Goal: Task Accomplishment & Management: Use online tool/utility

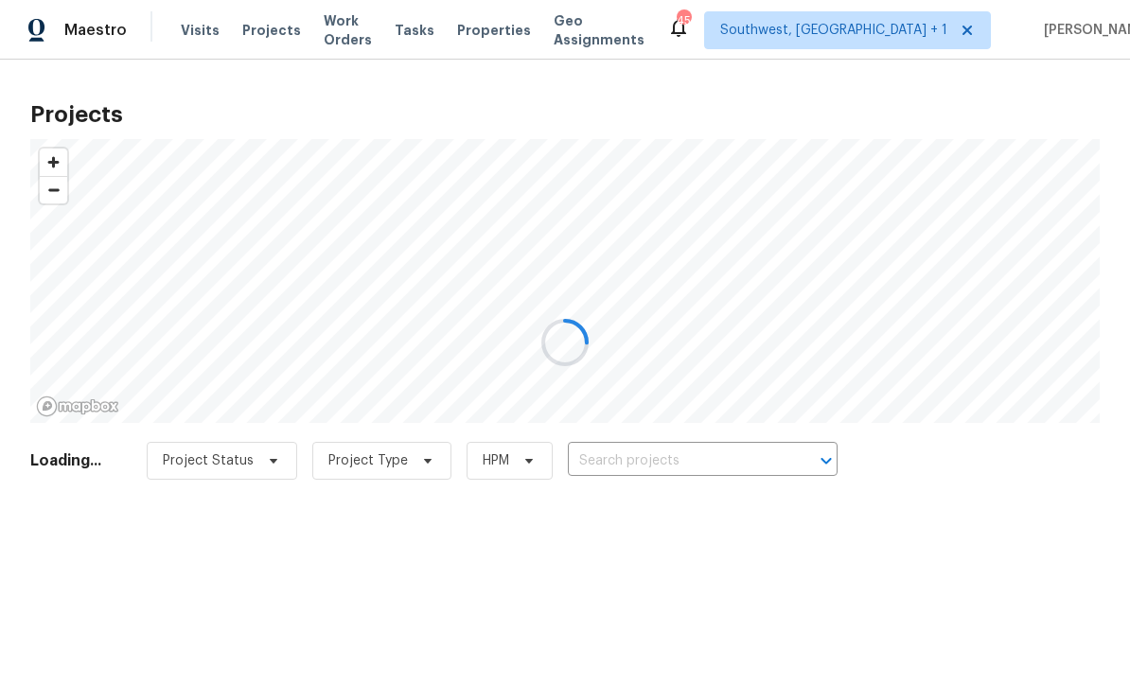
scroll to position [1, 0]
click at [668, 465] on div at bounding box center [565, 342] width 1130 height 685
click at [650, 475] on div at bounding box center [565, 342] width 1130 height 685
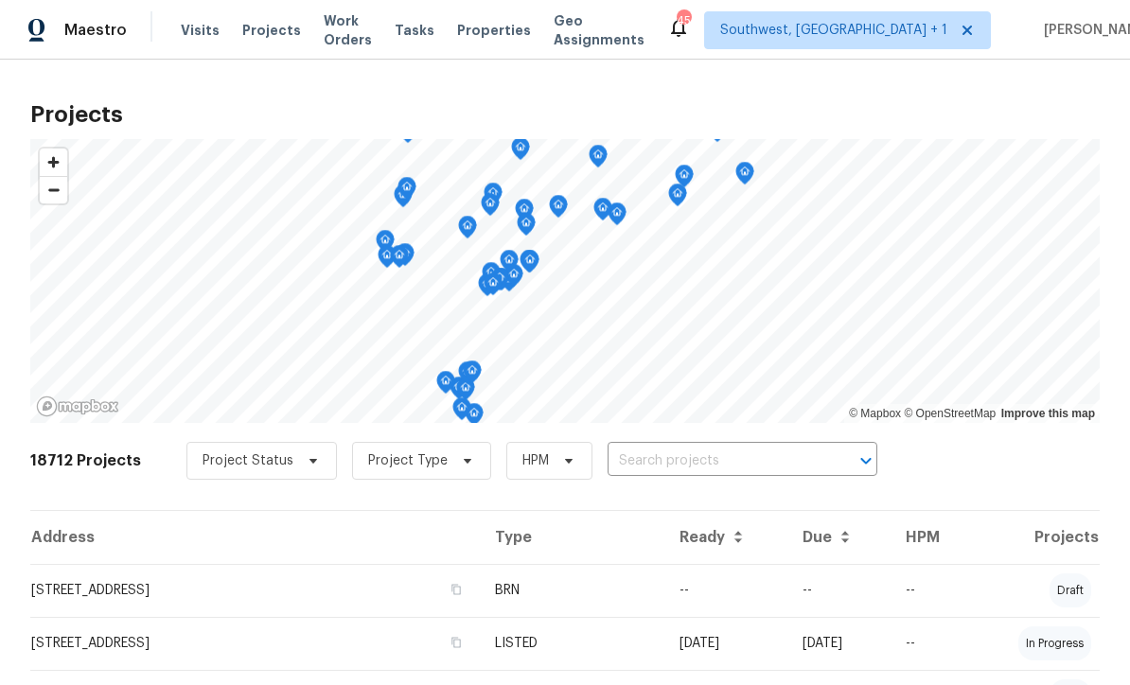
click at [672, 465] on input "text" at bounding box center [716, 461] width 217 height 29
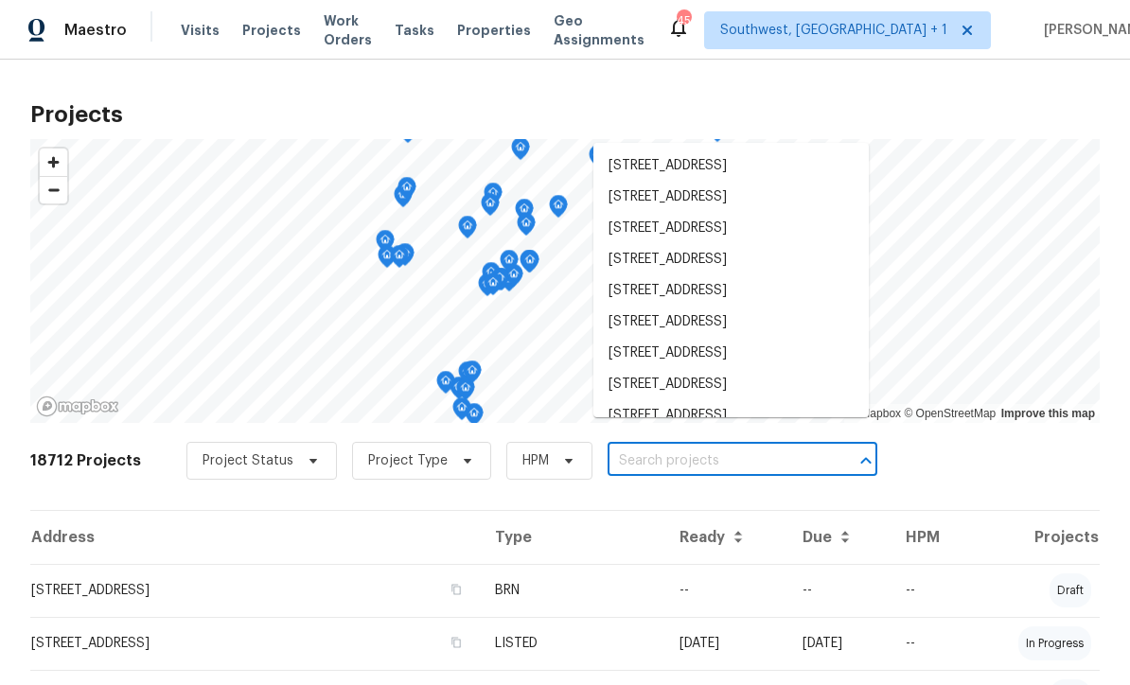
scroll to position [0, 0]
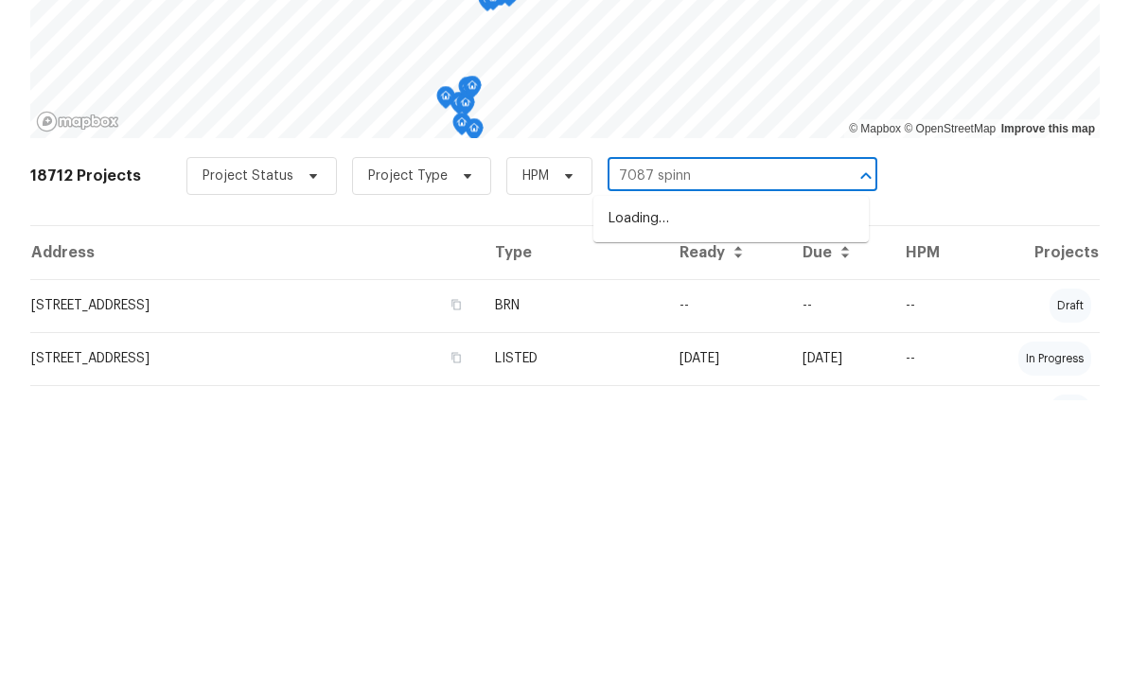
type input "7087 spinna"
click at [741, 488] on li "7087 Spinnaker Blvd, Englewood, FL 34224" at bounding box center [730, 503] width 275 height 31
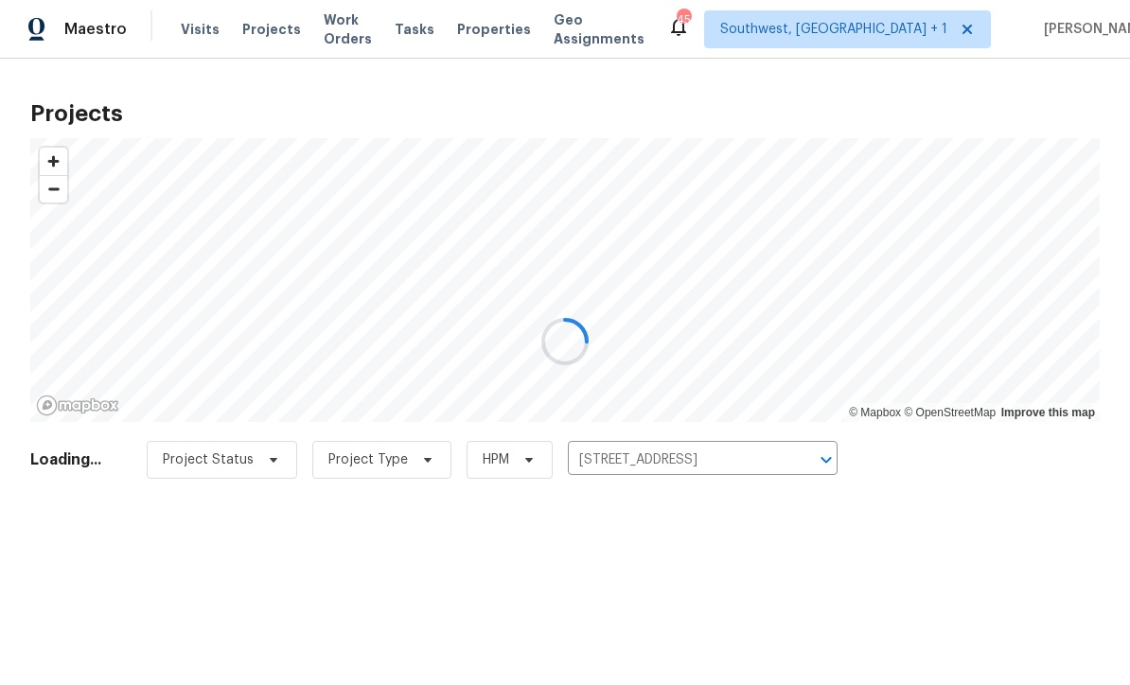
scroll to position [1, 0]
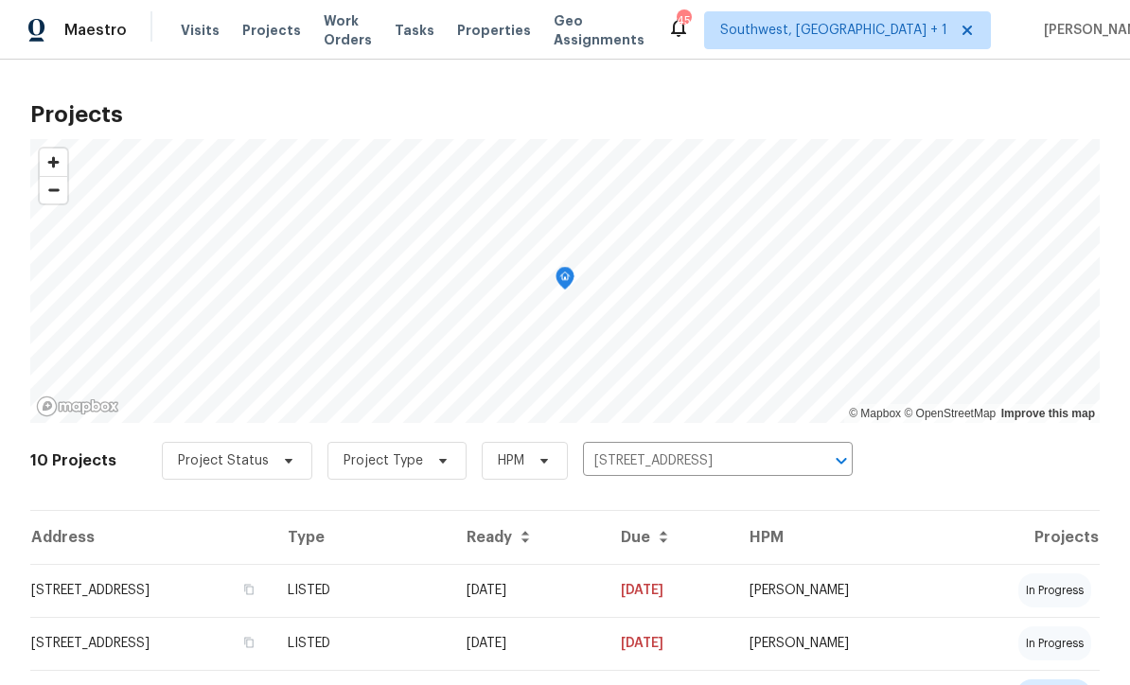
click at [606, 592] on td "07/29/25" at bounding box center [528, 590] width 154 height 53
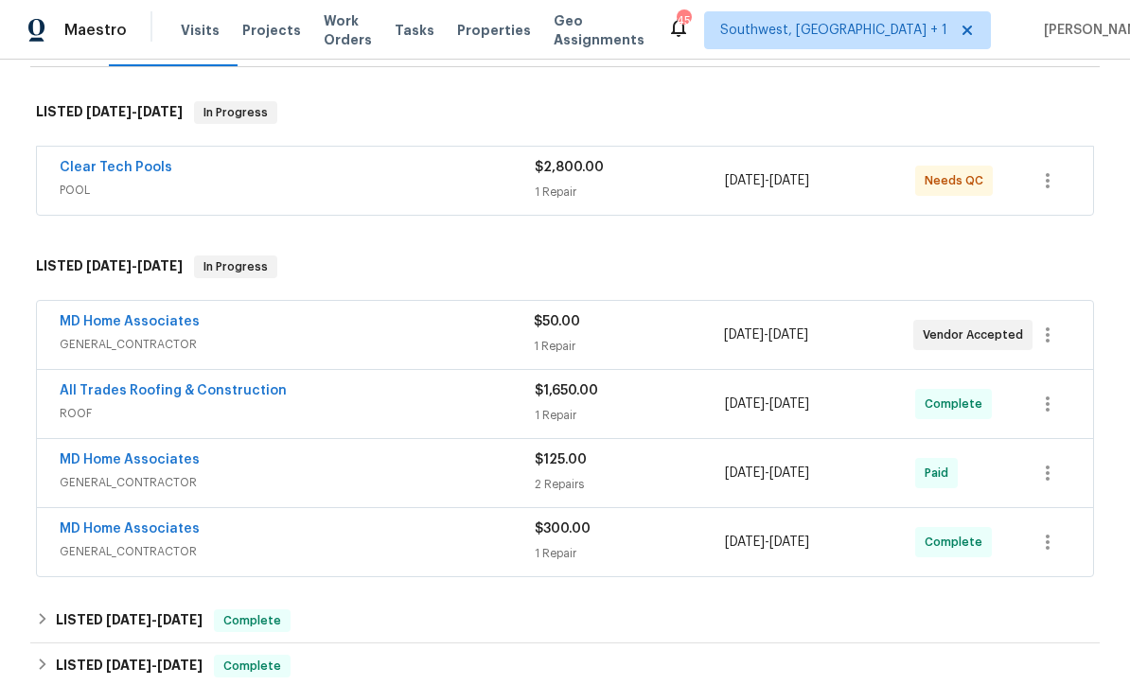
scroll to position [275, 0]
click at [638, 345] on div "1 Repair" at bounding box center [628, 347] width 189 height 19
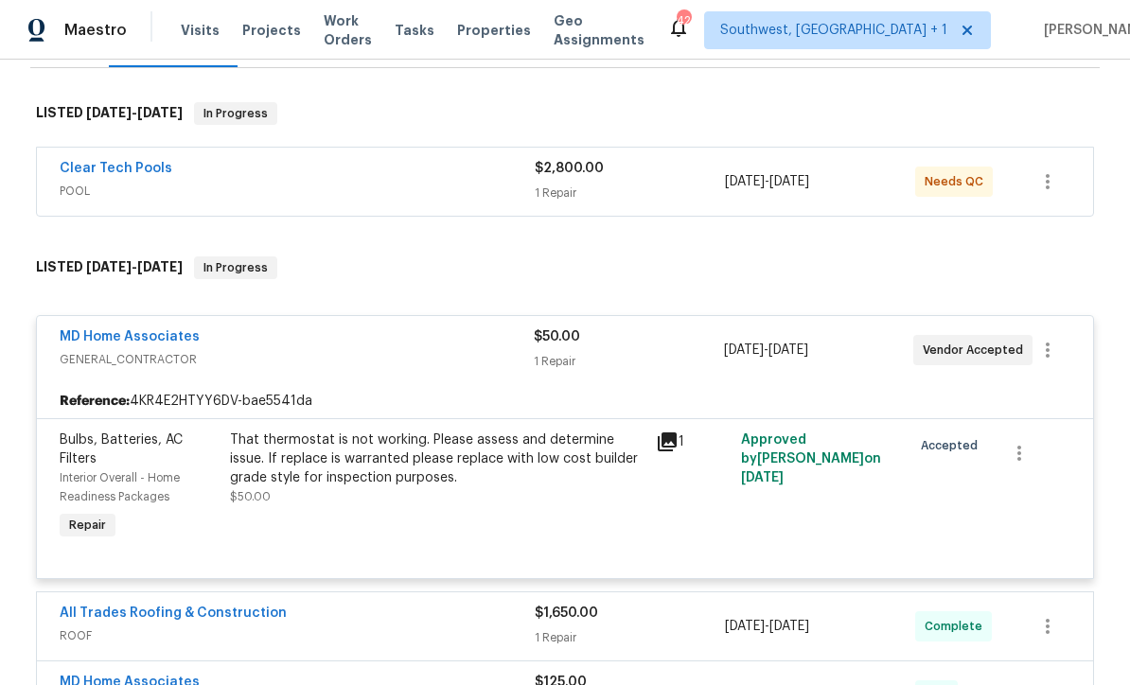
click at [248, 37] on span "Projects" at bounding box center [271, 30] width 59 height 19
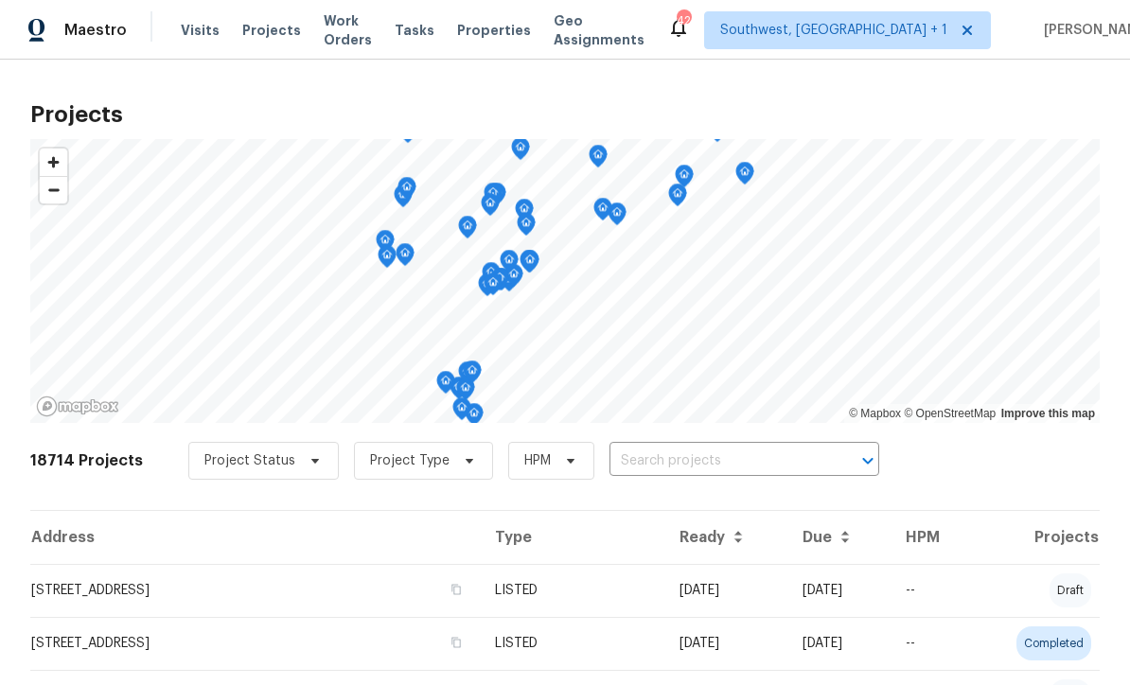
click at [722, 462] on input "text" at bounding box center [718, 461] width 217 height 29
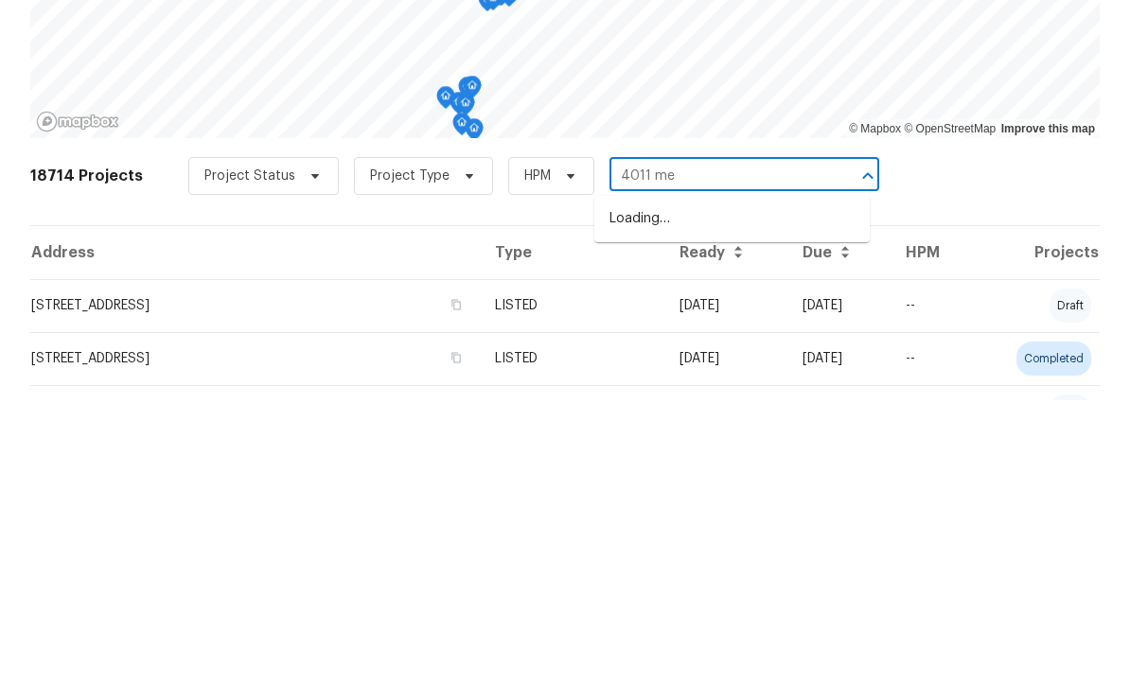
type input "4011 mes"
click at [763, 488] on li "4011 Mesa Ave, Sarasota, FL 34233" at bounding box center [731, 503] width 275 height 31
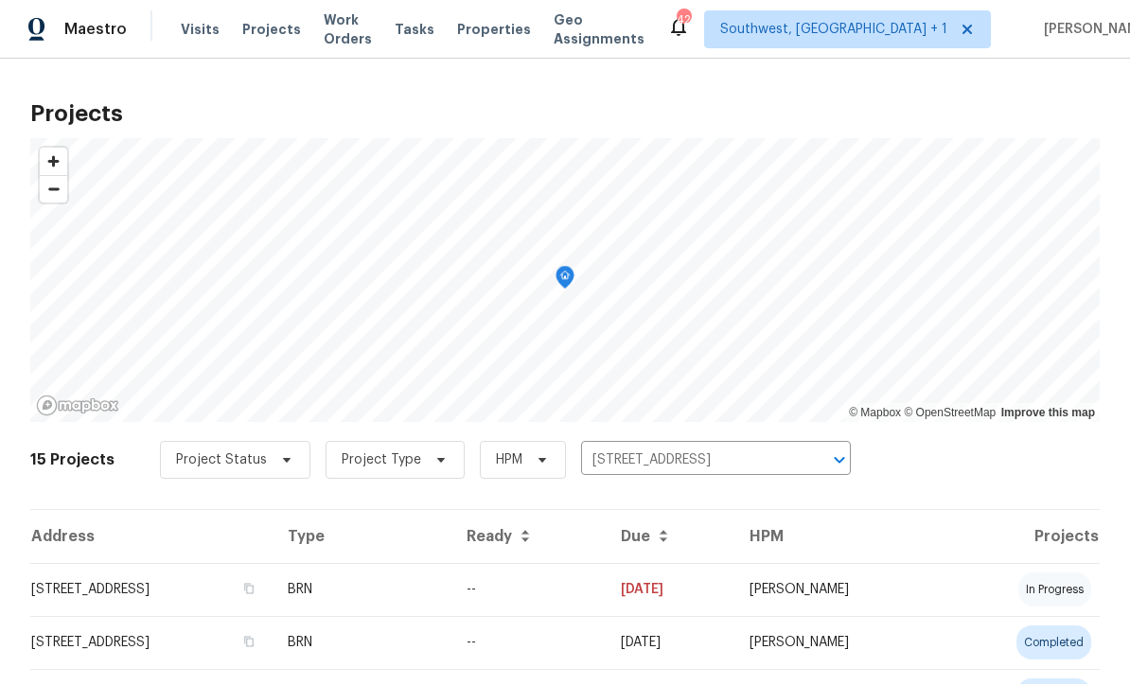
scroll to position [1, 0]
click at [606, 596] on td "--" at bounding box center [528, 590] width 154 height 53
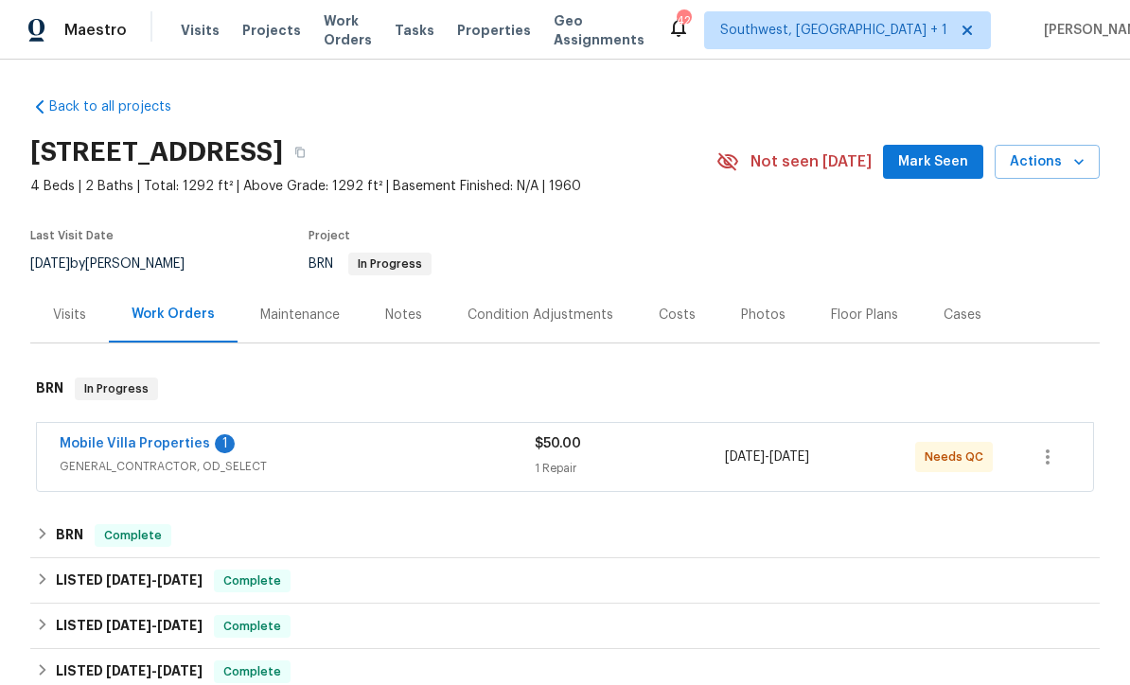
scroll to position [91, 0]
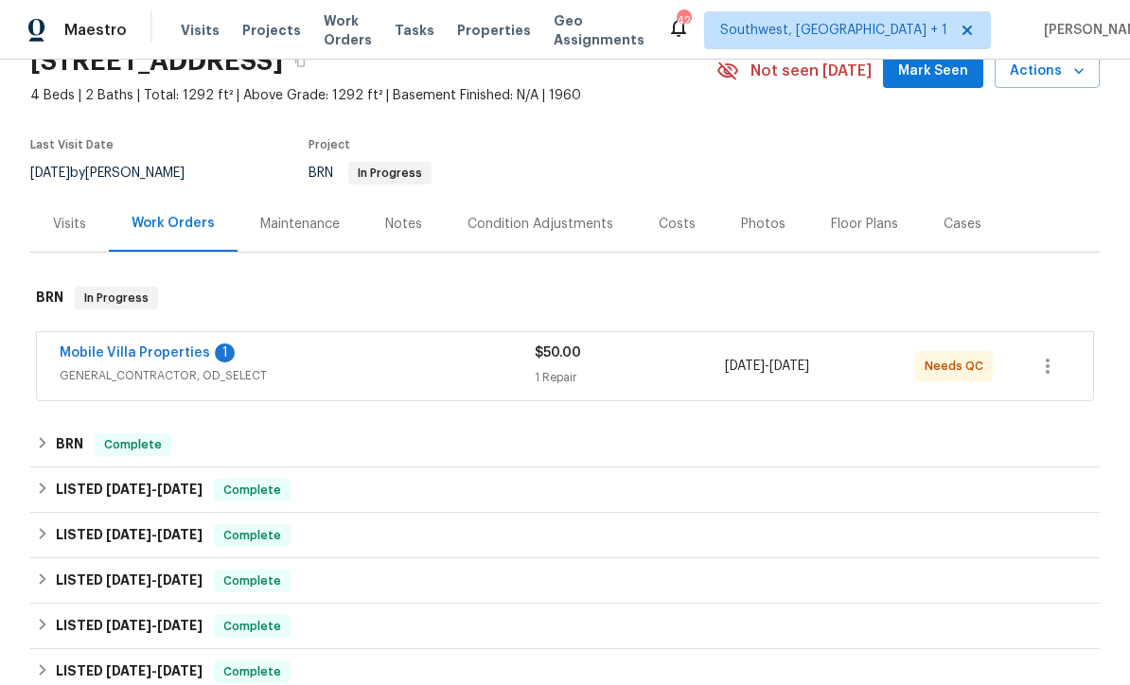
click at [655, 379] on div "1 Repair" at bounding box center [630, 377] width 190 height 19
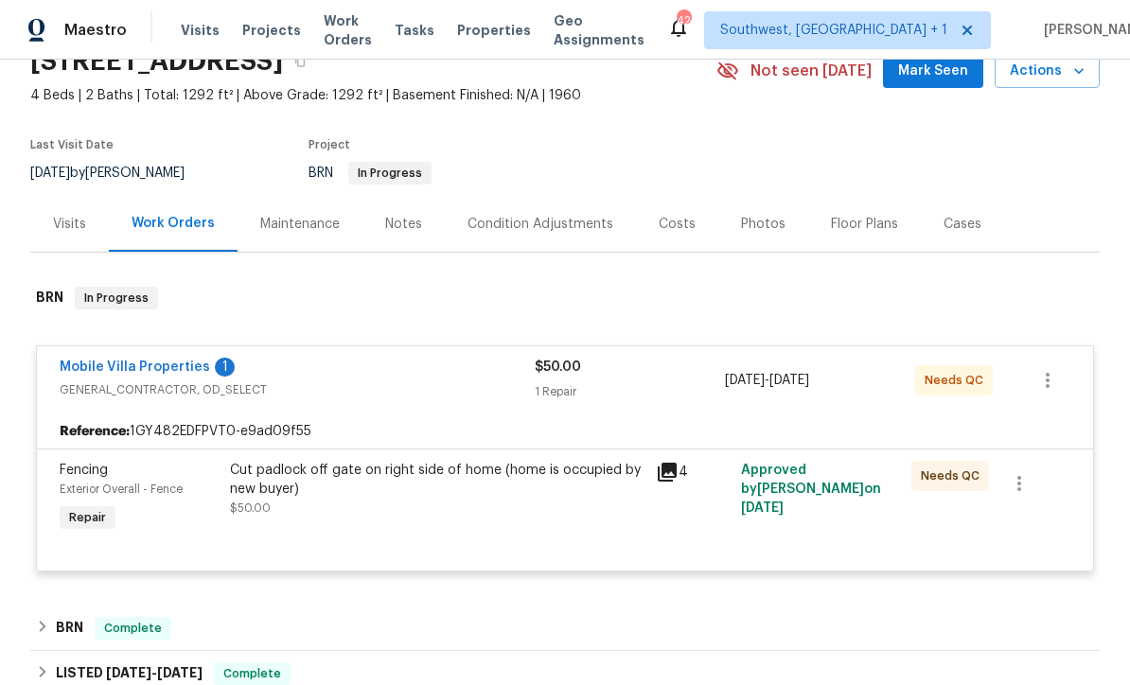
click at [536, 514] on div "Cut padlock off gate on right side of home (home is occupied by new buyer) $50.…" at bounding box center [437, 489] width 415 height 57
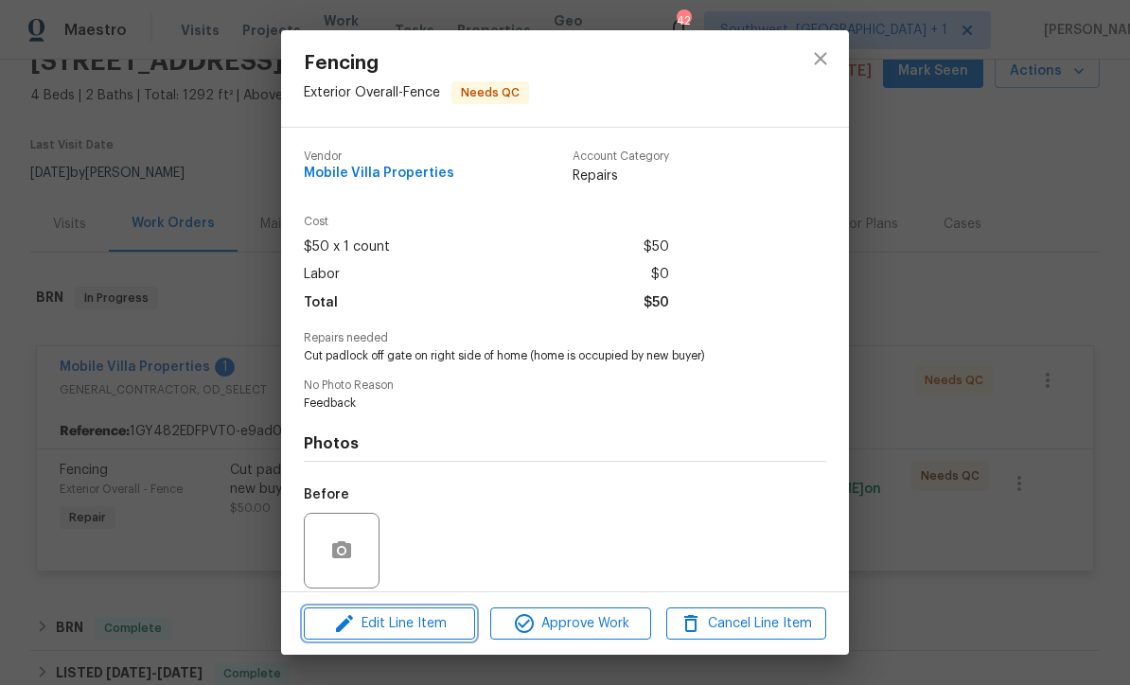
click at [436, 629] on span "Edit Line Item" at bounding box center [389, 624] width 160 height 24
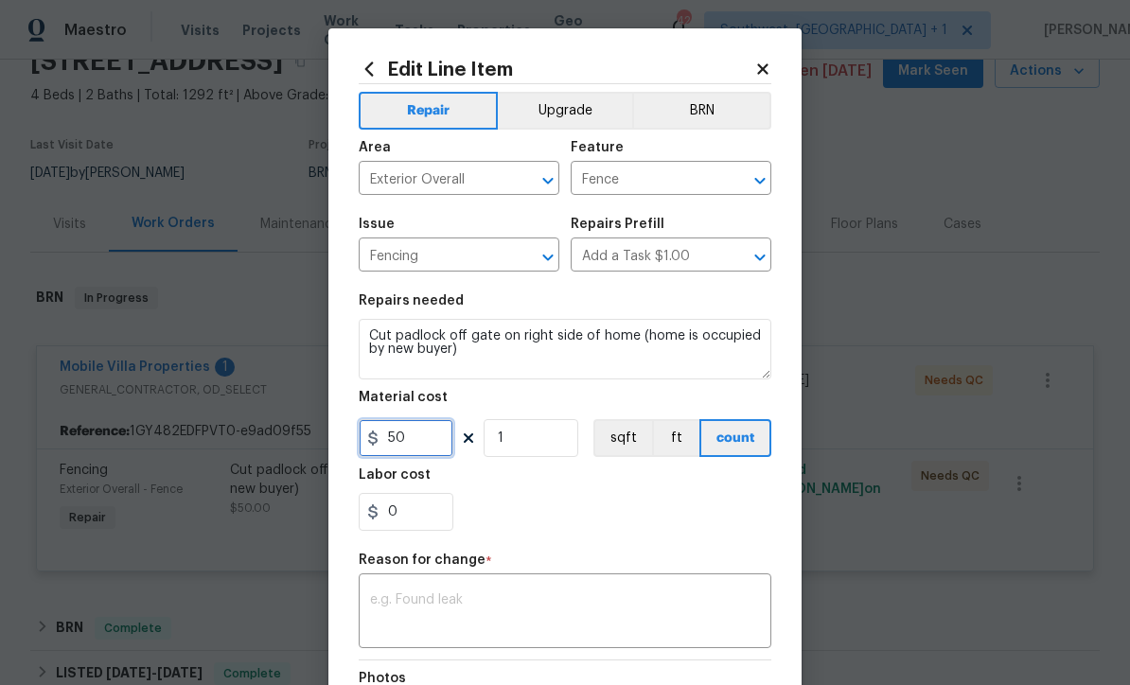
click at [451, 436] on input "50" at bounding box center [406, 438] width 95 height 38
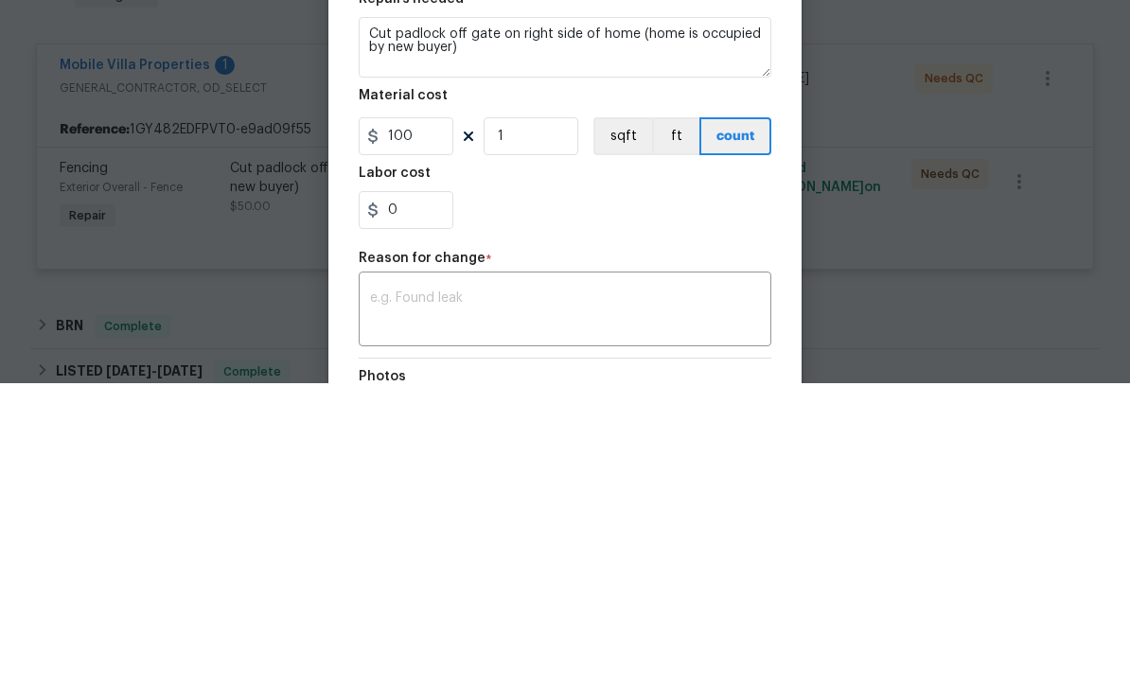
scroll to position [62, 0]
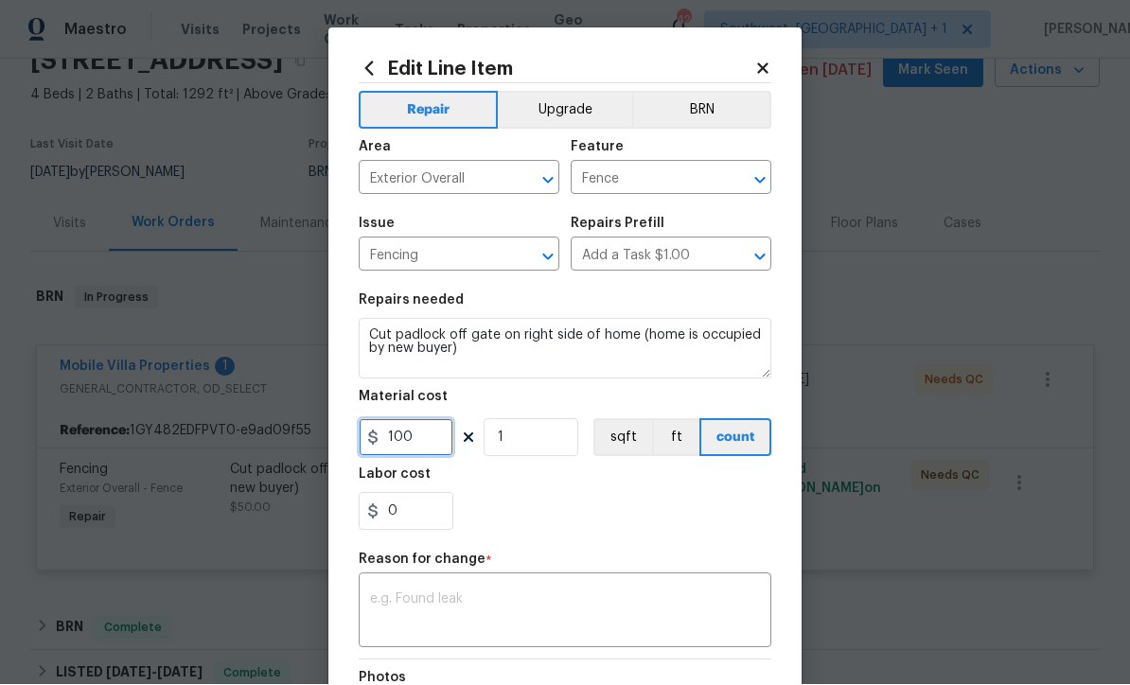
type input "100"
click at [386, 596] on textarea at bounding box center [565, 613] width 390 height 40
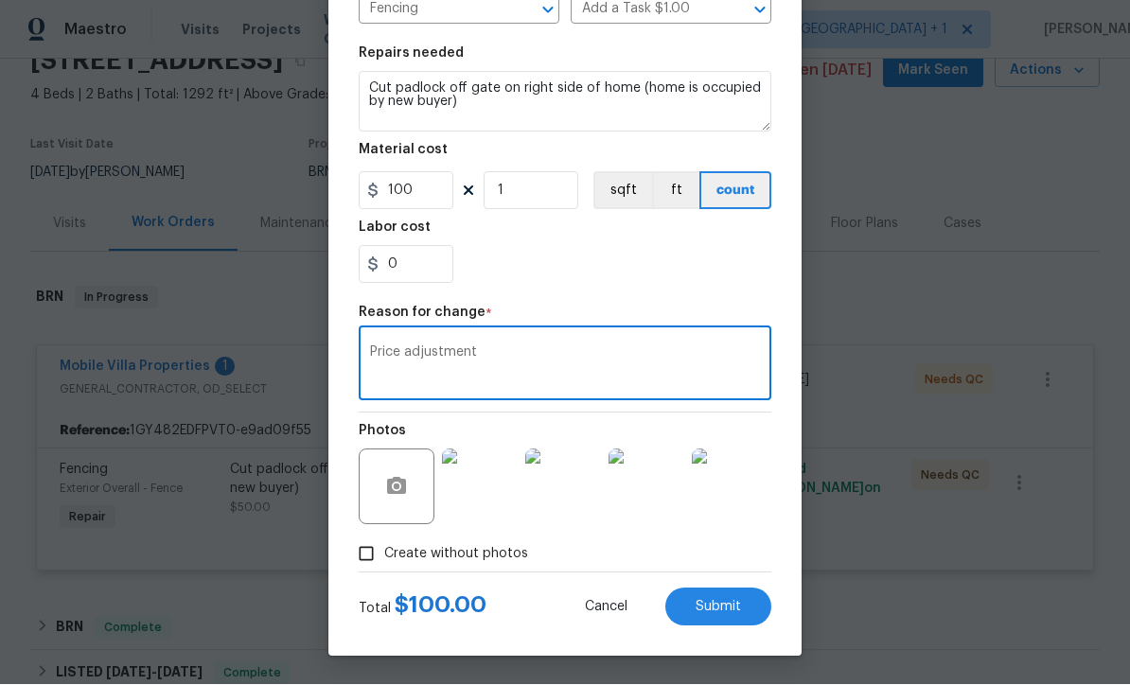
scroll to position [251, 0]
type textarea "Price adjustment"
click at [732, 624] on button "Submit" at bounding box center [718, 608] width 106 height 38
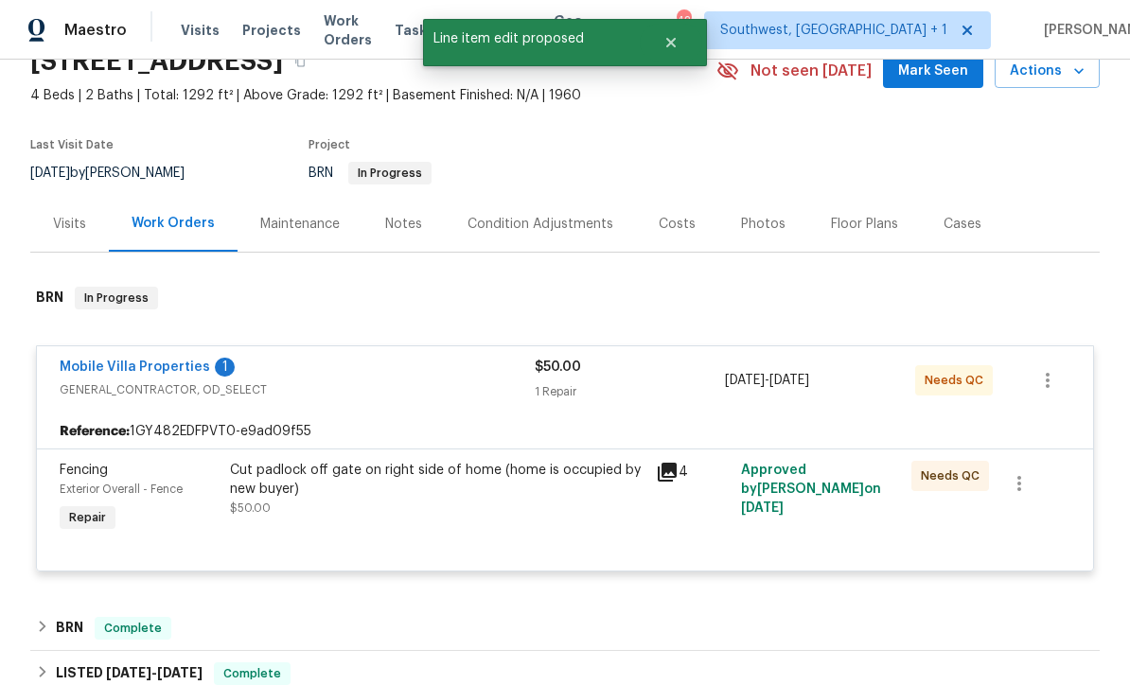
scroll to position [0, 0]
click at [645, 382] on div "1 Repair" at bounding box center [630, 391] width 190 height 19
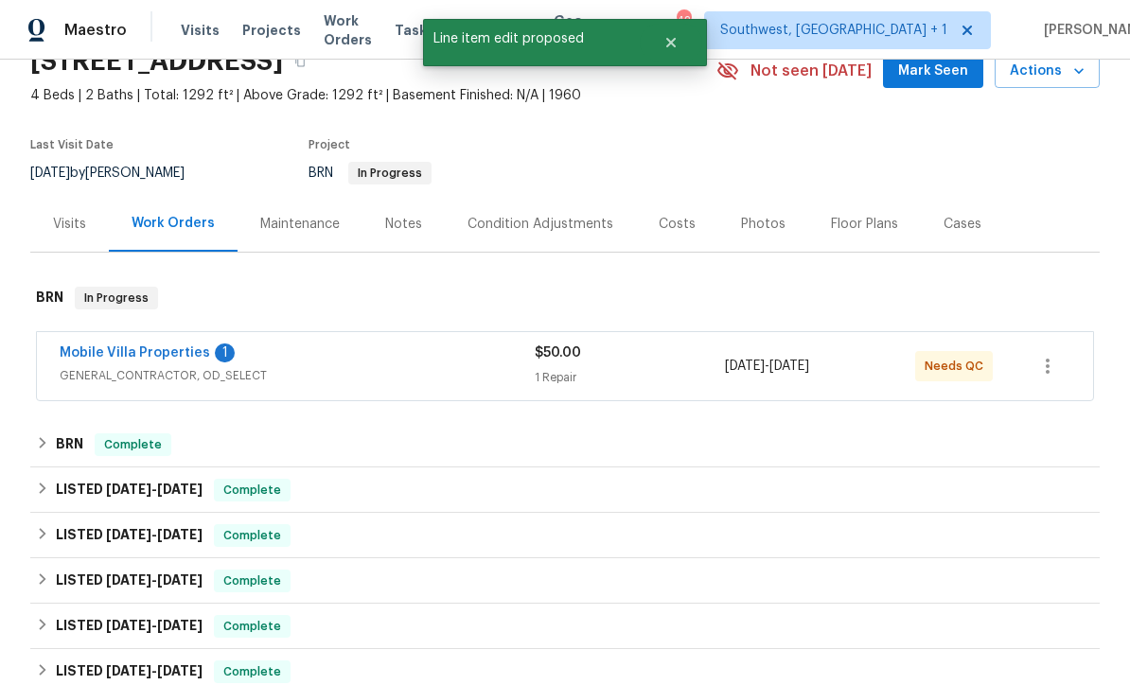
click at [645, 368] on div "1 Repair" at bounding box center [630, 377] width 190 height 19
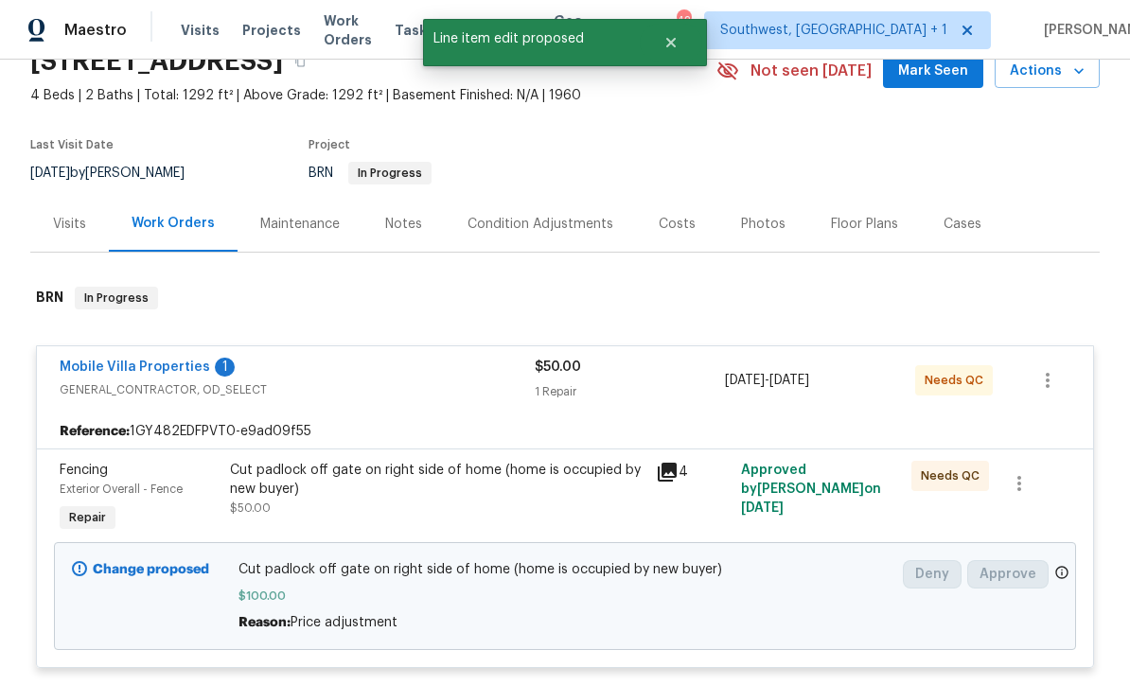
click at [122, 361] on link "Mobile Villa Properties" at bounding box center [135, 367] width 150 height 13
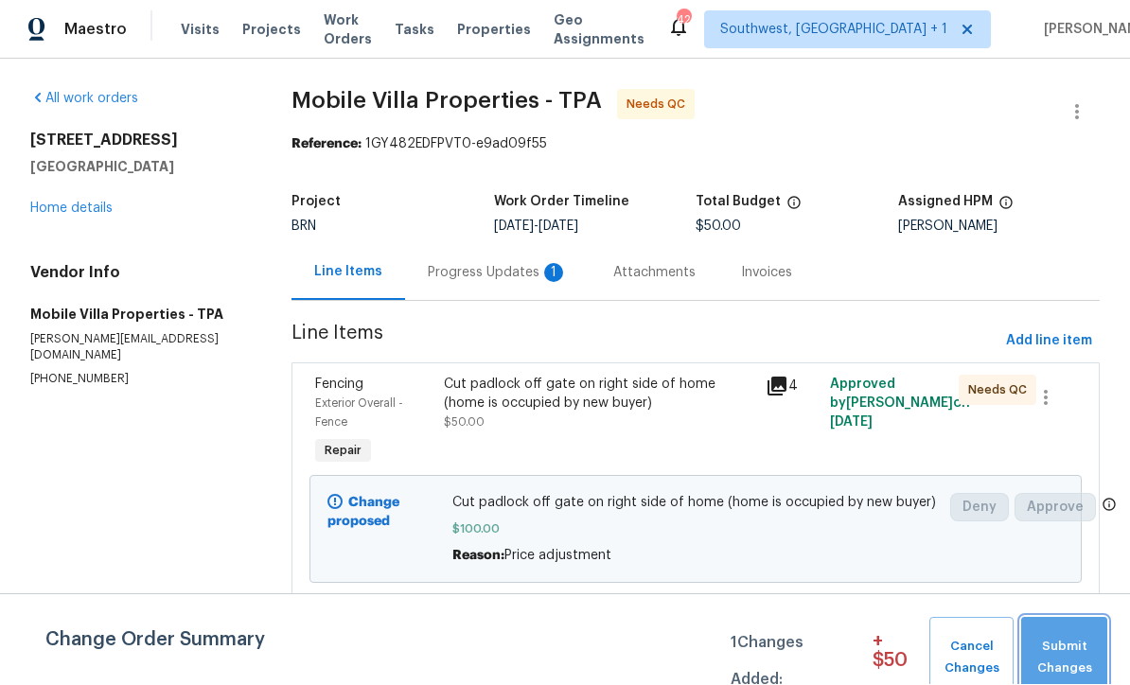
click at [1071, 650] on span "Submit Changes" at bounding box center [1064, 659] width 67 height 44
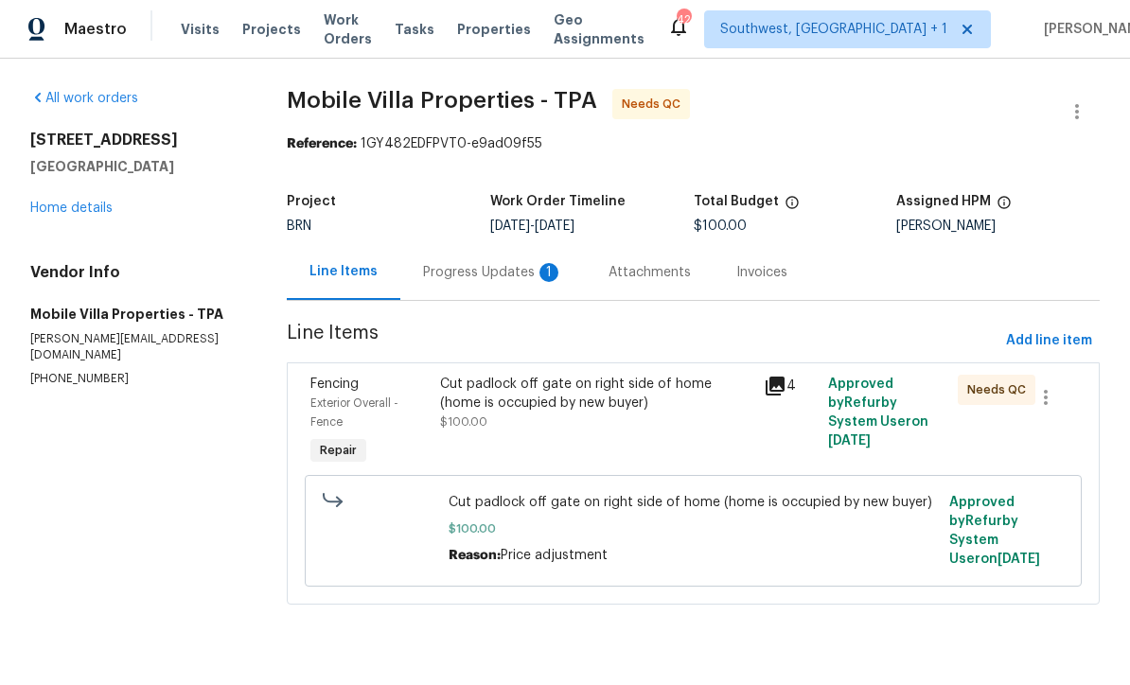
click at [629, 422] on div "Cut padlock off gate on right side of home (home is occupied by new buyer) $100…" at bounding box center [596, 404] width 312 height 57
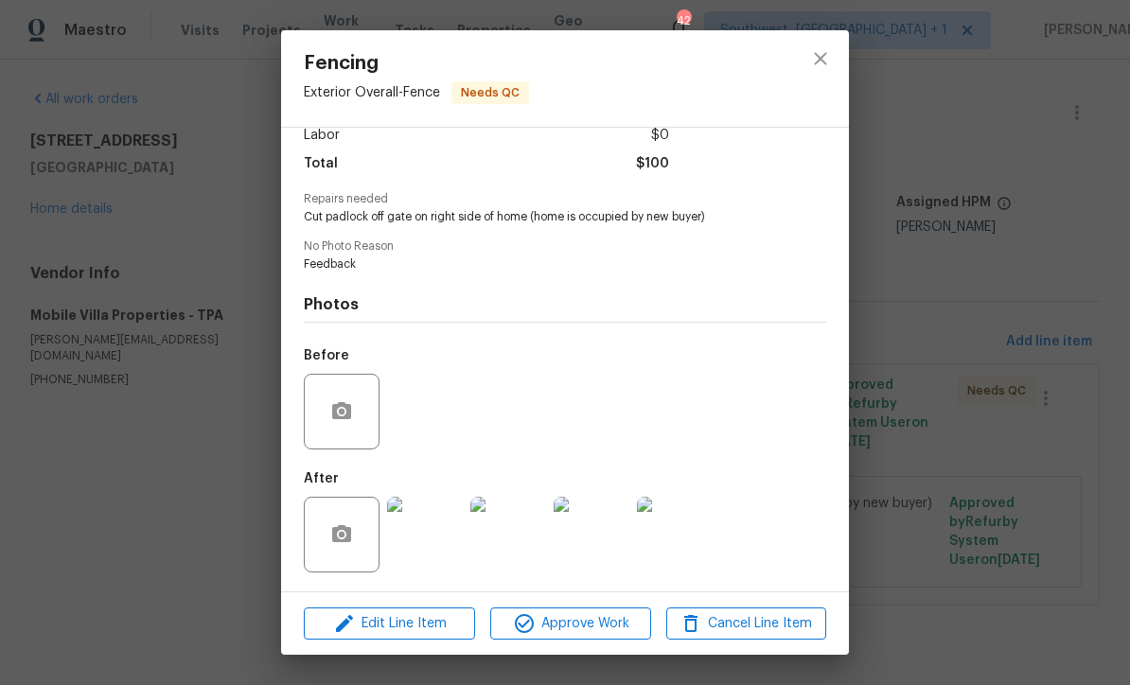
scroll to position [145, 0]
click at [417, 547] on img at bounding box center [425, 535] width 76 height 76
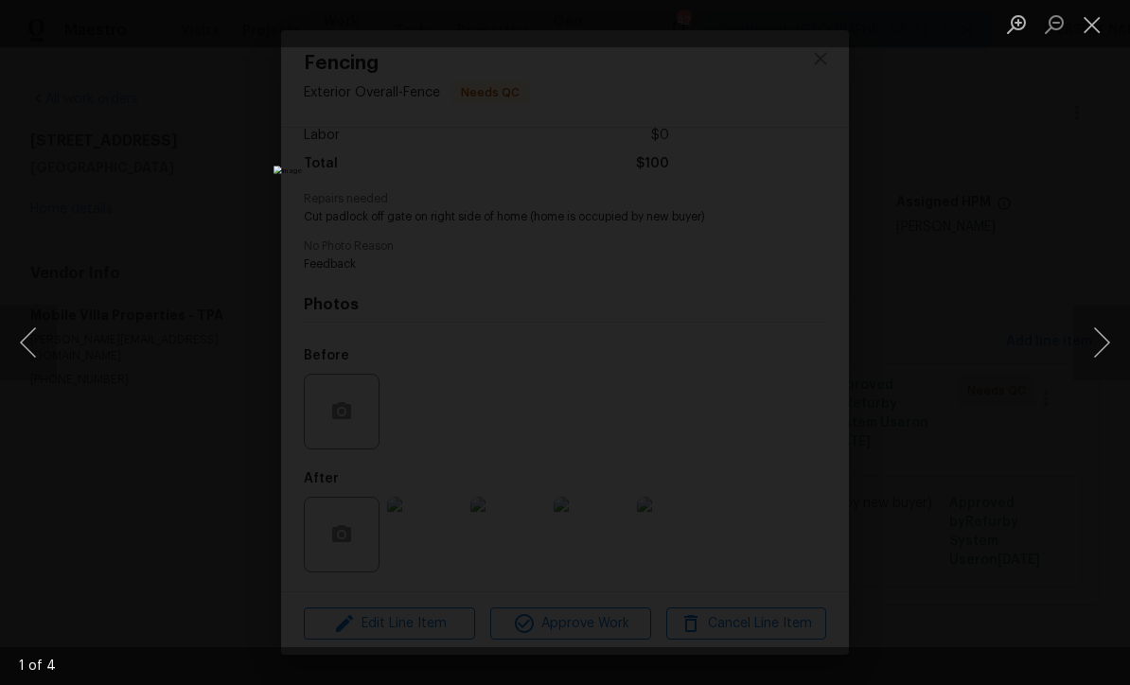
click at [1102, 353] on button "Next image" at bounding box center [1101, 343] width 57 height 76
click at [1111, 350] on button "Next image" at bounding box center [1101, 343] width 57 height 76
click at [979, 556] on div "Lightbox" at bounding box center [565, 342] width 1130 height 685
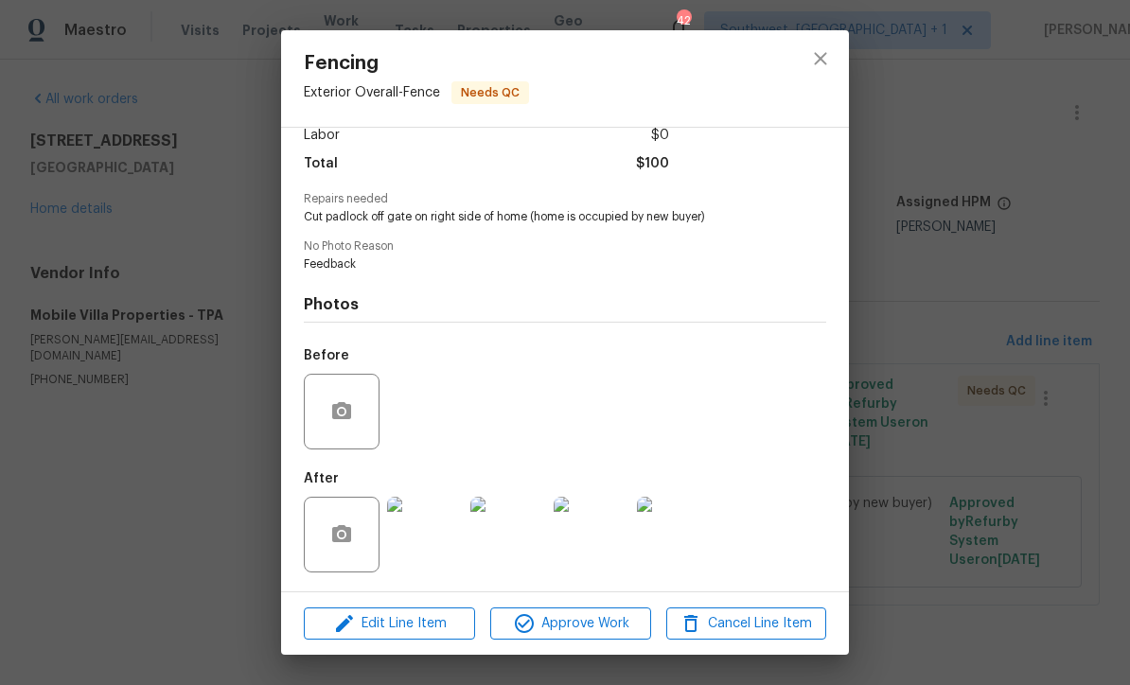
click at [685, 536] on img at bounding box center [675, 535] width 76 height 76
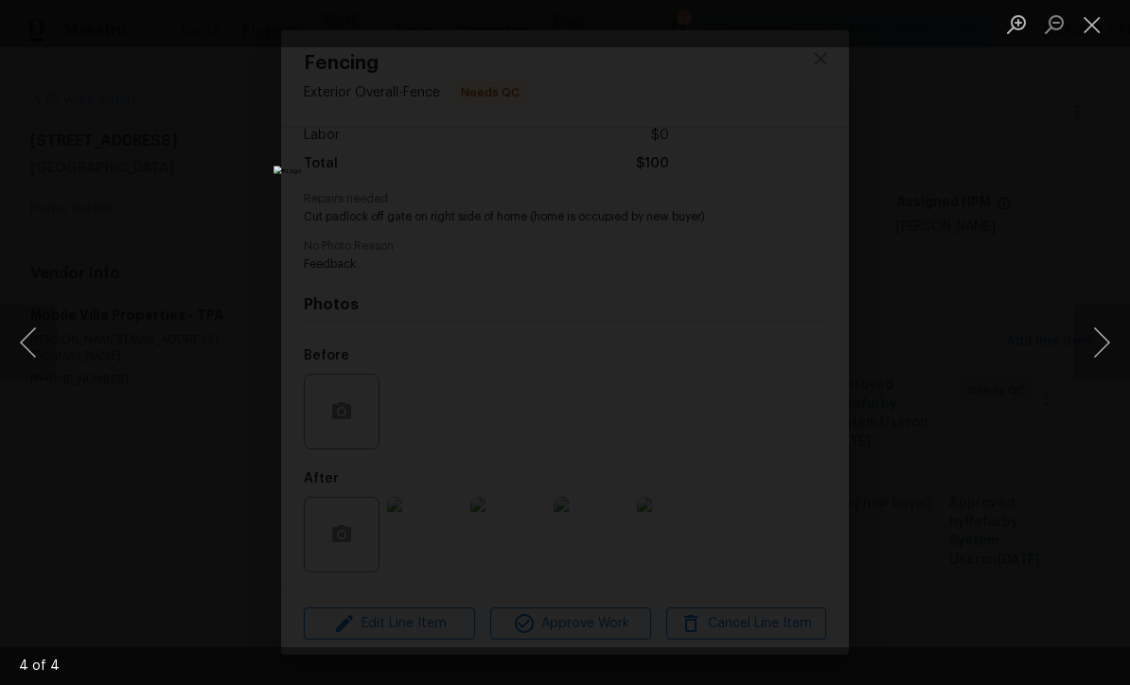
click at [1102, 13] on button "Close lightbox" at bounding box center [1092, 24] width 38 height 33
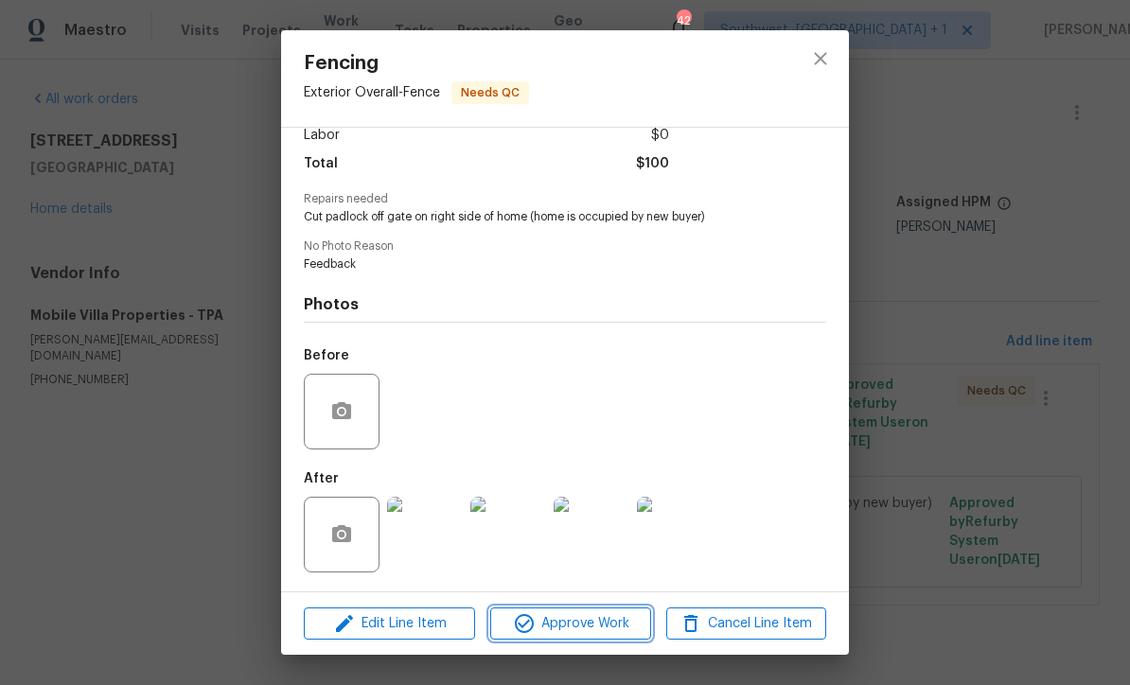
click at [610, 626] on span "Approve Work" at bounding box center [570, 624] width 149 height 24
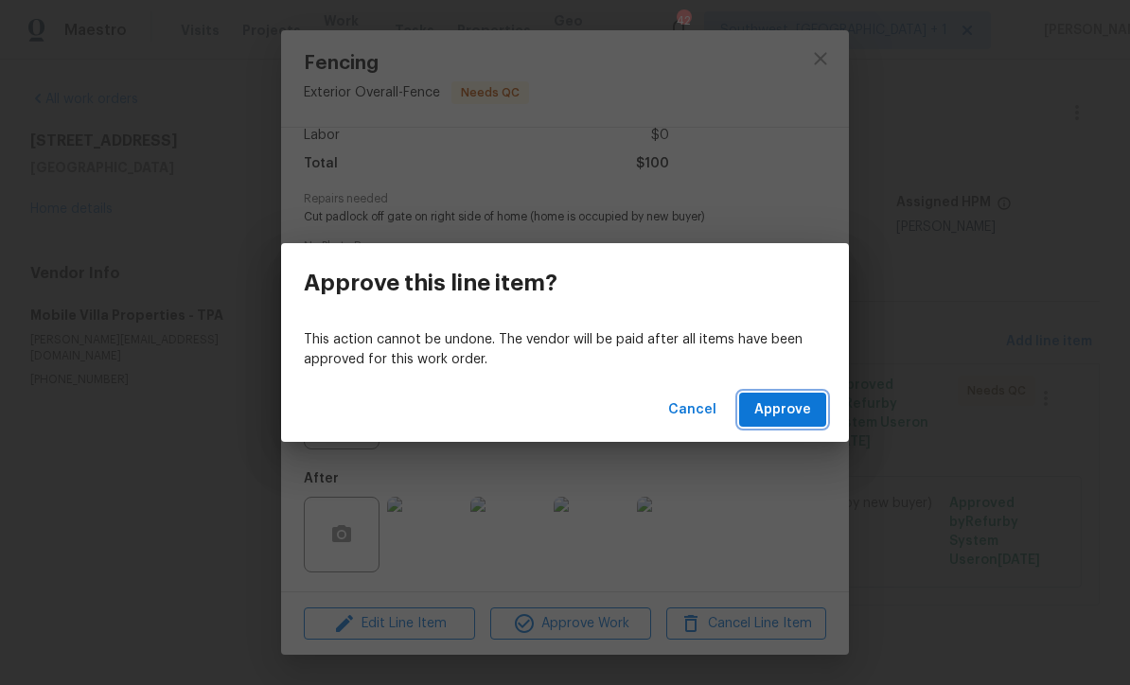
click at [801, 416] on span "Approve" at bounding box center [782, 410] width 57 height 24
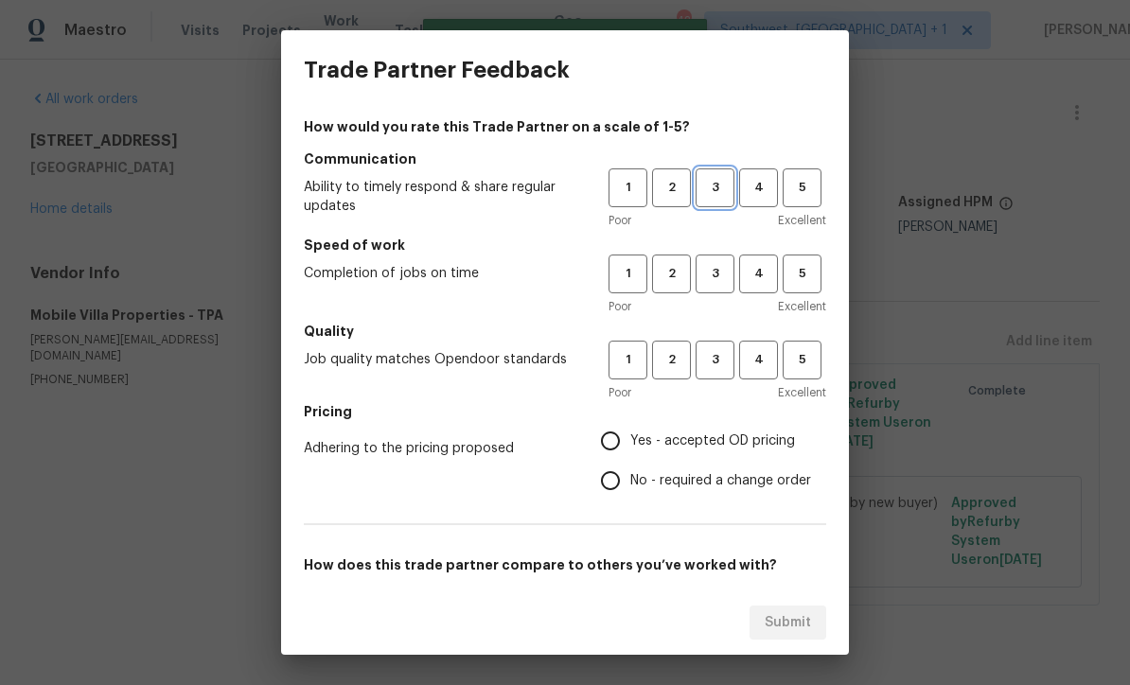
click at [711, 201] on button "3" at bounding box center [715, 187] width 39 height 39
click at [717, 274] on span "3" at bounding box center [715, 274] width 35 height 22
click at [719, 374] on button "3" at bounding box center [715, 360] width 39 height 39
click at [606, 440] on input "Yes - accepted OD pricing" at bounding box center [611, 441] width 40 height 40
radio input "true"
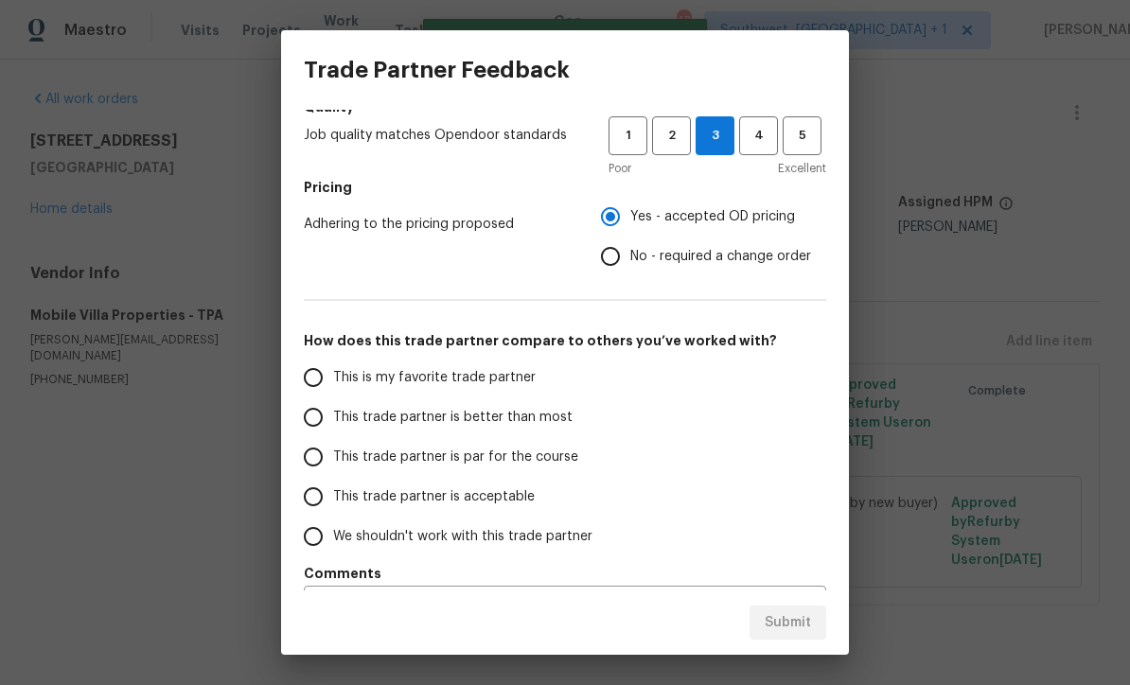
scroll to position [261, 0]
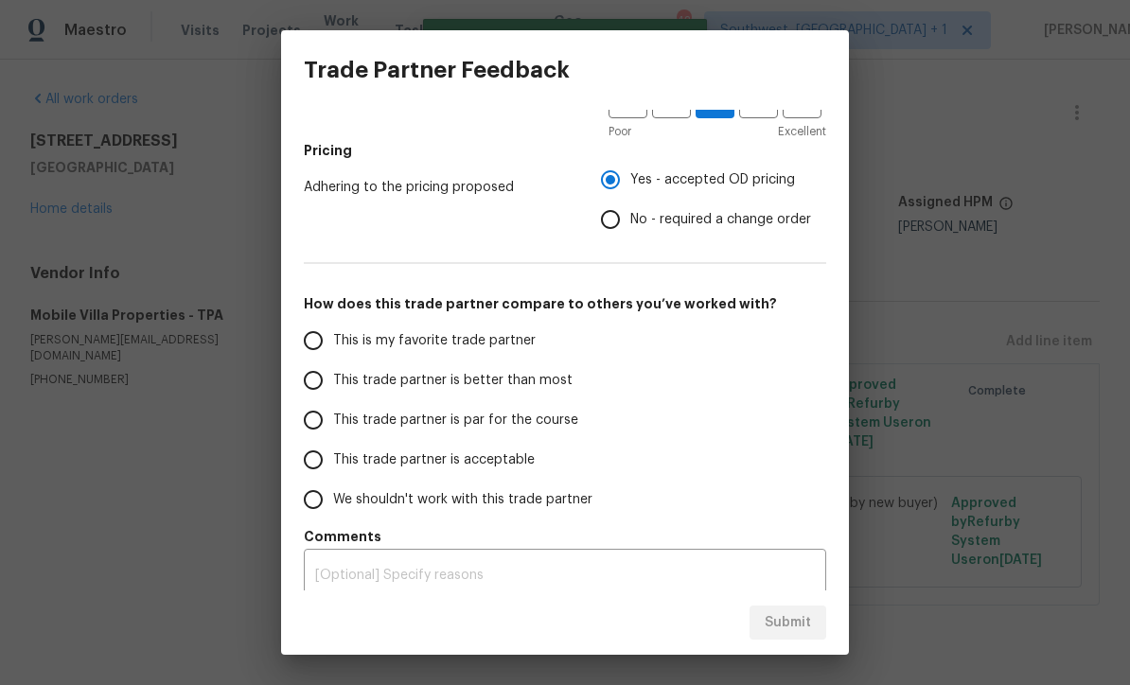
click at [316, 424] on input "This trade partner is par for the course" at bounding box center [313, 420] width 40 height 40
click at [805, 631] on span "Submit" at bounding box center [788, 623] width 46 height 24
radio input "true"
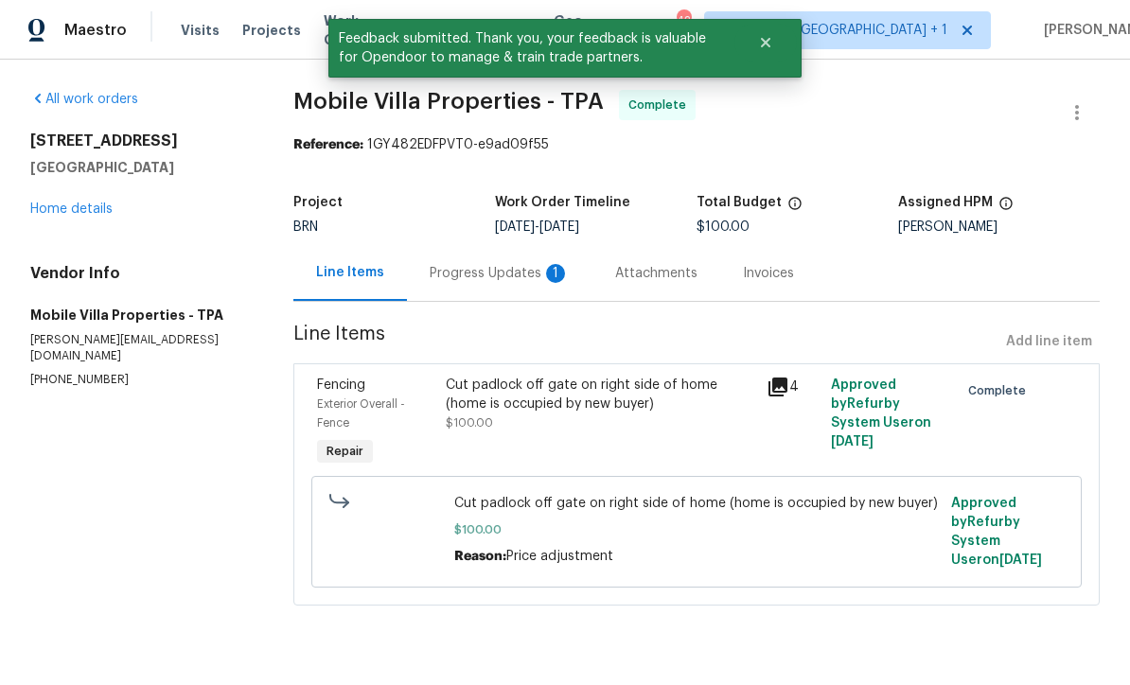
click at [500, 278] on div "Progress Updates 1" at bounding box center [500, 273] width 140 height 19
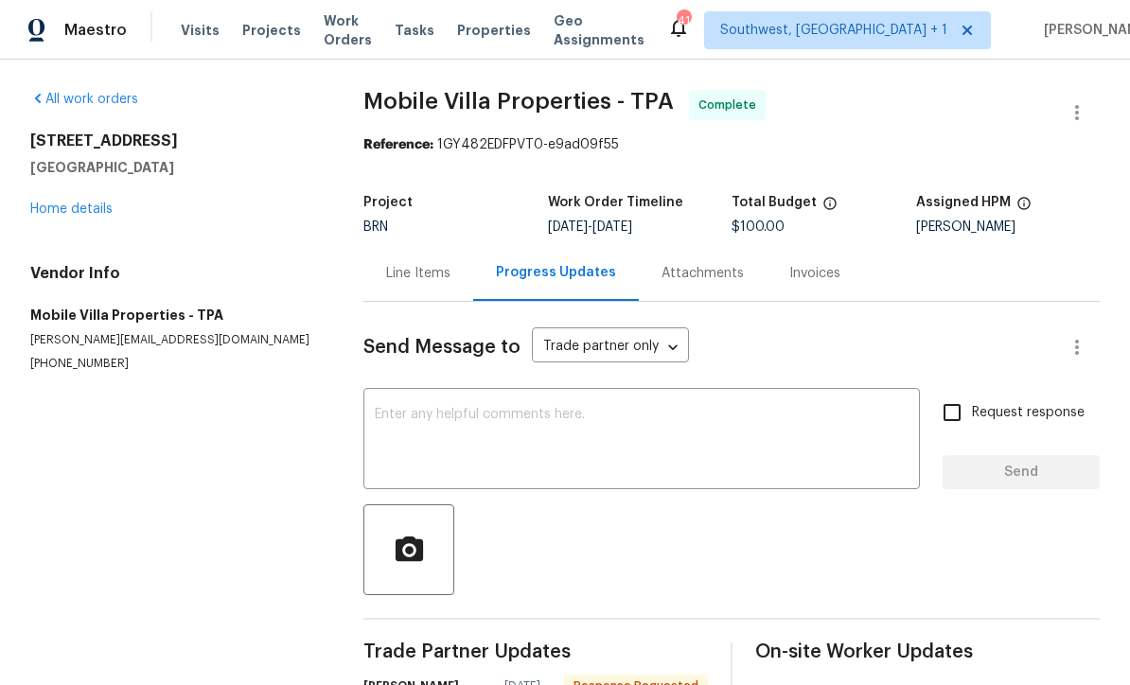
click at [270, 37] on span "Projects" at bounding box center [271, 30] width 59 height 19
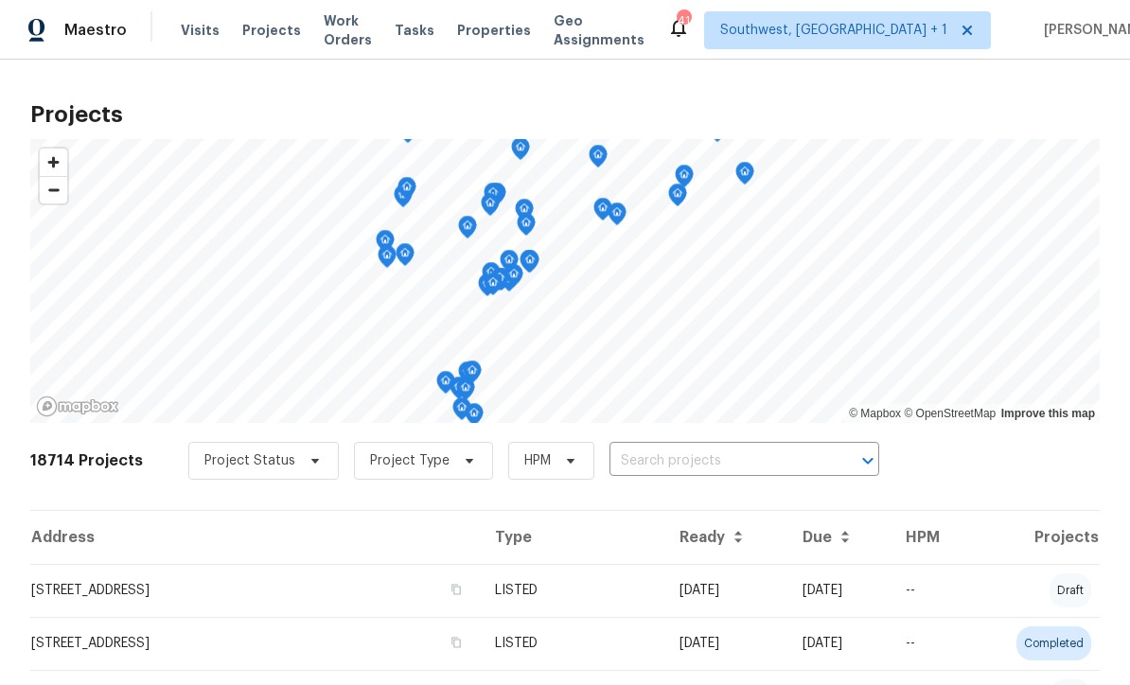
click at [256, 34] on span "Projects" at bounding box center [271, 30] width 59 height 19
click at [699, 464] on input "text" at bounding box center [718, 461] width 217 height 29
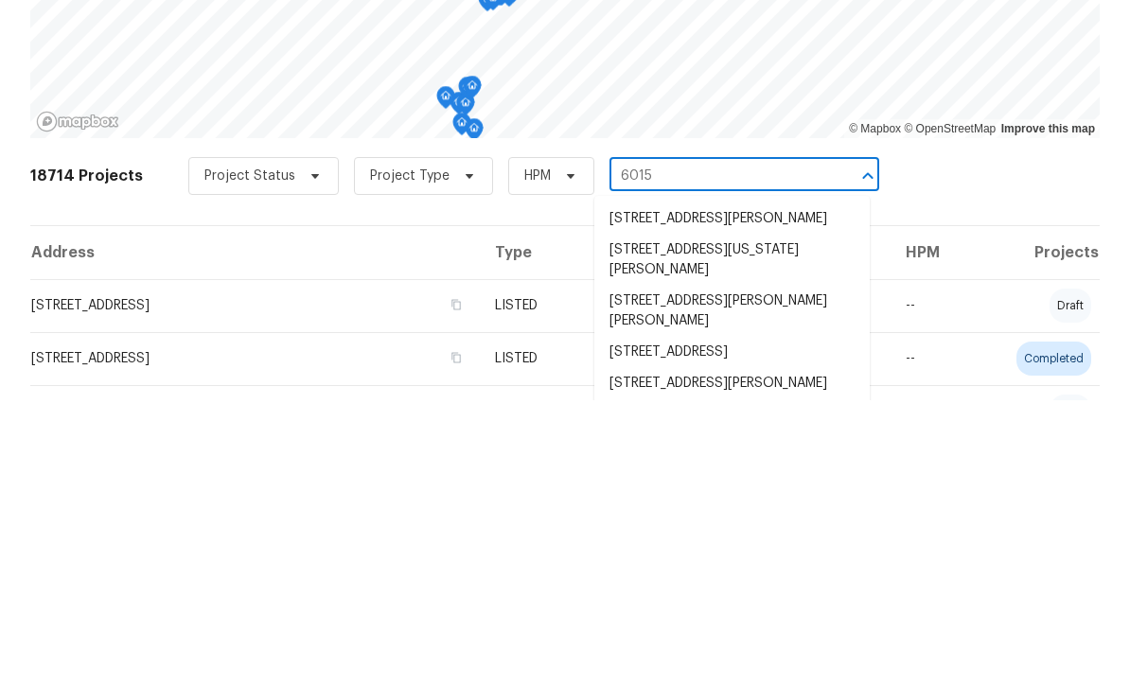
type input "6015 o"
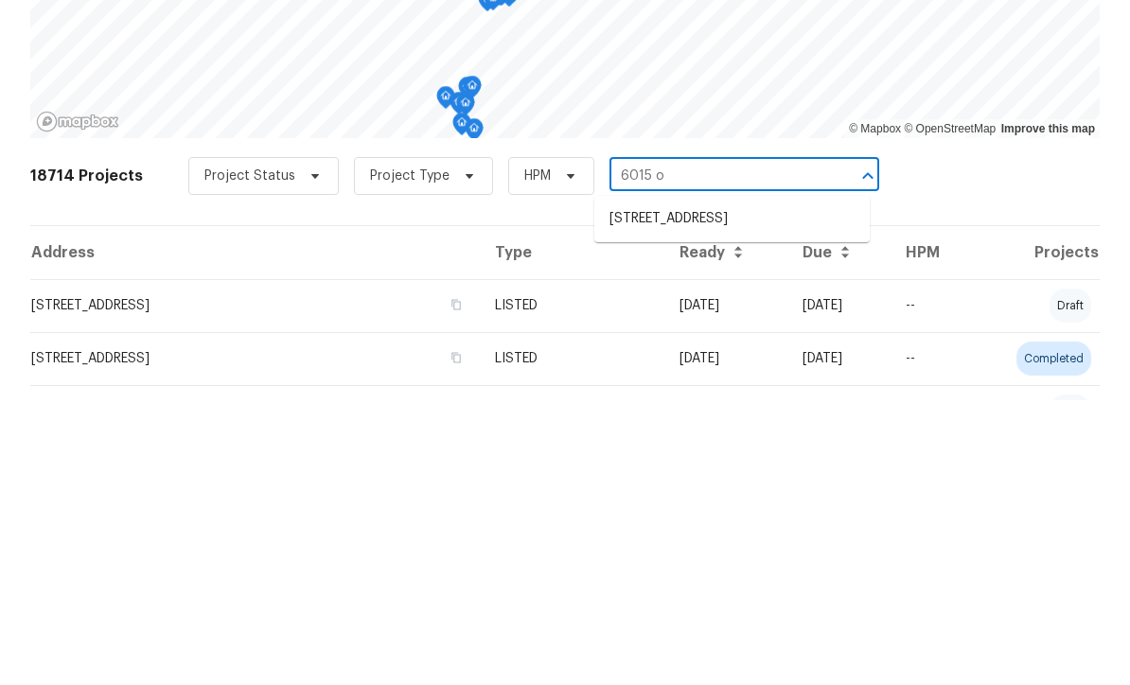
click at [738, 488] on li "6015 Olive Ave, Sarasota, FL 34231" at bounding box center [731, 503] width 275 height 31
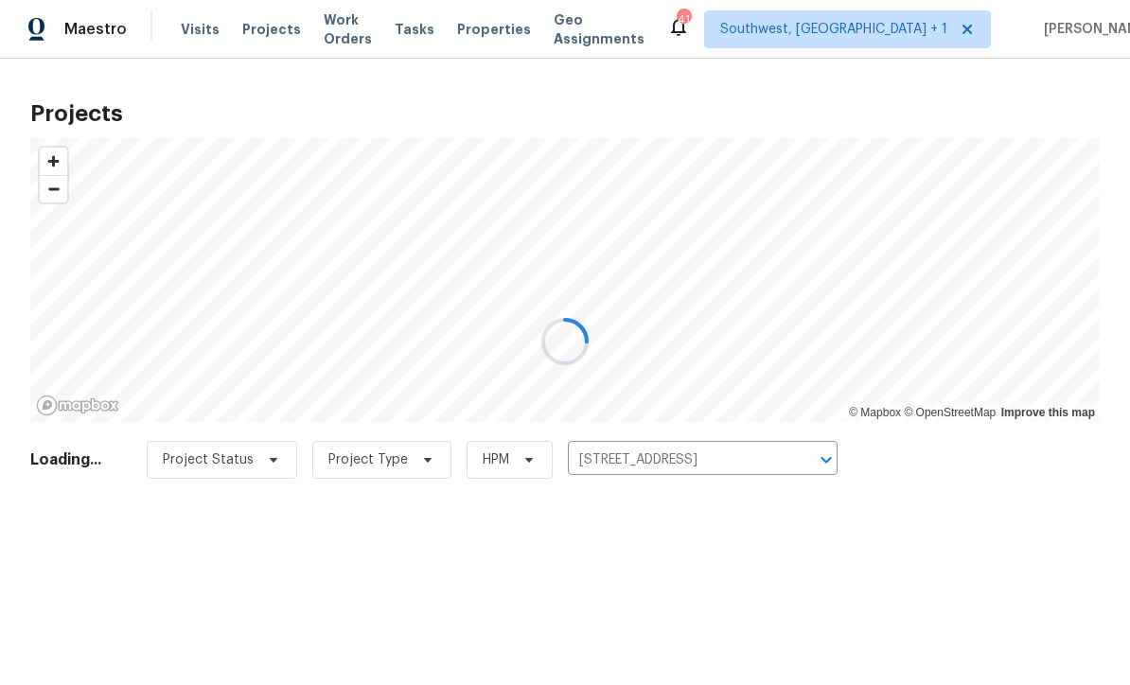
scroll to position [1, 0]
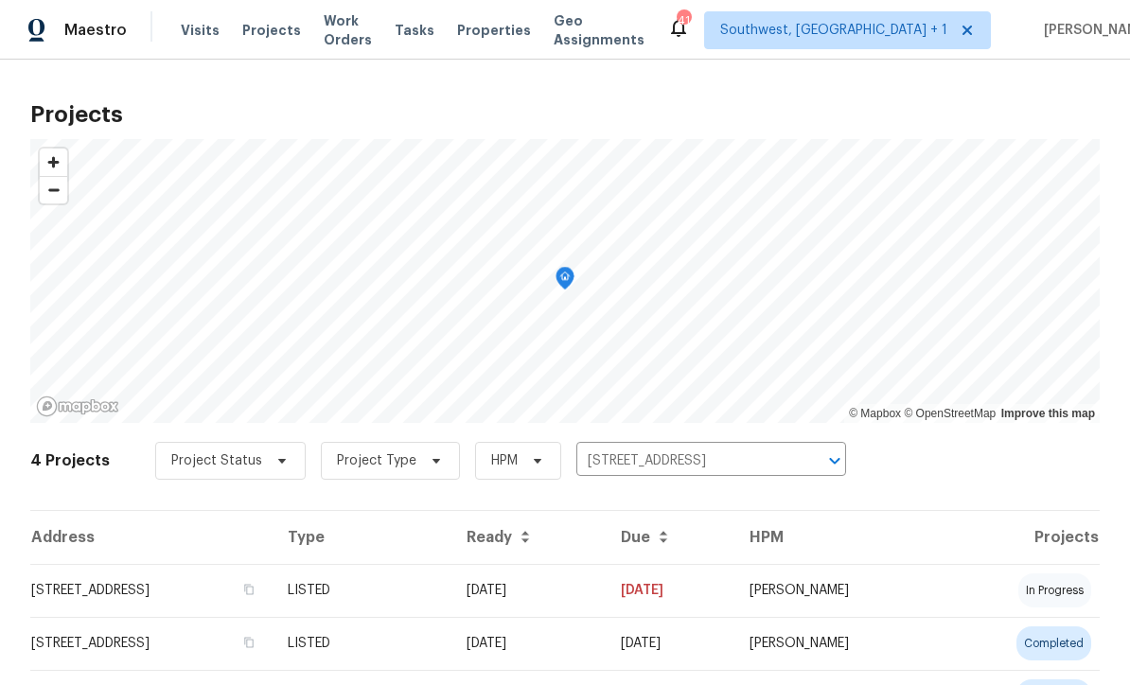
click at [606, 610] on td "04/17/25" at bounding box center [528, 590] width 154 height 53
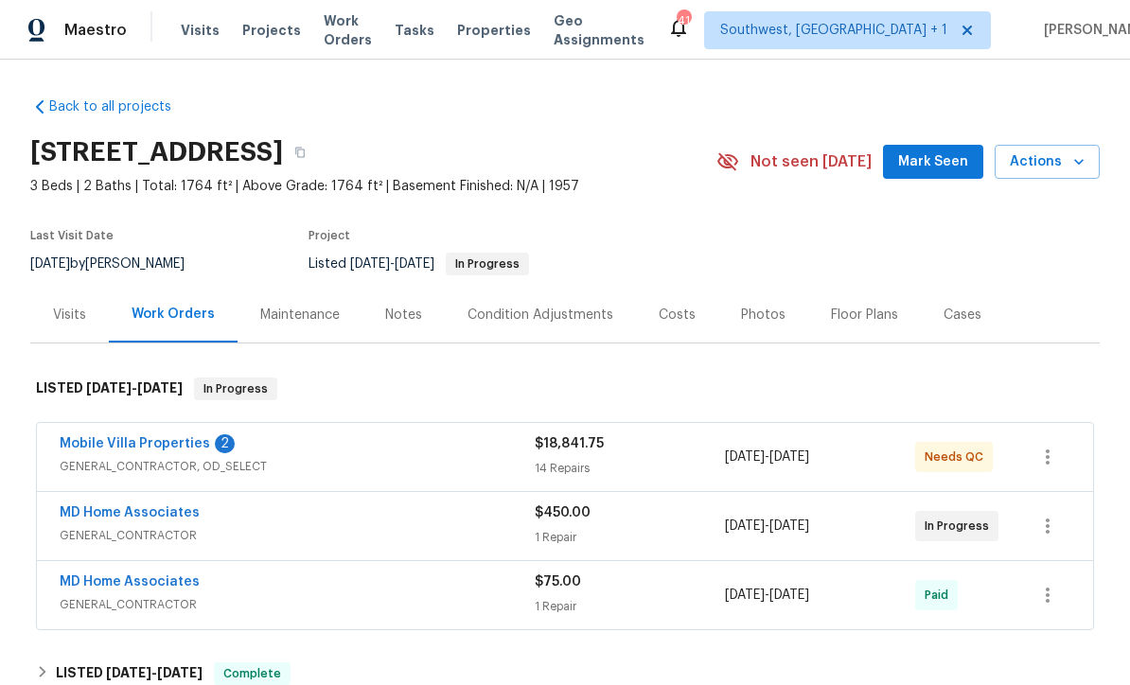
click at [73, 449] on link "Mobile Villa Properties" at bounding box center [135, 443] width 150 height 13
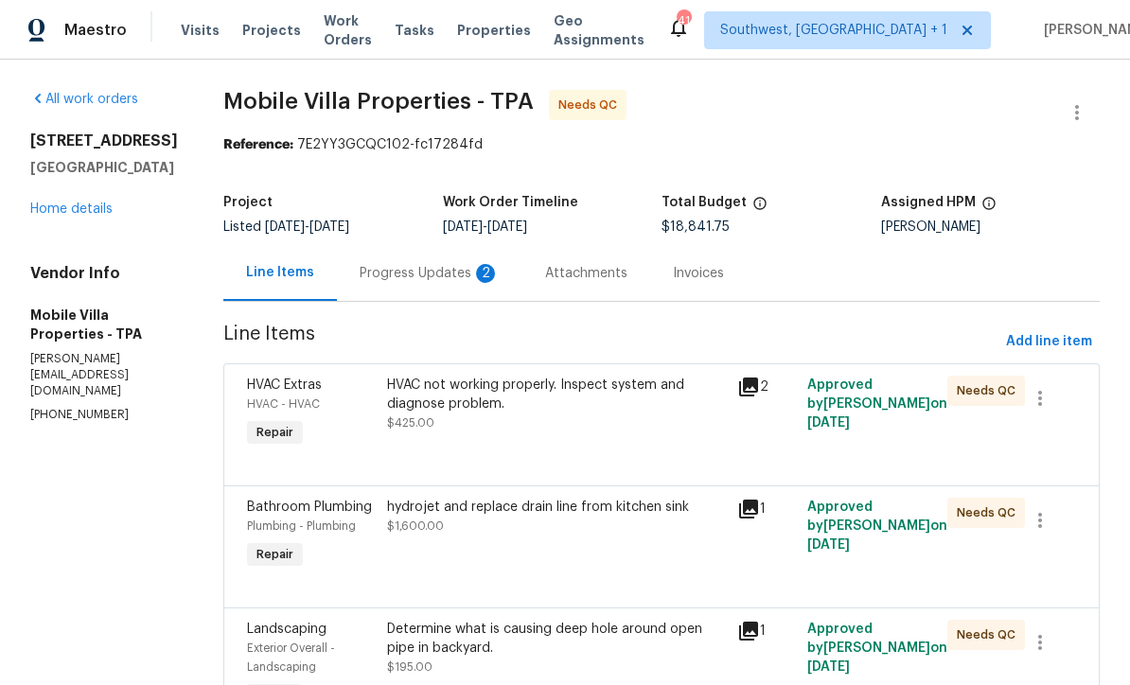
click at [337, 284] on div "Progress Updates 2" at bounding box center [430, 273] width 186 height 56
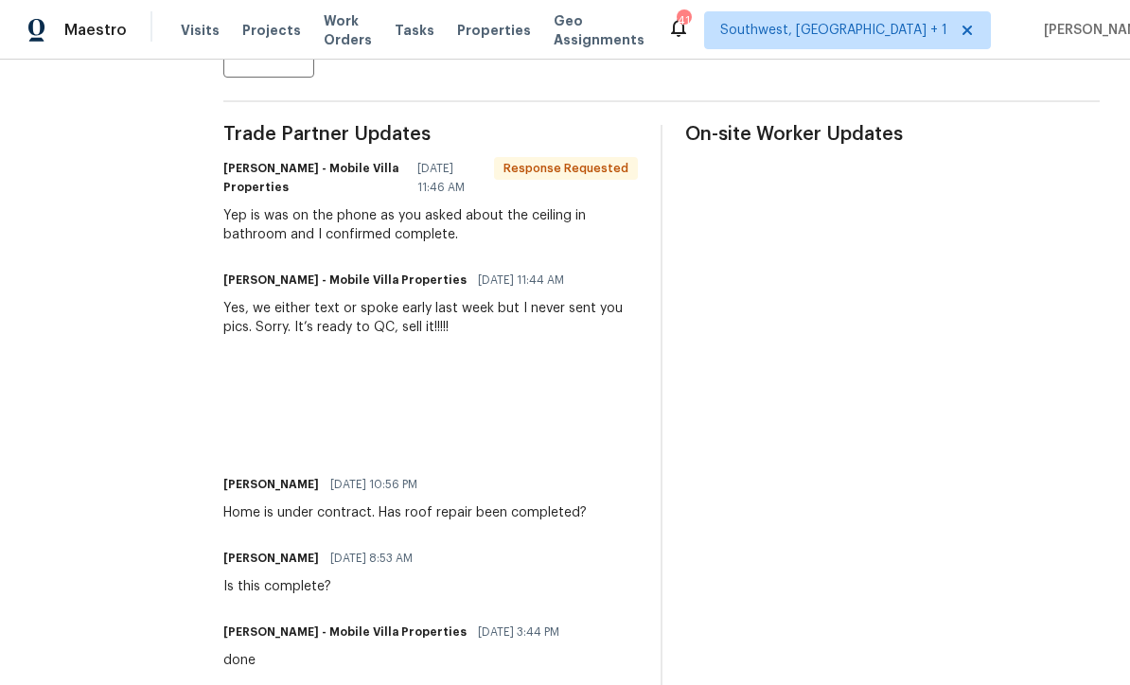
scroll to position [517, 0]
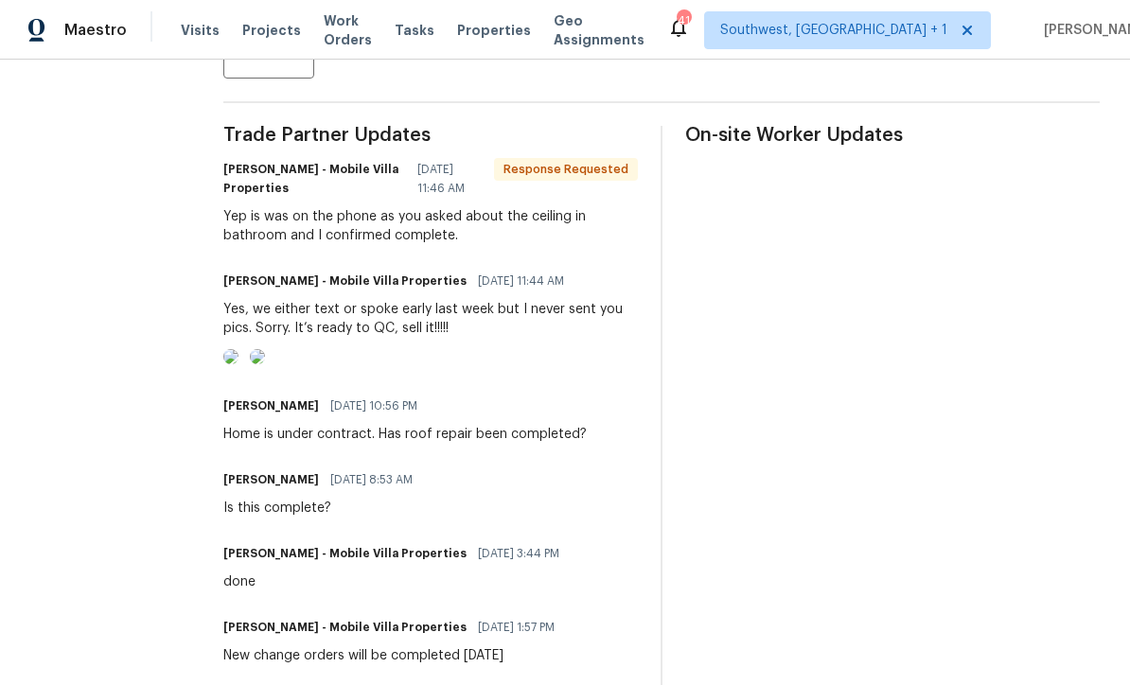
click at [223, 364] on img at bounding box center [230, 356] width 15 height 15
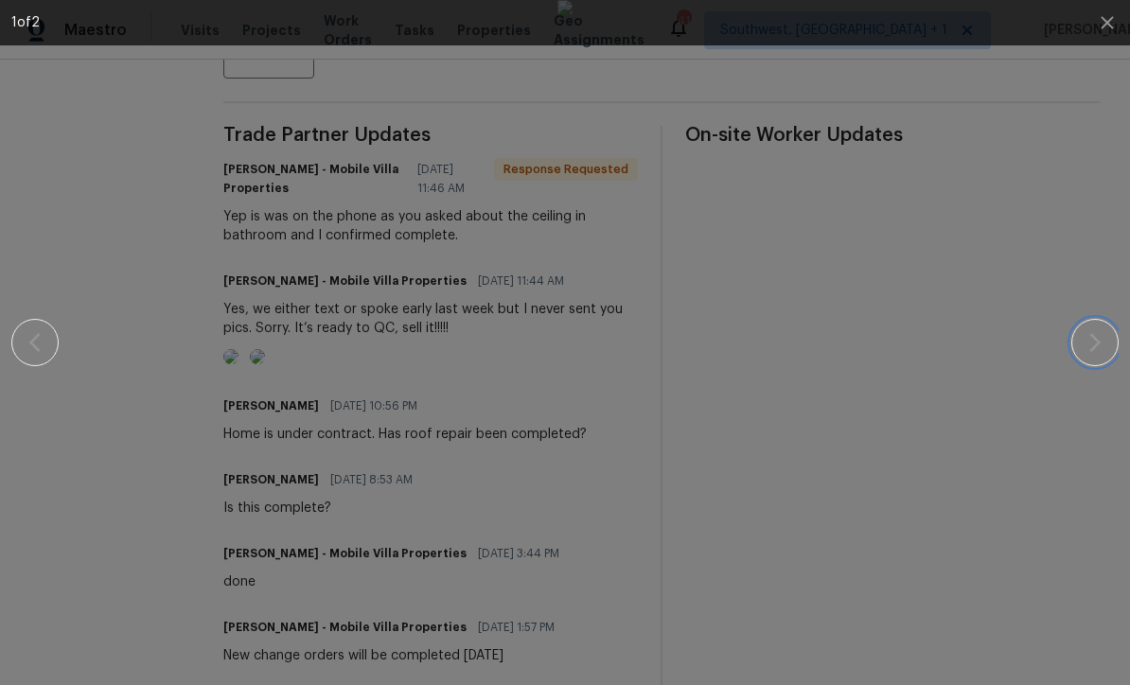
click at [1103, 344] on icon "button" at bounding box center [1095, 342] width 23 height 23
click at [1090, 345] on icon "button" at bounding box center [1095, 342] width 23 height 23
click at [1103, 343] on icon "button" at bounding box center [1095, 342] width 23 height 23
click at [1104, 17] on icon "button" at bounding box center [1107, 22] width 23 height 23
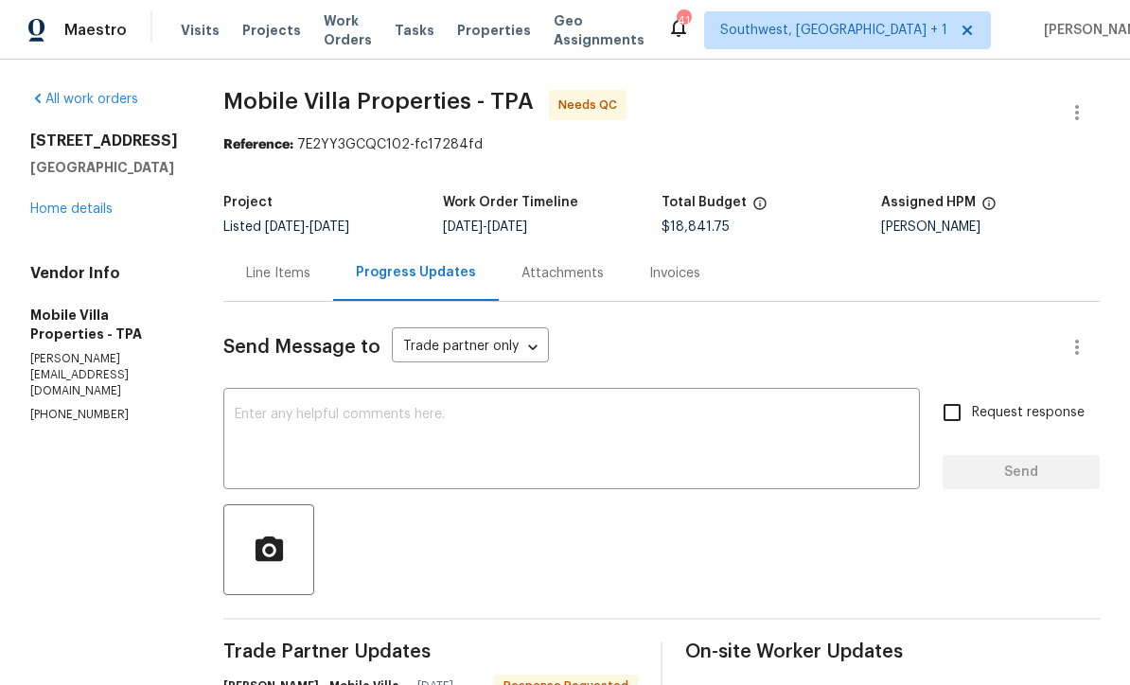
scroll to position [0, 0]
click at [59, 214] on link "Home details" at bounding box center [71, 209] width 82 height 13
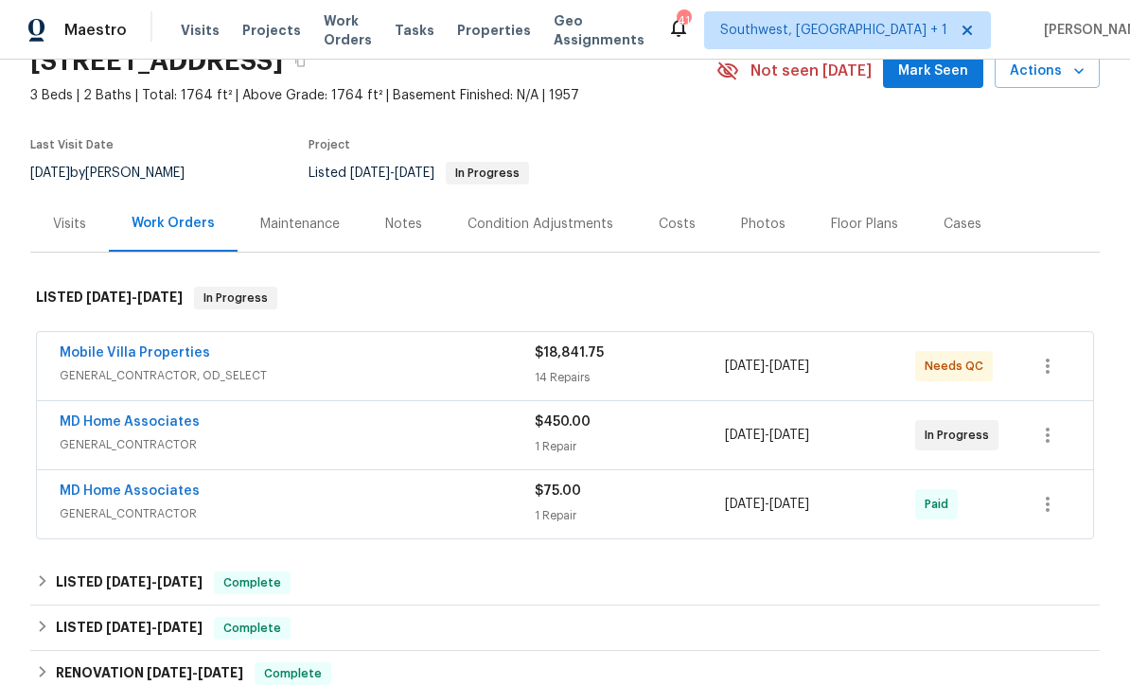
scroll to position [152, 0]
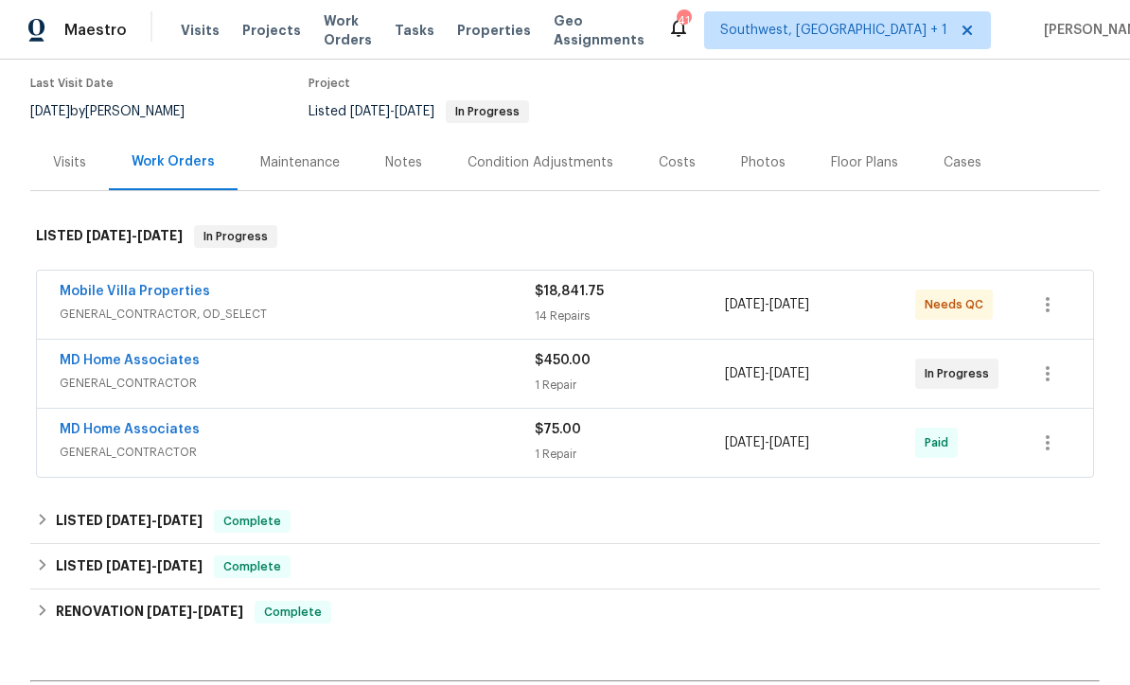
click at [99, 294] on link "Mobile Villa Properties" at bounding box center [135, 291] width 150 height 13
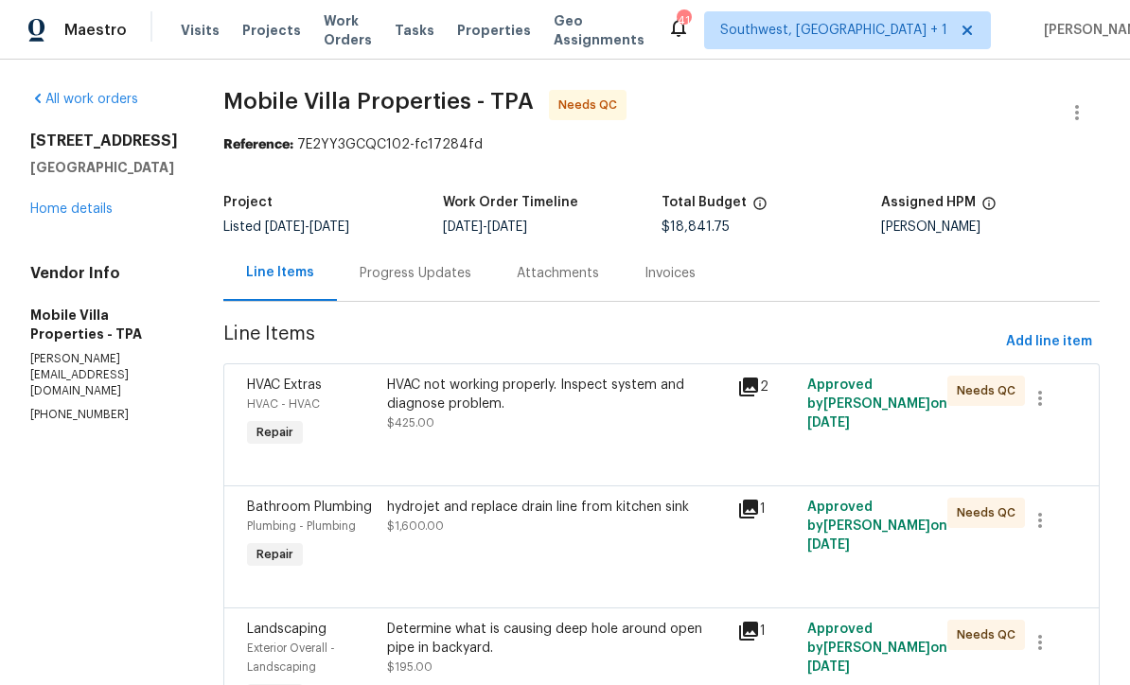
click at [381, 436] on div "HVAC not working properly. Inspect system and diagnose problem. $425.00" at bounding box center [556, 413] width 350 height 87
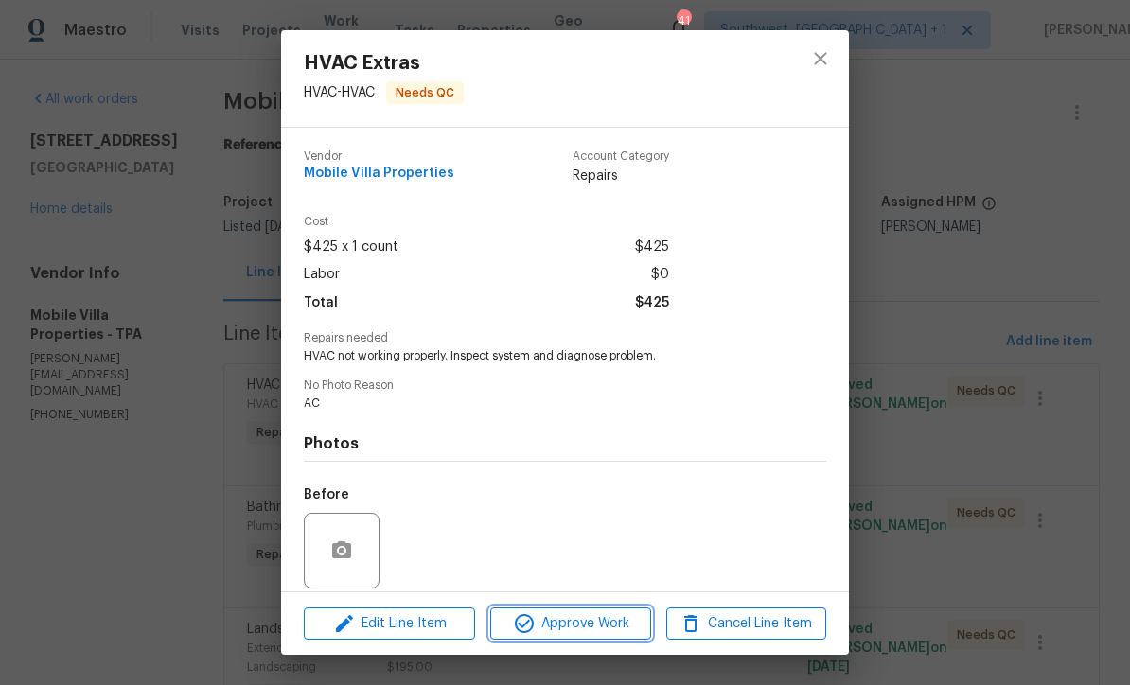
click at [588, 632] on span "Approve Work" at bounding box center [570, 624] width 149 height 24
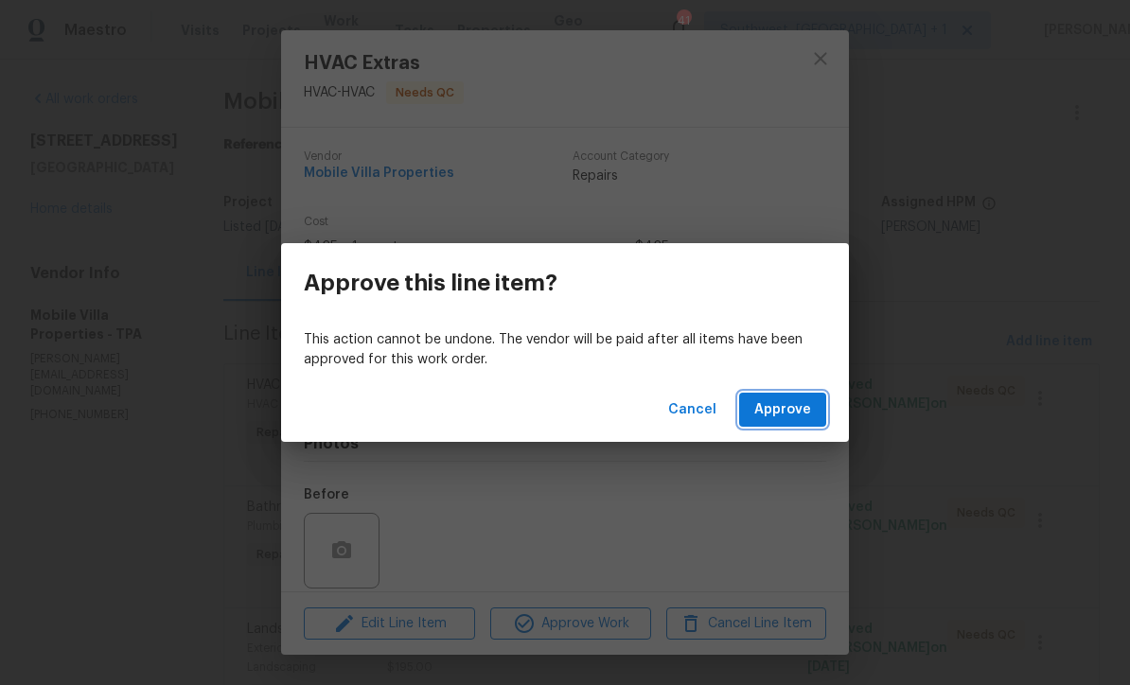
click at [781, 424] on button "Approve" at bounding box center [782, 410] width 87 height 35
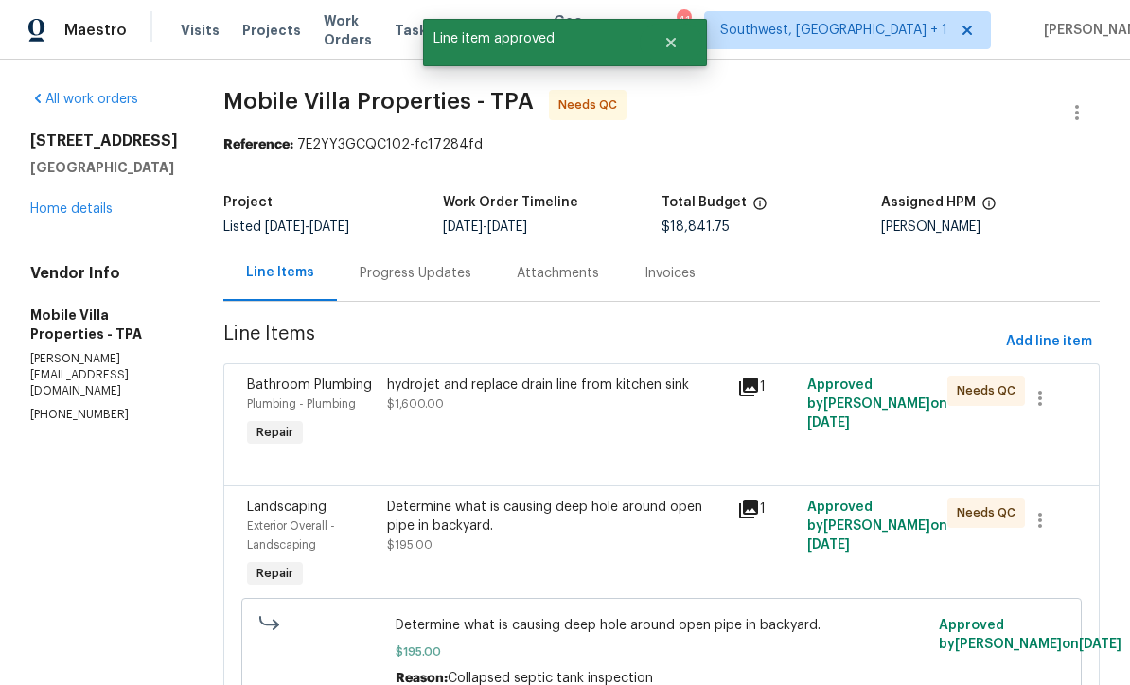
click at [381, 434] on div "hydrojet and replace drain line from kitchen sink $1,600.00" at bounding box center [556, 413] width 350 height 87
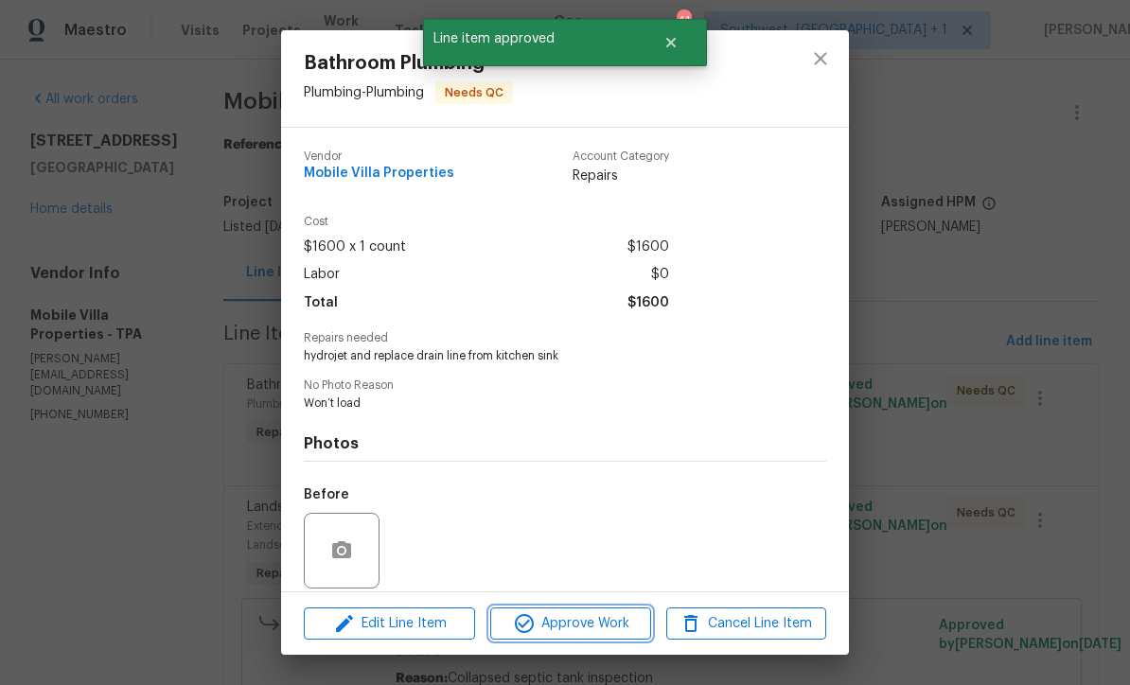
click at [589, 617] on span "Approve Work" at bounding box center [570, 624] width 149 height 24
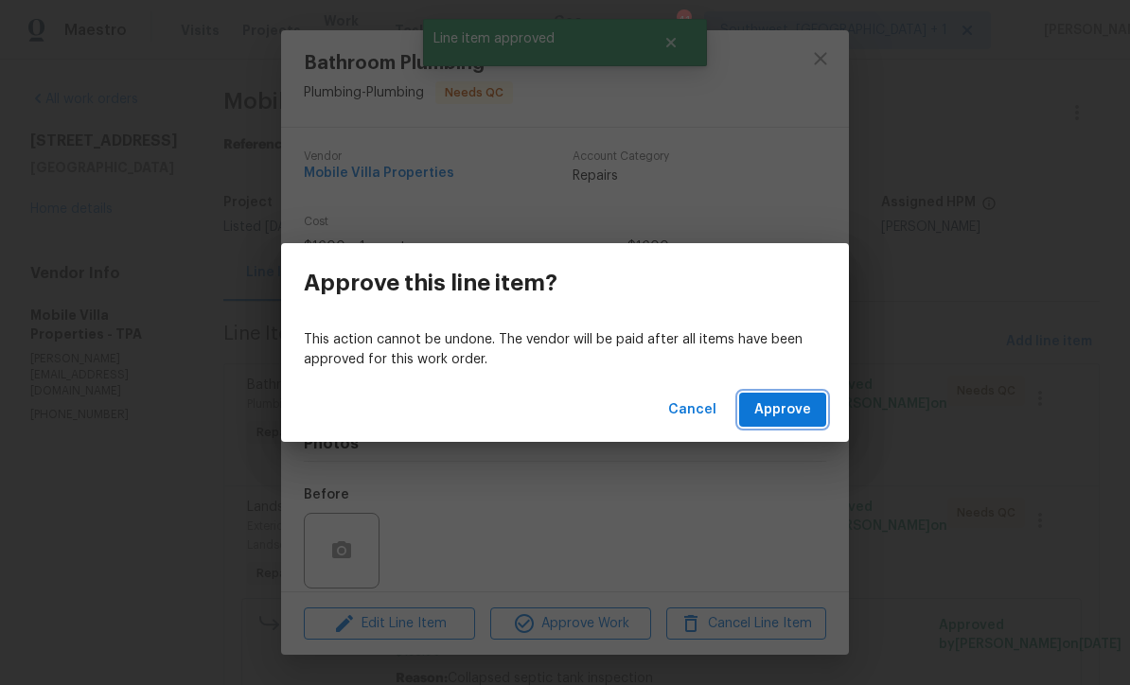
click at [786, 410] on span "Approve" at bounding box center [782, 410] width 57 height 24
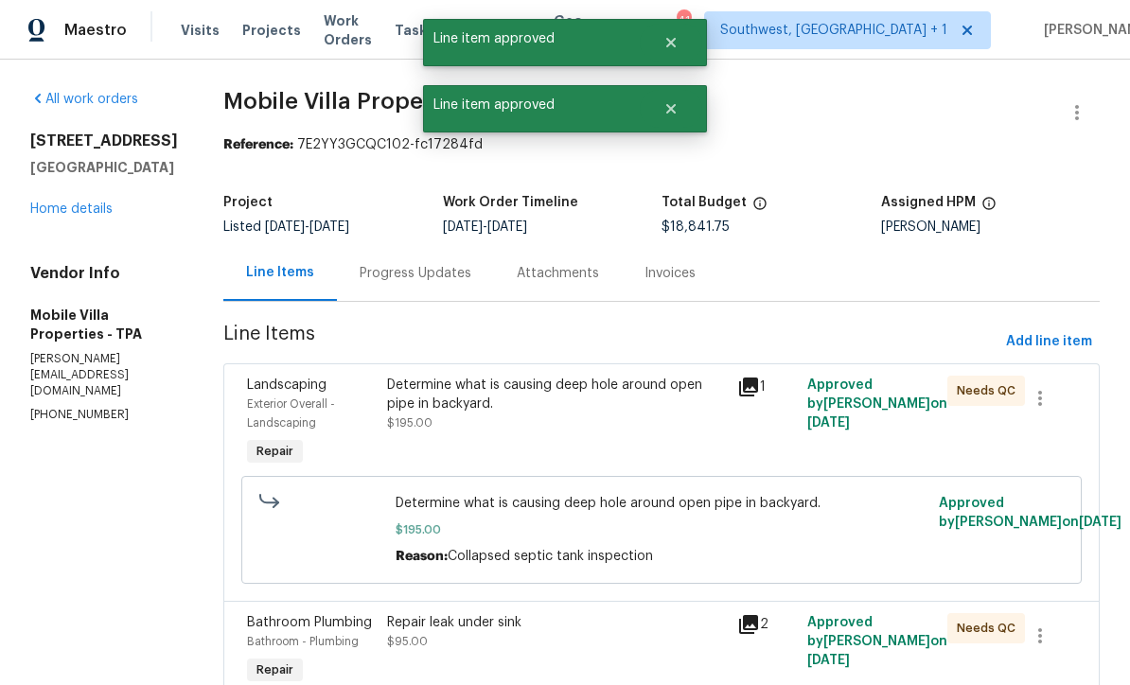
click at [387, 428] on span "$195.00" at bounding box center [409, 422] width 45 height 11
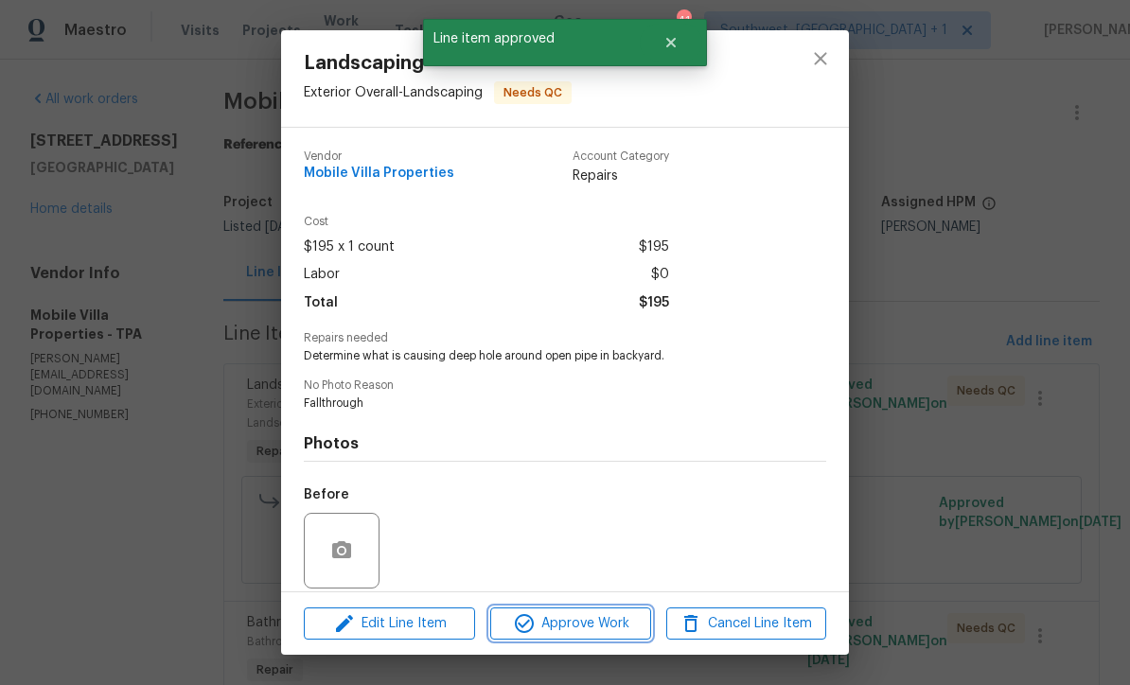
click at [594, 628] on span "Approve Work" at bounding box center [570, 624] width 149 height 24
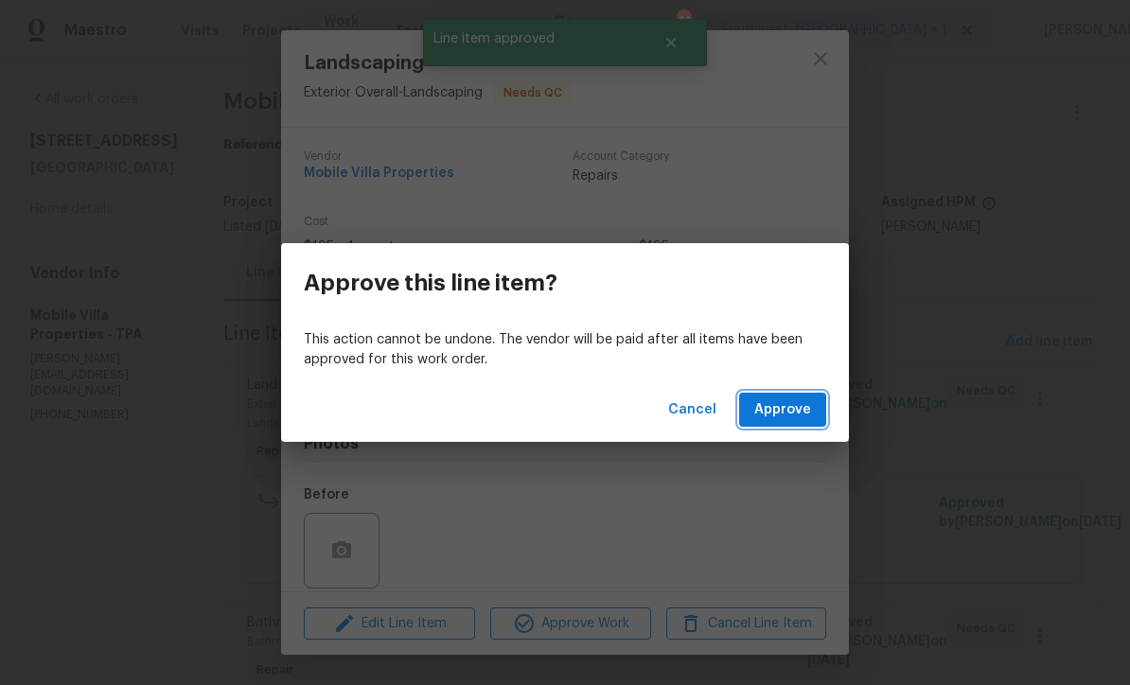
click at [790, 411] on span "Approve" at bounding box center [782, 410] width 57 height 24
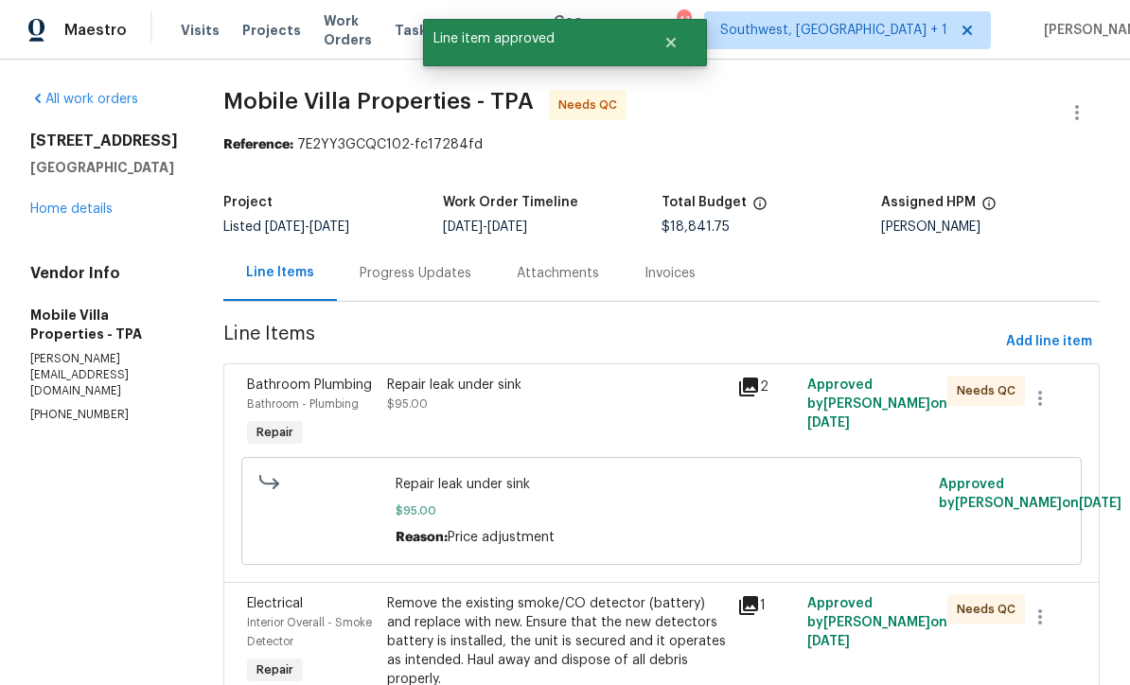
click at [381, 417] on div "Repair leak under sink $95.00" at bounding box center [556, 413] width 350 height 87
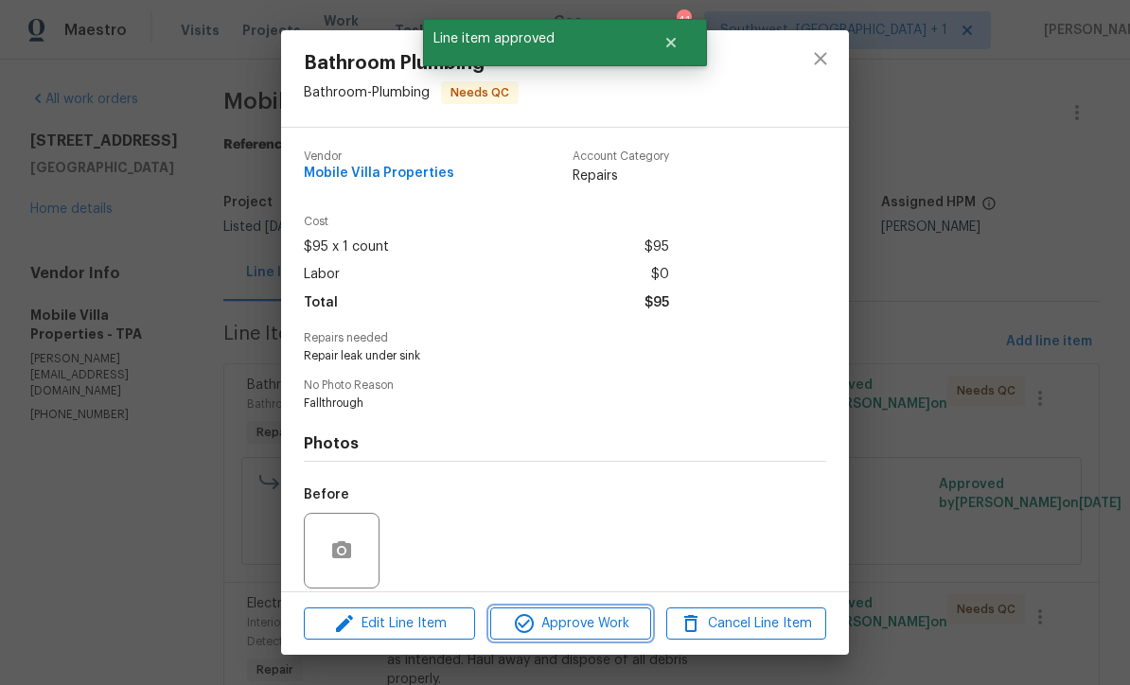
click at [613, 626] on span "Approve Work" at bounding box center [570, 624] width 149 height 24
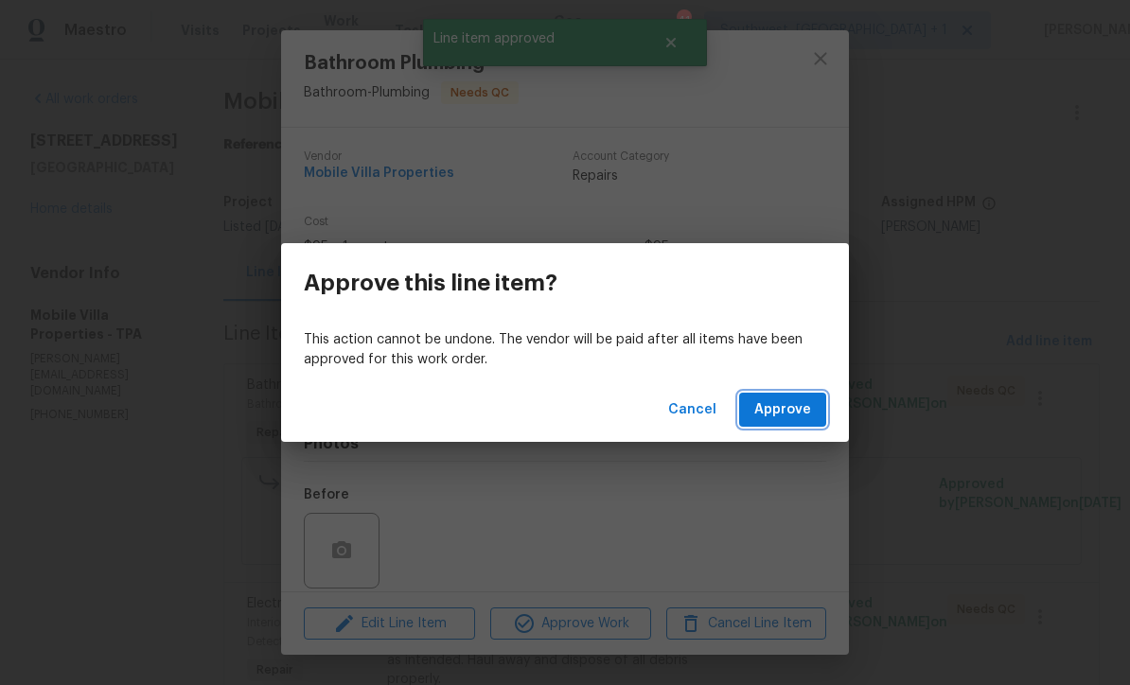
click at [798, 401] on span "Approve" at bounding box center [782, 410] width 57 height 24
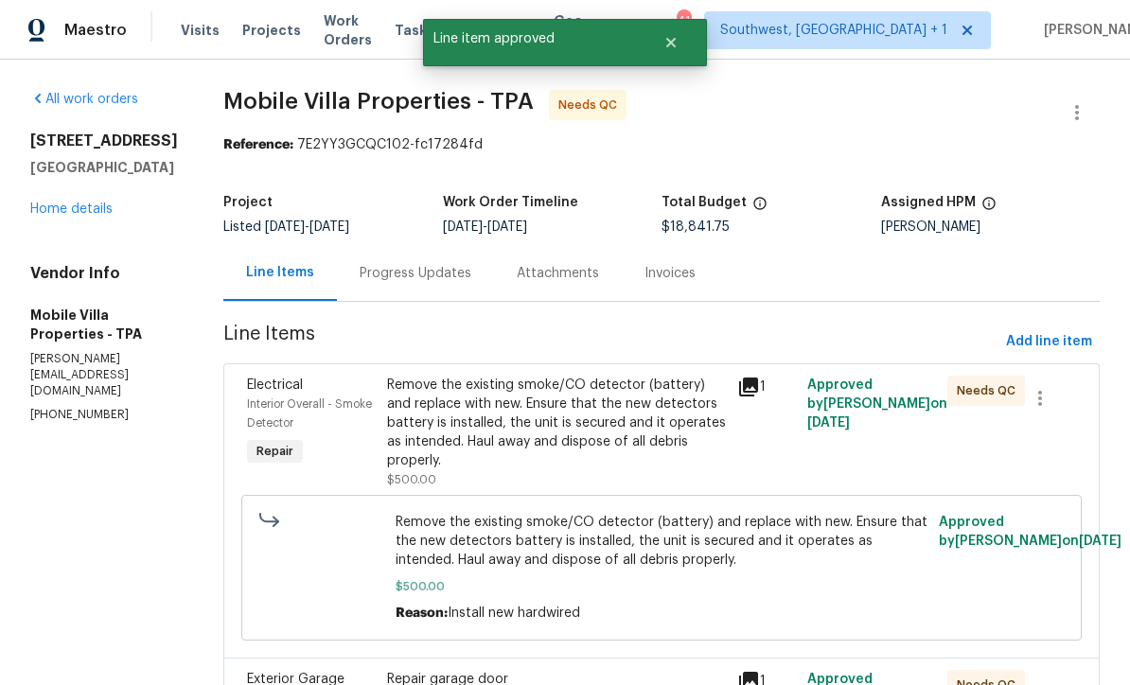
click at [387, 418] on div "Remove the existing smoke/CO detector (battery) and replace with new. Ensure th…" at bounding box center [556, 423] width 339 height 95
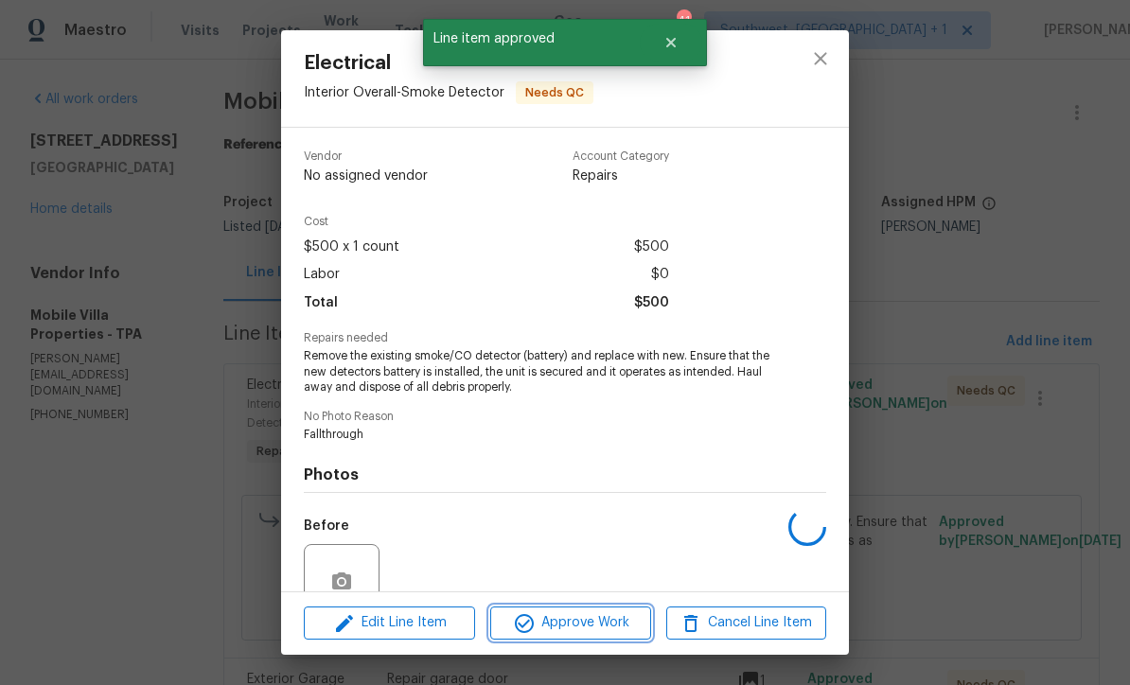
click at [605, 628] on span "Approve Work" at bounding box center [570, 623] width 149 height 24
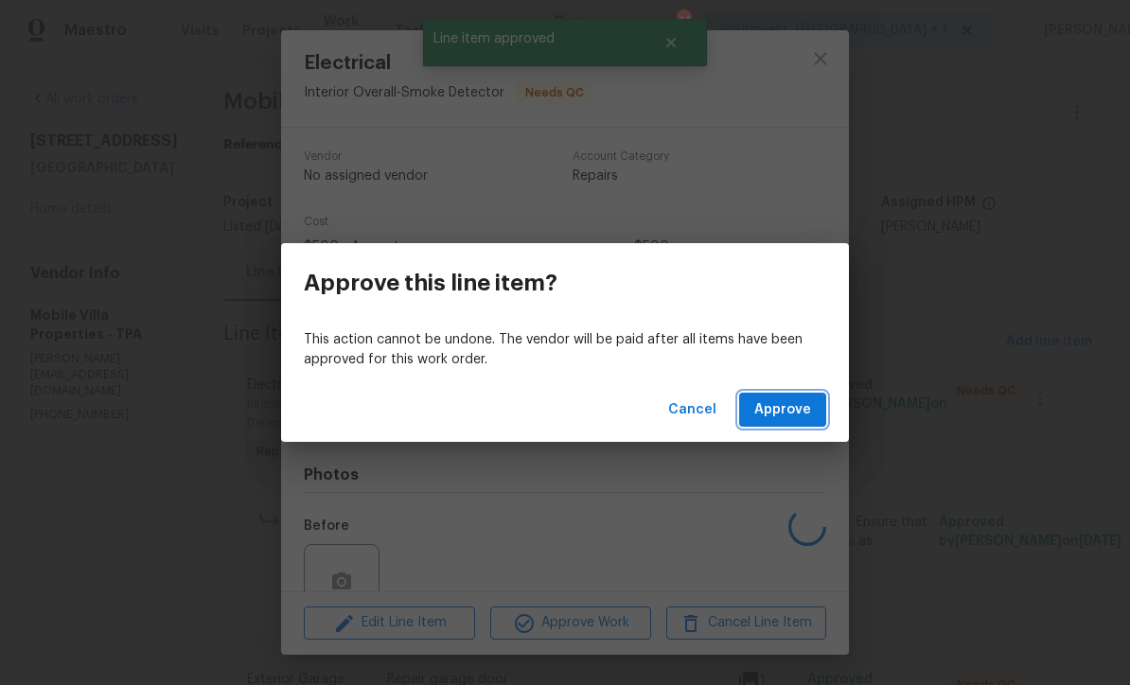
click at [778, 426] on button "Approve" at bounding box center [782, 410] width 87 height 35
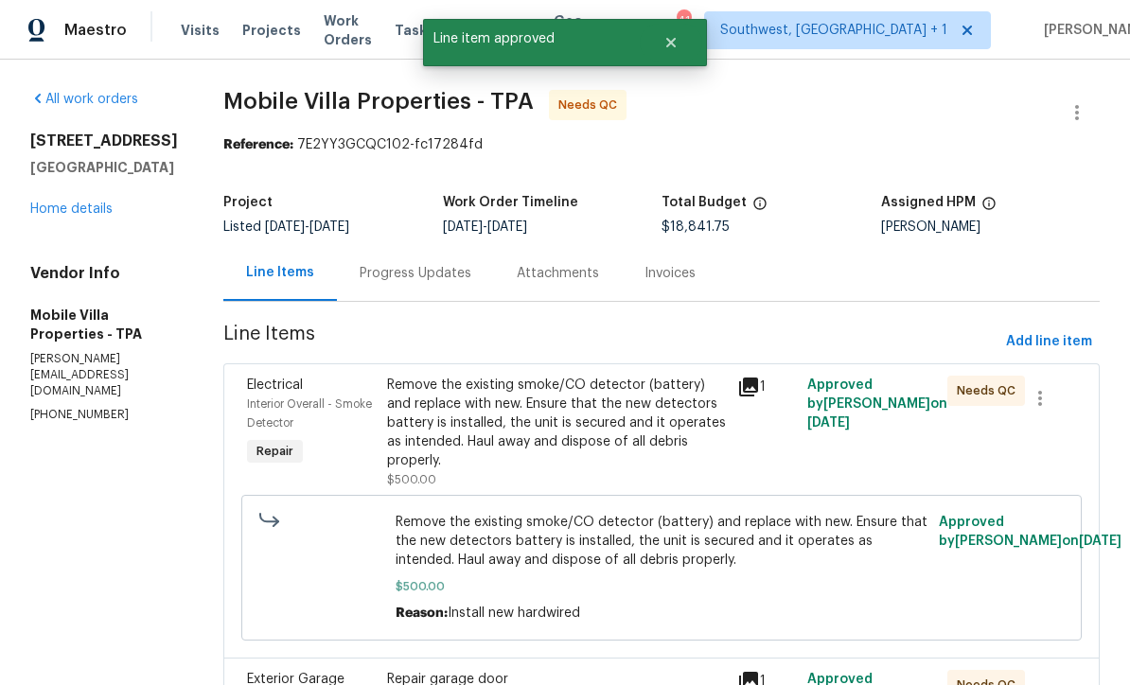
click at [387, 424] on div "Remove the existing smoke/CO detector (battery) and replace with new. Ensure th…" at bounding box center [556, 423] width 339 height 95
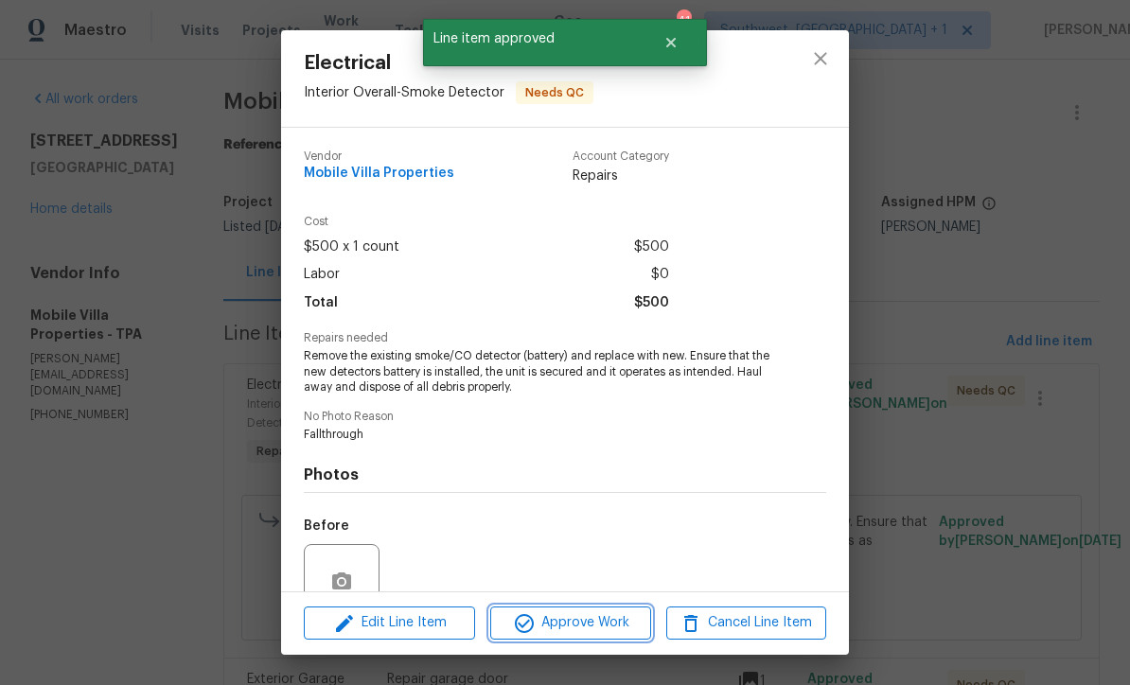
click at [606, 626] on span "Approve Work" at bounding box center [570, 623] width 149 height 24
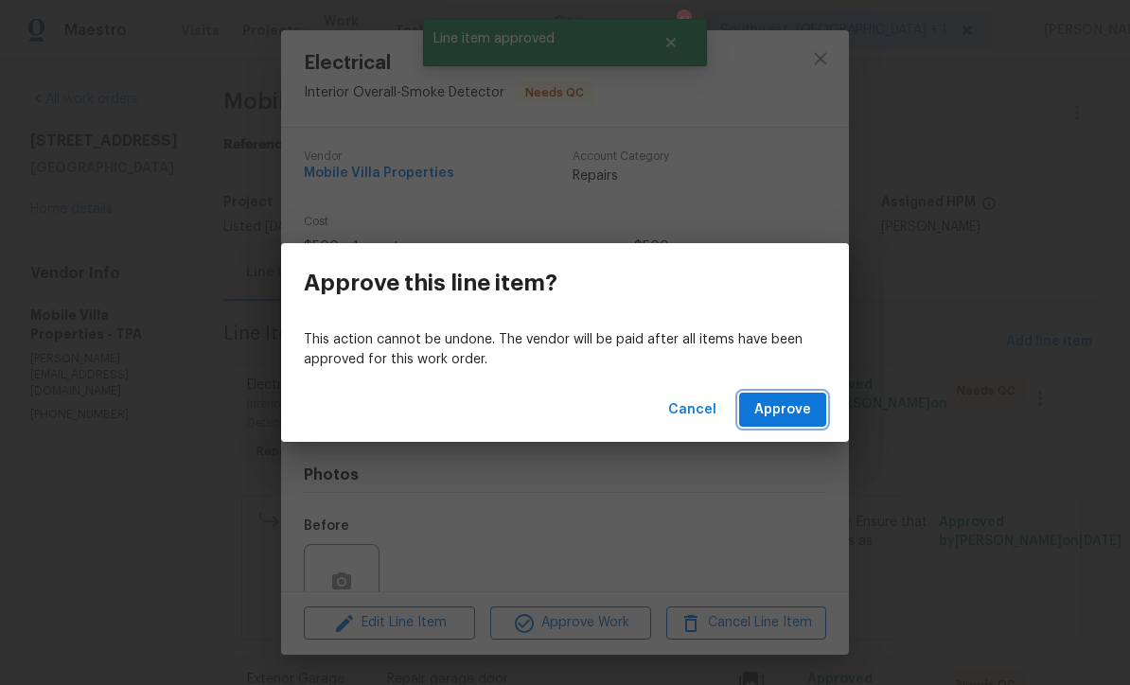
click at [808, 410] on span "Approve" at bounding box center [782, 410] width 57 height 24
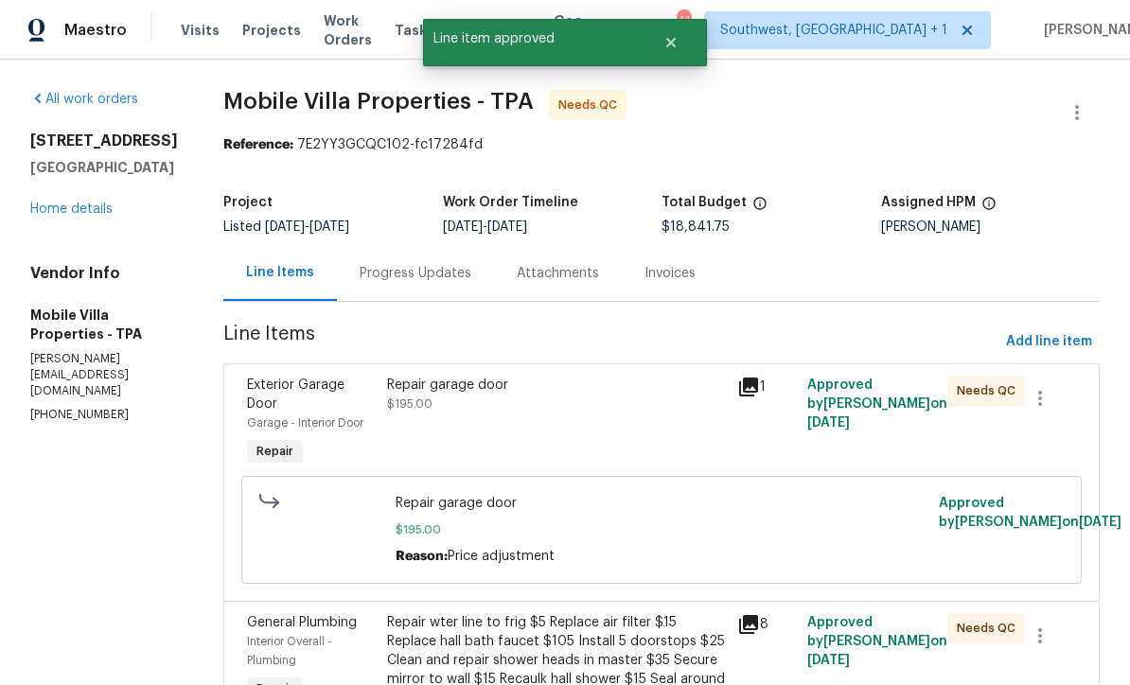
click at [622, 423] on div "Repair garage door $195.00" at bounding box center [556, 423] width 350 height 106
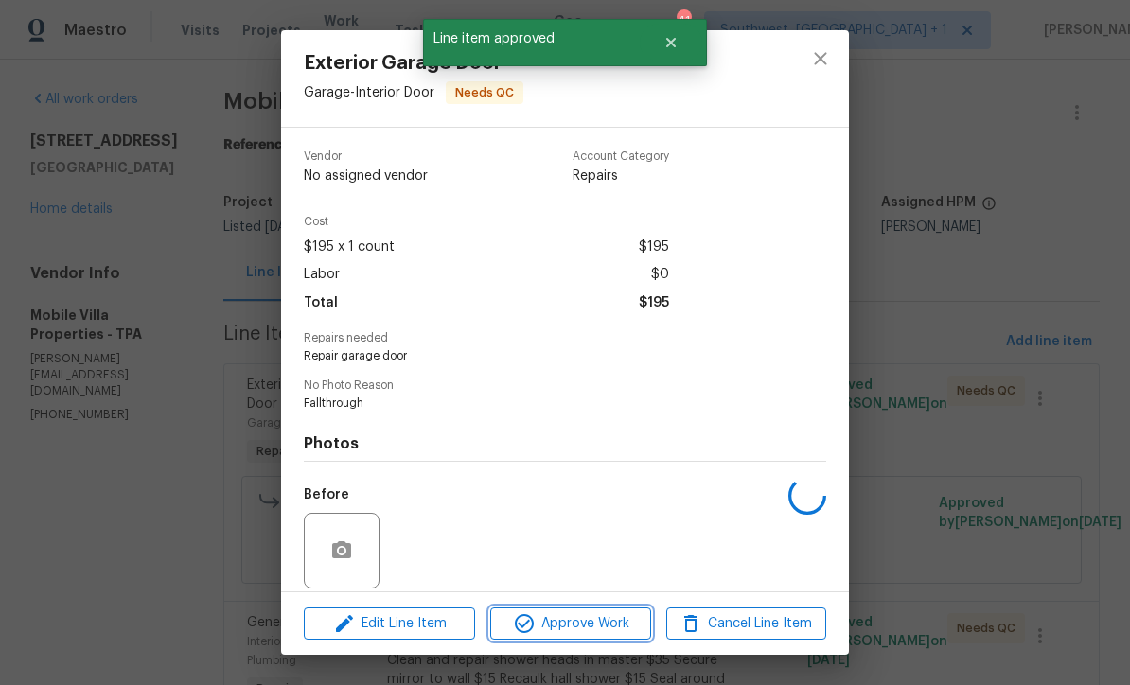
click at [618, 626] on span "Approve Work" at bounding box center [570, 624] width 149 height 24
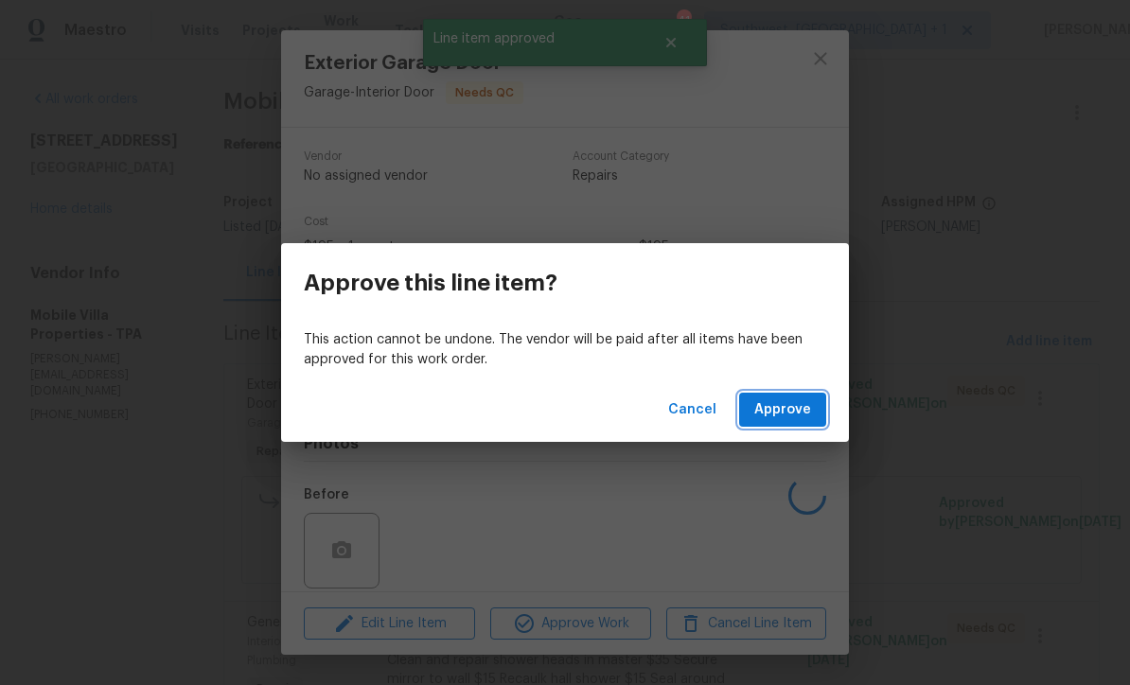
click at [810, 415] on span "Approve" at bounding box center [782, 410] width 57 height 24
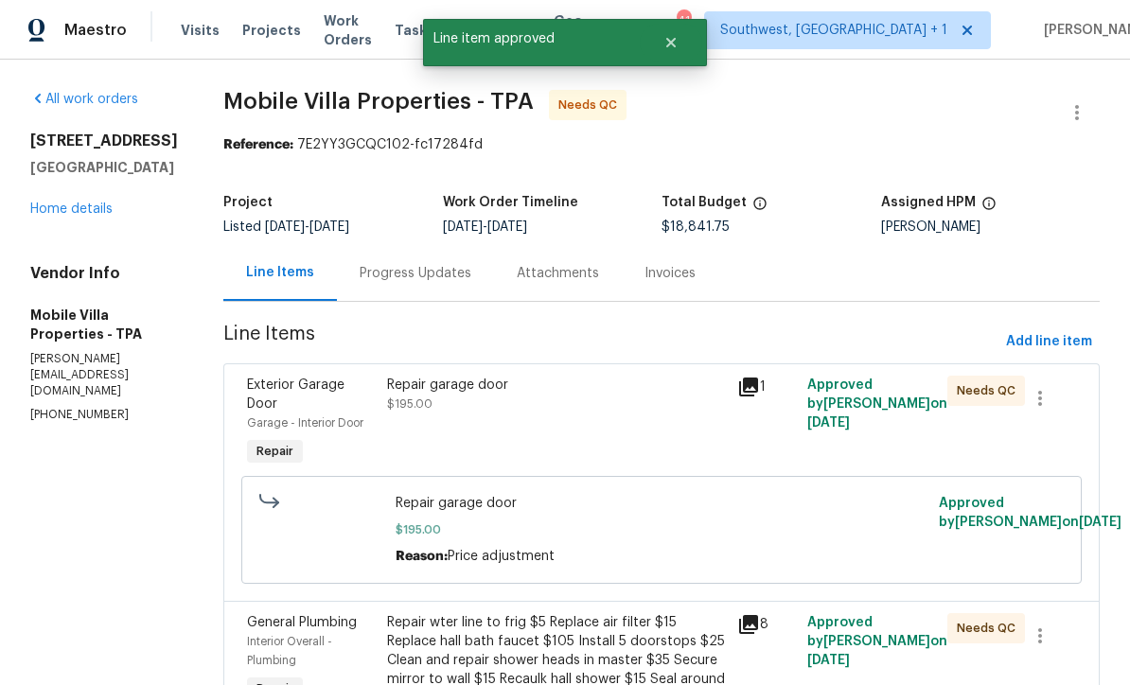
click at [381, 433] on div "Repair garage door $195.00" at bounding box center [556, 423] width 350 height 106
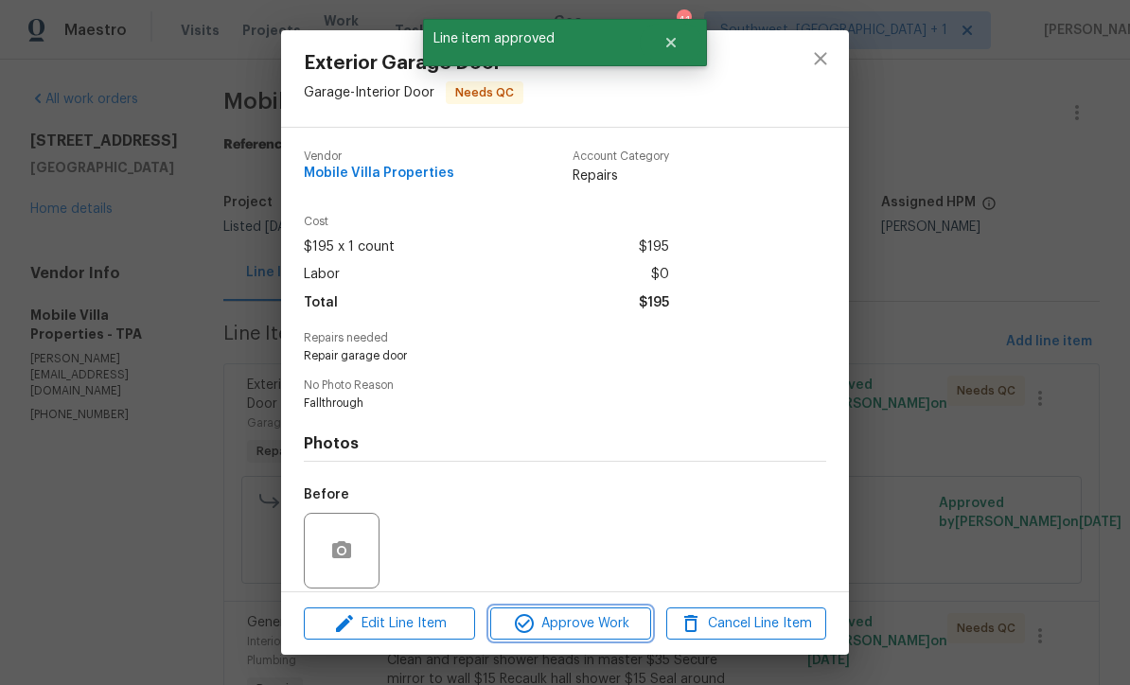
click at [627, 624] on span "Approve Work" at bounding box center [570, 624] width 149 height 24
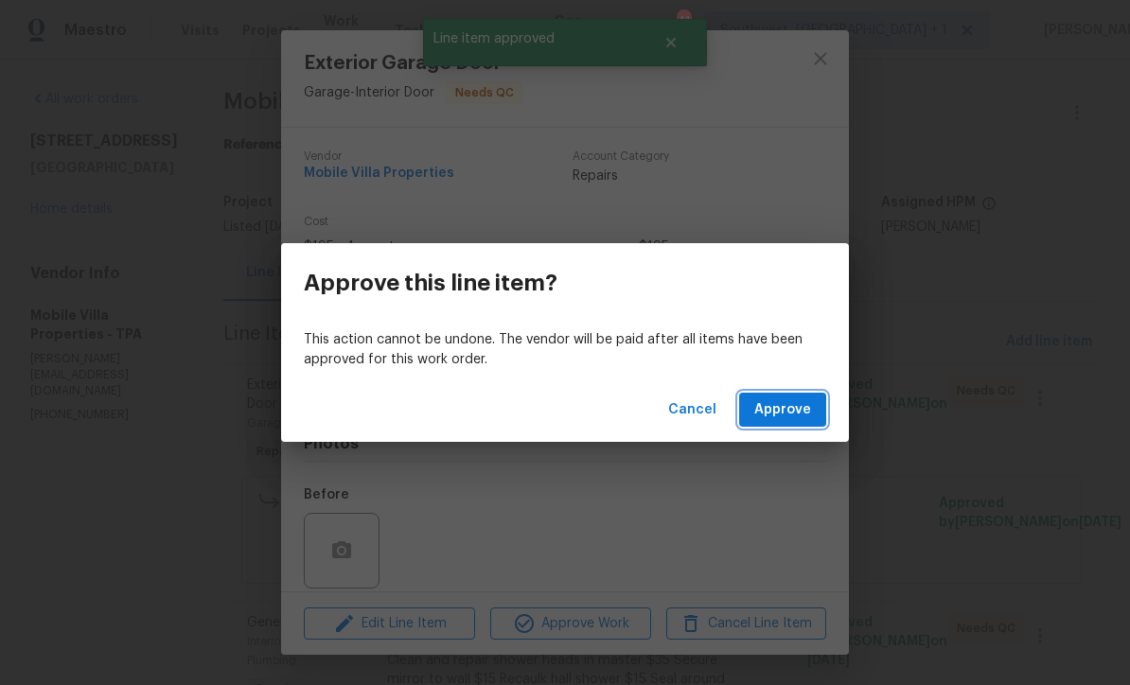
click at [790, 412] on span "Approve" at bounding box center [782, 410] width 57 height 24
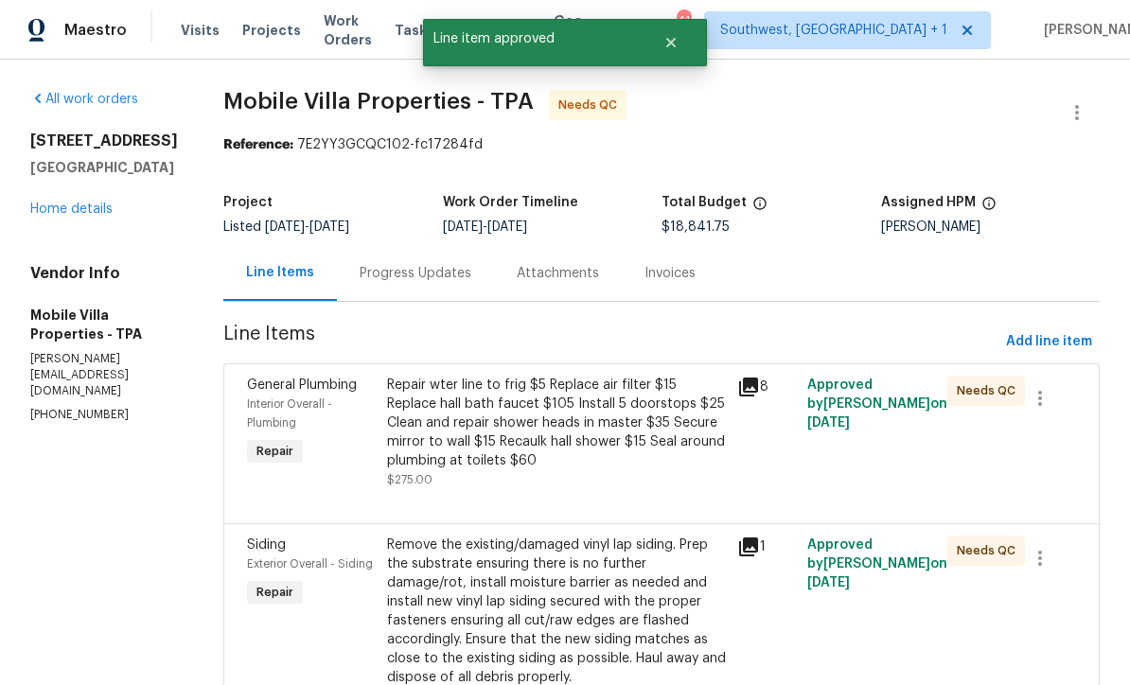
click at [387, 449] on div "Repair wter line to frig $5 Replace air filter $15 Replace hall bath faucet $10…" at bounding box center [556, 423] width 339 height 95
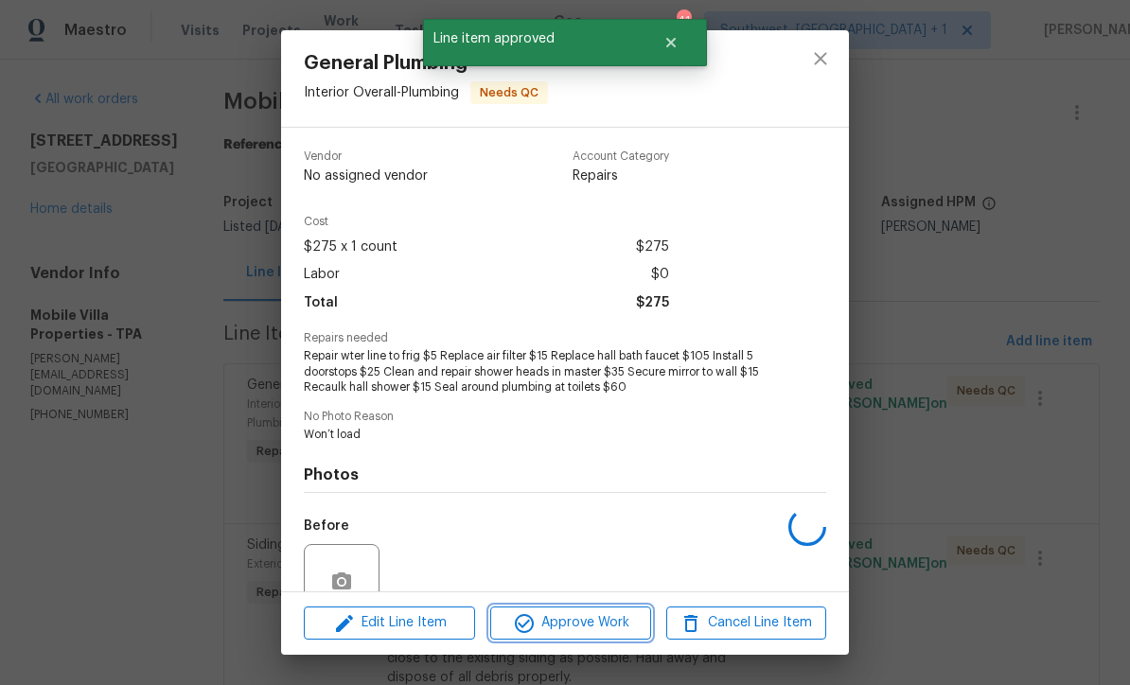
click at [591, 635] on button "Approve Work" at bounding box center [570, 623] width 160 height 33
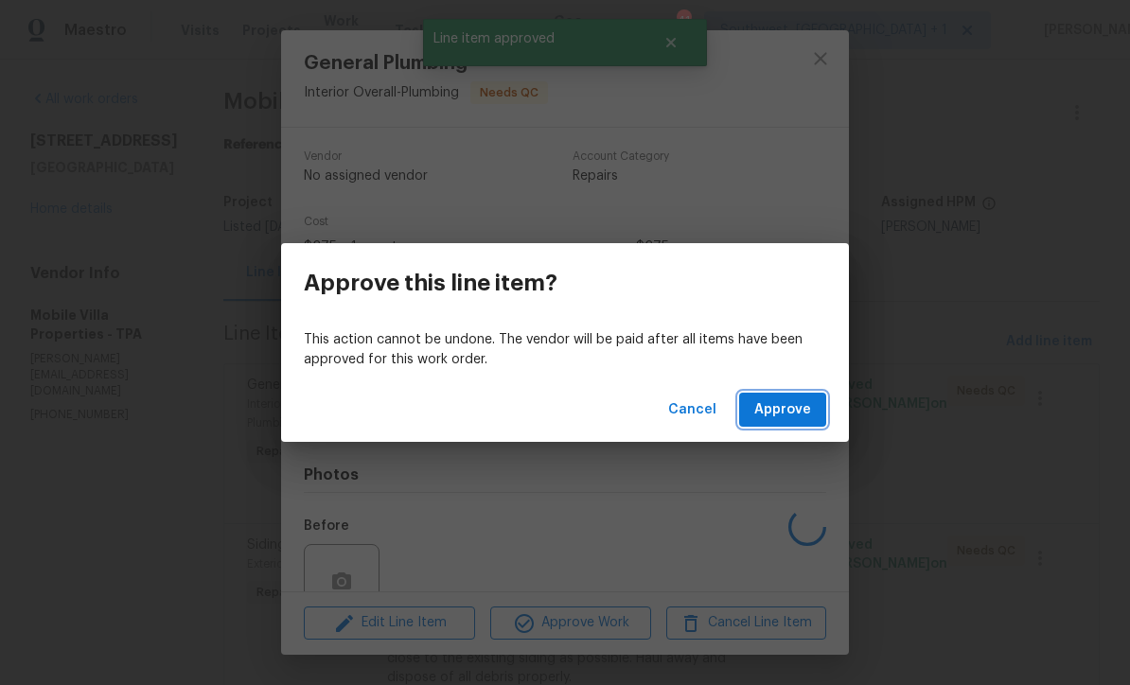
click at [789, 419] on span "Approve" at bounding box center [782, 410] width 57 height 24
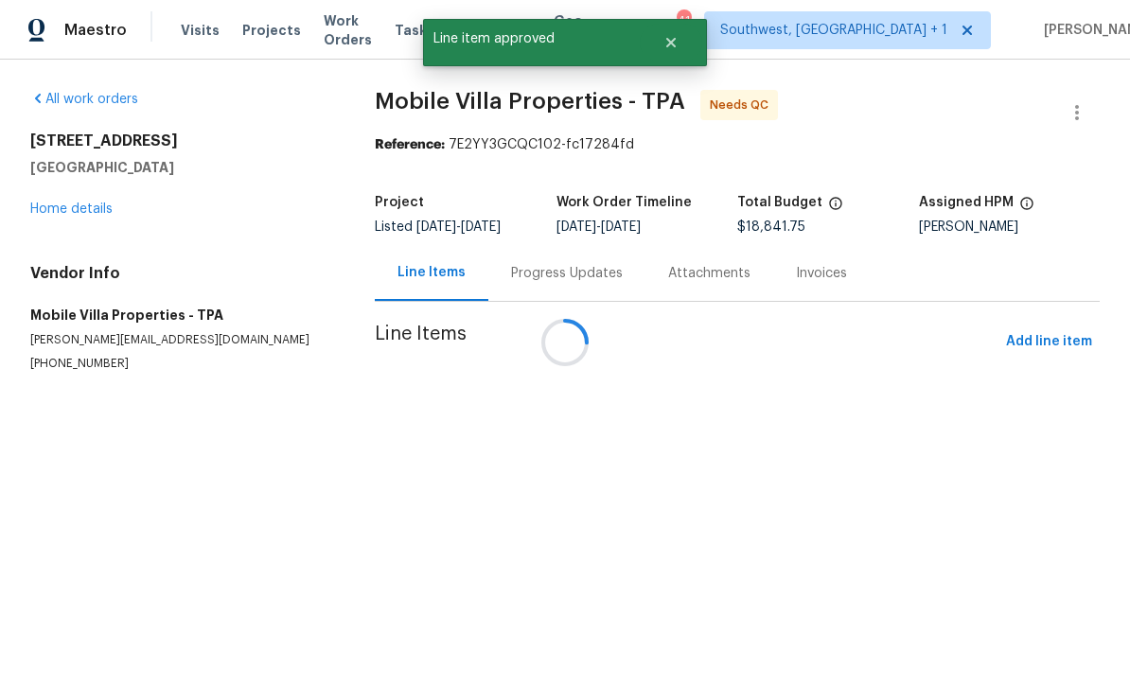
click at [567, 450] on div at bounding box center [565, 342] width 1130 height 685
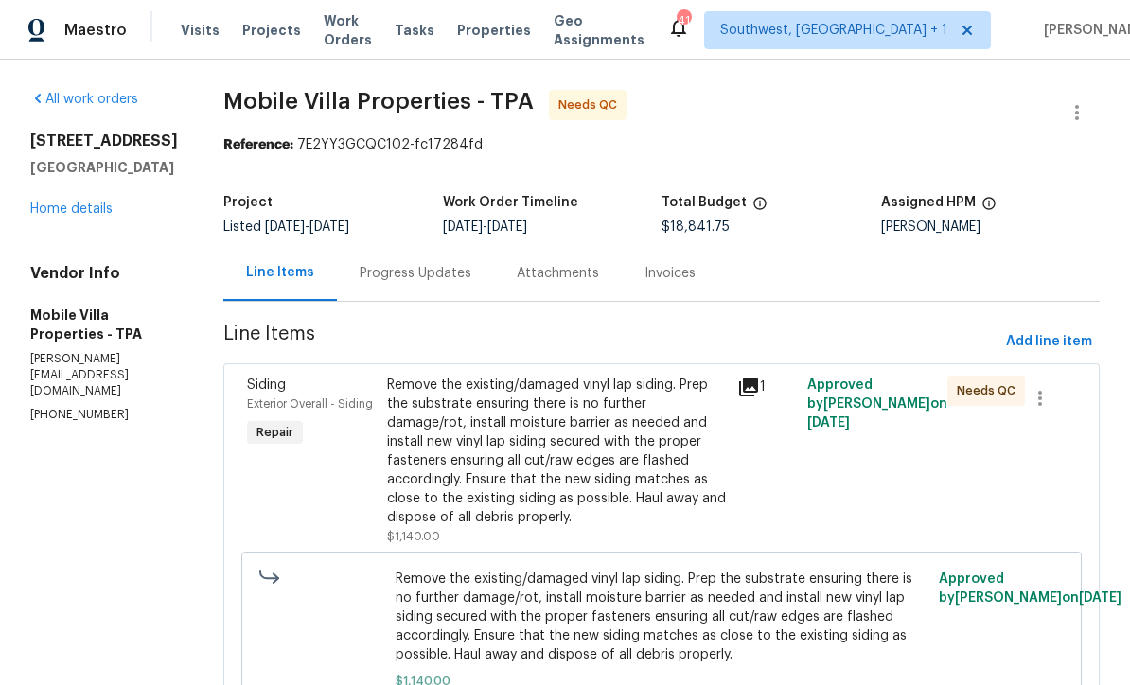
click at [629, 463] on div "Remove the existing/damaged vinyl lap siding. Prep the substrate ensuring there…" at bounding box center [556, 451] width 339 height 151
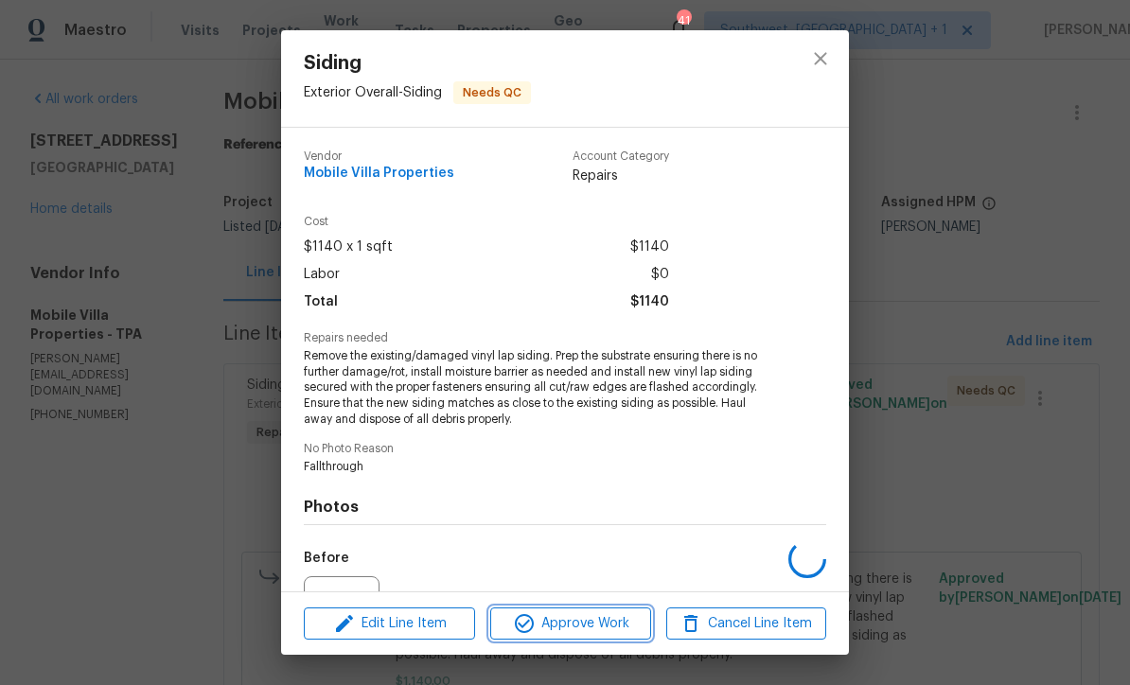
click at [625, 633] on span "Approve Work" at bounding box center [570, 624] width 149 height 24
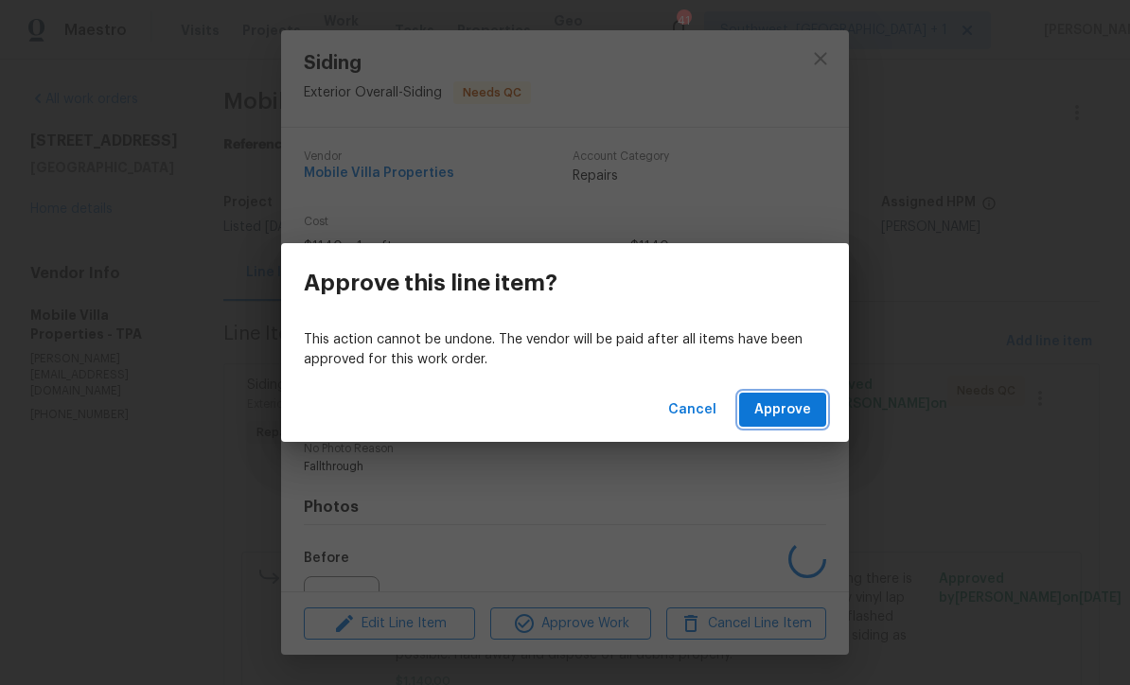
click at [780, 419] on span "Approve" at bounding box center [782, 410] width 57 height 24
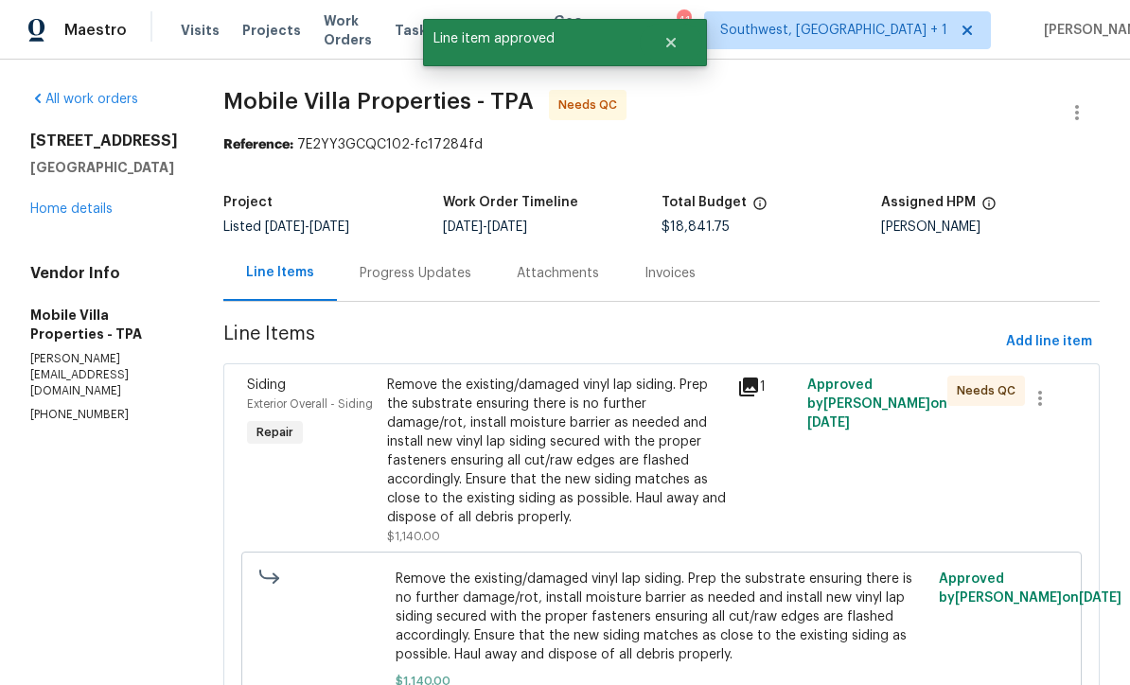
click at [604, 455] on div "Remove the existing/damaged vinyl lap siding. Prep the substrate ensuring there…" at bounding box center [556, 451] width 339 height 151
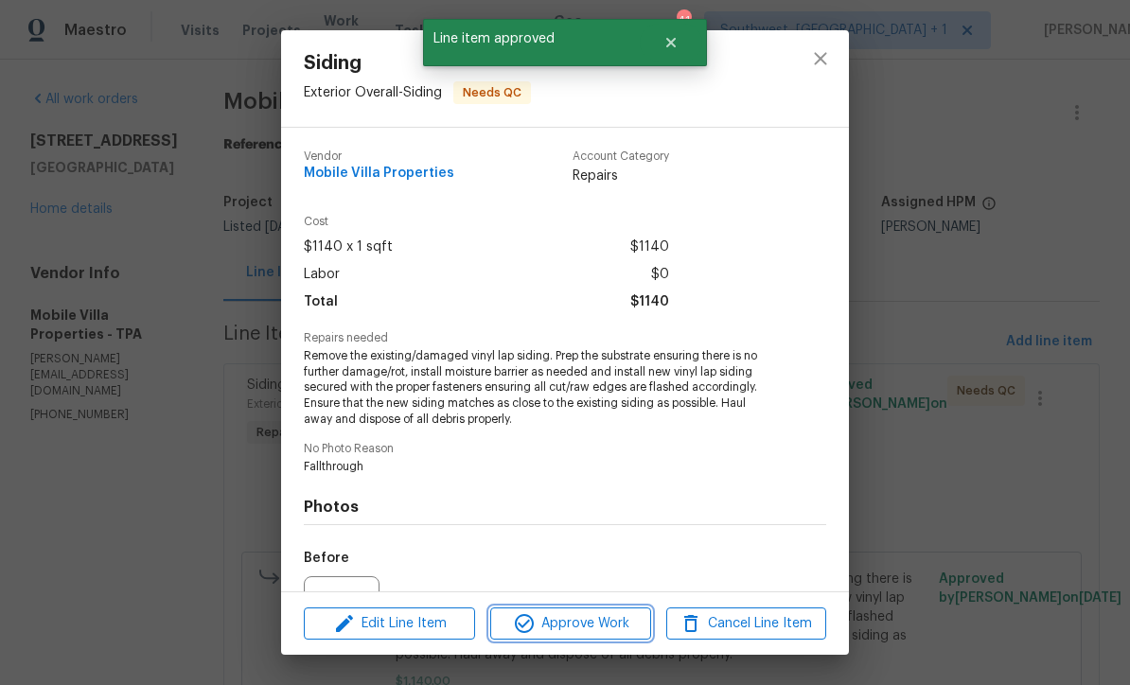
click at [610, 626] on span "Approve Work" at bounding box center [570, 624] width 149 height 24
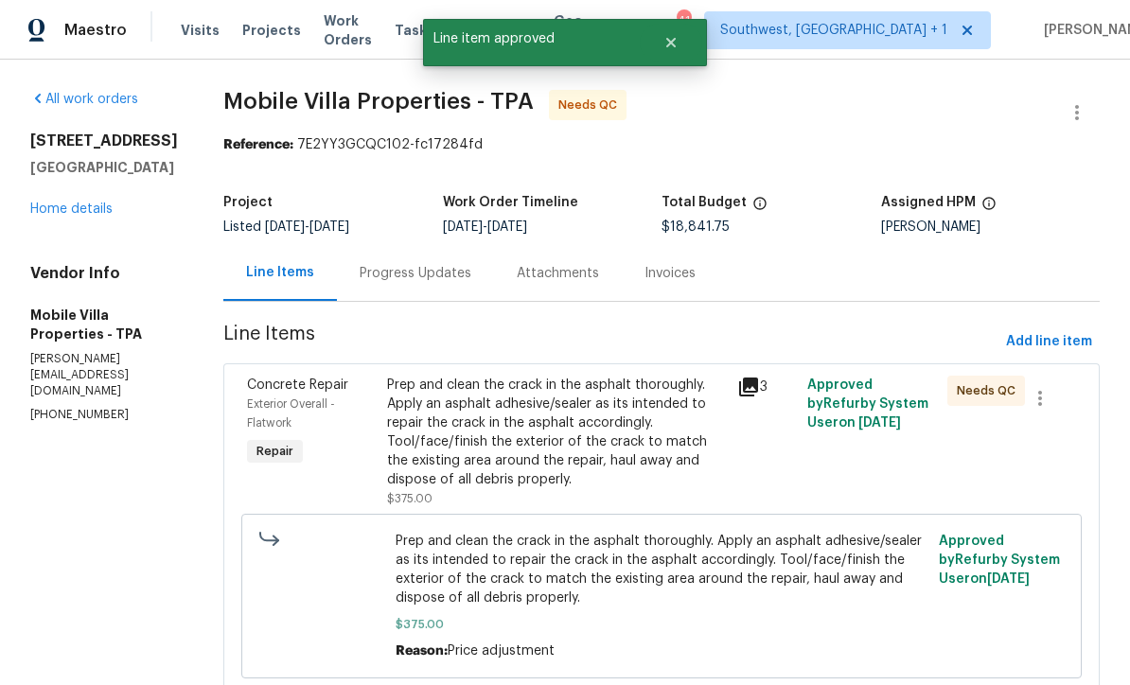
click at [618, 441] on div "Prep and clean the crack in the asphalt thoroughly. Apply an asphalt adhesive/s…" at bounding box center [556, 433] width 339 height 114
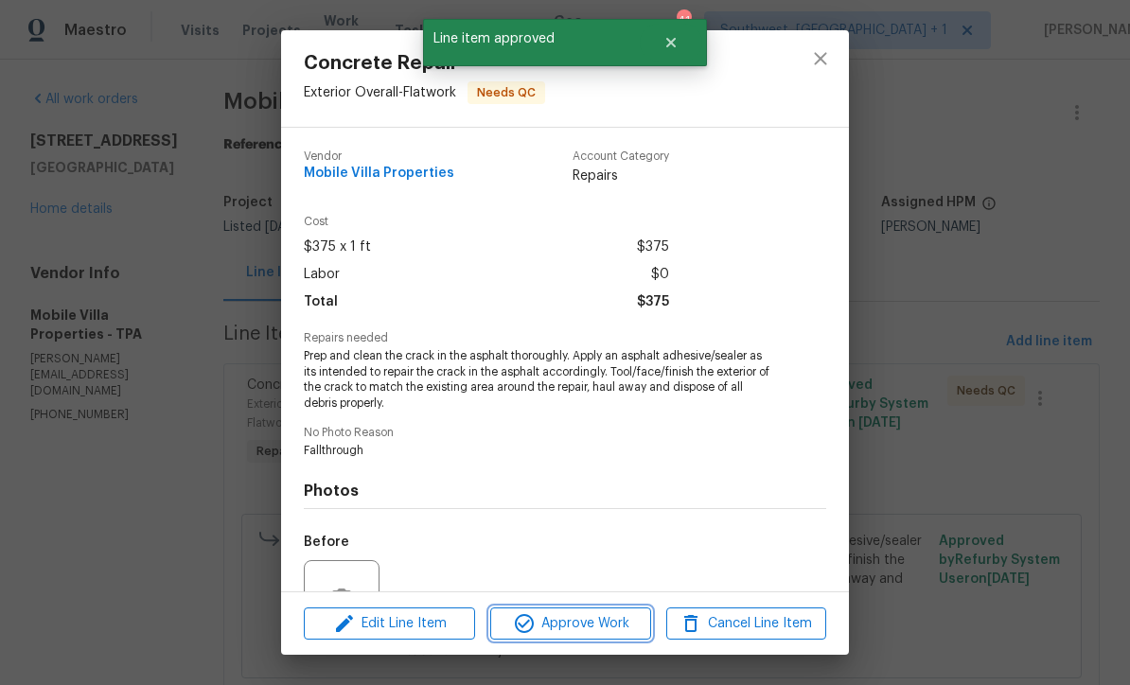
click at [597, 631] on span "Approve Work" at bounding box center [570, 624] width 149 height 24
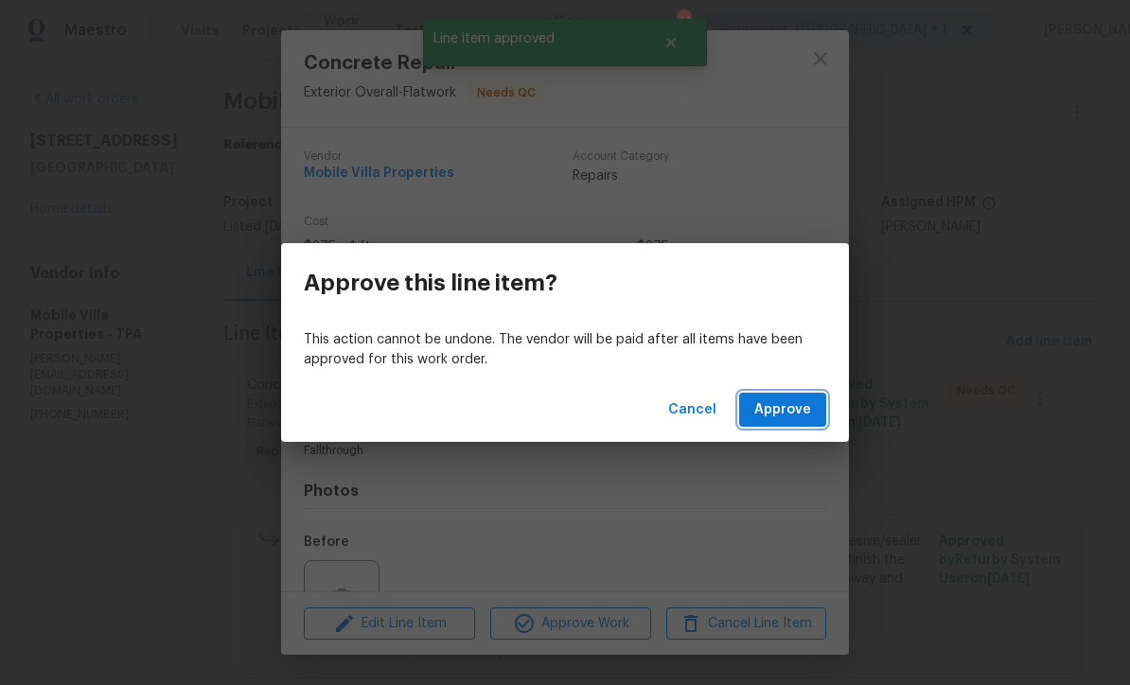
click at [805, 417] on span "Approve" at bounding box center [782, 410] width 57 height 24
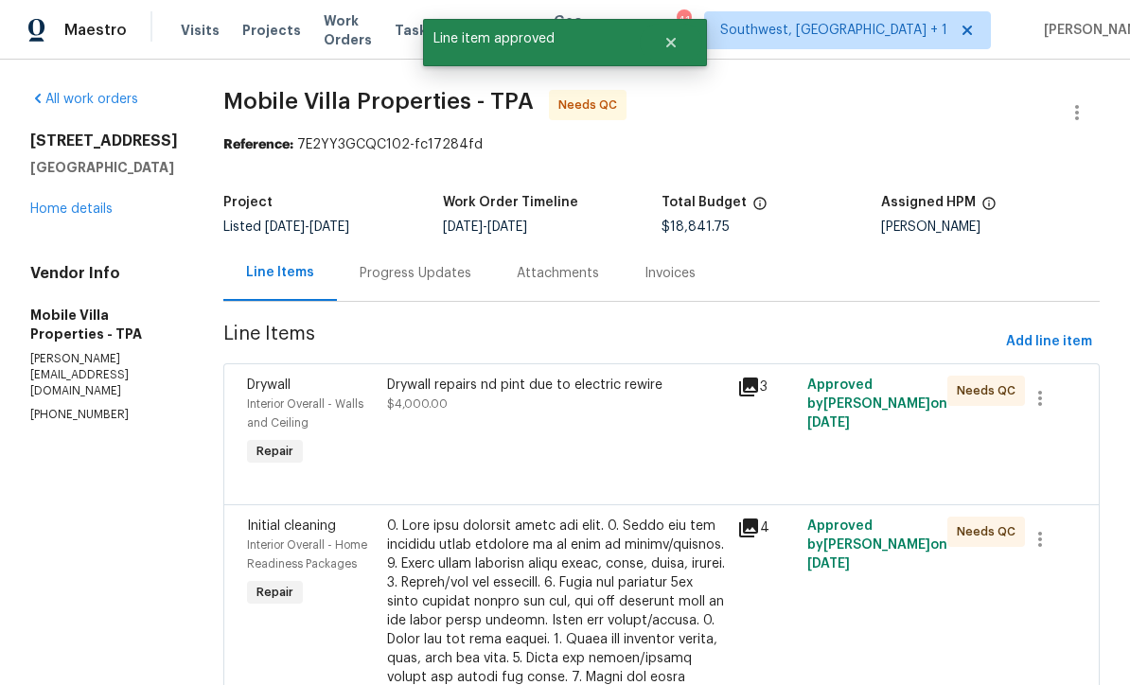
click at [584, 453] on div "Drywall repairs nd pint due to electric rewire $4,000.00" at bounding box center [556, 423] width 350 height 106
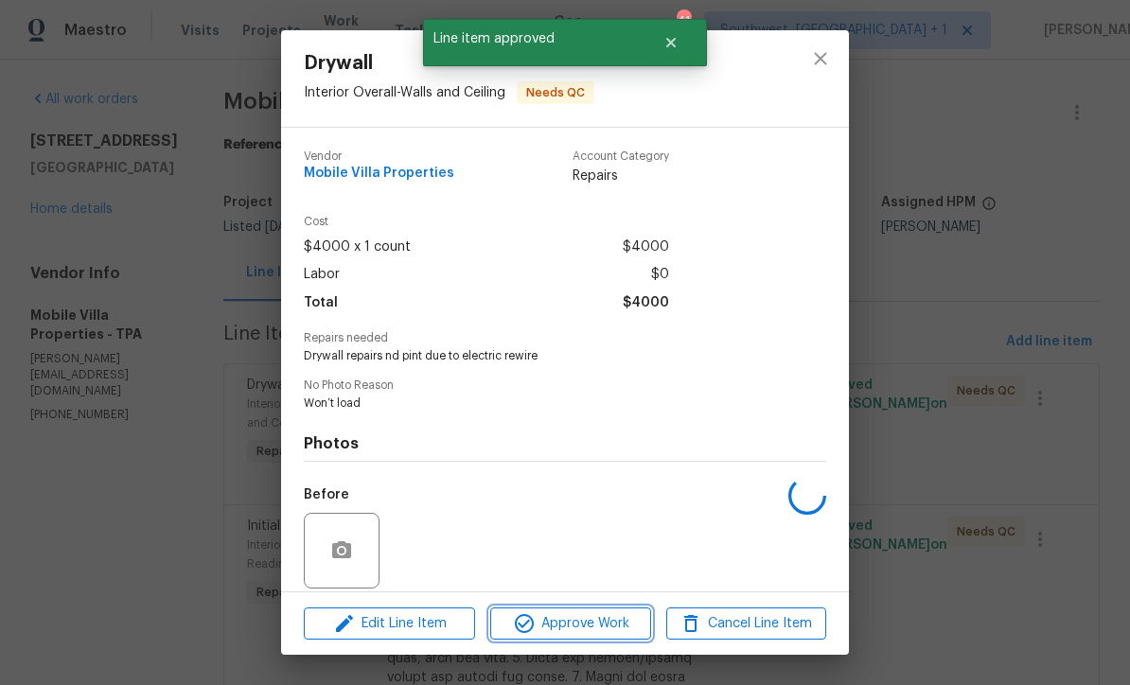
click at [578, 631] on span "Approve Work" at bounding box center [570, 624] width 149 height 24
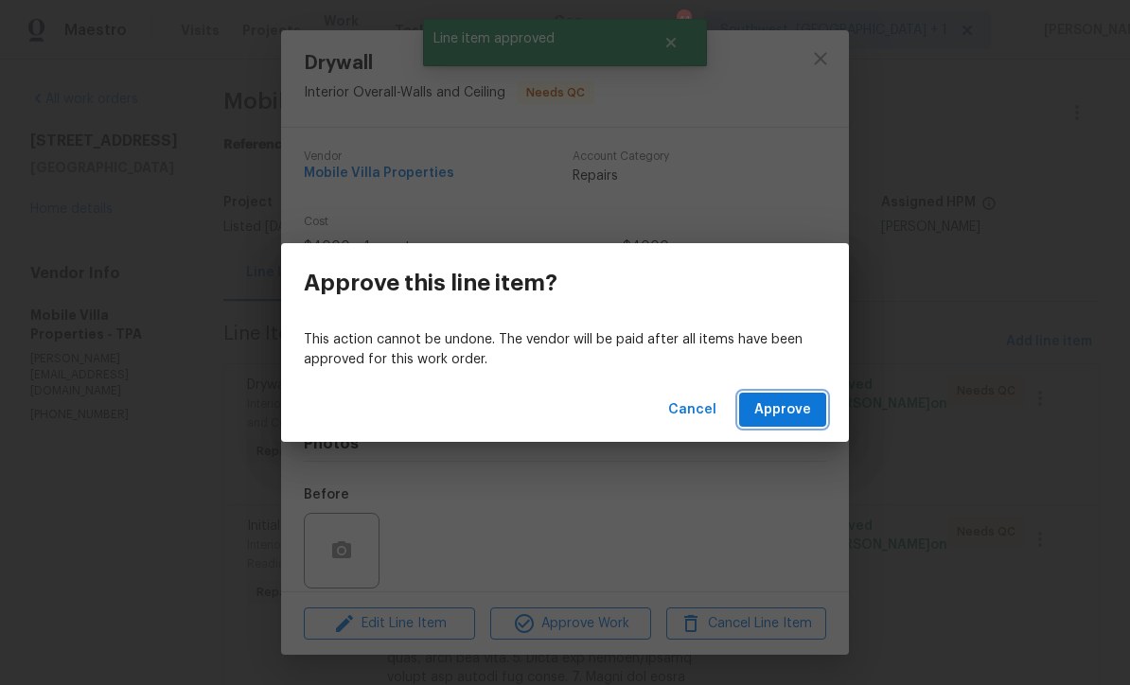
click at [793, 426] on button "Approve" at bounding box center [782, 410] width 87 height 35
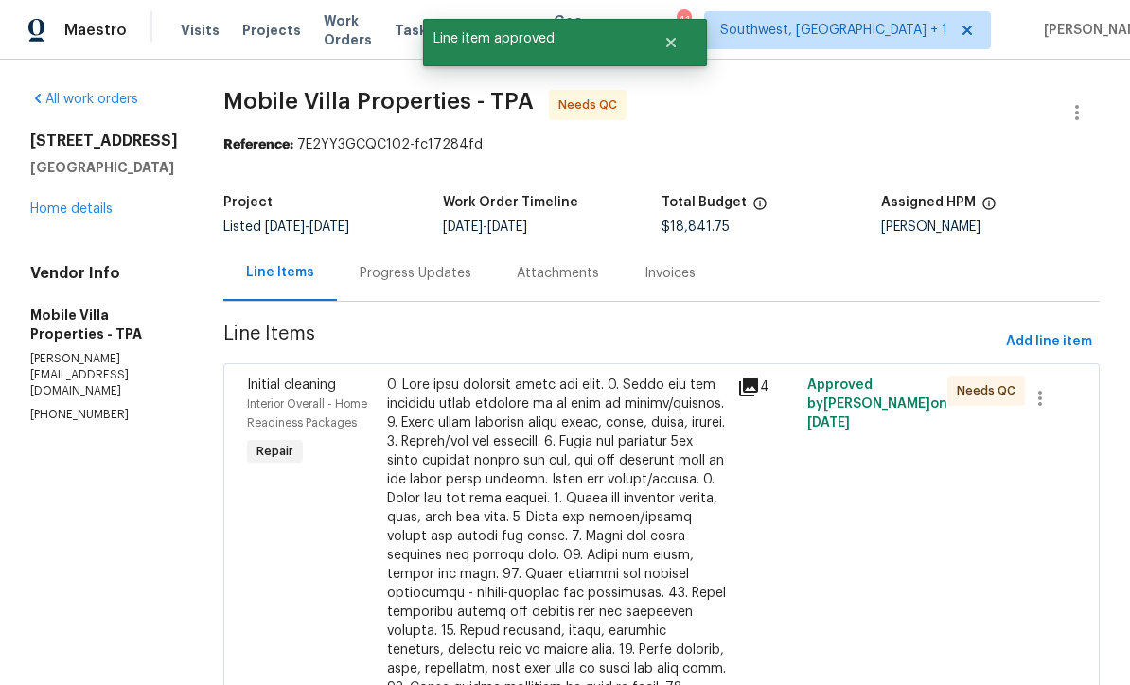
click at [592, 526] on div at bounding box center [556, 622] width 339 height 492
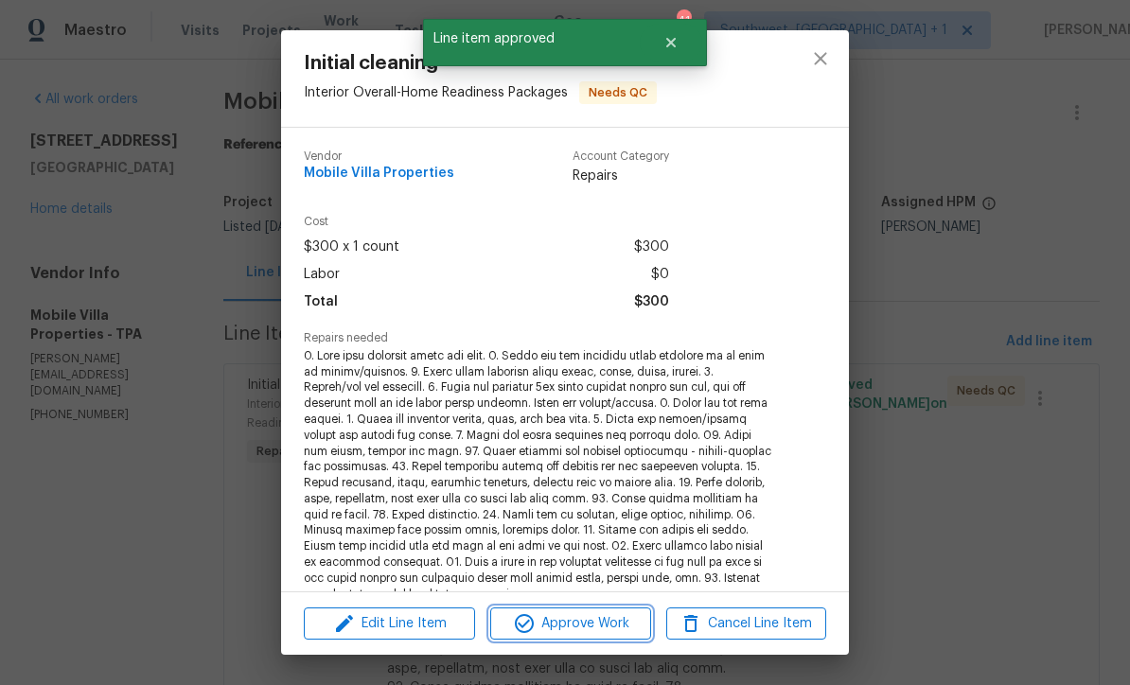
click at [613, 632] on span "Approve Work" at bounding box center [570, 624] width 149 height 24
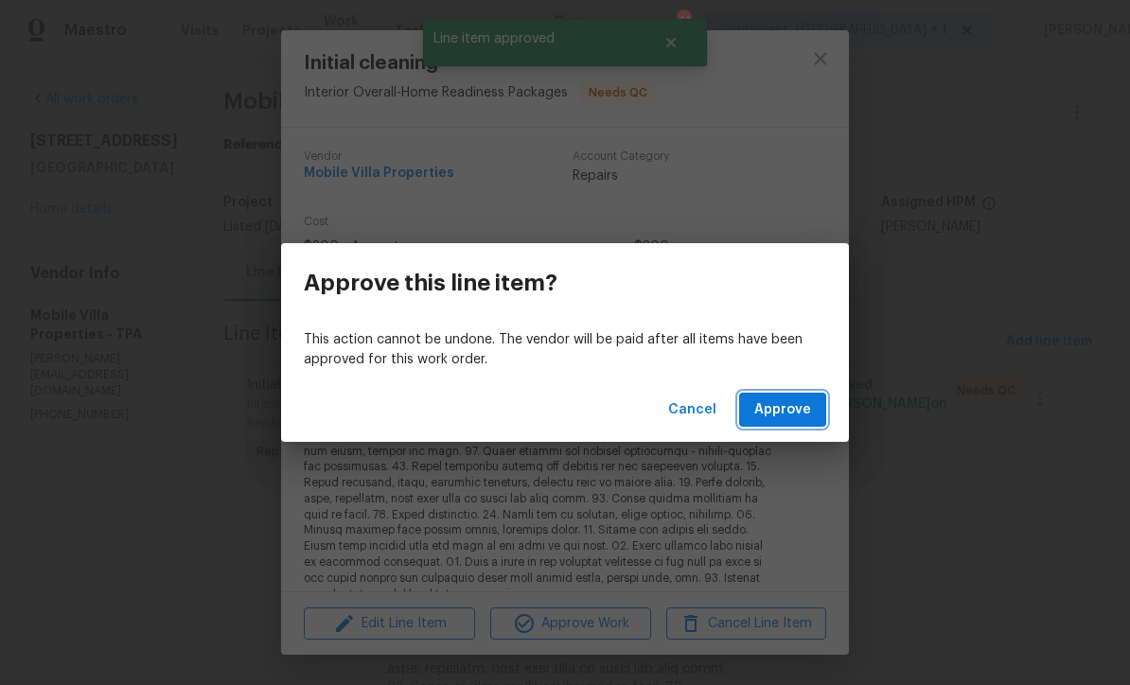
click at [795, 417] on span "Approve" at bounding box center [782, 410] width 57 height 24
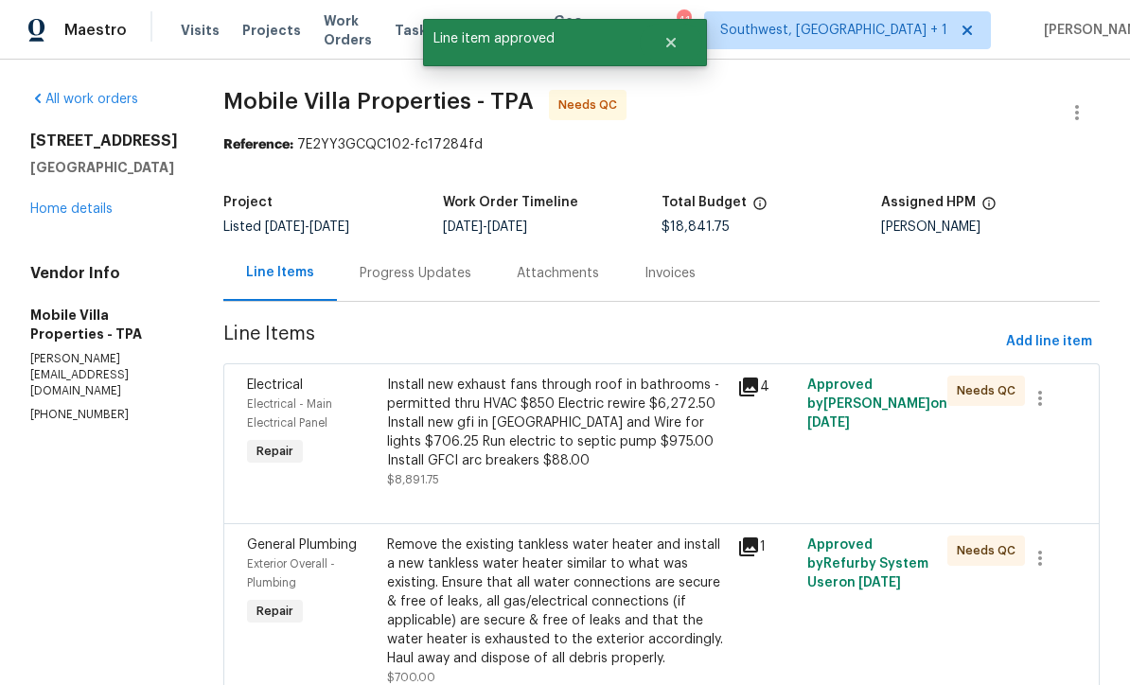
click at [587, 454] on div "Install new exhaust fans through roof in bathrooms -permitted thru HVAC $850 El…" at bounding box center [556, 433] width 339 height 114
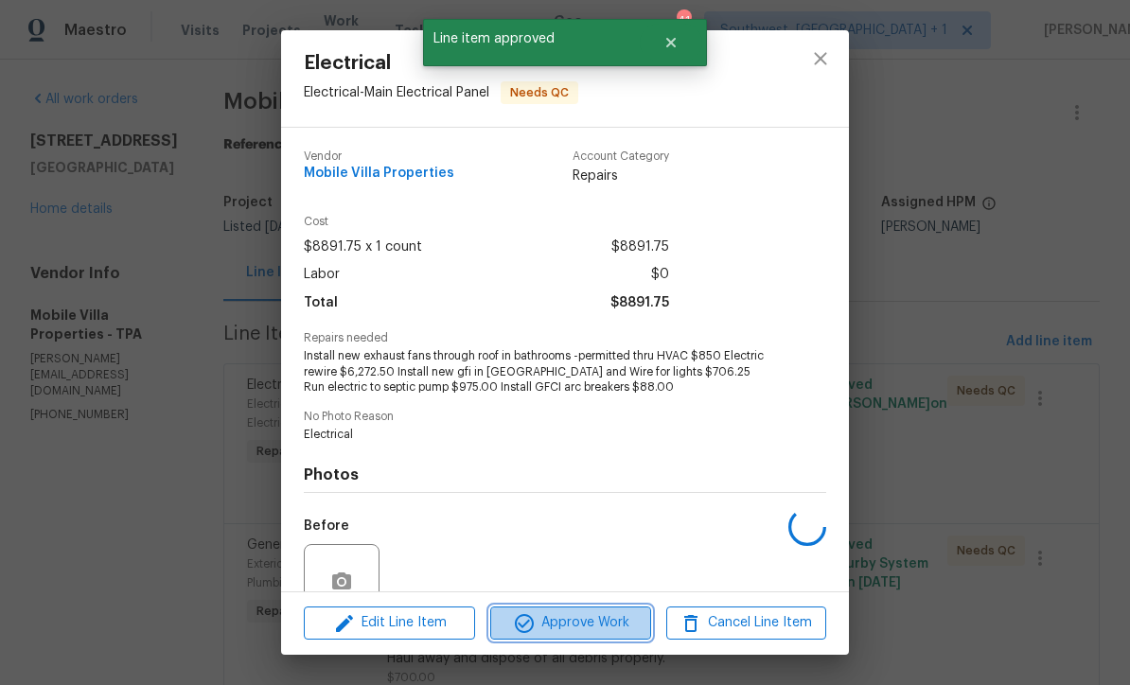
click at [592, 626] on span "Approve Work" at bounding box center [570, 623] width 149 height 24
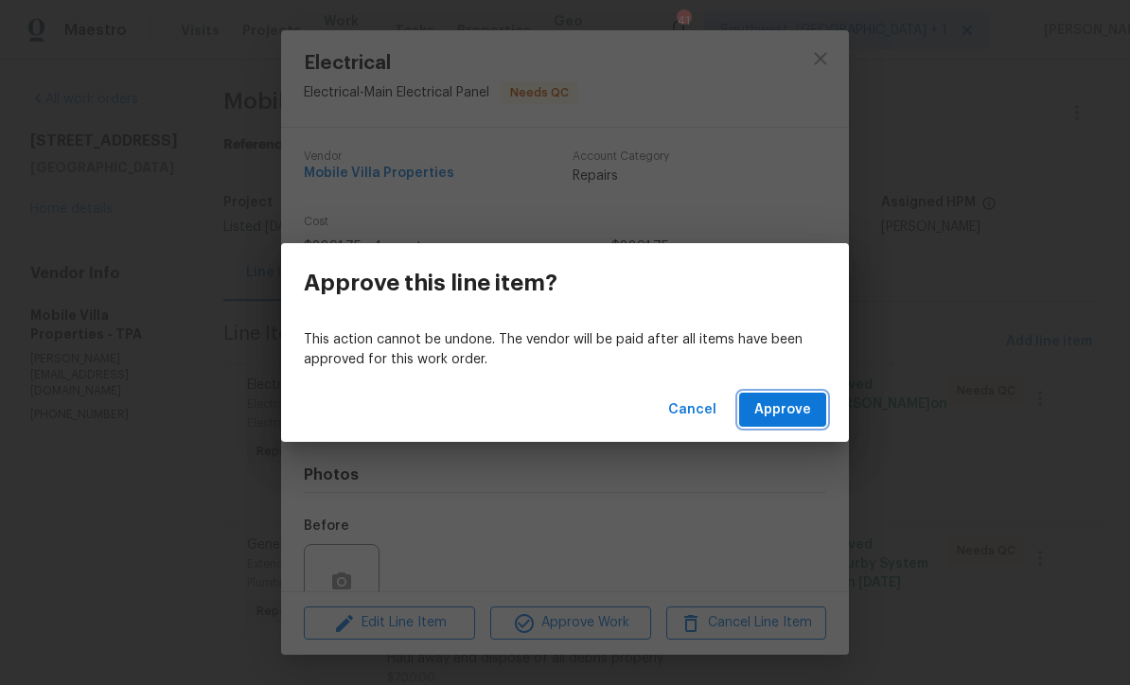
click at [789, 410] on span "Approve" at bounding box center [782, 410] width 57 height 24
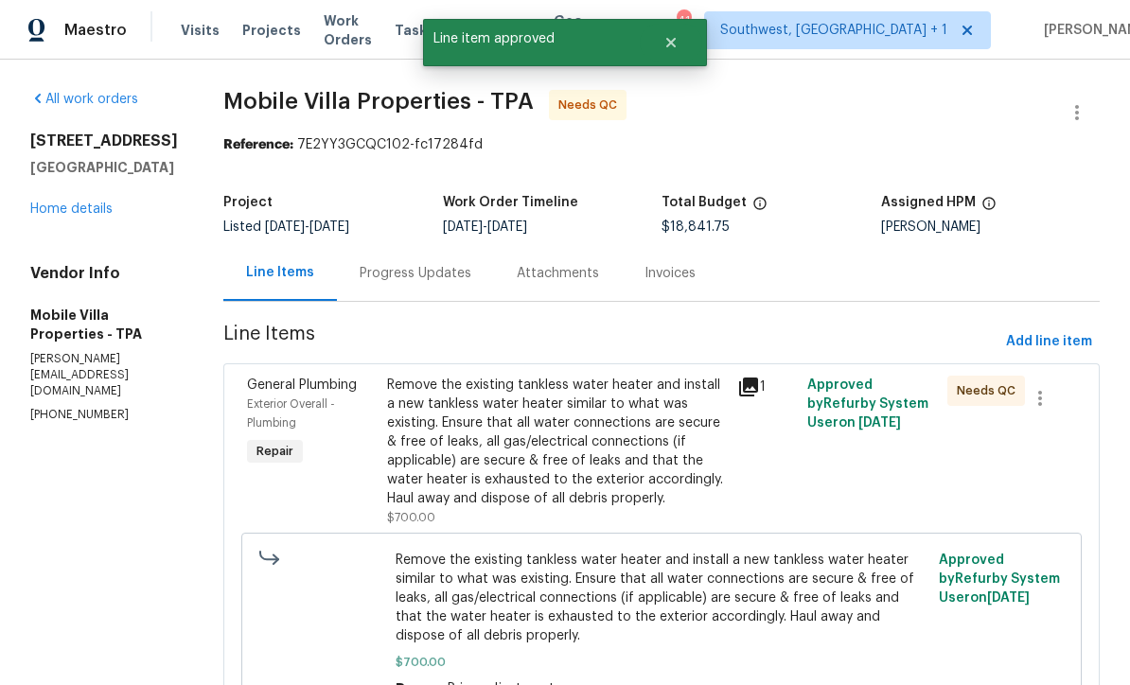
click at [610, 465] on div "Remove the existing tankless water heater and install a new tankless water heat…" at bounding box center [556, 442] width 339 height 133
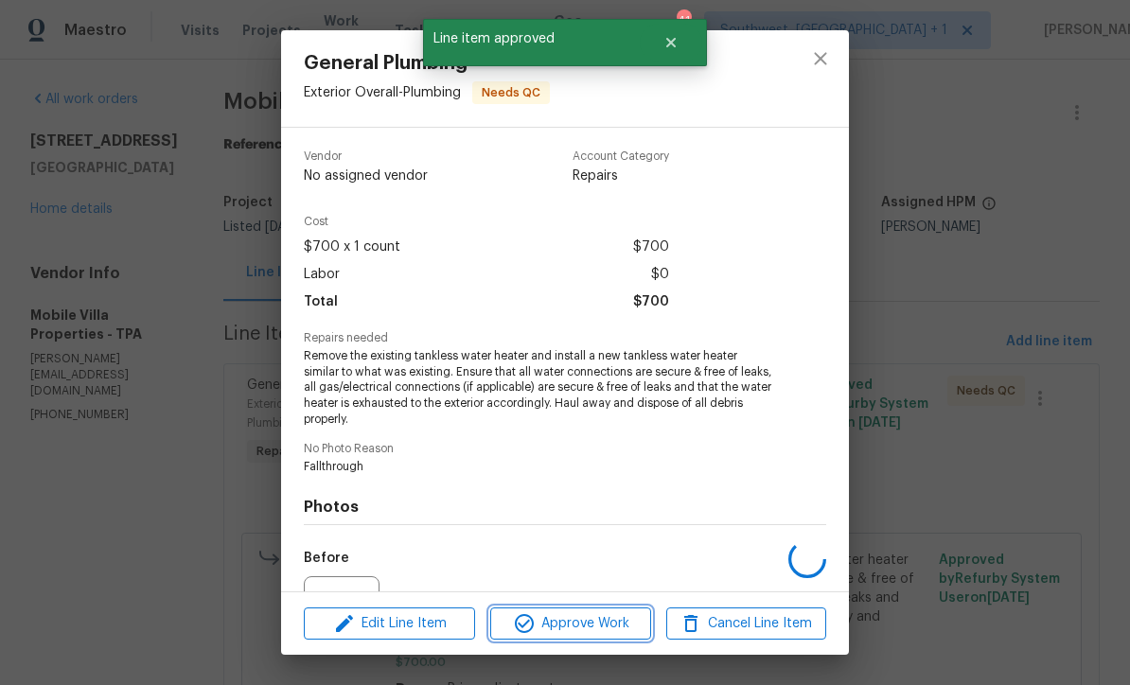
click at [610, 631] on span "Approve Work" at bounding box center [570, 624] width 149 height 24
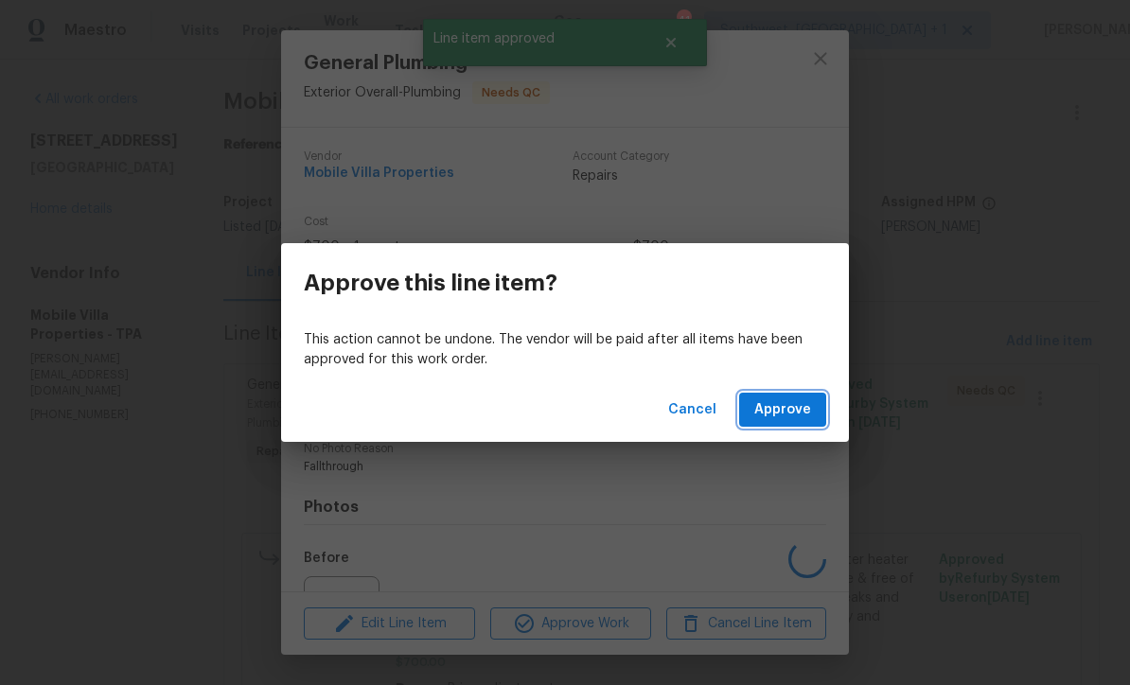
click at [793, 419] on span "Approve" at bounding box center [782, 410] width 57 height 24
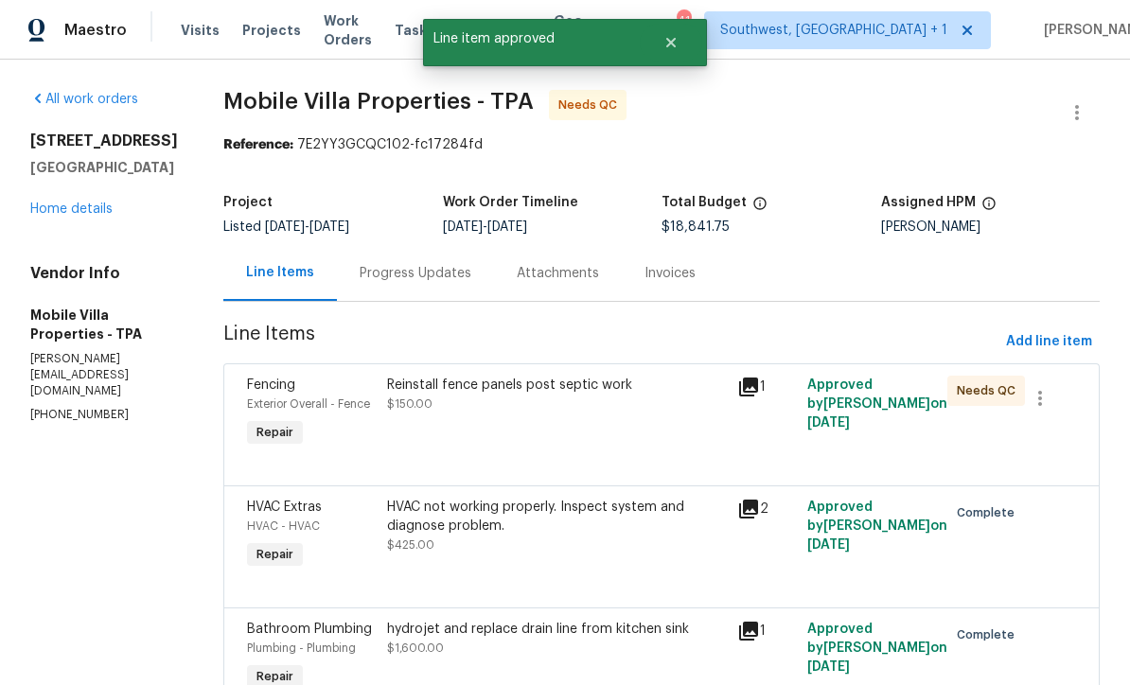
click at [591, 440] on div "Reinstall fence panels post septic work $150.00" at bounding box center [556, 413] width 350 height 87
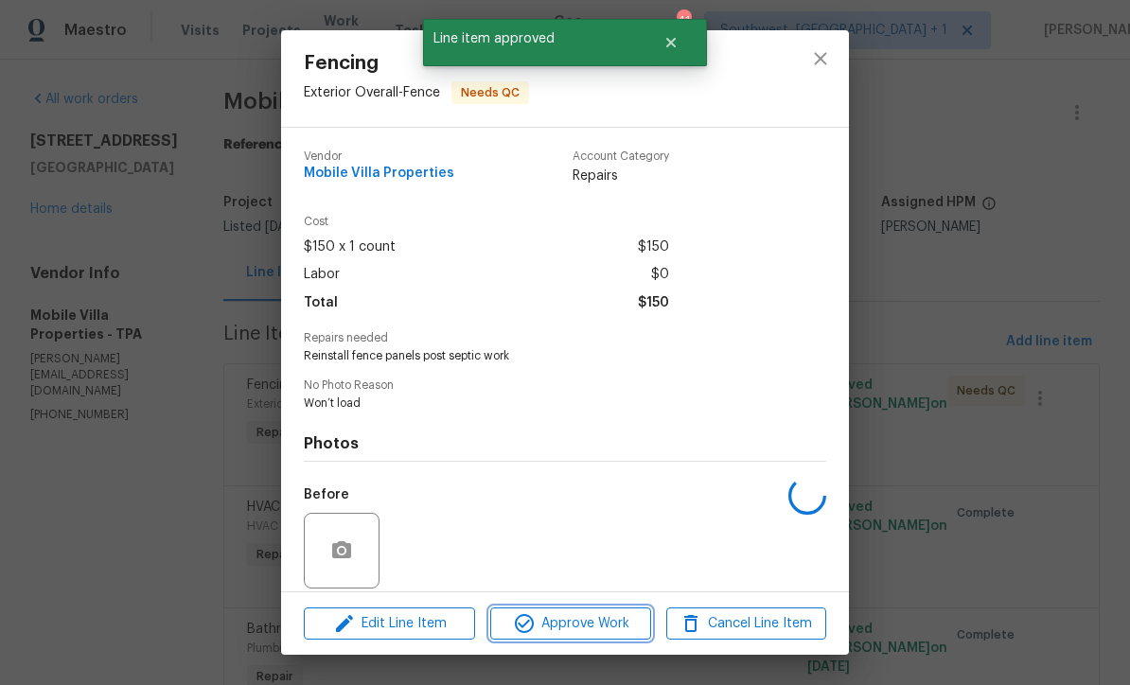
click at [591, 627] on span "Approve Work" at bounding box center [570, 624] width 149 height 24
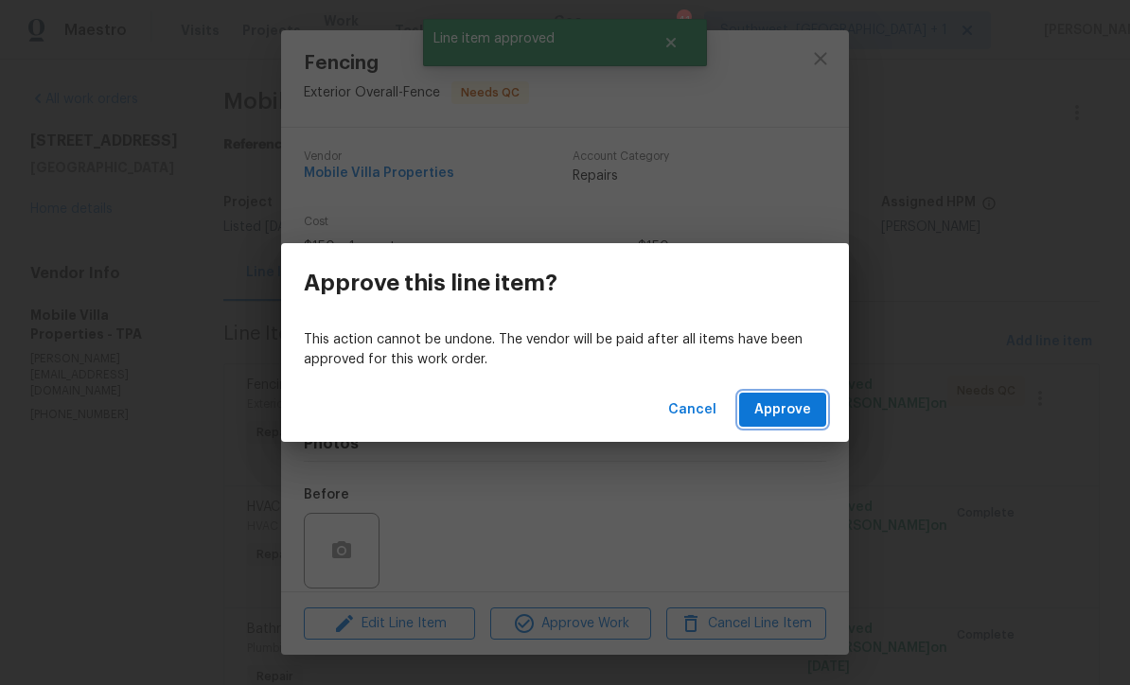
click at [787, 422] on button "Approve" at bounding box center [782, 410] width 87 height 35
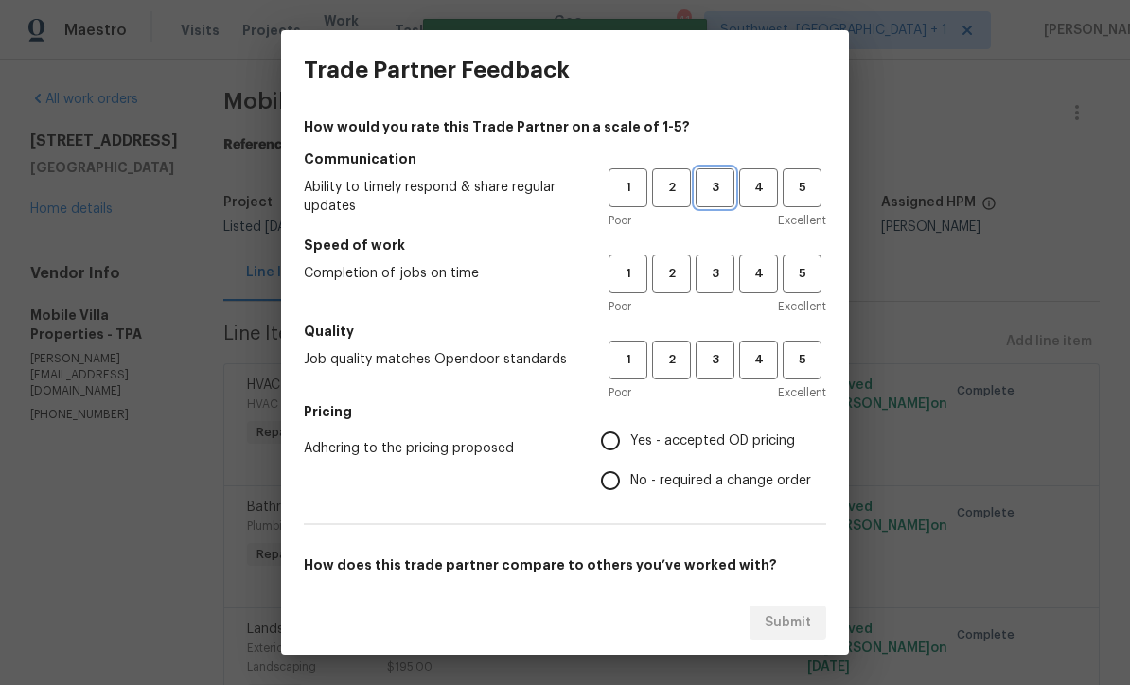
click at [718, 189] on span "3" at bounding box center [715, 188] width 35 height 22
click at [706, 272] on span "3" at bounding box center [715, 274] width 35 height 22
click at [724, 371] on button "3" at bounding box center [715, 360] width 39 height 39
click at [628, 432] on input "Yes - accepted OD pricing" at bounding box center [611, 441] width 40 height 40
radio input "true"
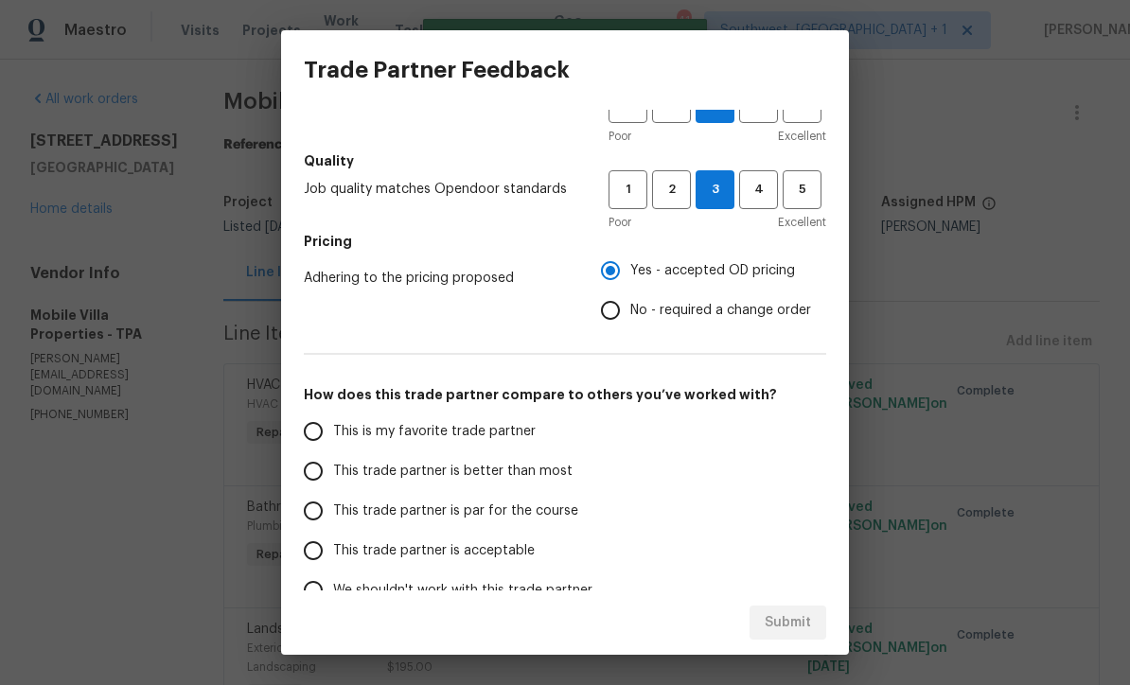
scroll to position [171, 0]
click at [313, 513] on input "This trade partner is par for the course" at bounding box center [313, 510] width 40 height 40
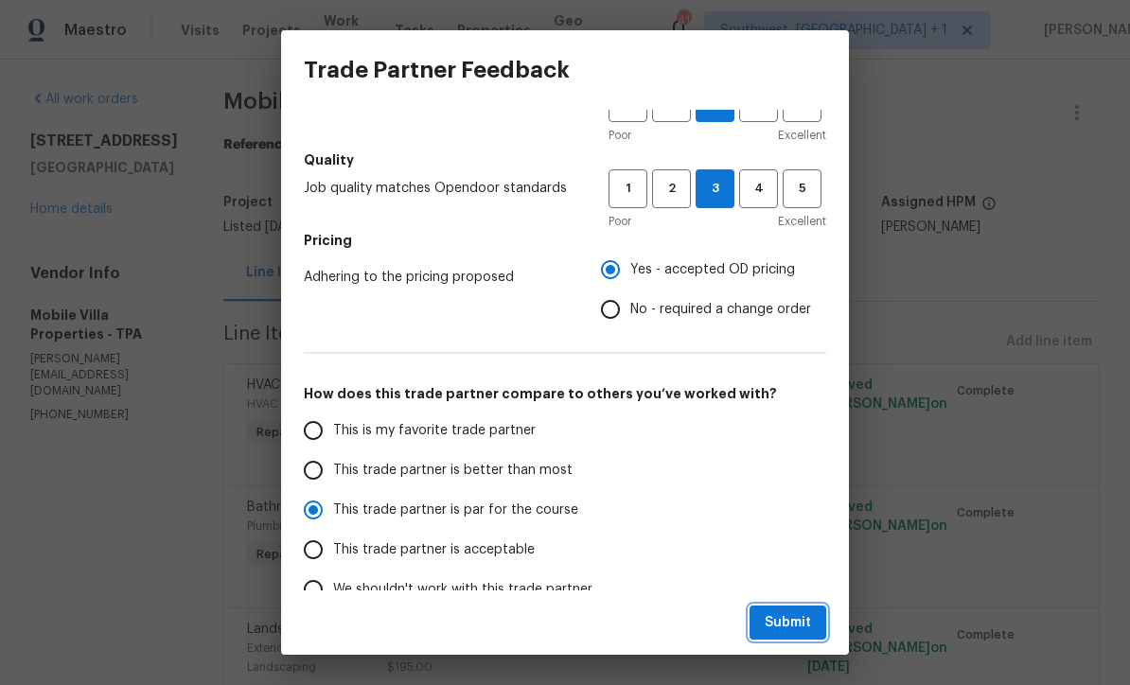
click at [798, 627] on span "Submit" at bounding box center [788, 623] width 46 height 24
radio input "true"
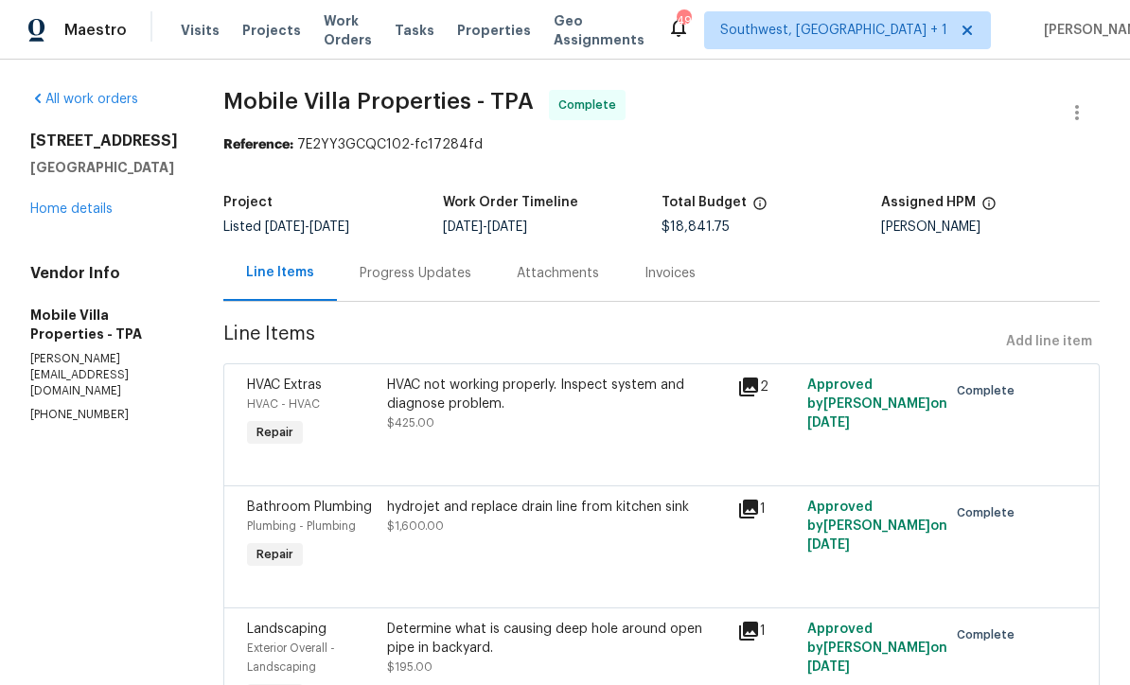
click at [42, 216] on link "Home details" at bounding box center [71, 209] width 82 height 13
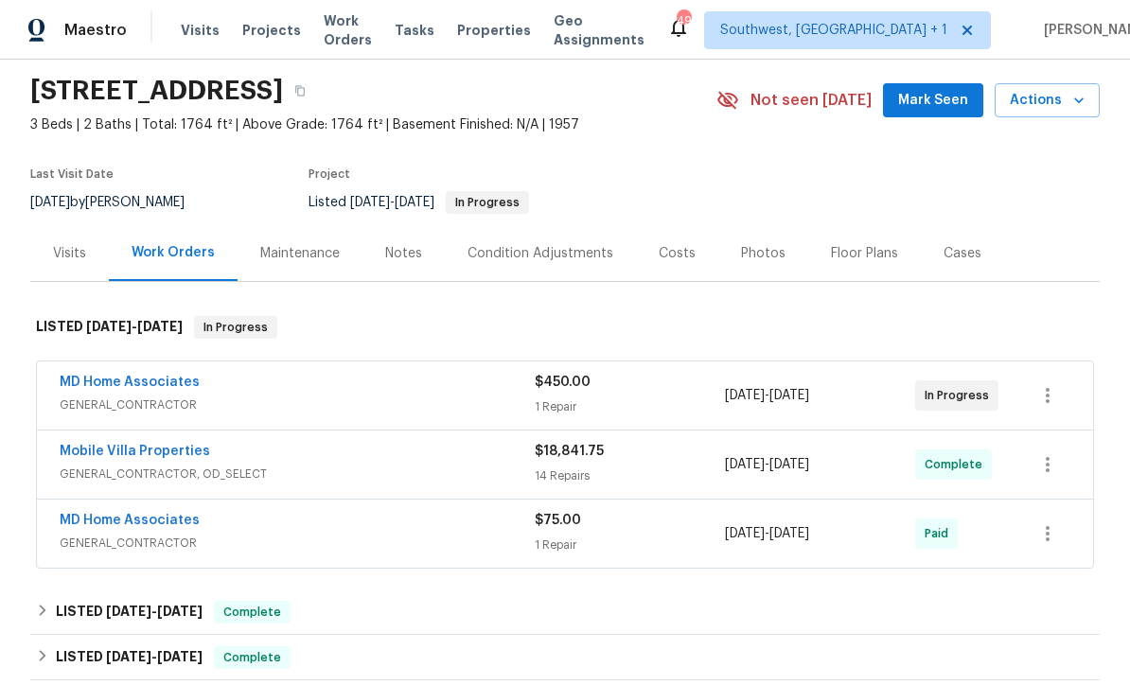
scroll to position [142, 0]
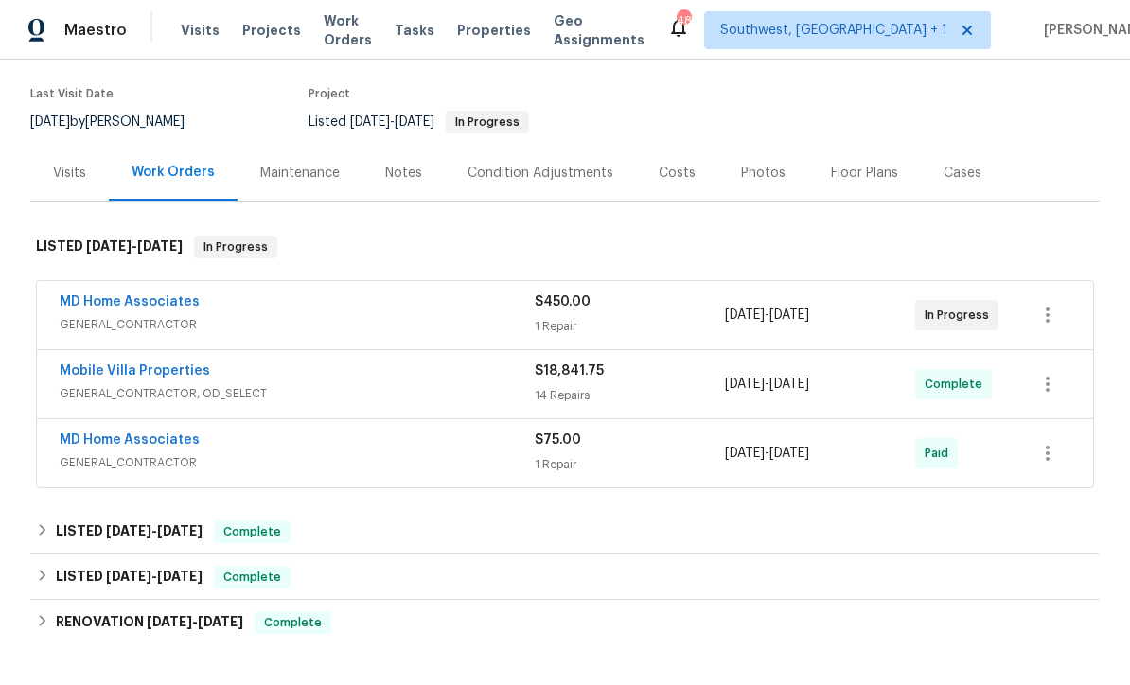
click at [256, 38] on span "Projects" at bounding box center [271, 30] width 59 height 19
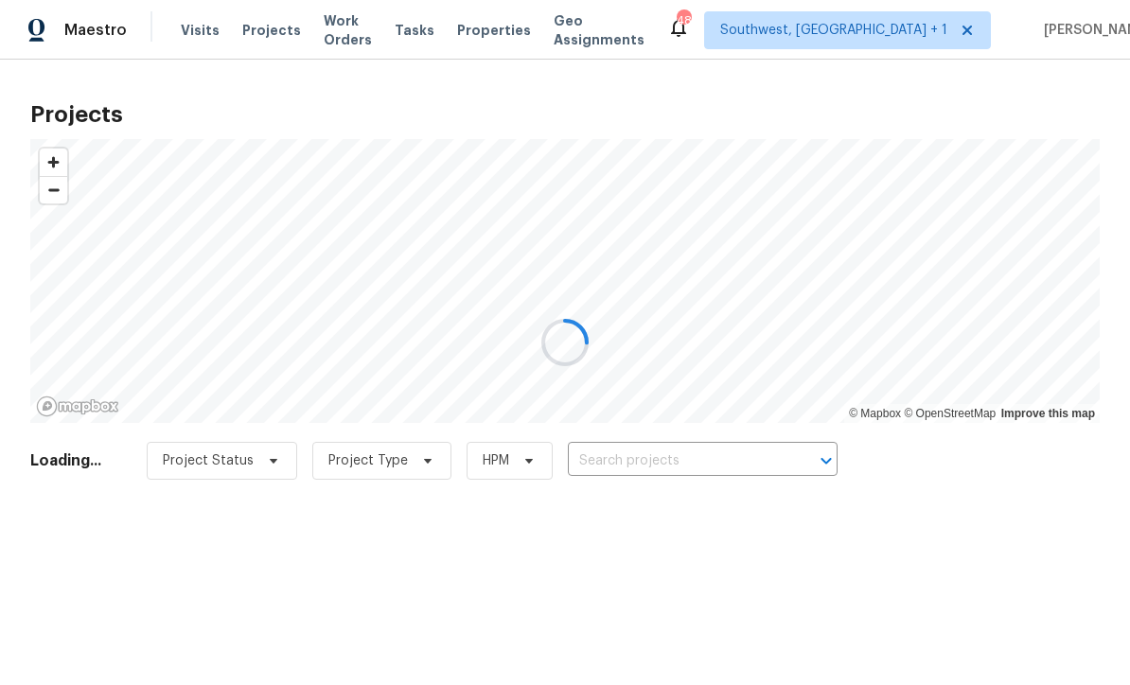
click at [699, 465] on div at bounding box center [565, 342] width 1130 height 685
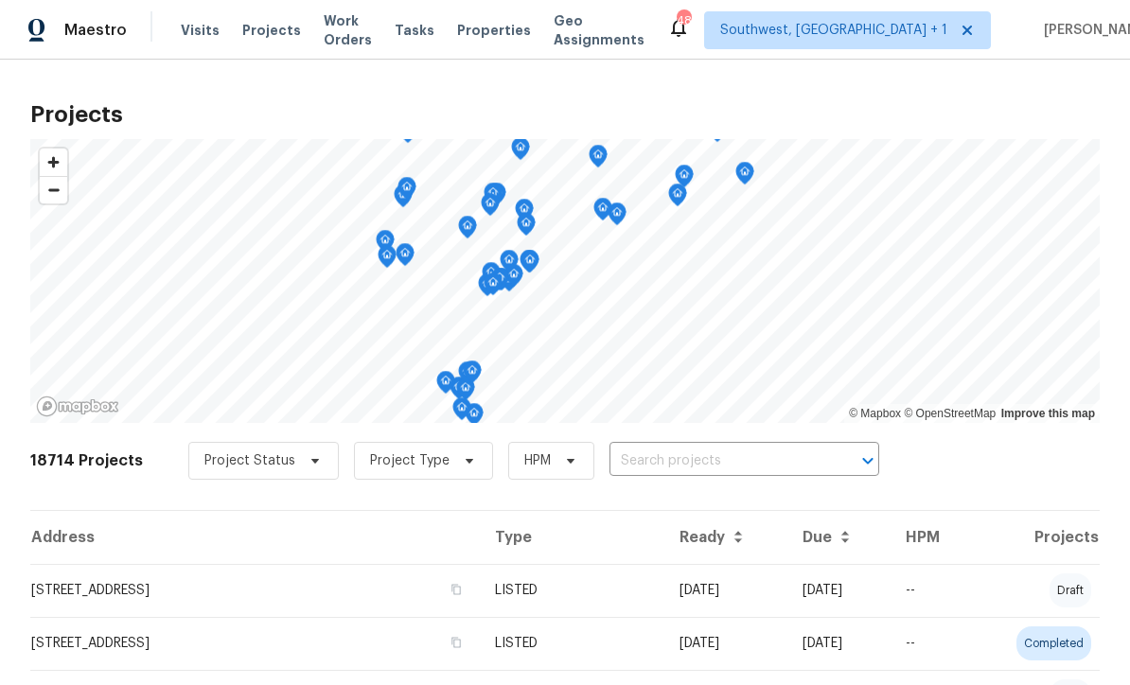
click at [663, 474] on input "text" at bounding box center [718, 461] width 217 height 29
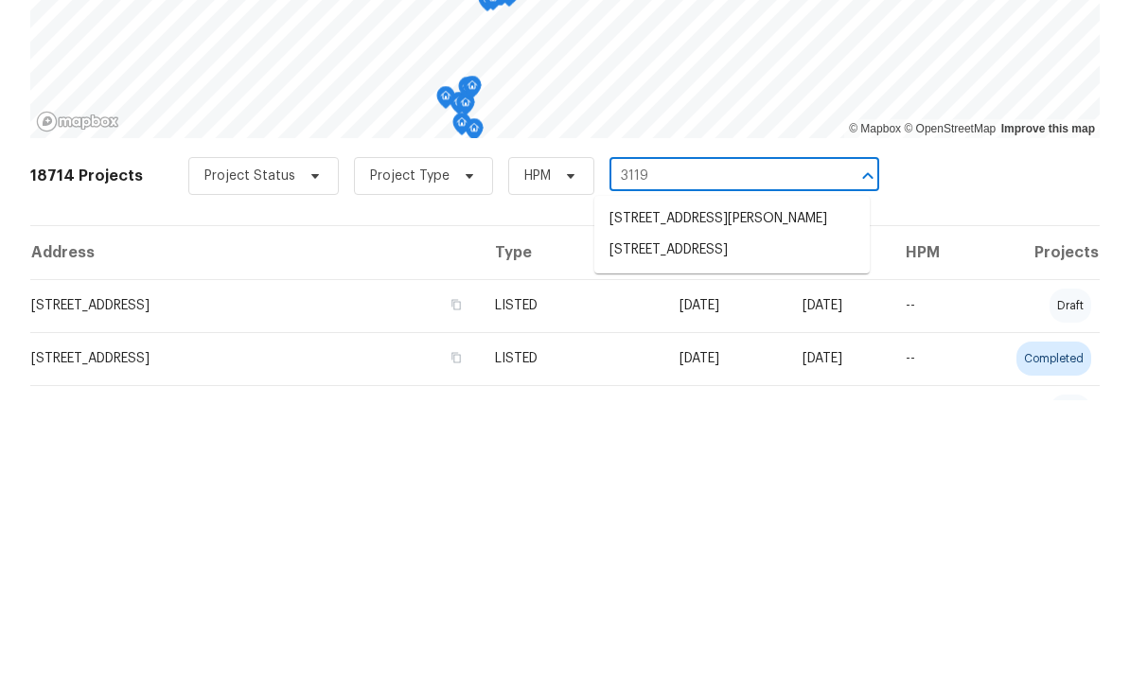
type input "3119 7"
click at [733, 488] on li "3119 78th Ave E, Sarasota, FL 34243" at bounding box center [731, 503] width 275 height 31
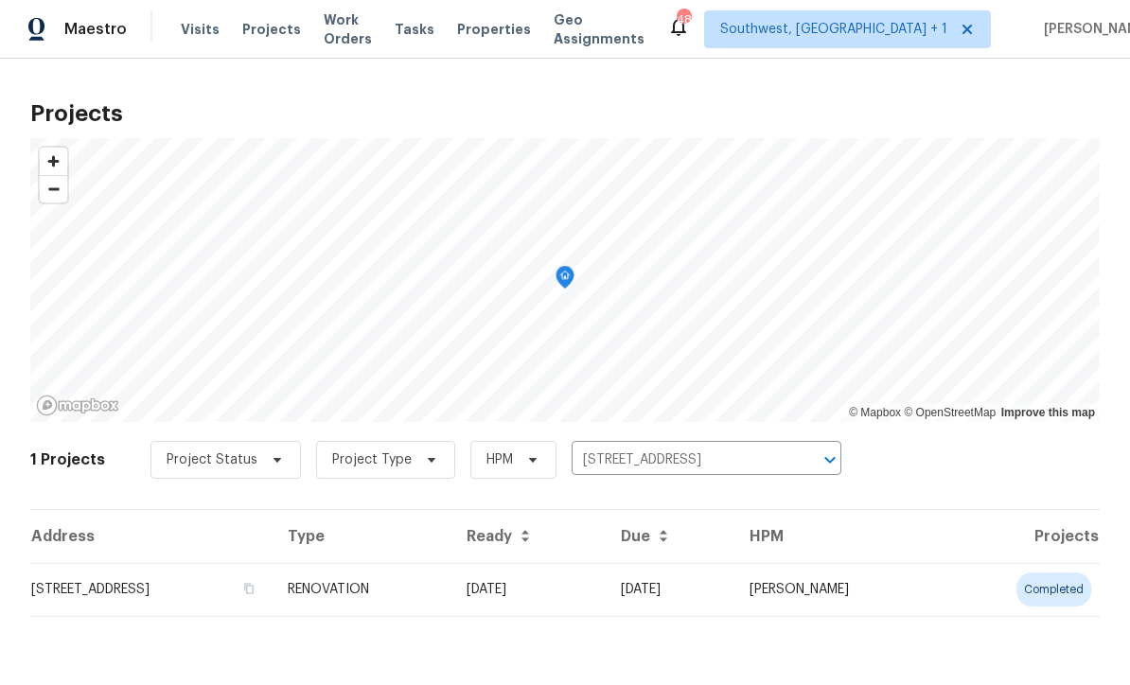
click at [606, 589] on td "[DATE]" at bounding box center [528, 590] width 154 height 53
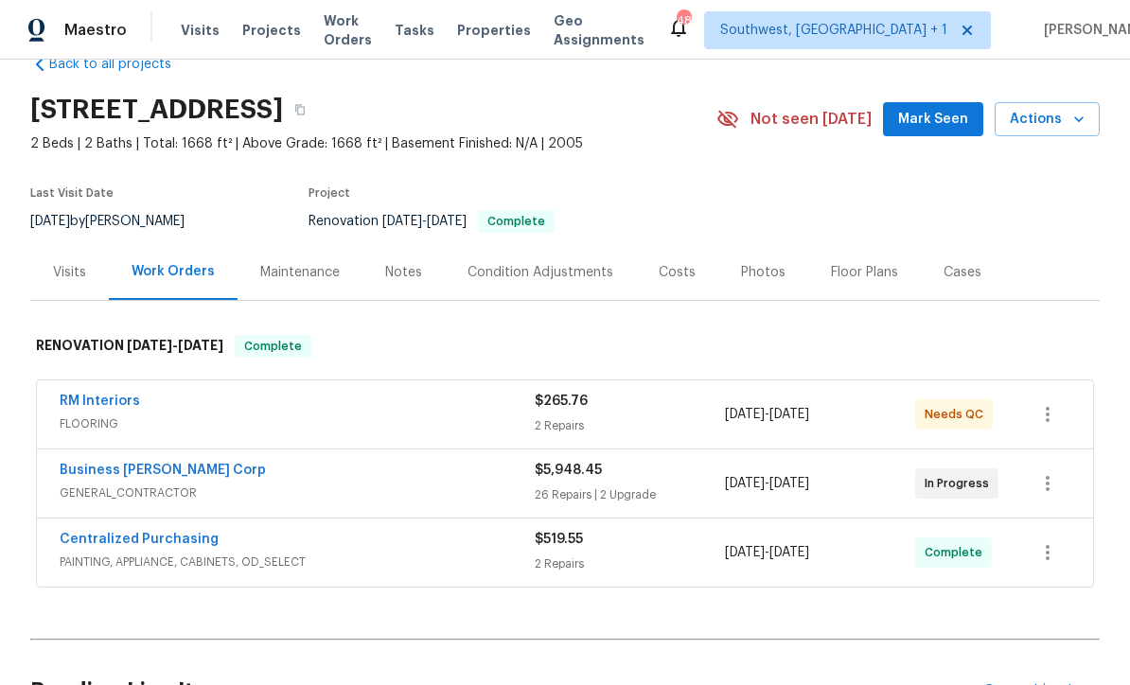
scroll to position [47, 0]
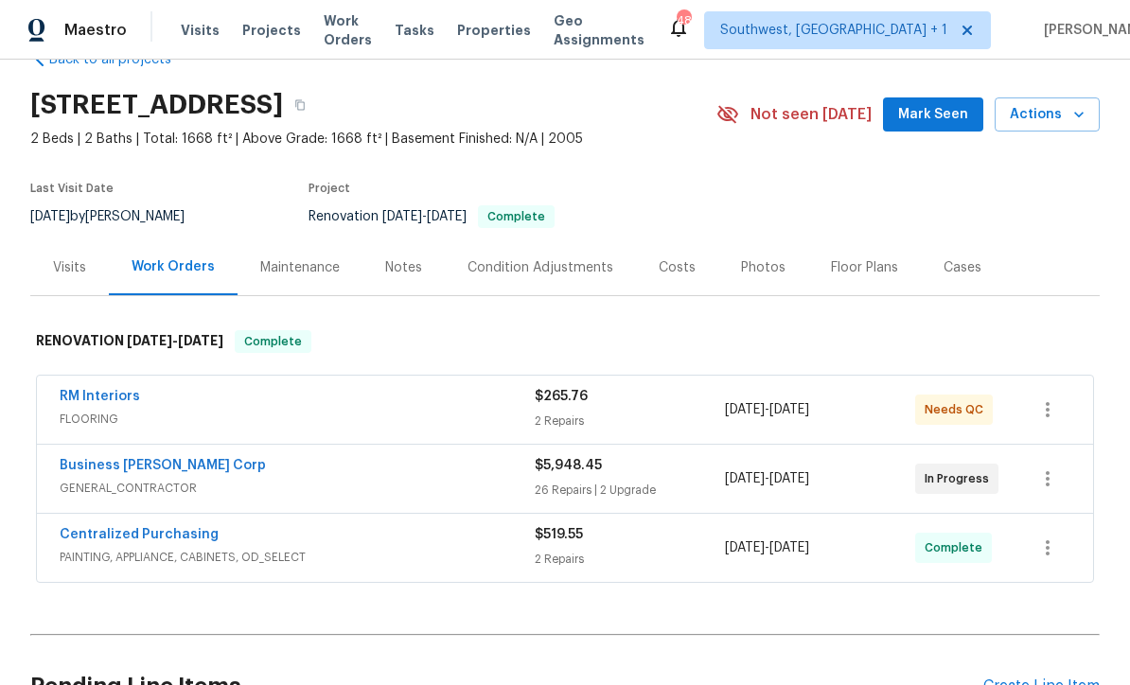
click at [72, 399] on link "RM Interiors" at bounding box center [100, 396] width 80 height 13
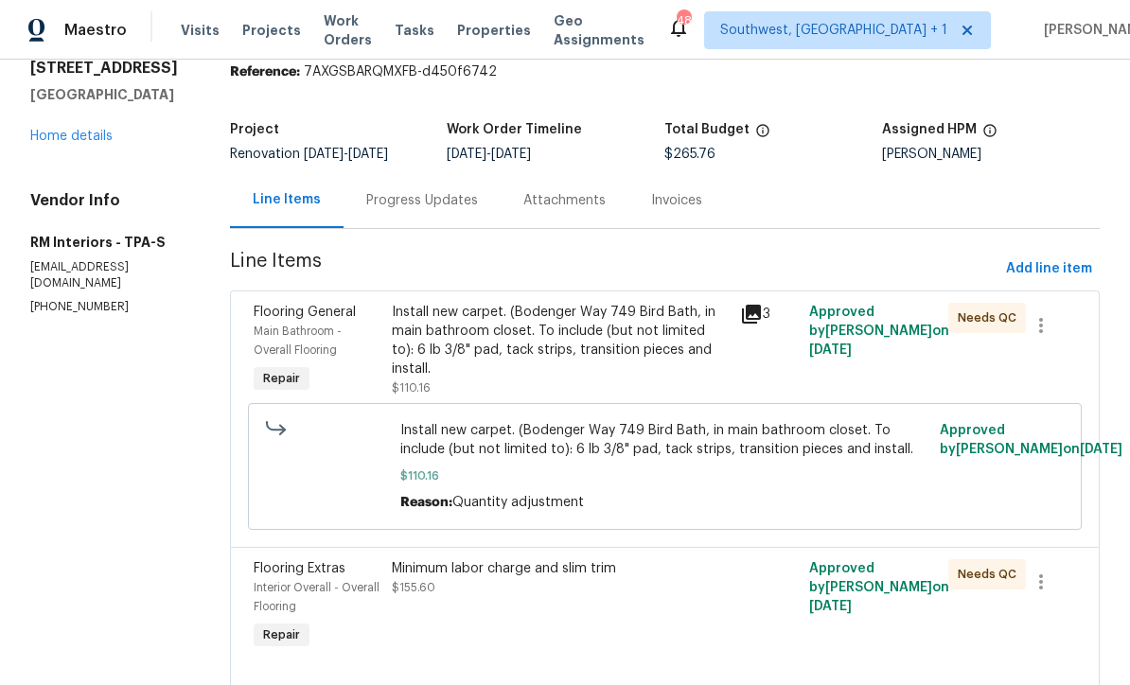
scroll to position [72, 0]
click at [644, 361] on div "Install new carpet. (Bodenger Way 749 Bird Bath, in main bathroom closet. To in…" at bounding box center [560, 351] width 336 height 95
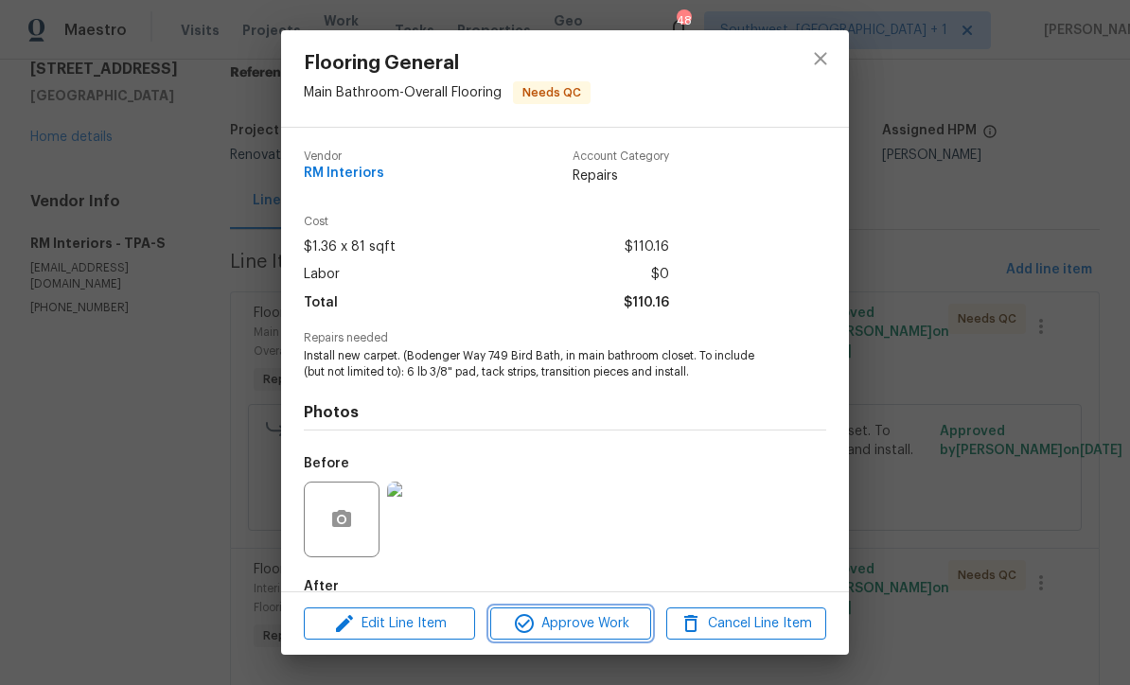
click at [589, 636] on button "Approve Work" at bounding box center [570, 624] width 160 height 33
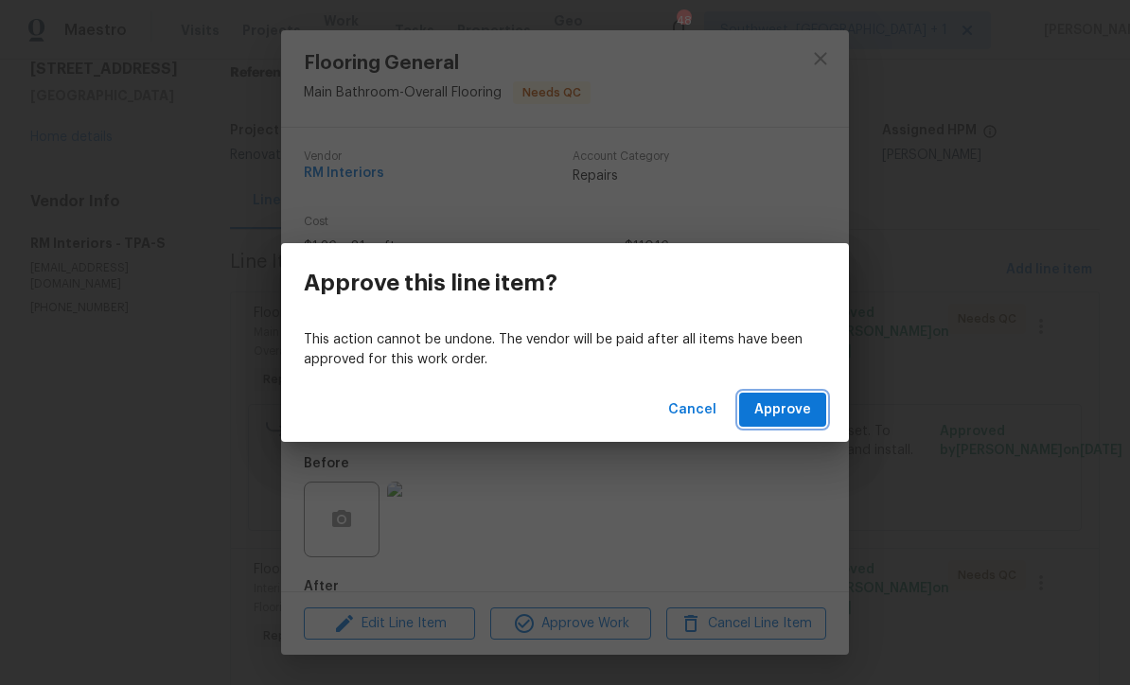
click at [799, 426] on button "Approve" at bounding box center [782, 410] width 87 height 35
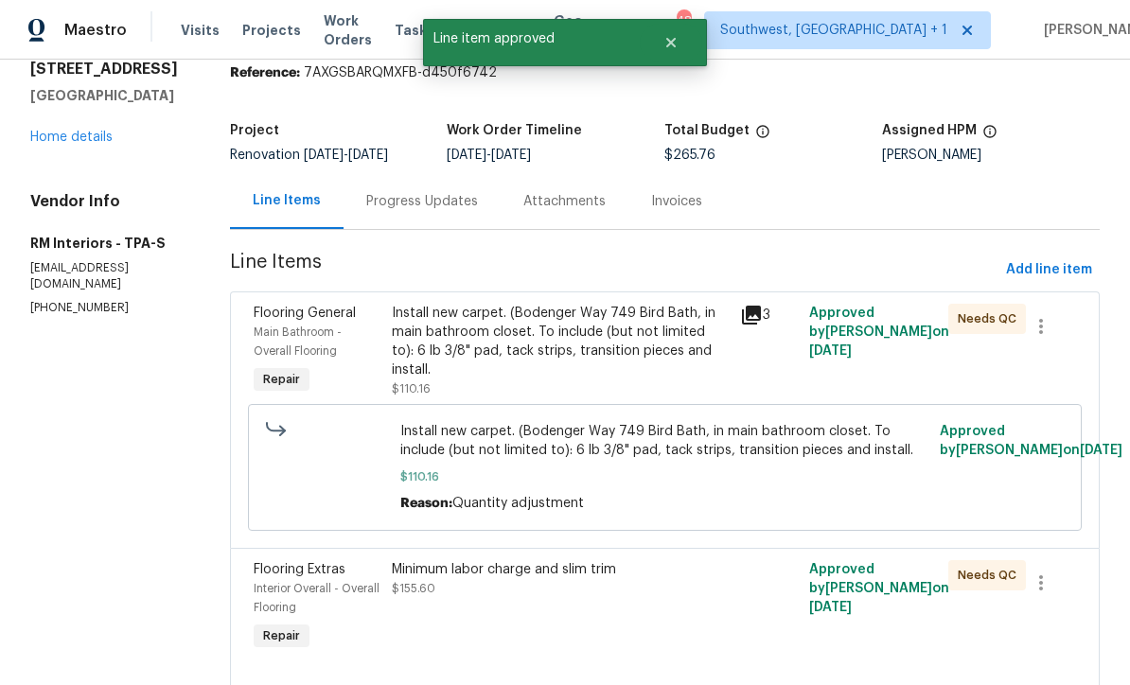
scroll to position [0, 0]
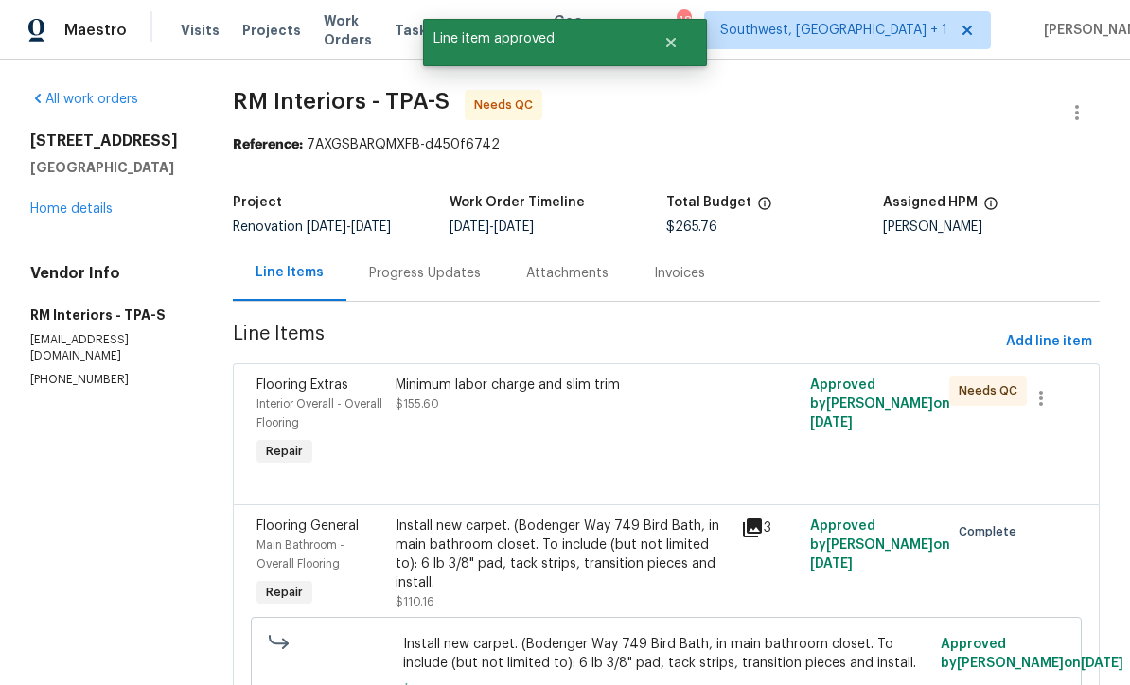
click at [618, 423] on div "Minimum labor charge and slim trim $155.60" at bounding box center [563, 423] width 346 height 106
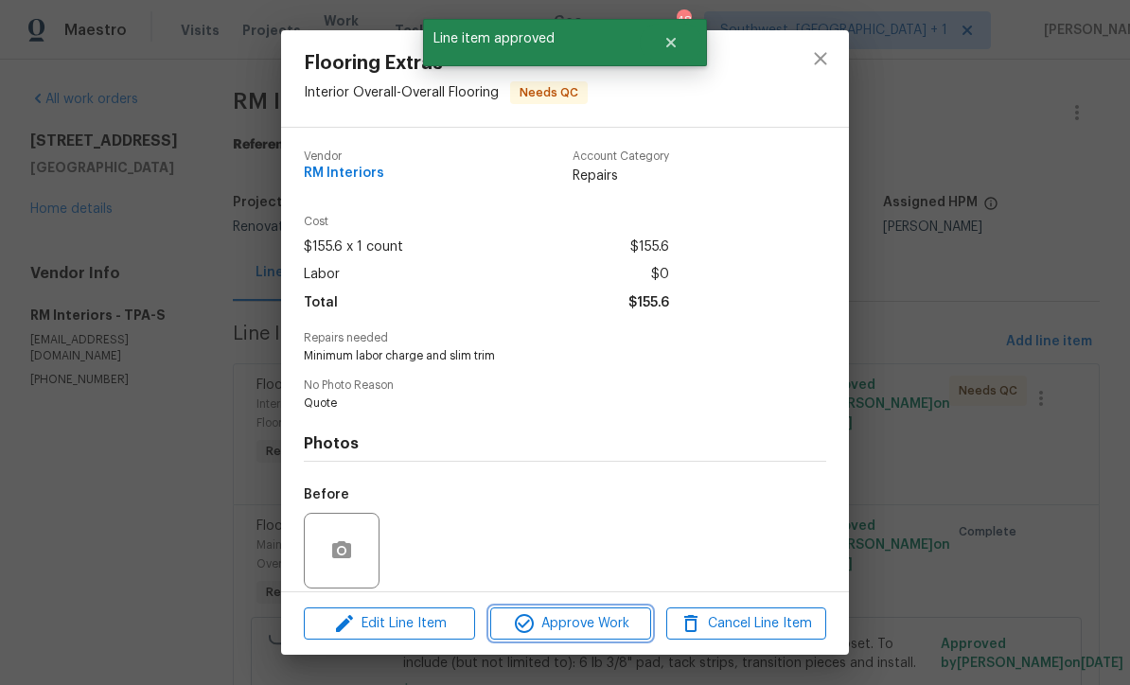
click at [612, 637] on button "Approve Work" at bounding box center [570, 624] width 160 height 33
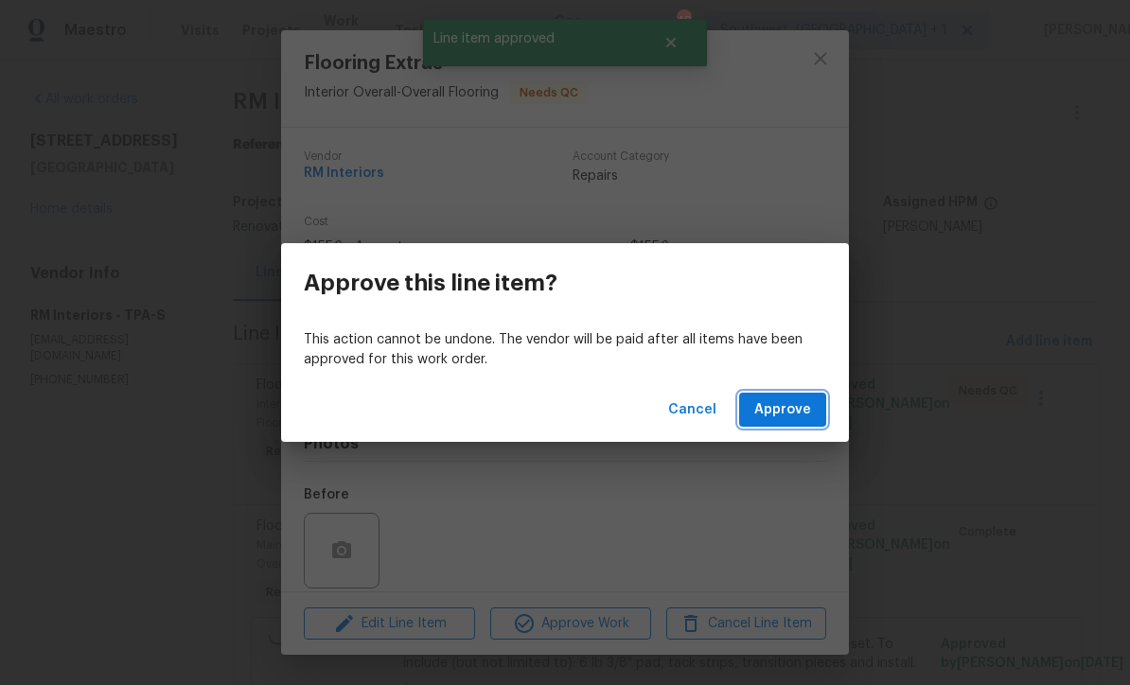
click at [786, 409] on span "Approve" at bounding box center [782, 410] width 57 height 24
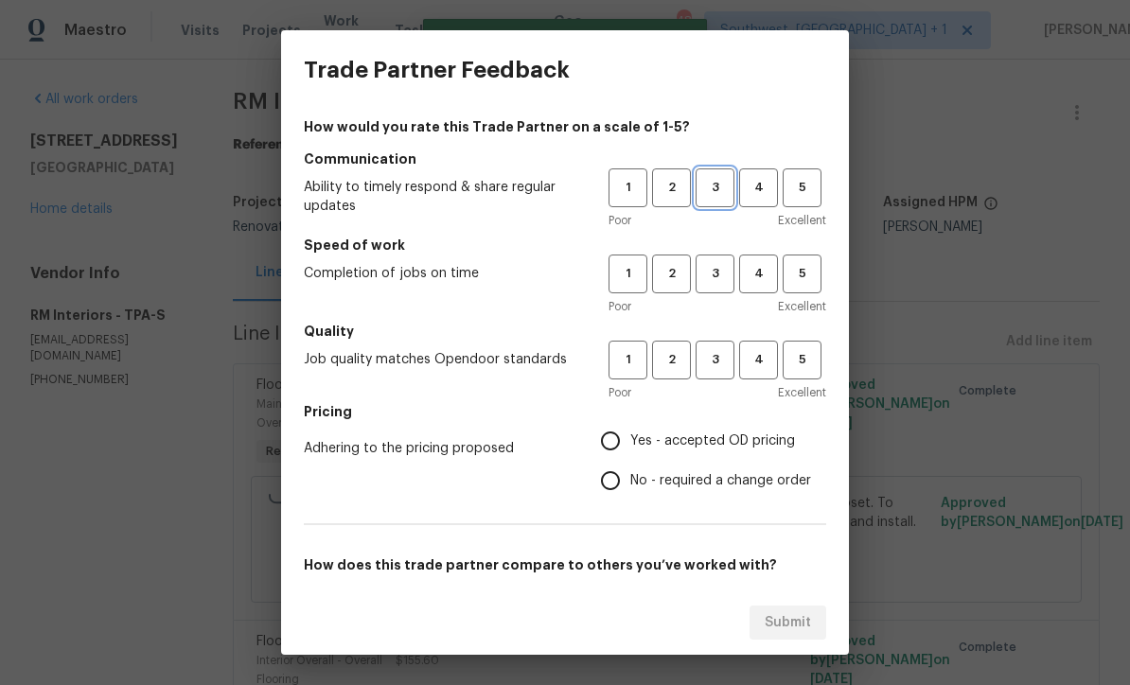
click at [714, 193] on span "3" at bounding box center [715, 188] width 35 height 22
click at [716, 280] on span "3" at bounding box center [715, 274] width 35 height 22
click at [717, 372] on button "3" at bounding box center [715, 360] width 39 height 39
click at [618, 427] on input "Yes - accepted OD pricing" at bounding box center [611, 441] width 40 height 40
radio input "true"
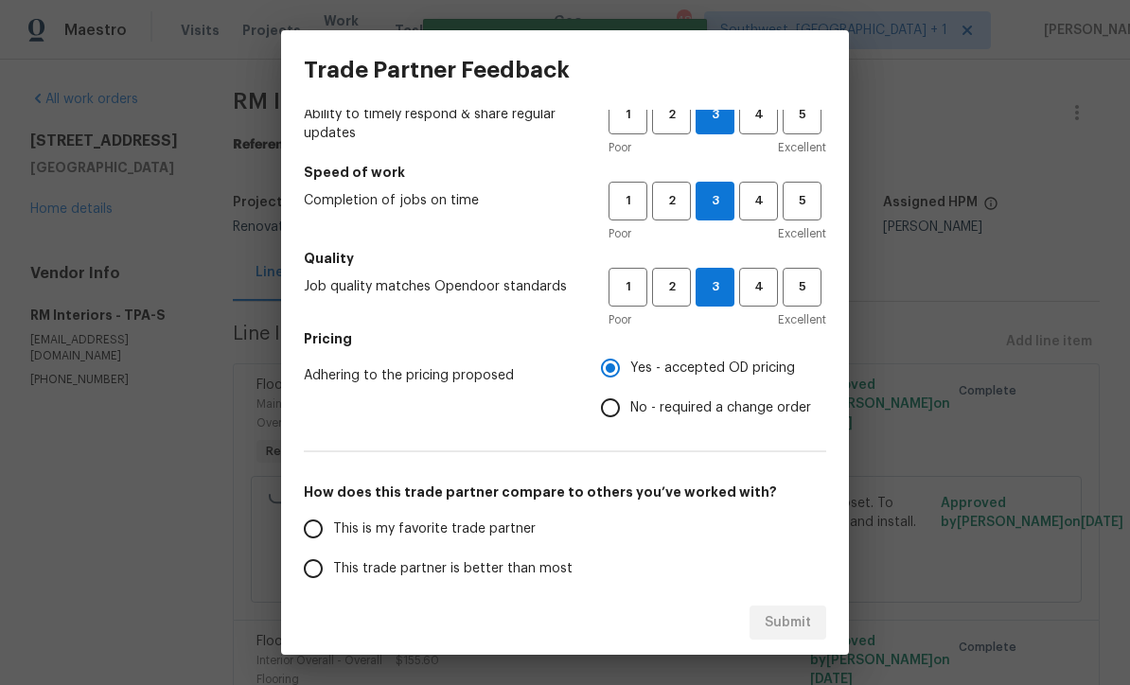
scroll to position [202, 0]
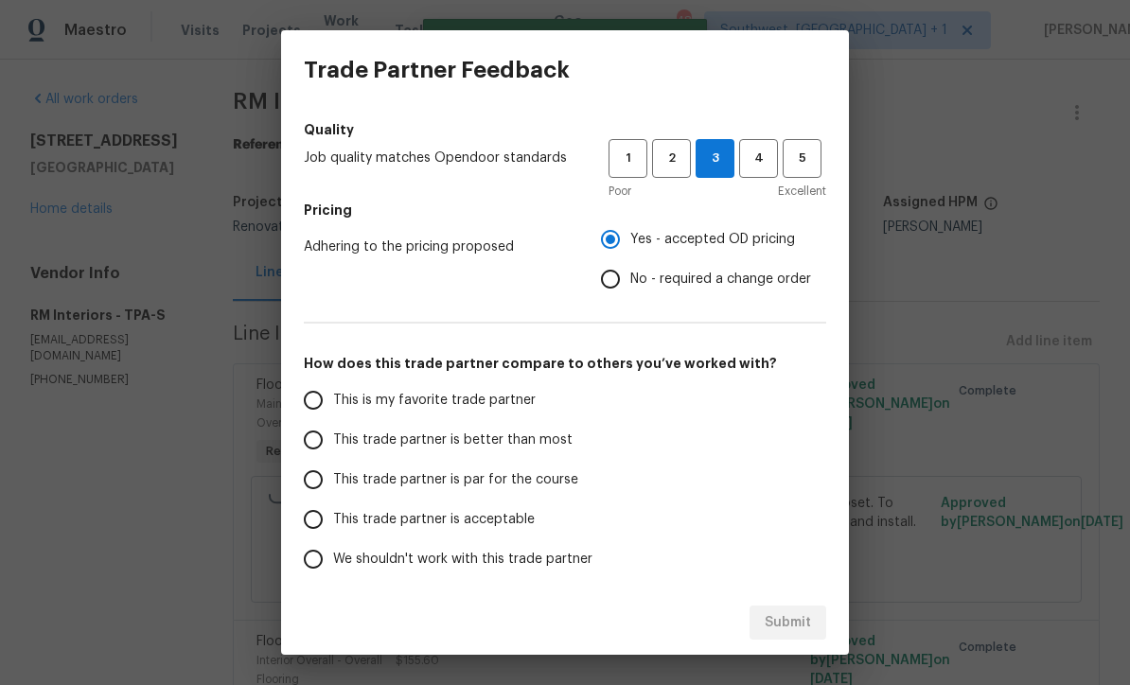
click at [311, 478] on input "This trade partner is par for the course" at bounding box center [313, 480] width 40 height 40
click at [794, 627] on span "Submit" at bounding box center [788, 623] width 46 height 24
radio input "true"
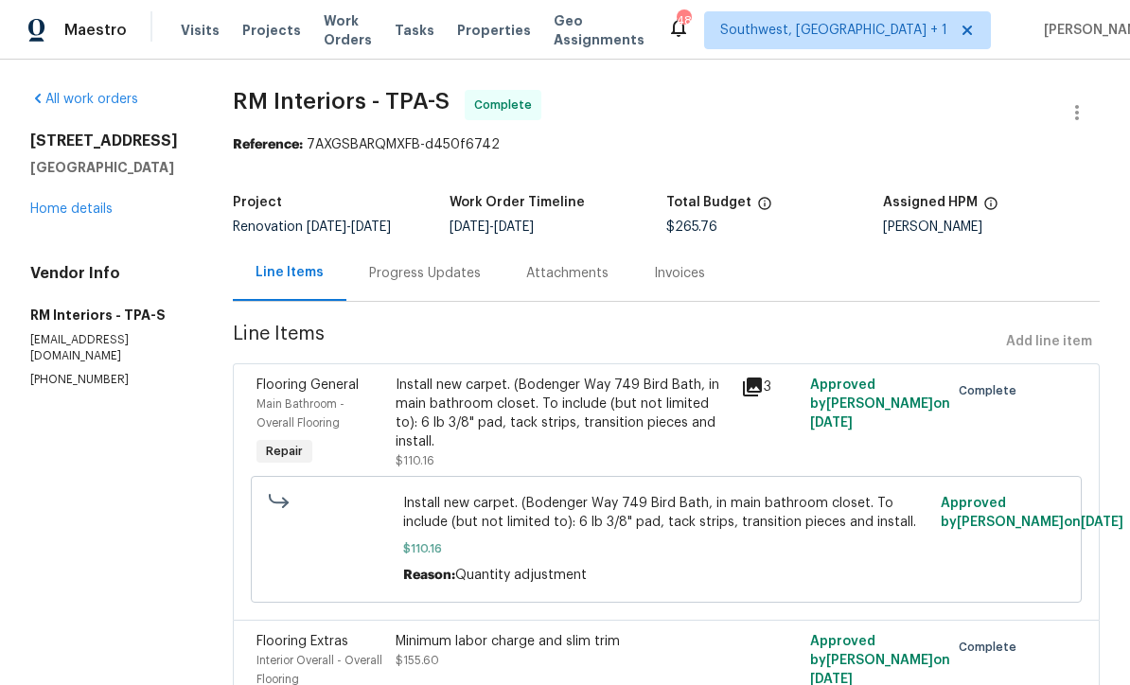
click at [338, 36] on span "Work Orders" at bounding box center [348, 30] width 48 height 38
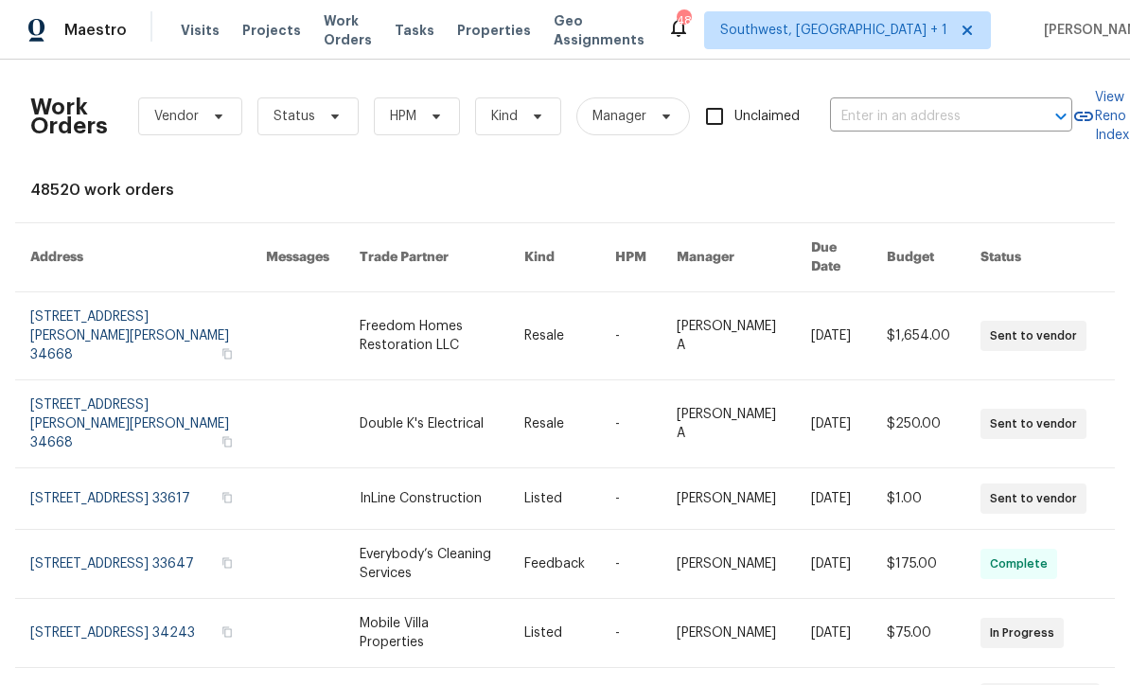
click at [249, 31] on span "Projects" at bounding box center [271, 30] width 59 height 19
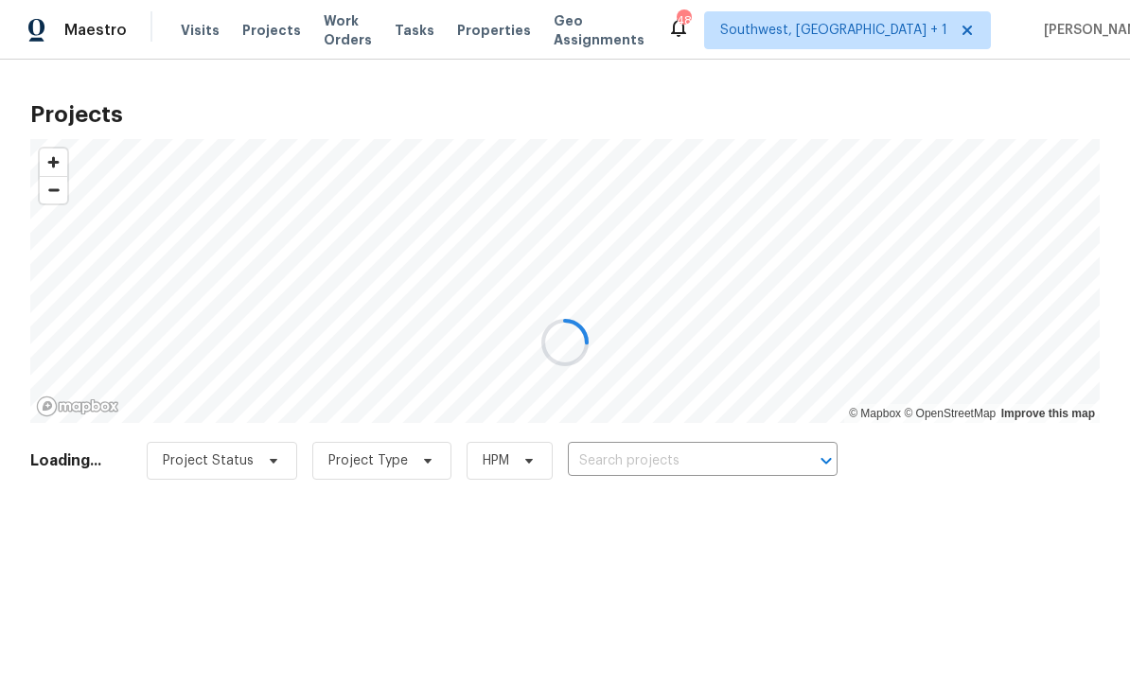
click at [338, 33] on div at bounding box center [565, 342] width 1130 height 685
click at [348, 34] on div at bounding box center [565, 342] width 1130 height 685
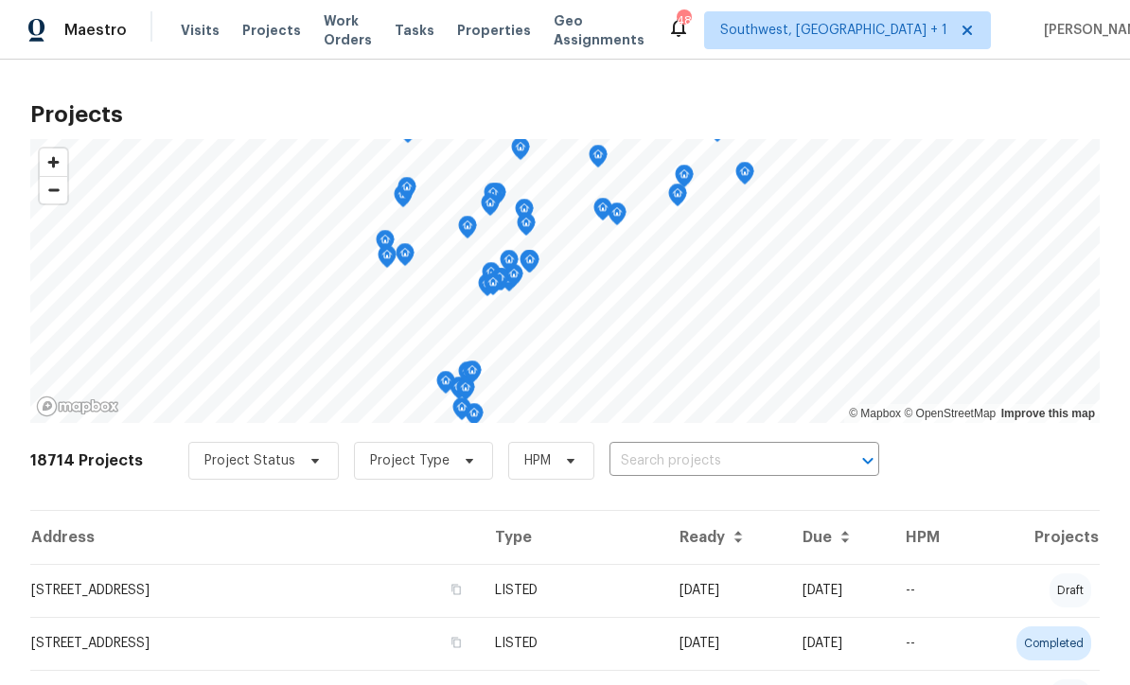
click at [360, 34] on span "Work Orders" at bounding box center [348, 30] width 48 height 38
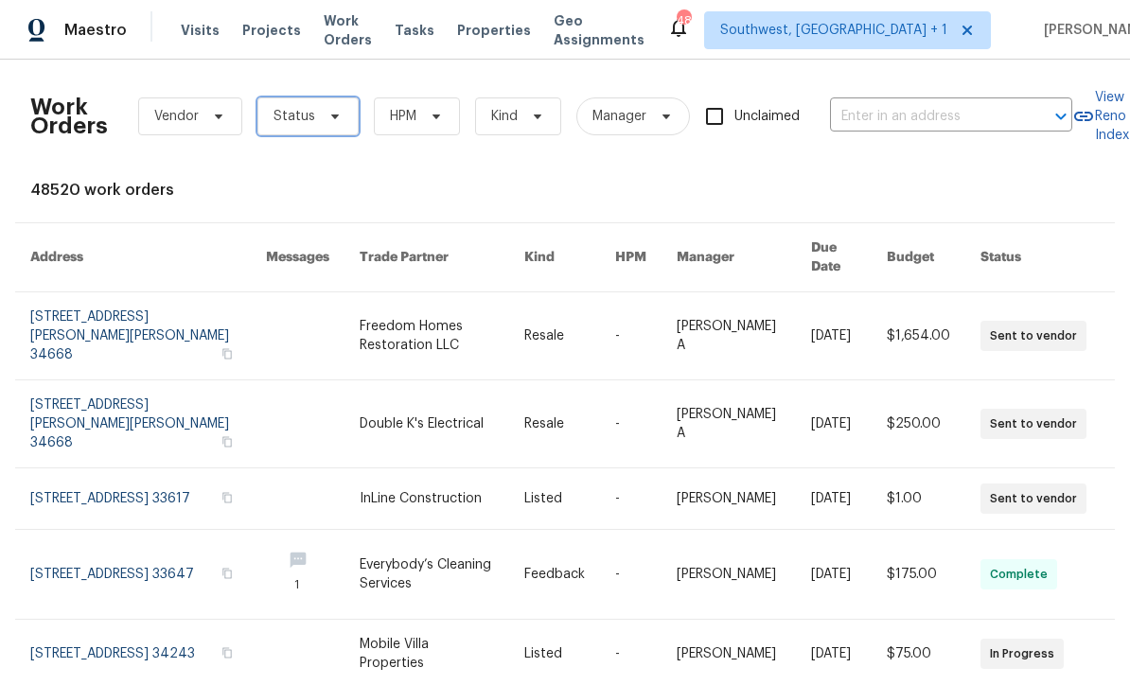
click at [309, 129] on span "Status" at bounding box center [307, 116] width 101 height 38
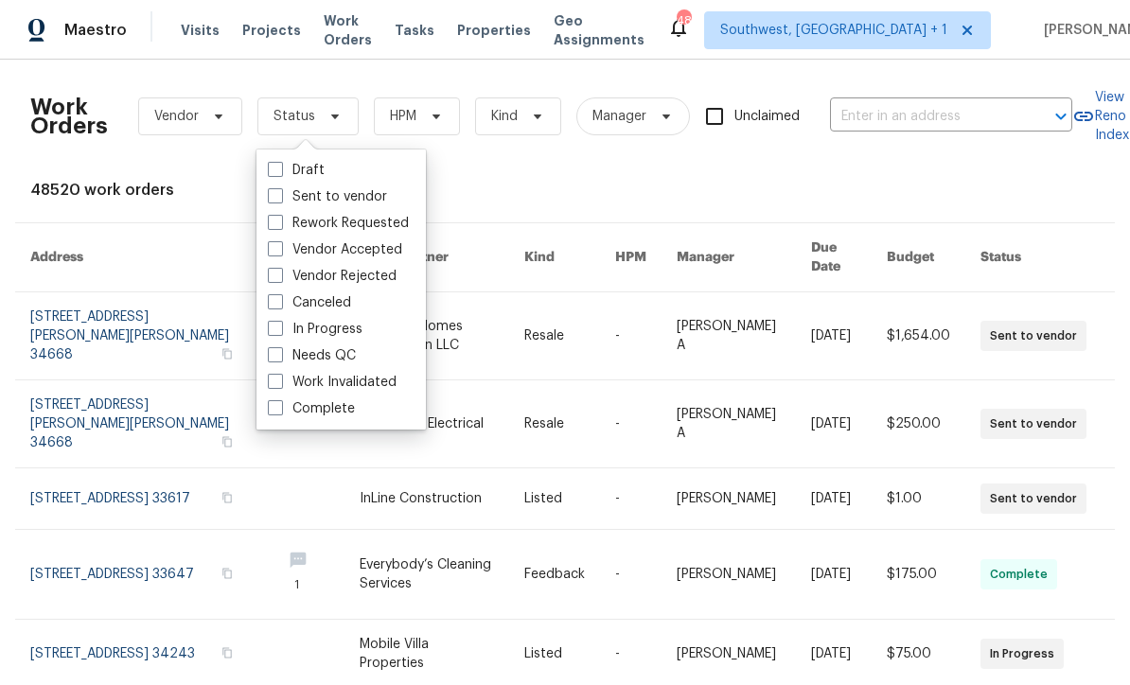
click at [276, 350] on span at bounding box center [275, 354] width 15 height 15
click at [276, 350] on input "Needs QC" at bounding box center [274, 352] width 12 height 12
checkbox input "true"
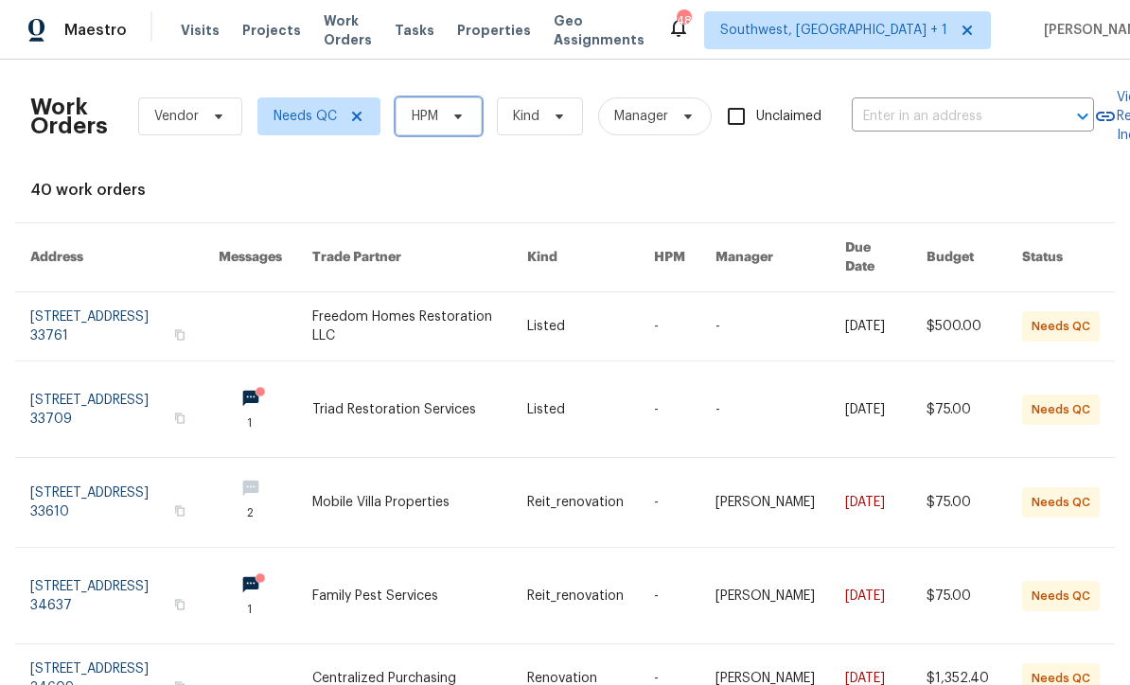
click at [451, 115] on icon at bounding box center [458, 116] width 15 height 15
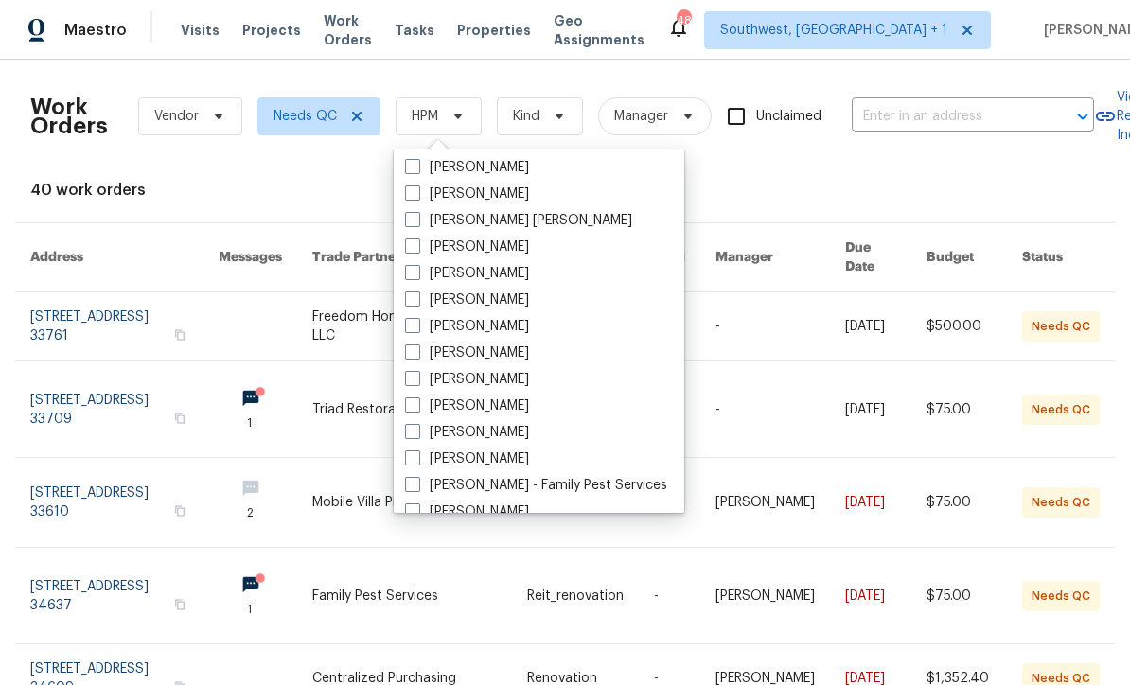
scroll to position [133, 0]
click at [414, 412] on span at bounding box center [412, 406] width 15 height 15
click at [414, 411] on input "[PERSON_NAME]" at bounding box center [411, 404] width 12 height 12
checkbox input "true"
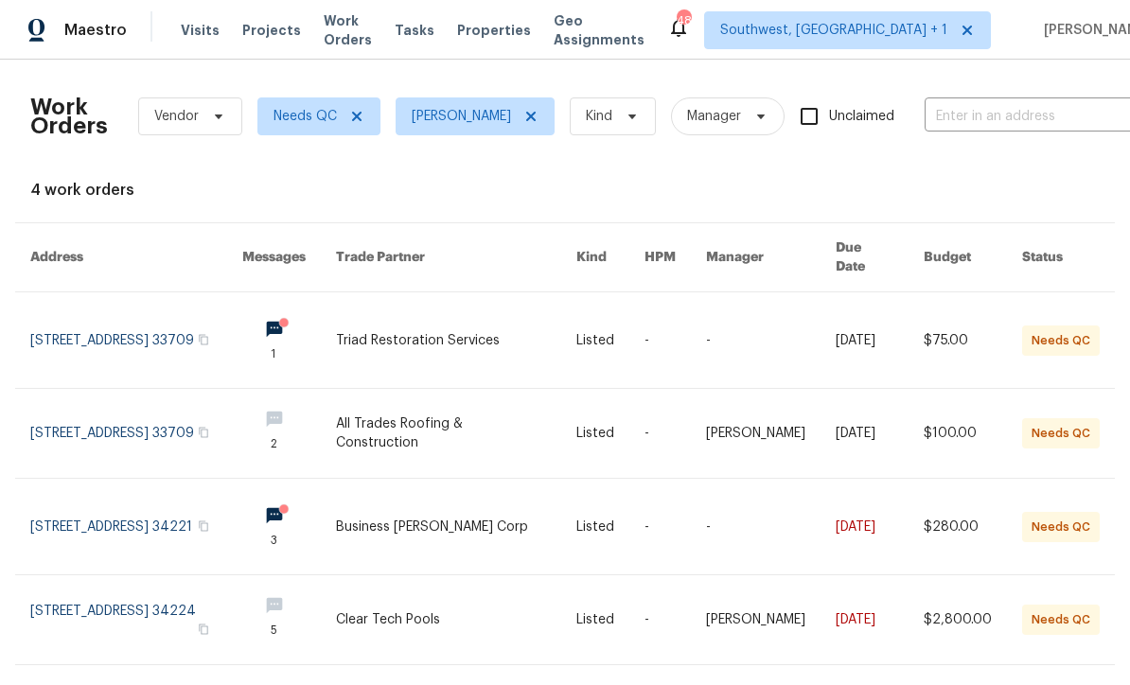
scroll to position [26, 0]
click at [510, 300] on link at bounding box center [456, 340] width 241 height 96
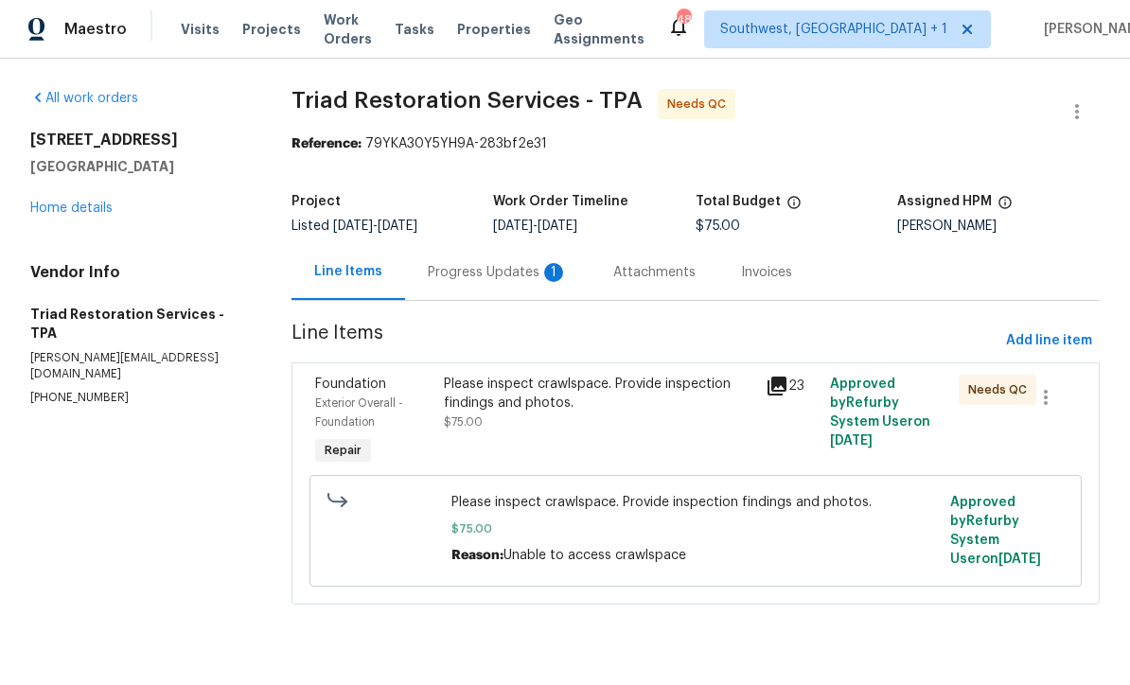
click at [512, 275] on div "Progress Updates 1" at bounding box center [498, 273] width 140 height 19
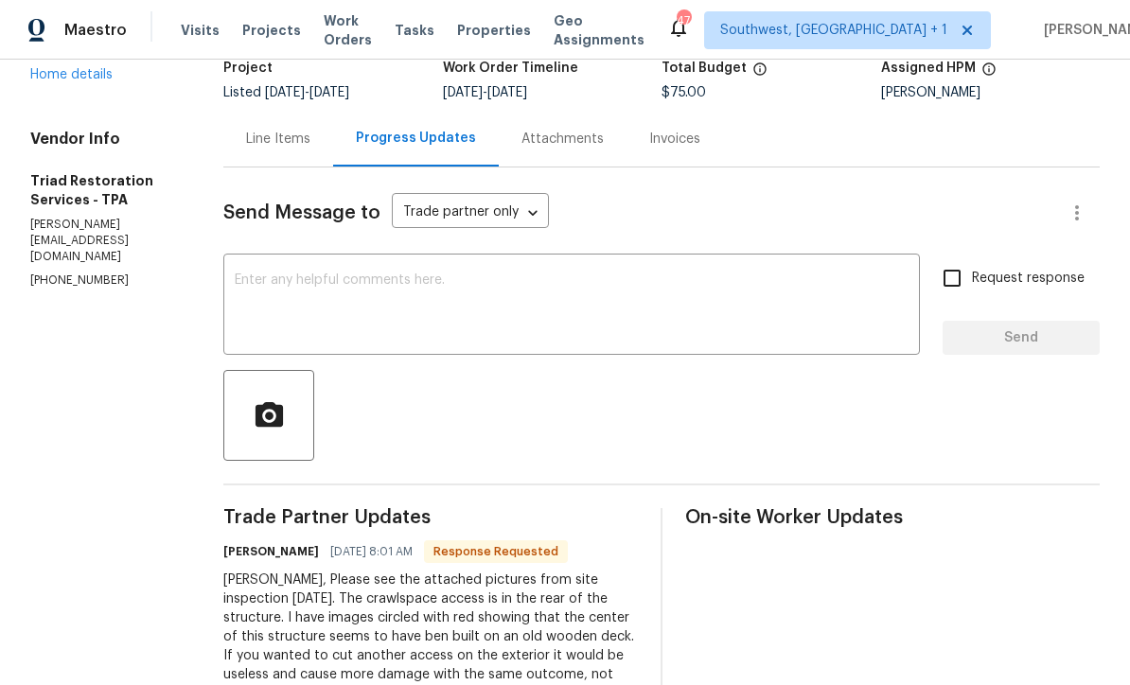
scroll to position [136, 0]
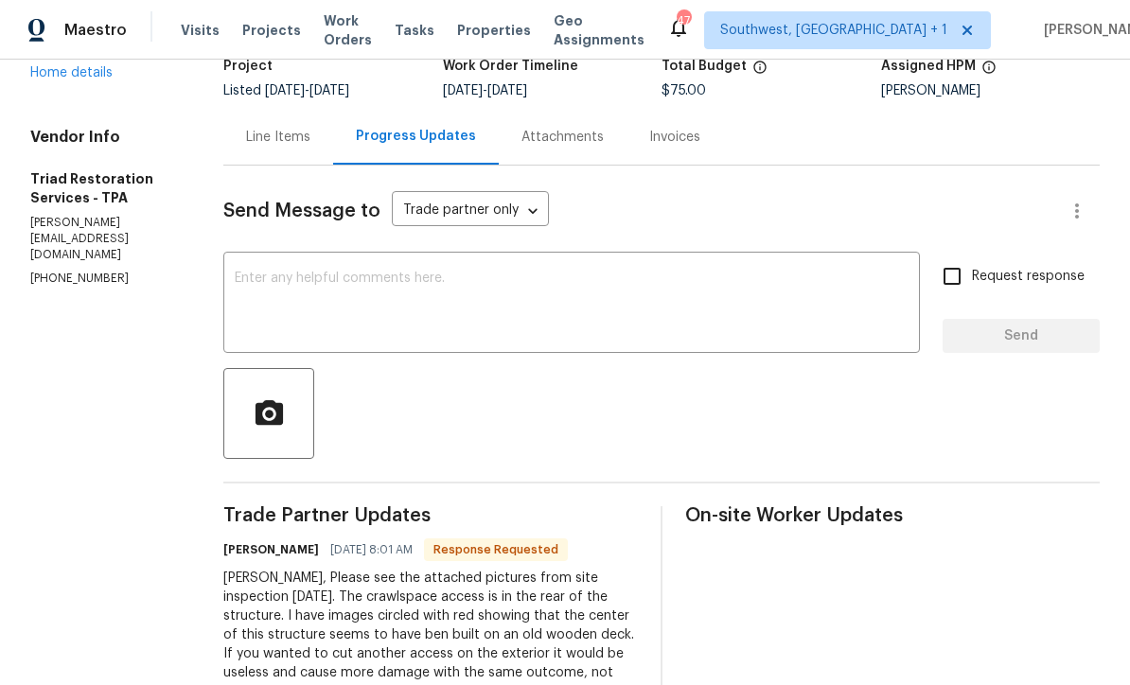
click at [226, 151] on div "Line Items" at bounding box center [278, 137] width 110 height 56
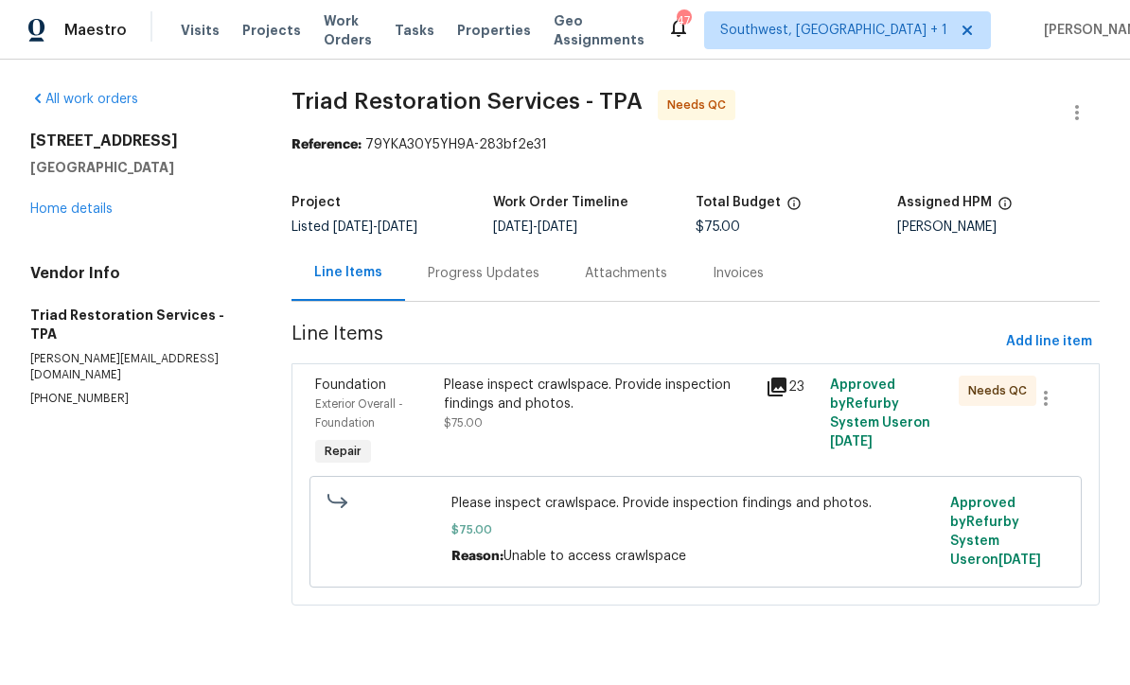
click at [625, 435] on div "Please inspect crawlspace. Provide inspection findings and photos. $75.00" at bounding box center [599, 423] width 322 height 106
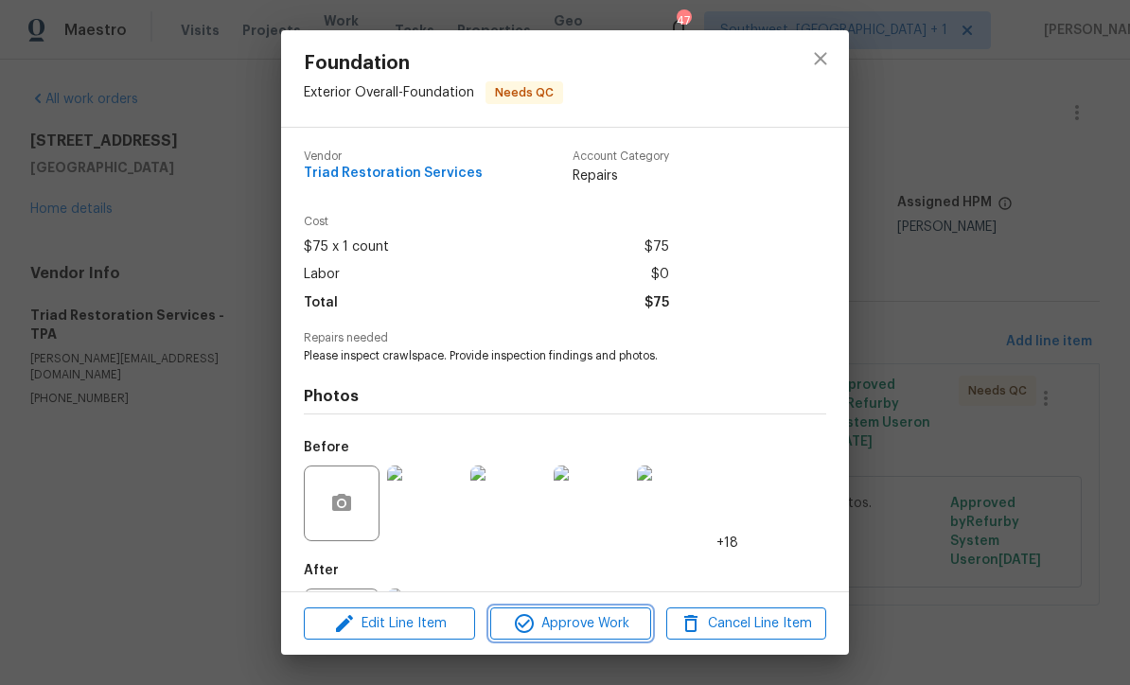
click at [598, 628] on span "Approve Work" at bounding box center [570, 624] width 149 height 24
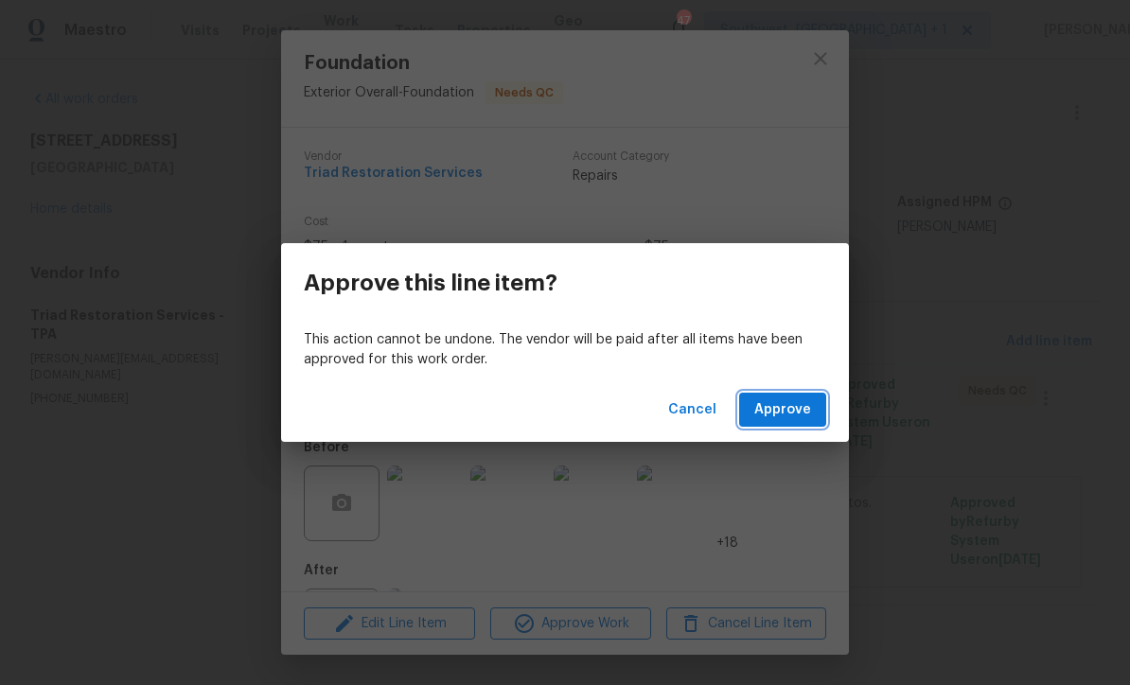
click at [810, 412] on span "Approve" at bounding box center [782, 410] width 57 height 24
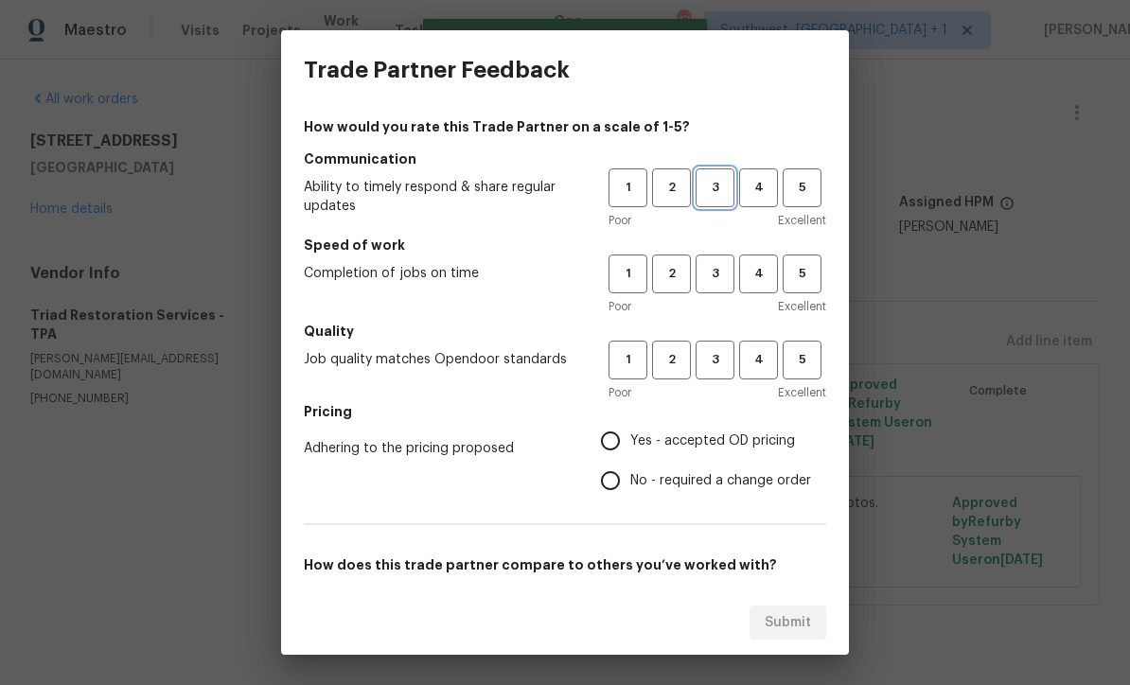
click at [717, 185] on span "3" at bounding box center [715, 188] width 35 height 22
click at [706, 260] on button "3" at bounding box center [715, 274] width 39 height 39
click at [719, 365] on span "3" at bounding box center [715, 360] width 35 height 22
click at [615, 440] on input "Yes - accepted OD pricing" at bounding box center [611, 441] width 40 height 40
radio input "true"
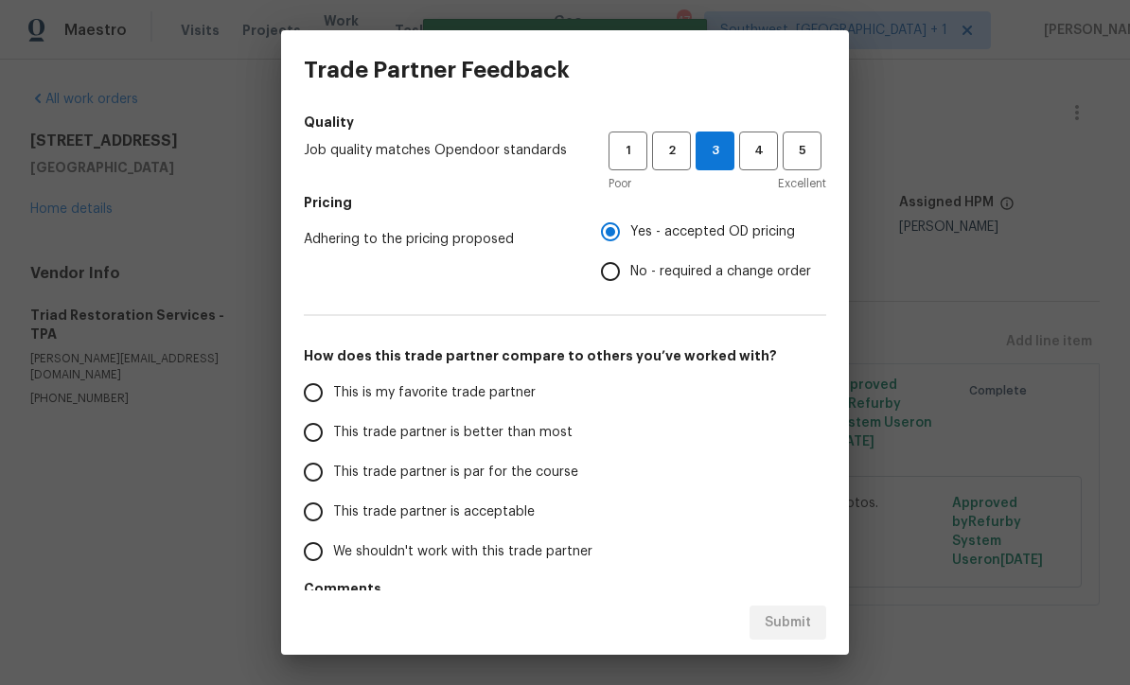
scroll to position [206, 0]
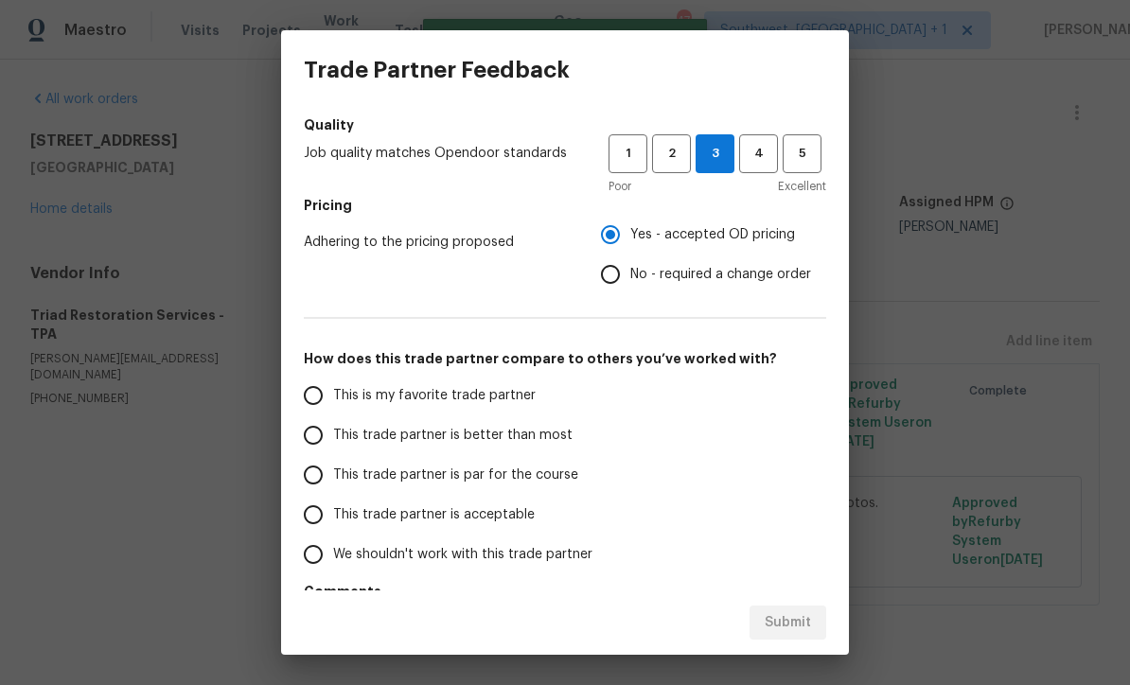
click at [309, 479] on input "This trade partner is par for the course" at bounding box center [313, 475] width 40 height 40
radio input "false"
click at [323, 435] on input "This trade partner is better than most" at bounding box center [313, 435] width 40 height 40
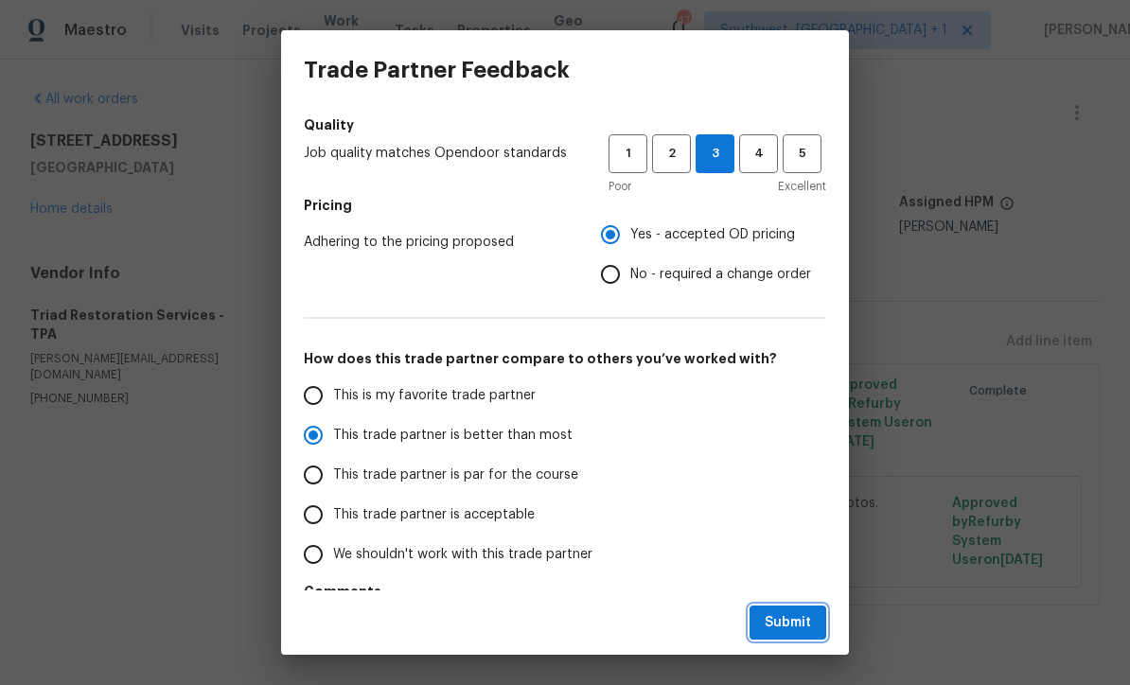
click at [794, 632] on span "Submit" at bounding box center [788, 623] width 46 height 24
radio input "true"
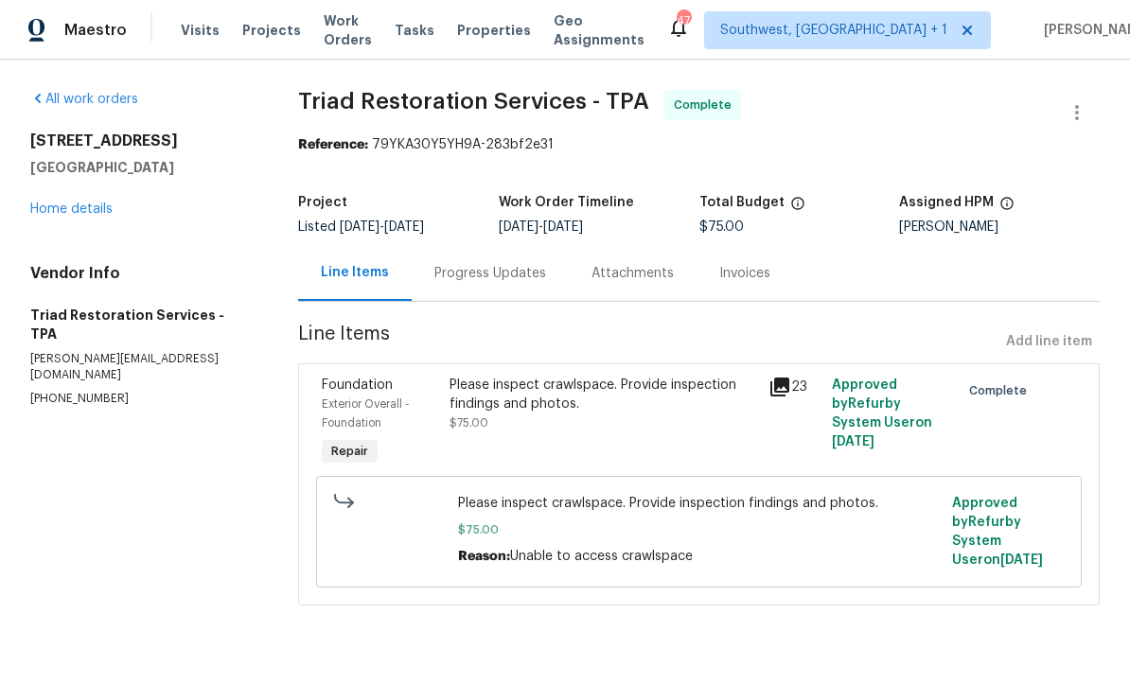
click at [338, 36] on span "Work Orders" at bounding box center [348, 30] width 48 height 38
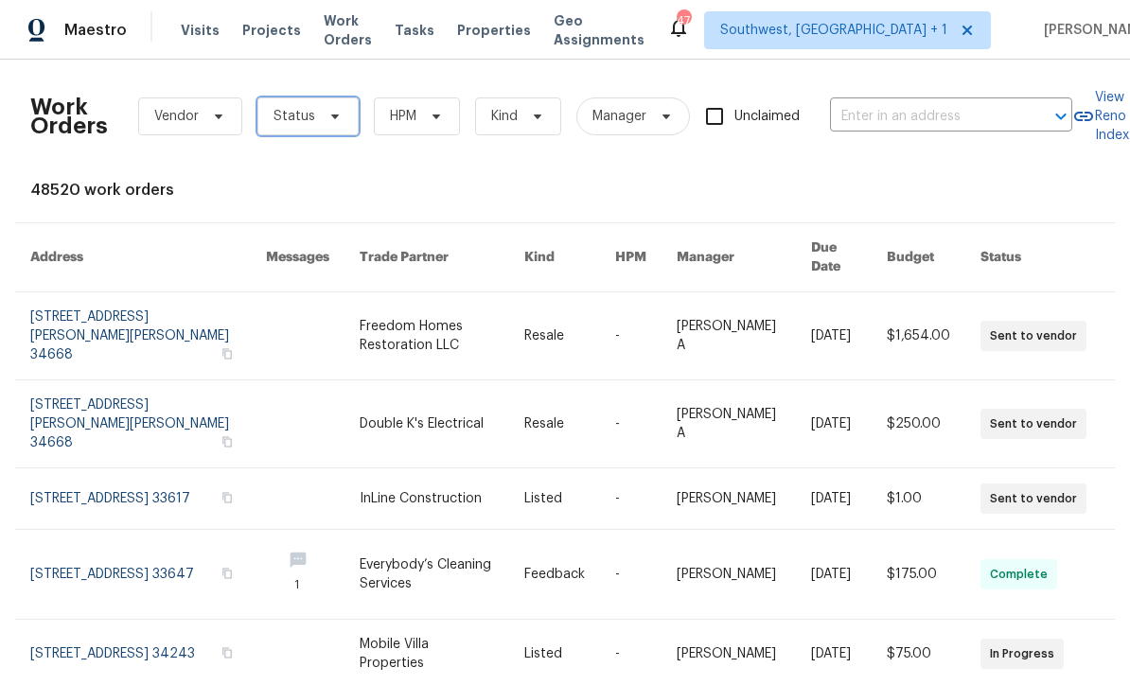
click at [292, 129] on span "Status" at bounding box center [307, 116] width 101 height 38
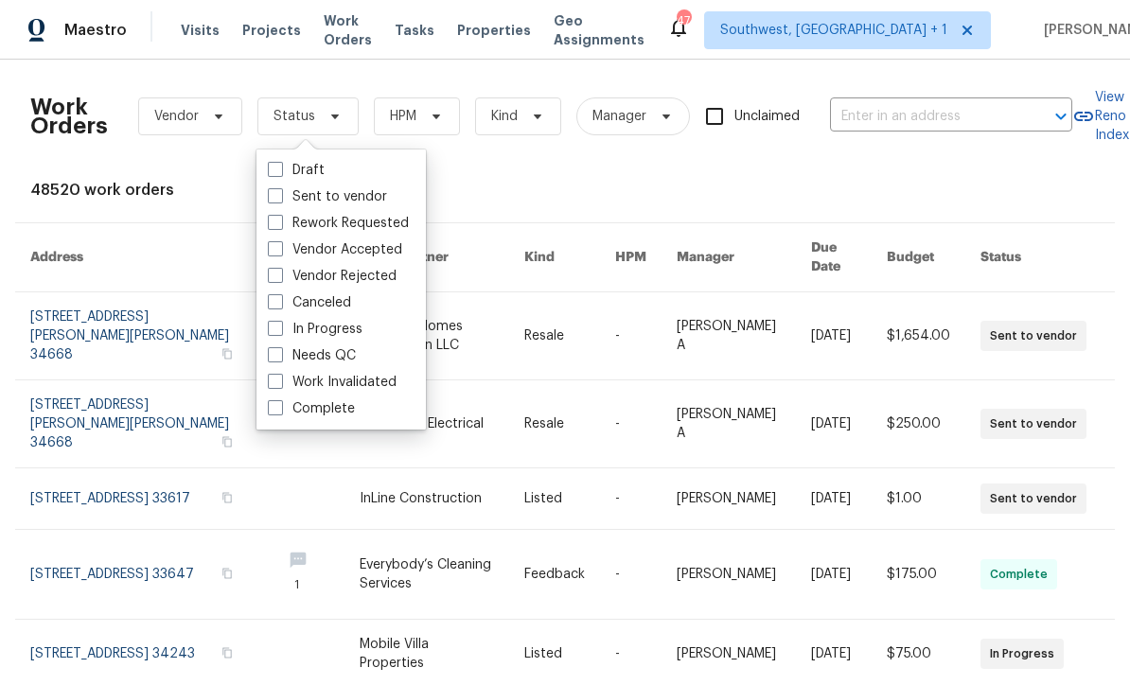
click at [279, 360] on span at bounding box center [275, 354] width 15 height 15
click at [279, 359] on input "Needs QC" at bounding box center [274, 352] width 12 height 12
checkbox input "true"
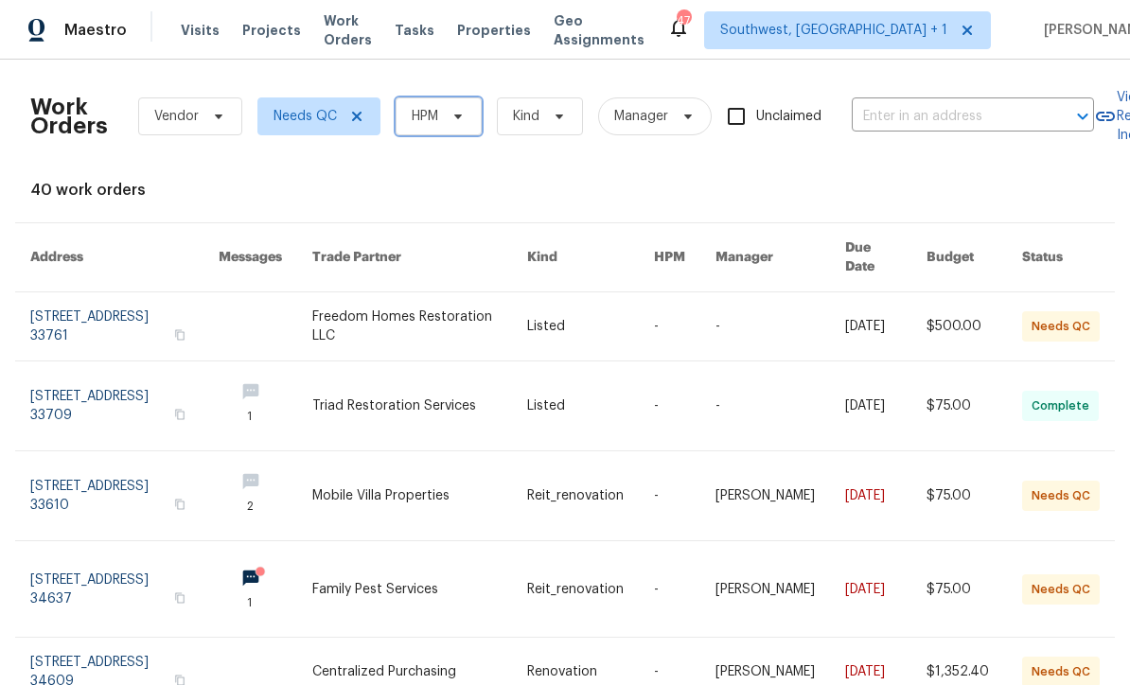
click at [444, 110] on span "HPM" at bounding box center [439, 116] width 86 height 38
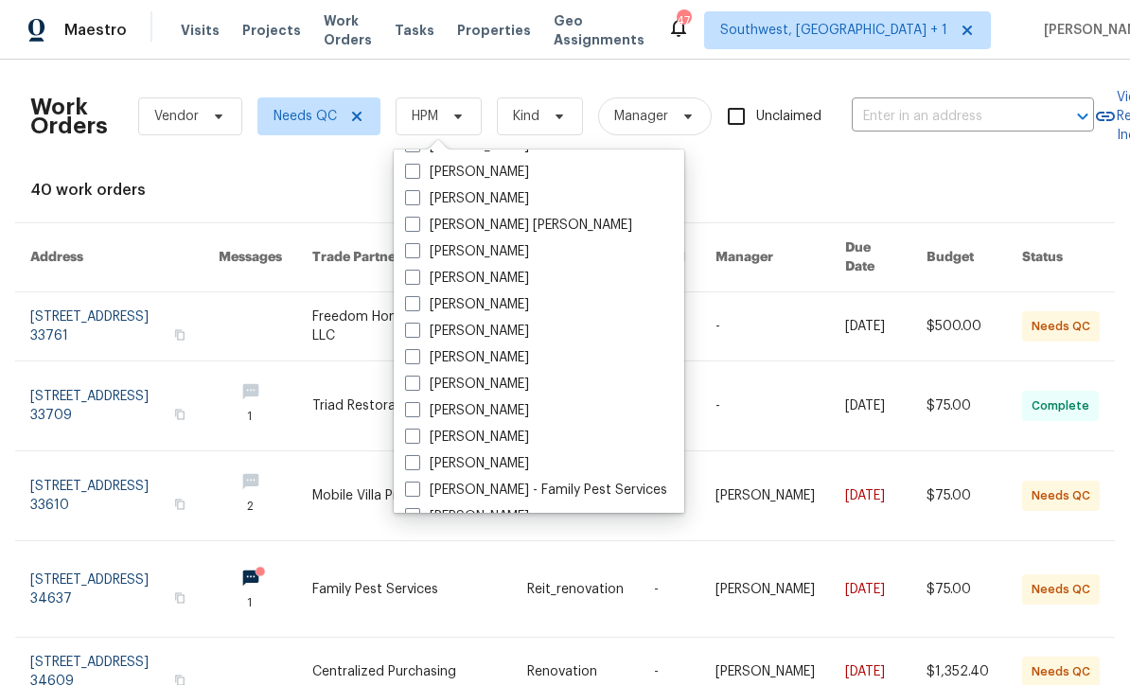
scroll to position [132, 0]
click at [411, 410] on span at bounding box center [412, 408] width 15 height 15
click at [411, 410] on input "[PERSON_NAME]" at bounding box center [411, 406] width 12 height 12
checkbox input "true"
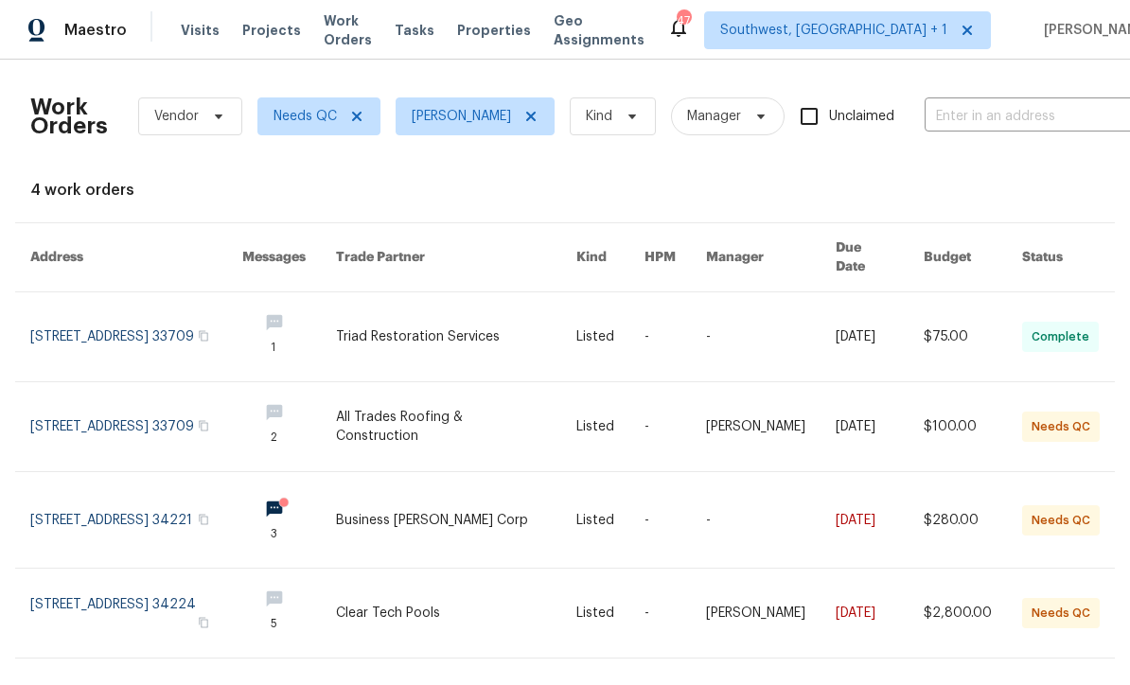
scroll to position [19, 0]
click at [529, 404] on link at bounding box center [456, 426] width 241 height 89
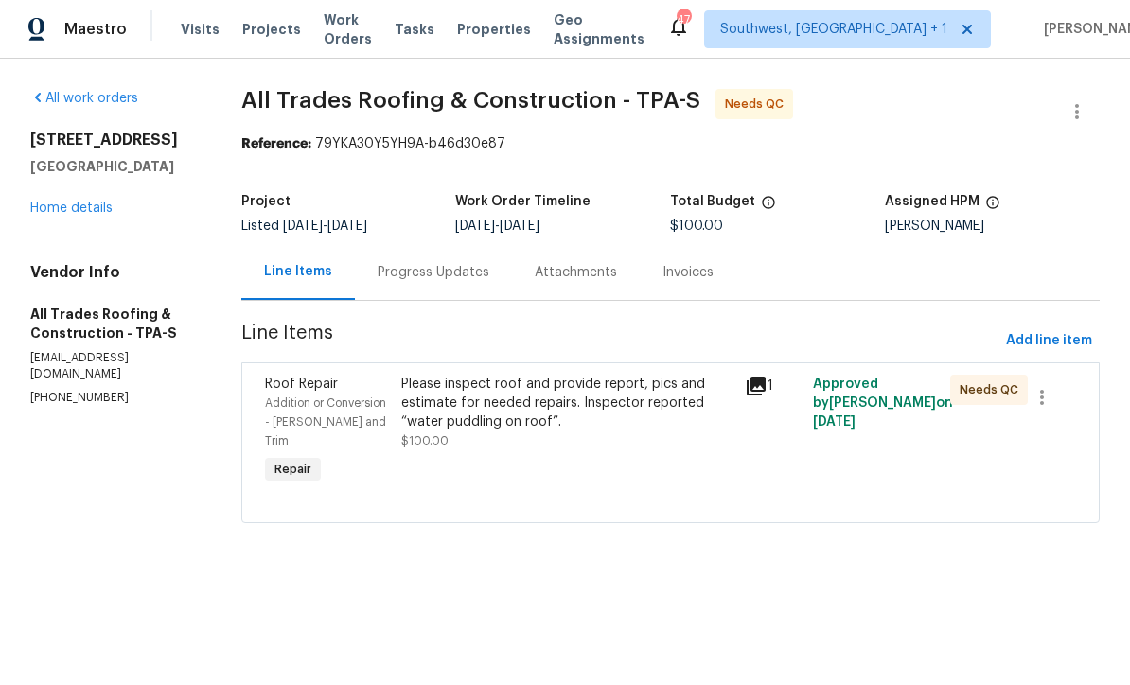
click at [591, 423] on div "Please inspect roof and provide report, pics and estimate for needed repairs. I…" at bounding box center [566, 404] width 331 height 57
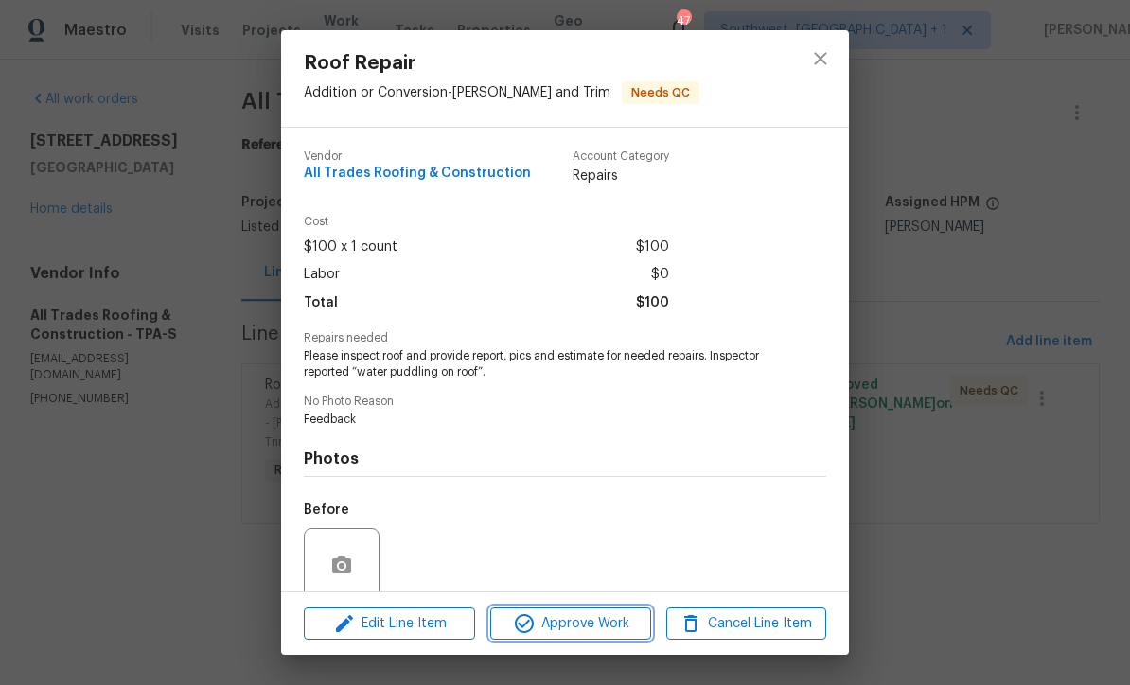
click at [598, 627] on span "Approve Work" at bounding box center [570, 624] width 149 height 24
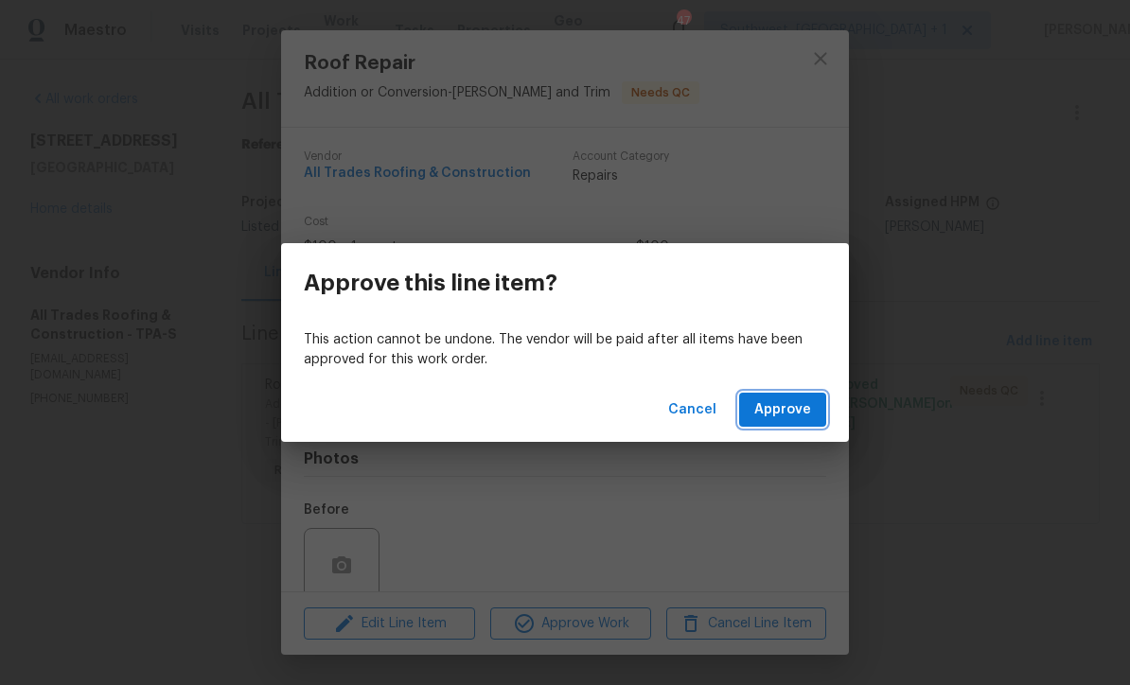
click at [780, 417] on span "Approve" at bounding box center [782, 410] width 57 height 24
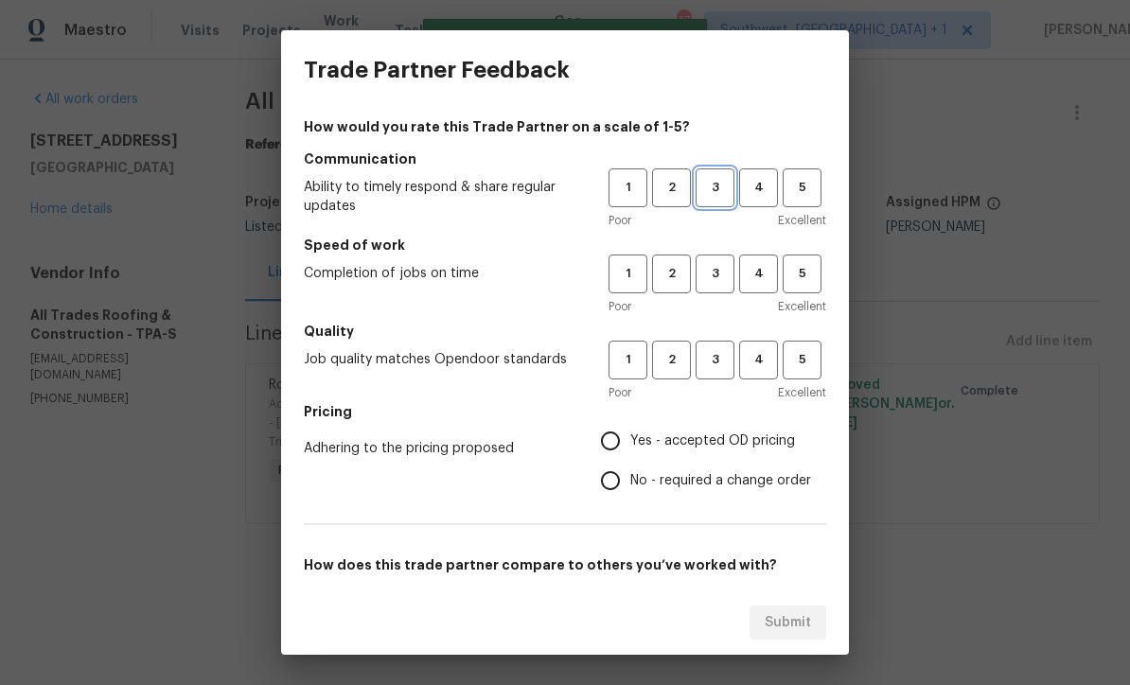
click at [717, 192] on span "3" at bounding box center [715, 188] width 35 height 22
click at [720, 263] on span "3" at bounding box center [715, 274] width 35 height 22
click at [716, 375] on button "3" at bounding box center [715, 360] width 39 height 39
click at [618, 445] on input "Yes - accepted OD pricing" at bounding box center [611, 441] width 40 height 40
radio input "true"
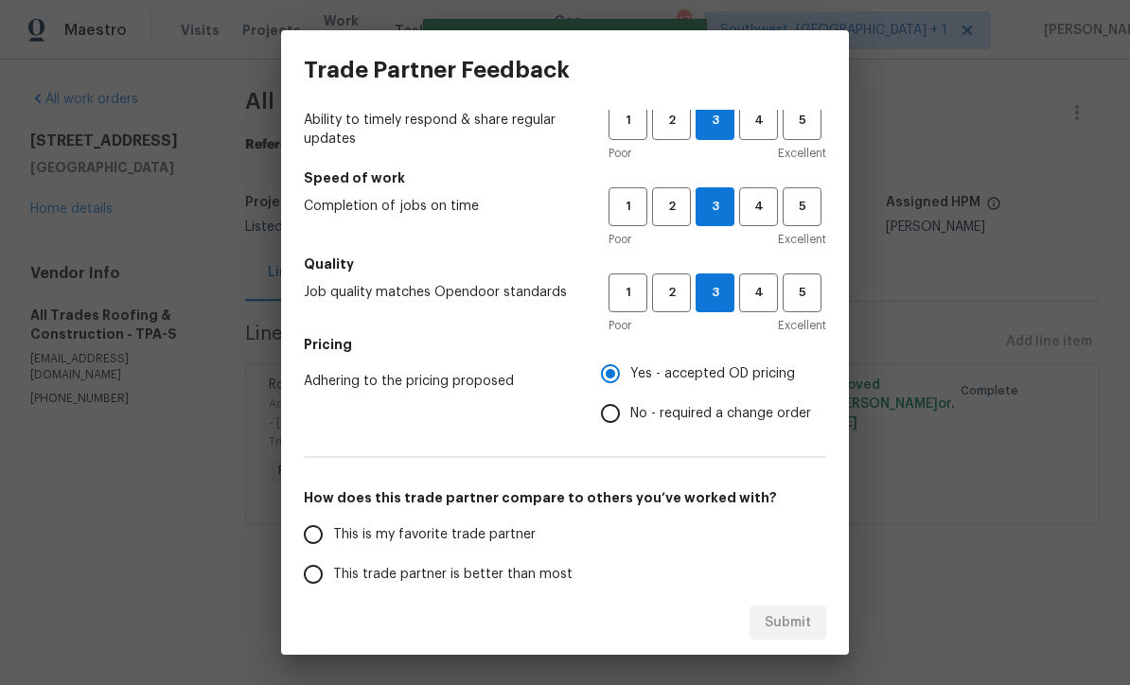
scroll to position [152, 0]
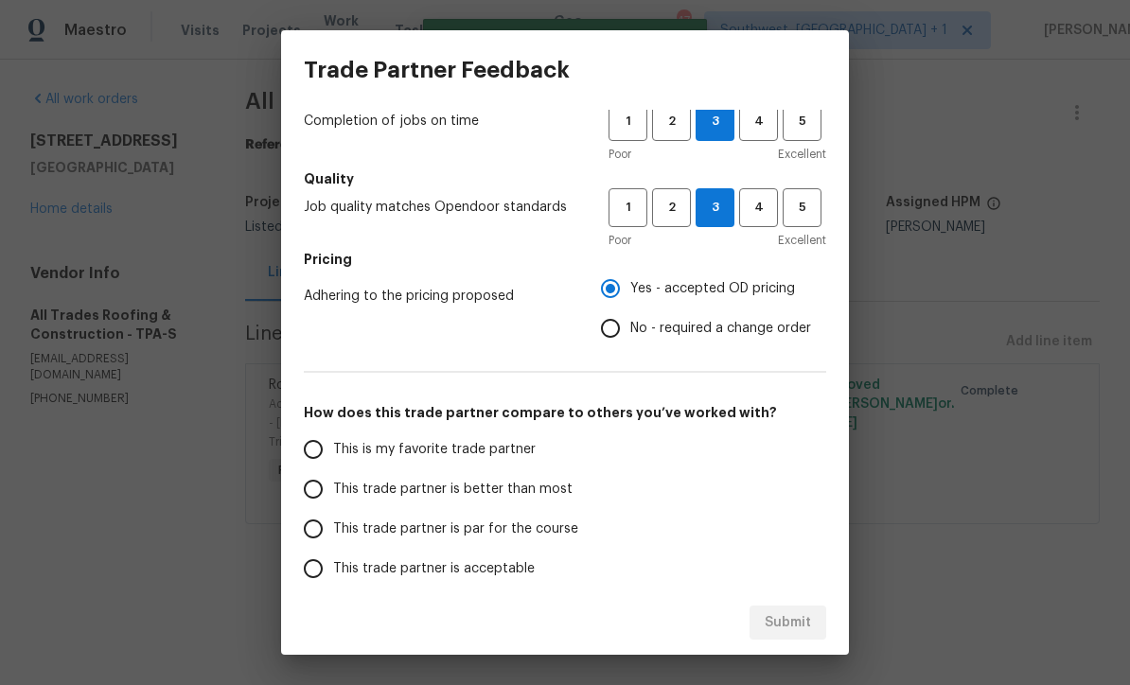
click at [299, 534] on input "This trade partner is par for the course" at bounding box center [313, 529] width 40 height 40
click at [803, 630] on span "Submit" at bounding box center [788, 623] width 46 height 24
radio input "true"
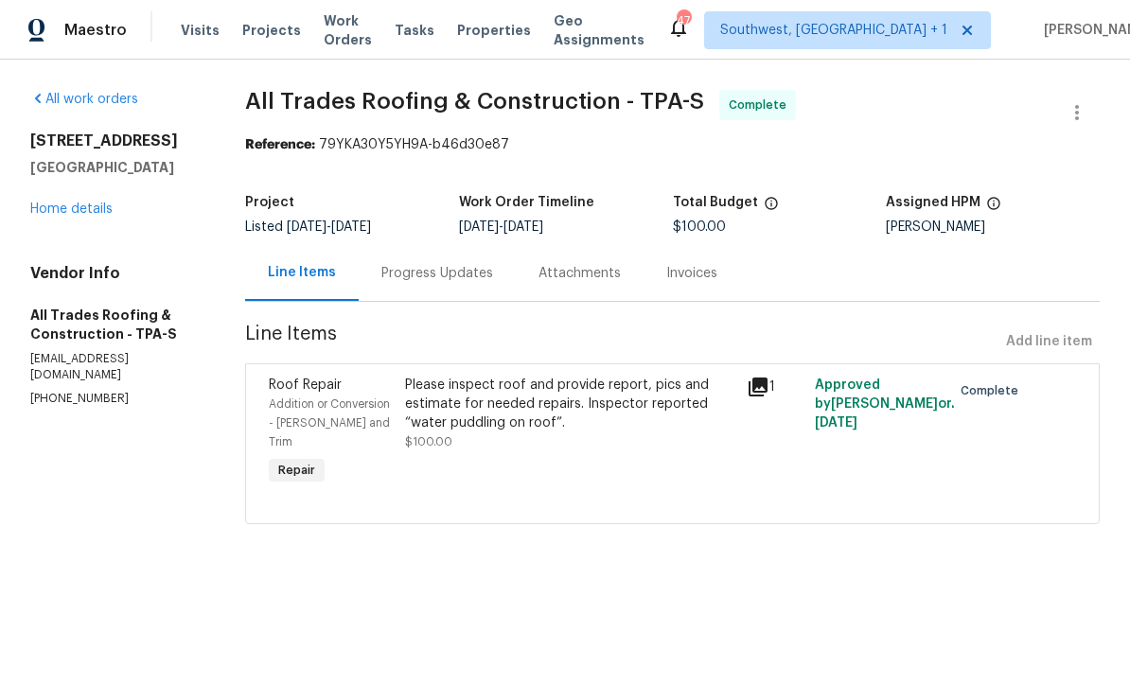
click at [334, 38] on span "Work Orders" at bounding box center [348, 30] width 48 height 38
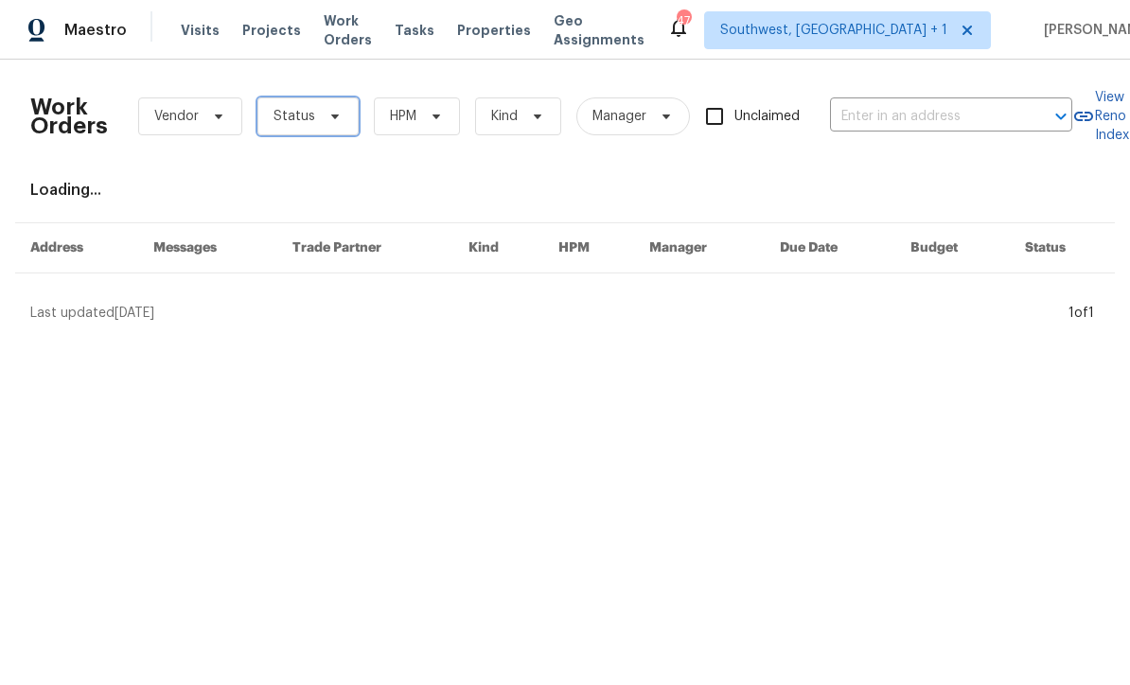
click at [295, 122] on span "Status" at bounding box center [295, 116] width 42 height 19
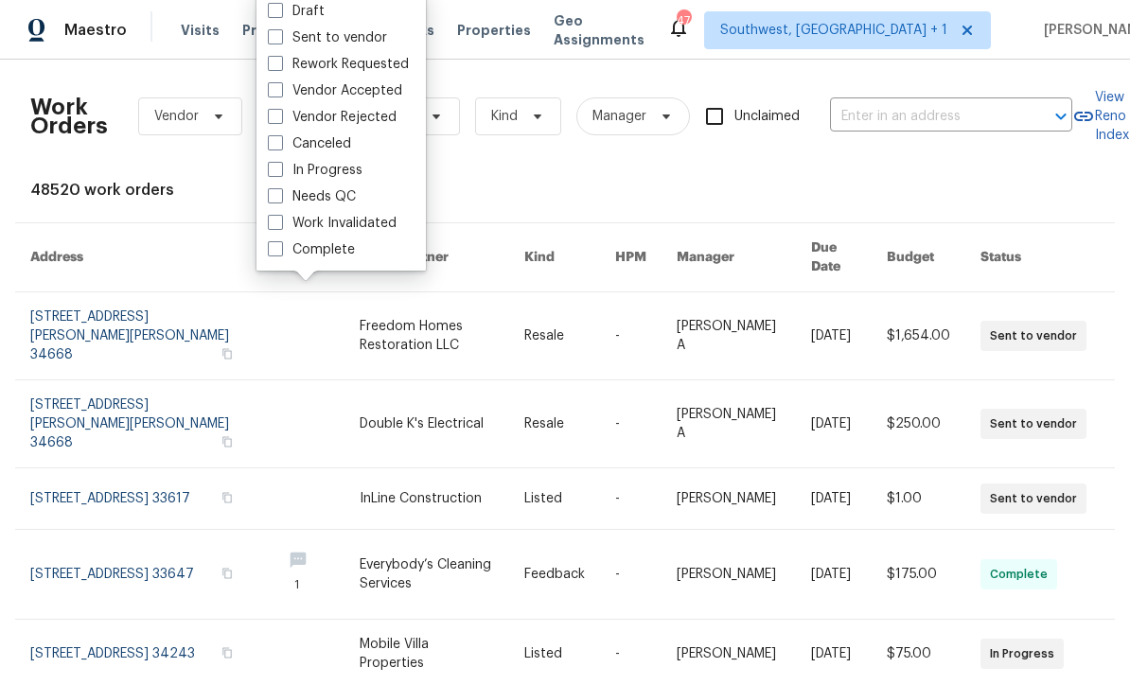
click at [268, 203] on label "Needs QC" at bounding box center [312, 196] width 88 height 19
click at [268, 200] on input "Needs QC" at bounding box center [274, 193] width 12 height 12
checkbox input "true"
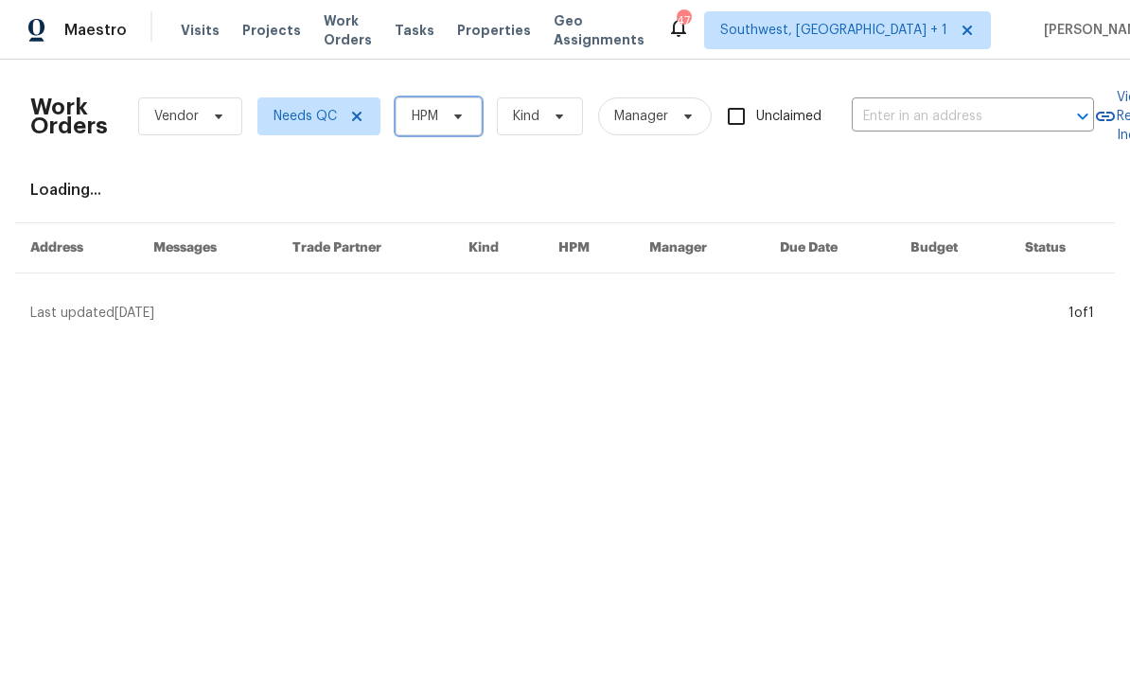
click at [453, 116] on icon at bounding box center [458, 116] width 15 height 15
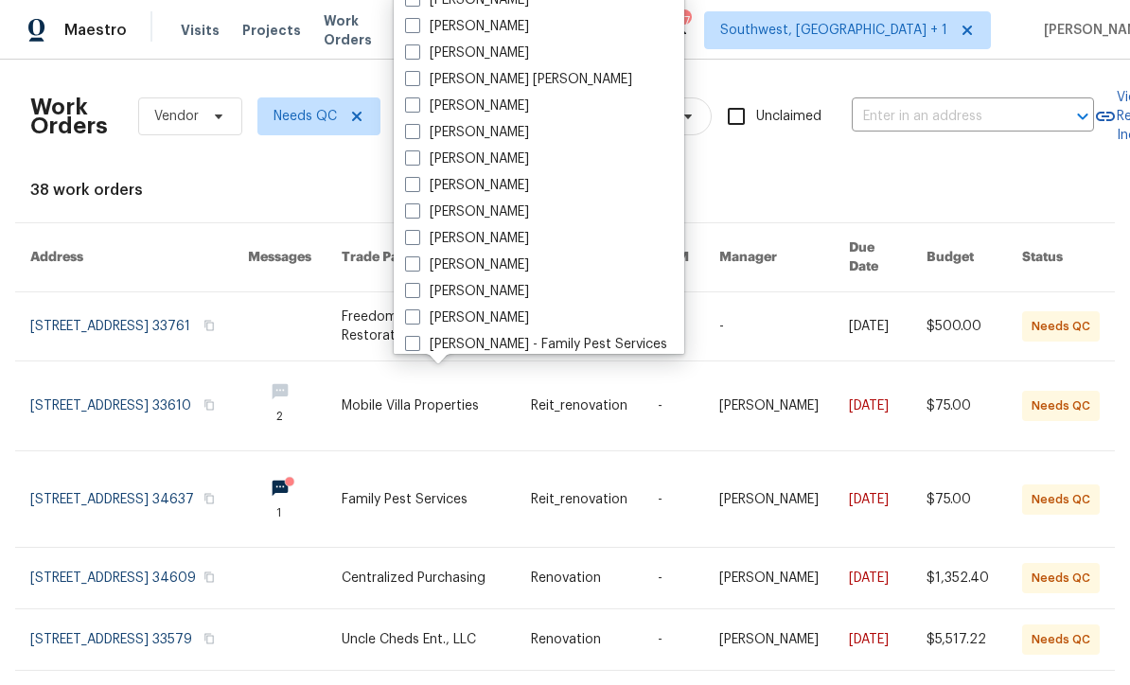
scroll to position [115, 0]
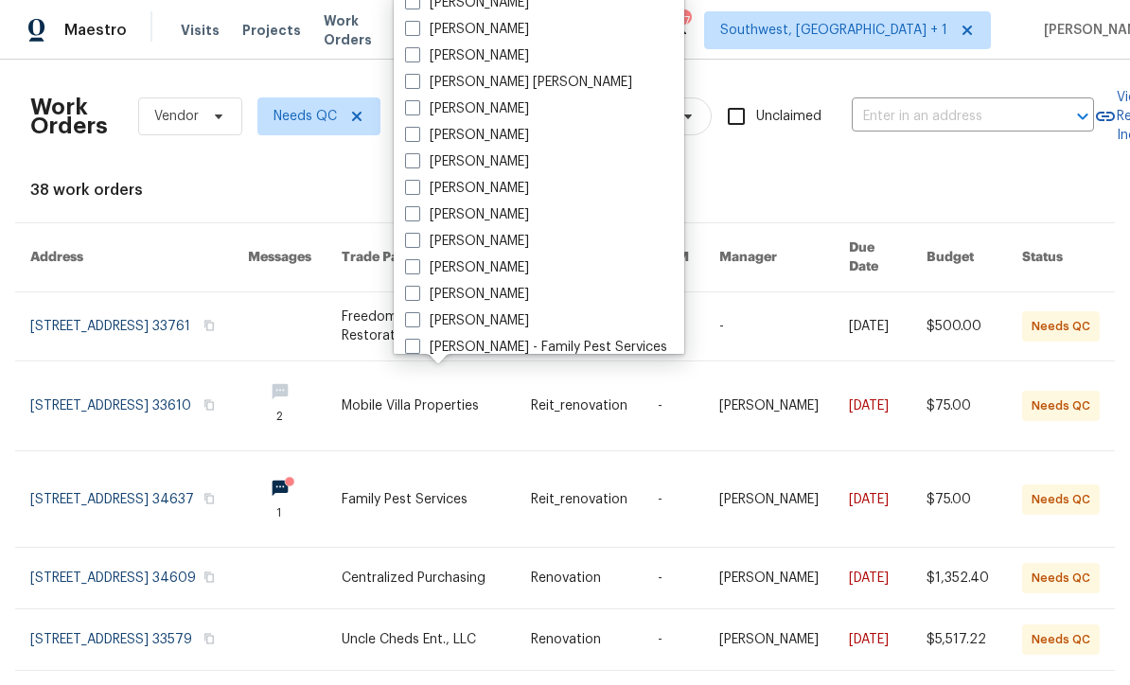
click at [410, 266] on span at bounding box center [412, 266] width 15 height 15
click at [410, 266] on input "[PERSON_NAME]" at bounding box center [411, 264] width 12 height 12
checkbox input "true"
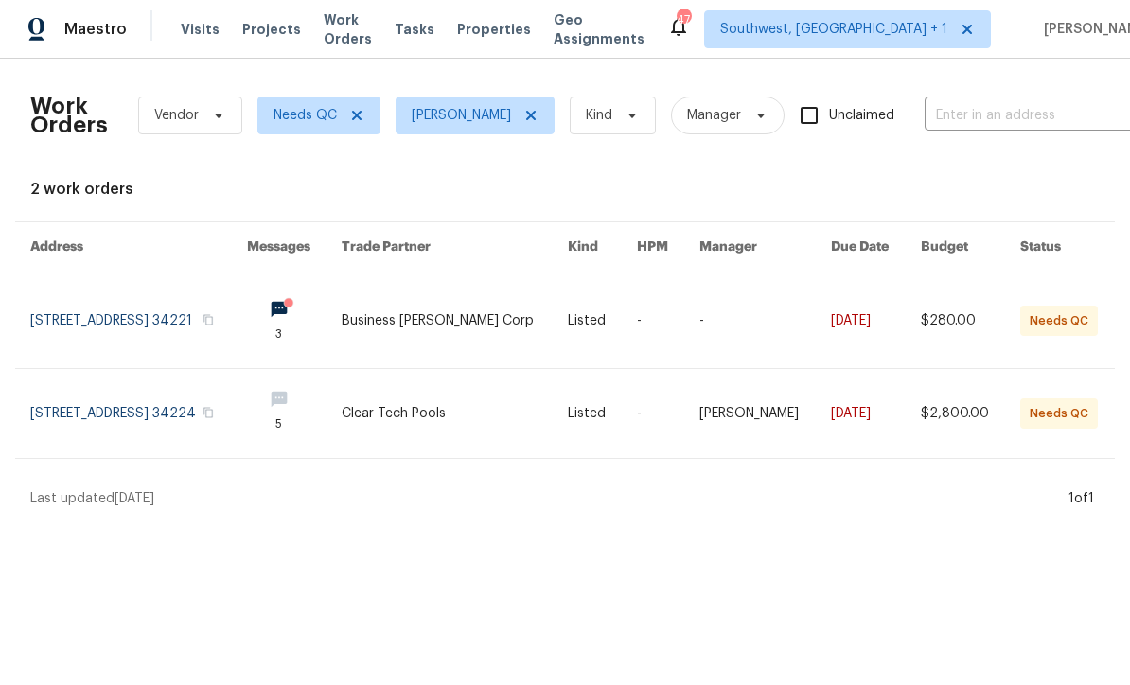
click at [470, 348] on link at bounding box center [455, 322] width 226 height 96
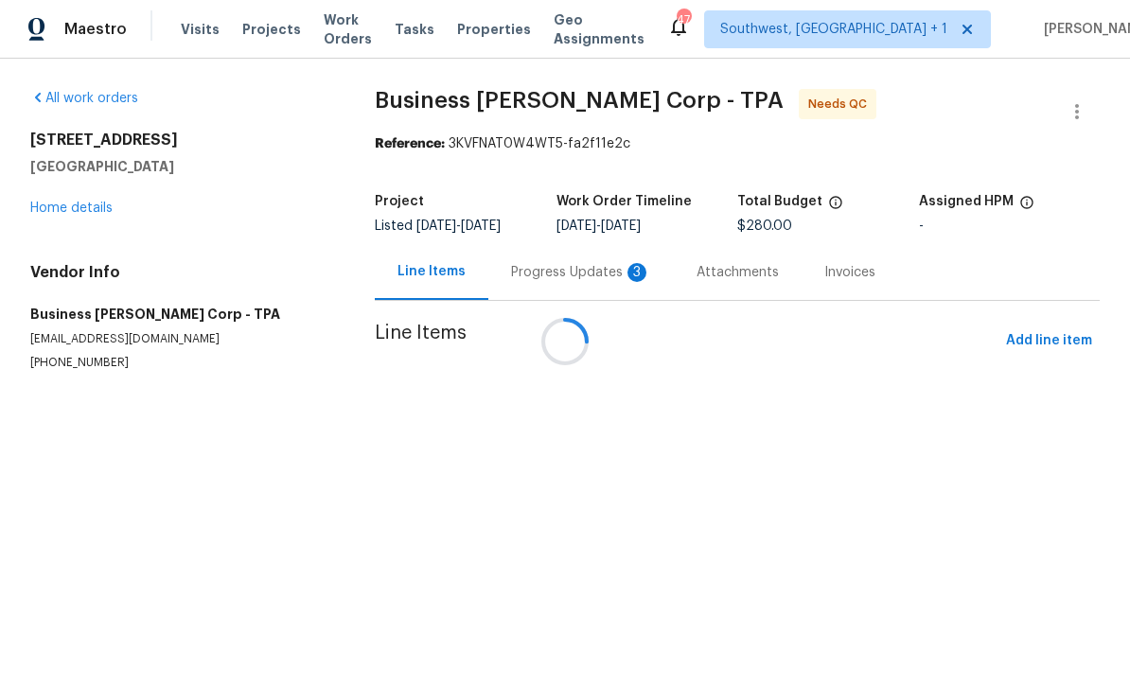
scroll to position [1, 0]
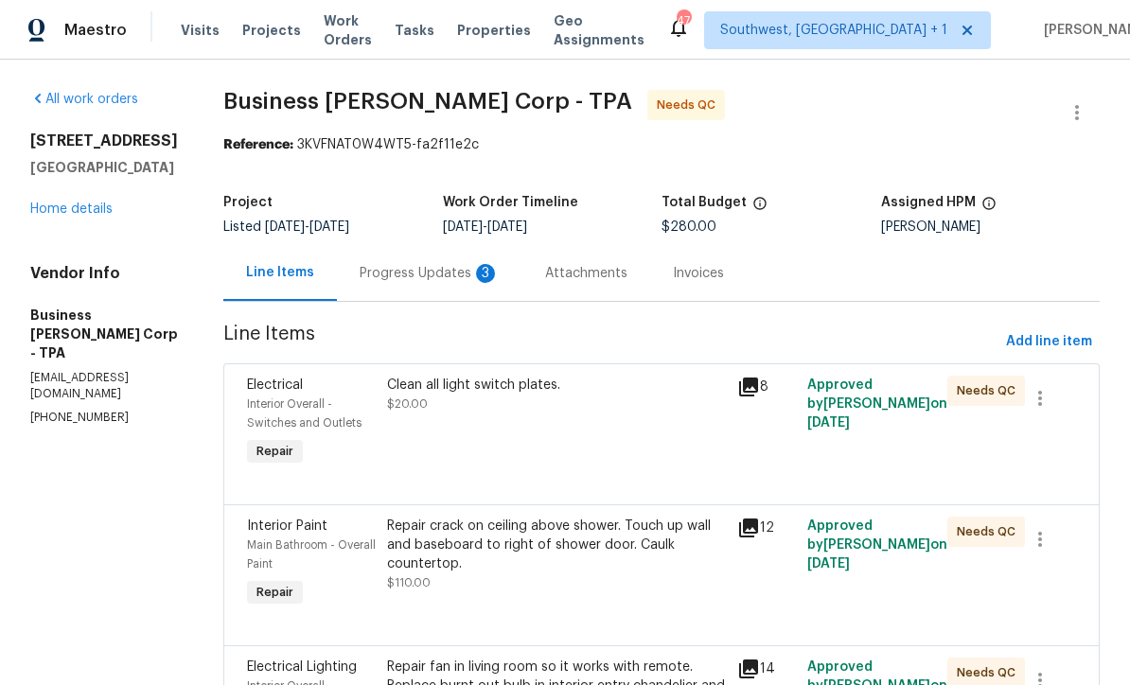
click at [465, 277] on div "Progress Updates 3" at bounding box center [430, 273] width 140 height 19
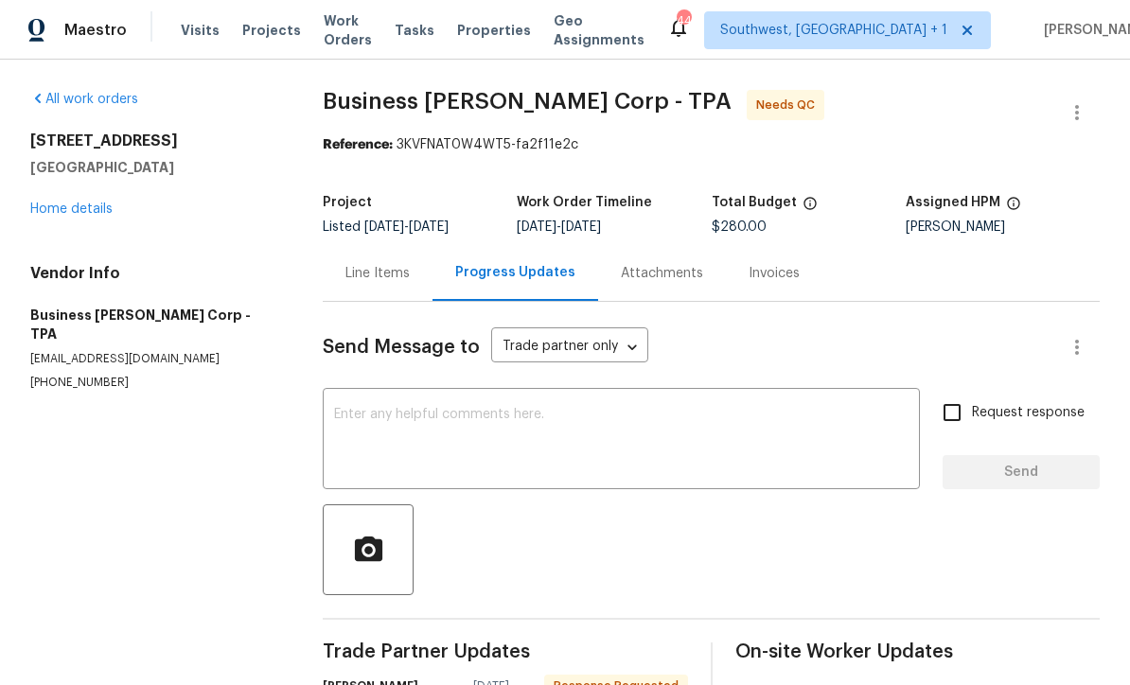
click at [365, 271] on div "Line Items" at bounding box center [377, 273] width 64 height 19
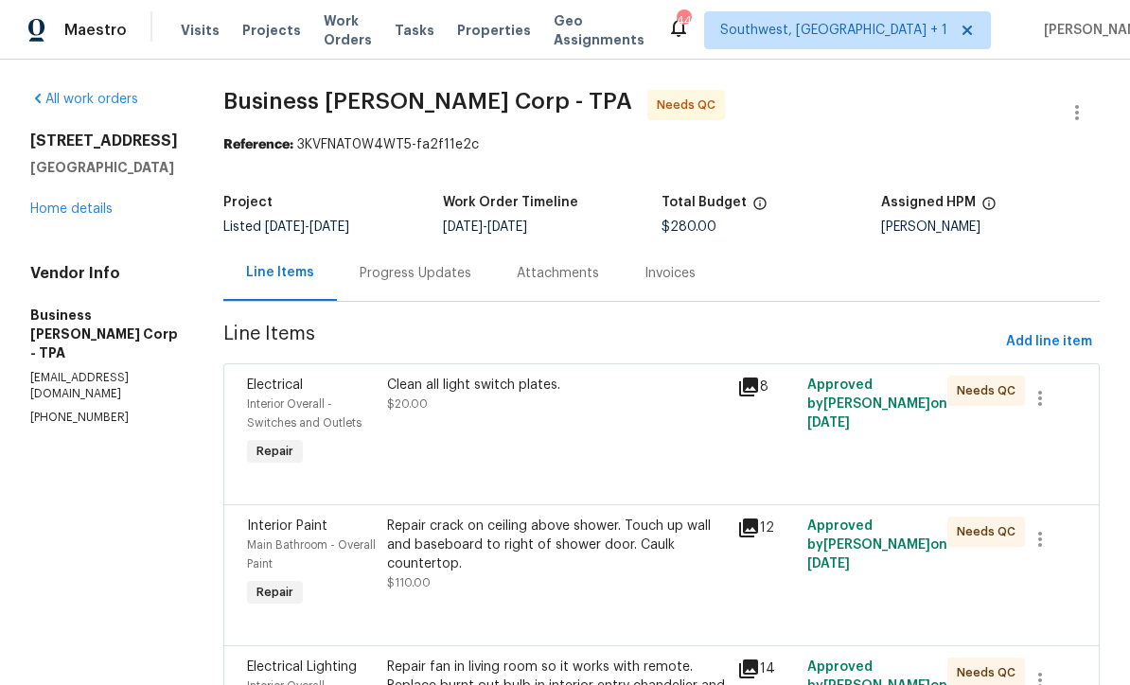
click at [412, 275] on div "Progress Updates" at bounding box center [416, 273] width 112 height 19
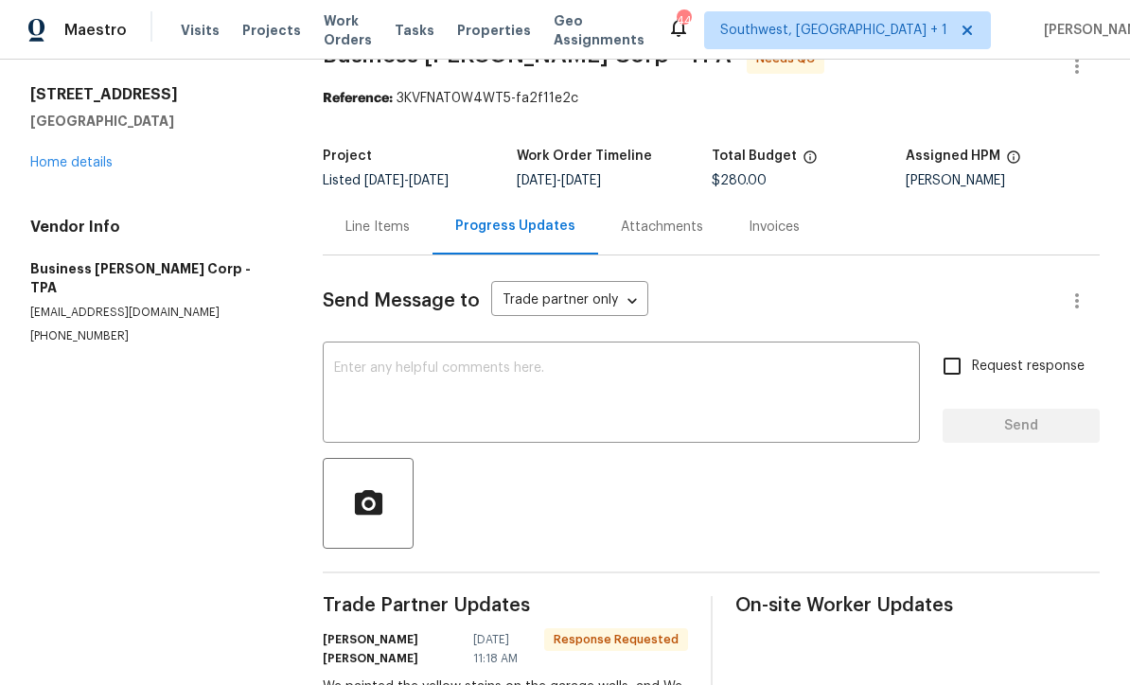
scroll to position [43, 0]
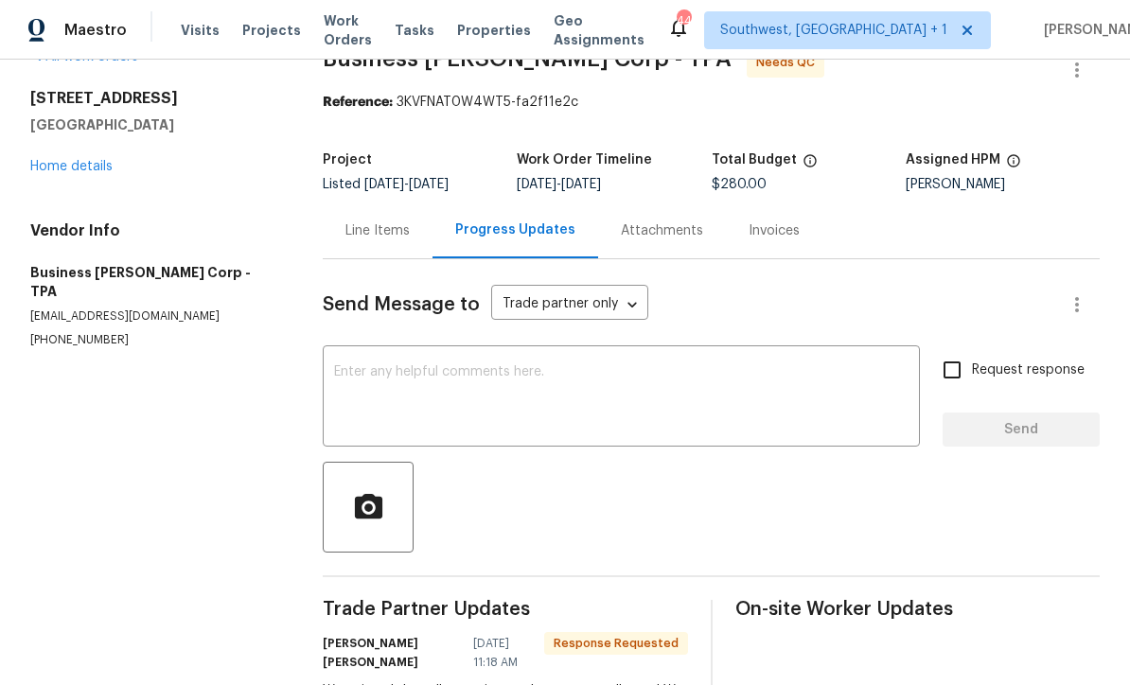
click at [371, 237] on div "Line Items" at bounding box center [377, 230] width 64 height 19
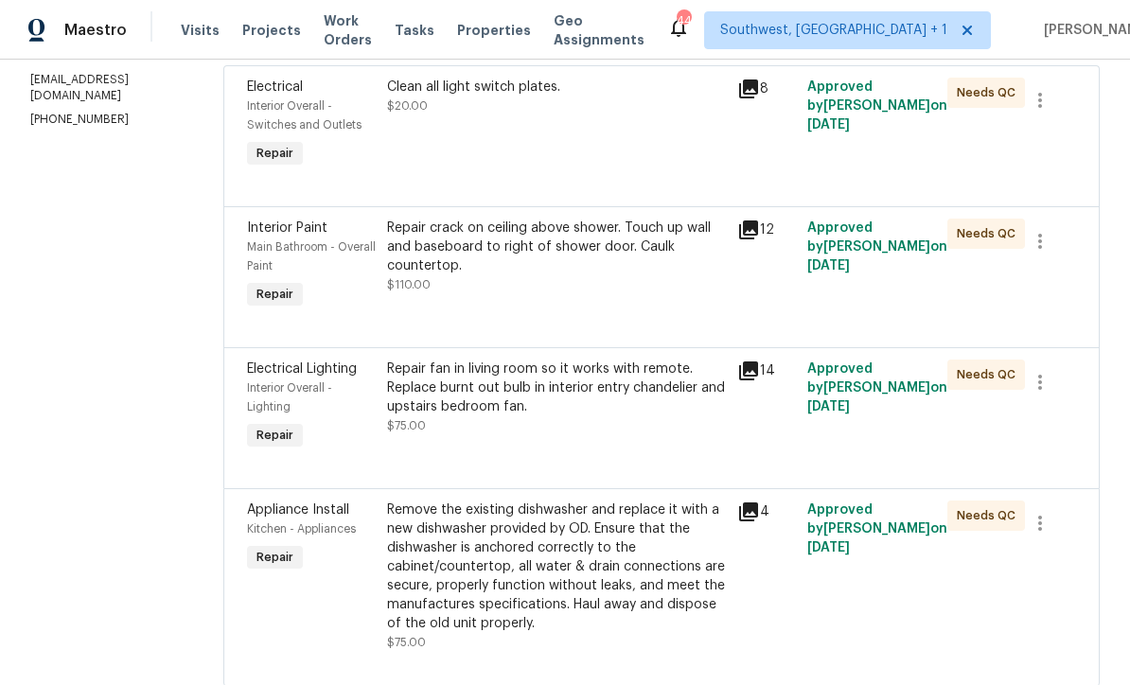
scroll to position [297, 0]
click at [642, 451] on div "Repair fan in living room so it works with remote. Replace burnt out bulb in in…" at bounding box center [556, 408] width 350 height 106
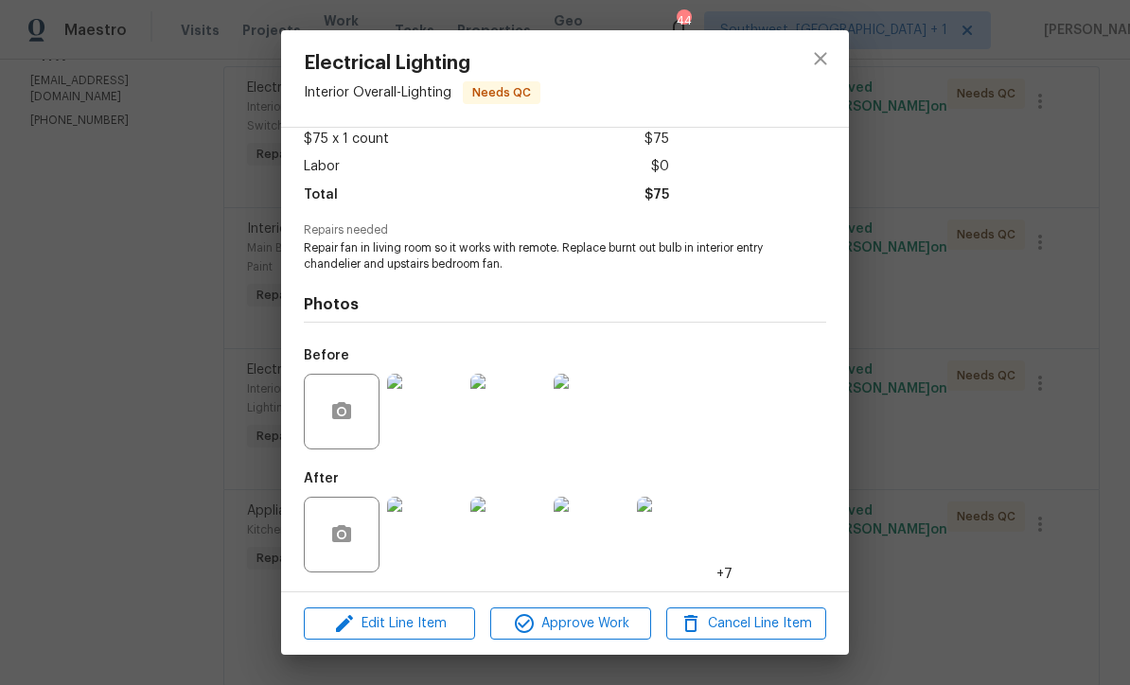
scroll to position [112, 0]
click at [415, 557] on img at bounding box center [425, 535] width 76 height 76
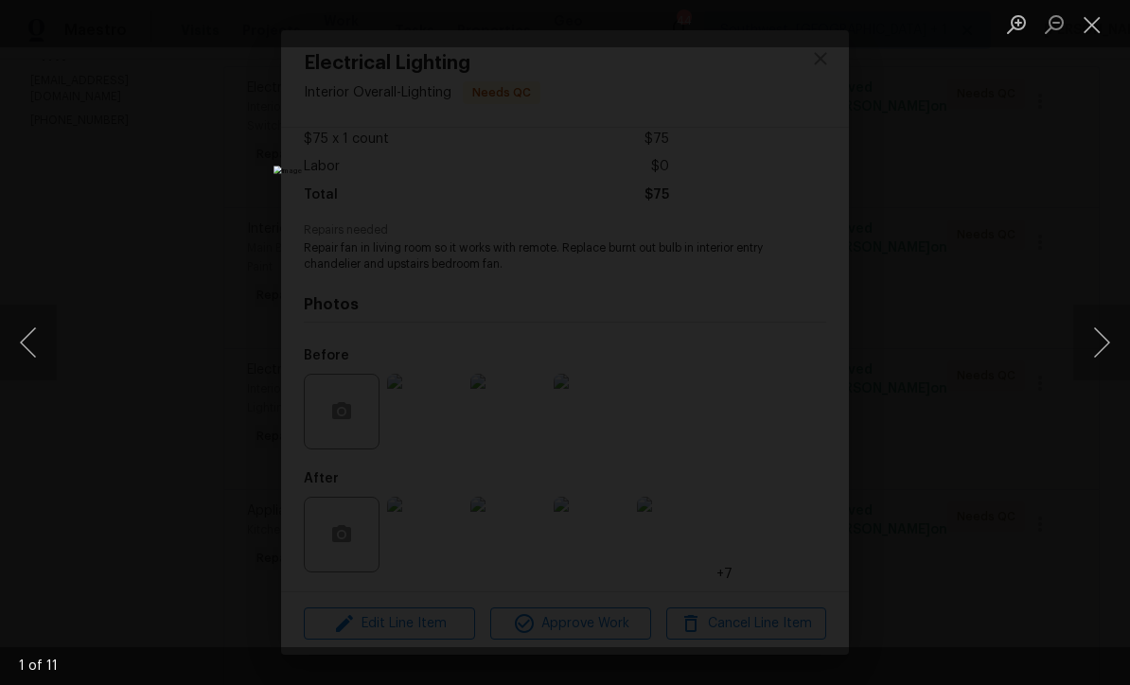
click at [1104, 363] on button "Next image" at bounding box center [1101, 343] width 57 height 76
click at [1106, 365] on button "Next image" at bounding box center [1101, 343] width 57 height 76
click at [1102, 370] on button "Next image" at bounding box center [1101, 343] width 57 height 76
click at [1104, 364] on button "Next image" at bounding box center [1101, 343] width 57 height 76
click at [1103, 368] on button "Next image" at bounding box center [1101, 343] width 57 height 76
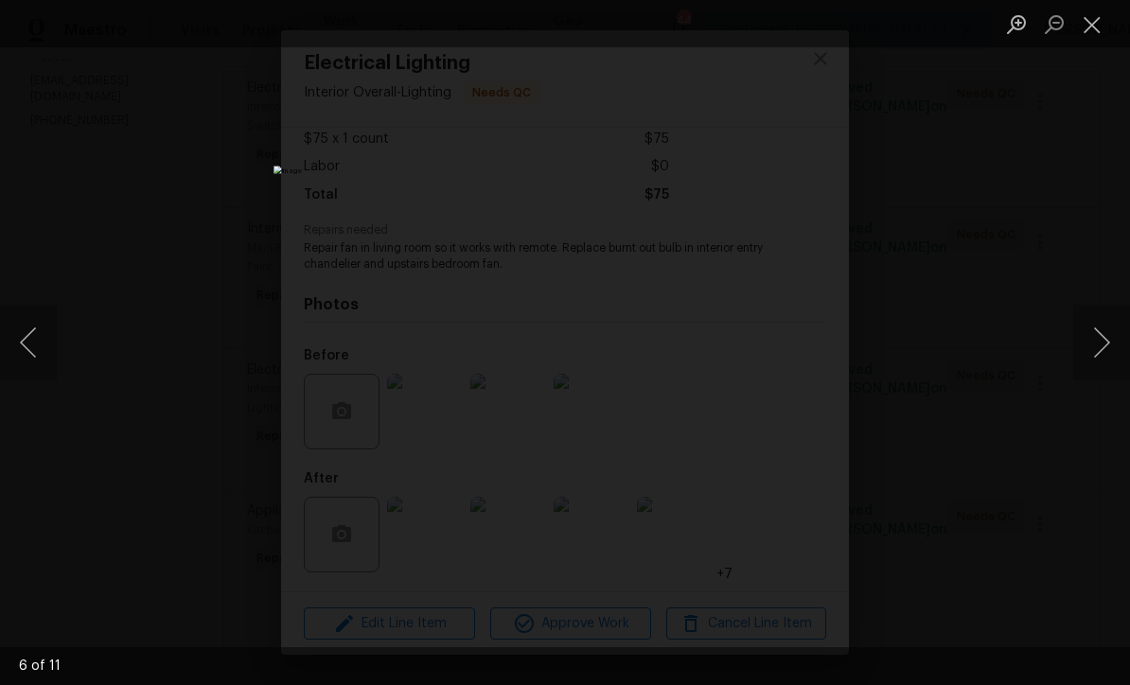
click at [1100, 369] on button "Next image" at bounding box center [1101, 343] width 57 height 76
click at [1104, 369] on button "Next image" at bounding box center [1101, 343] width 57 height 76
click at [1104, 370] on button "Next image" at bounding box center [1101, 343] width 57 height 76
click at [1104, 366] on button "Next image" at bounding box center [1101, 343] width 57 height 76
click at [1106, 365] on button "Next image" at bounding box center [1101, 343] width 57 height 76
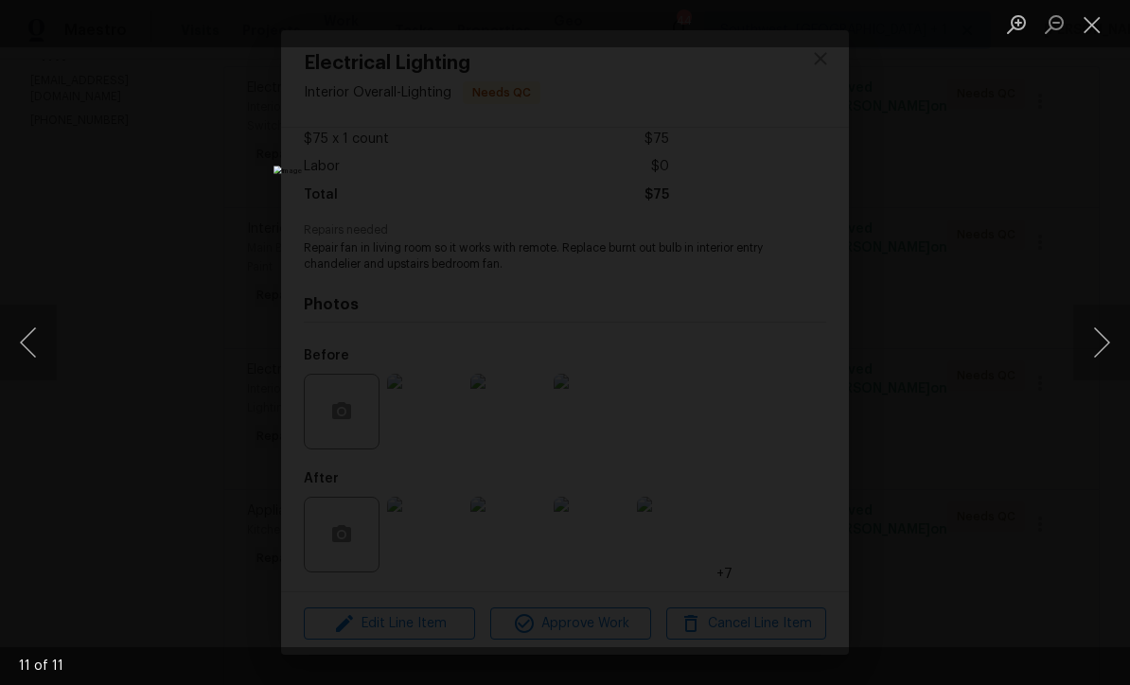
click at [1104, 369] on button "Next image" at bounding box center [1101, 343] width 57 height 76
click at [1104, 367] on button "Next image" at bounding box center [1101, 343] width 57 height 76
click at [1104, 368] on button "Next image" at bounding box center [1101, 343] width 57 height 76
click at [1104, 366] on button "Next image" at bounding box center [1101, 343] width 57 height 76
click at [1107, 365] on button "Next image" at bounding box center [1101, 343] width 57 height 76
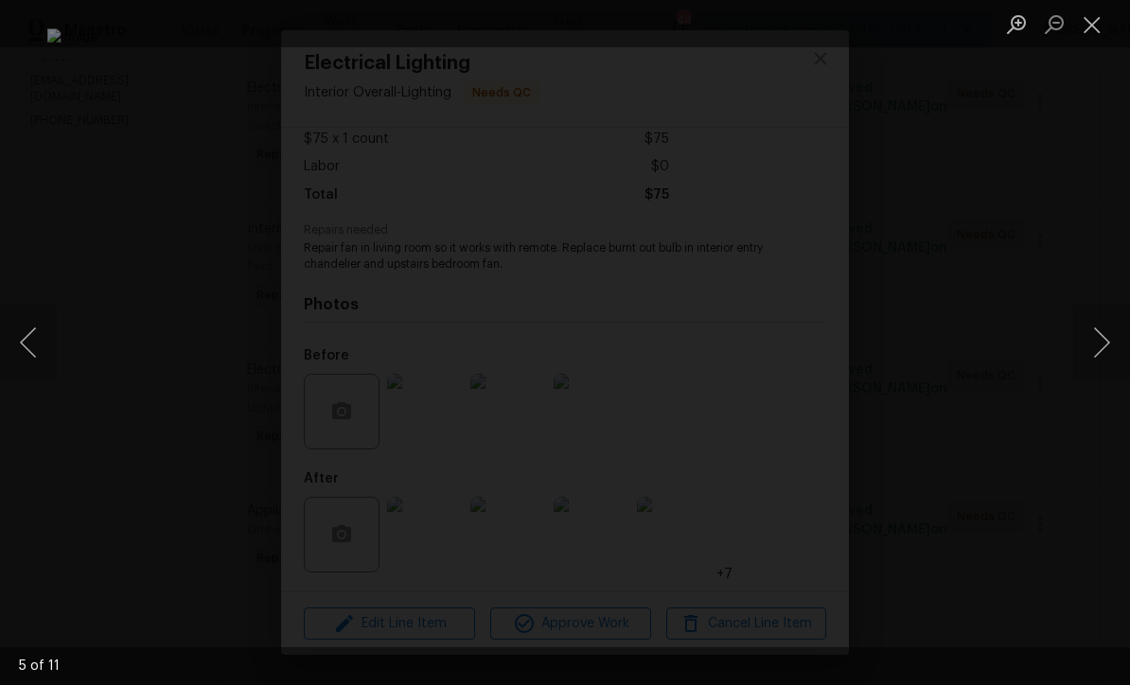
click at [1105, 364] on button "Next image" at bounding box center [1101, 343] width 57 height 76
click at [1095, 27] on button "Close lightbox" at bounding box center [1092, 24] width 38 height 33
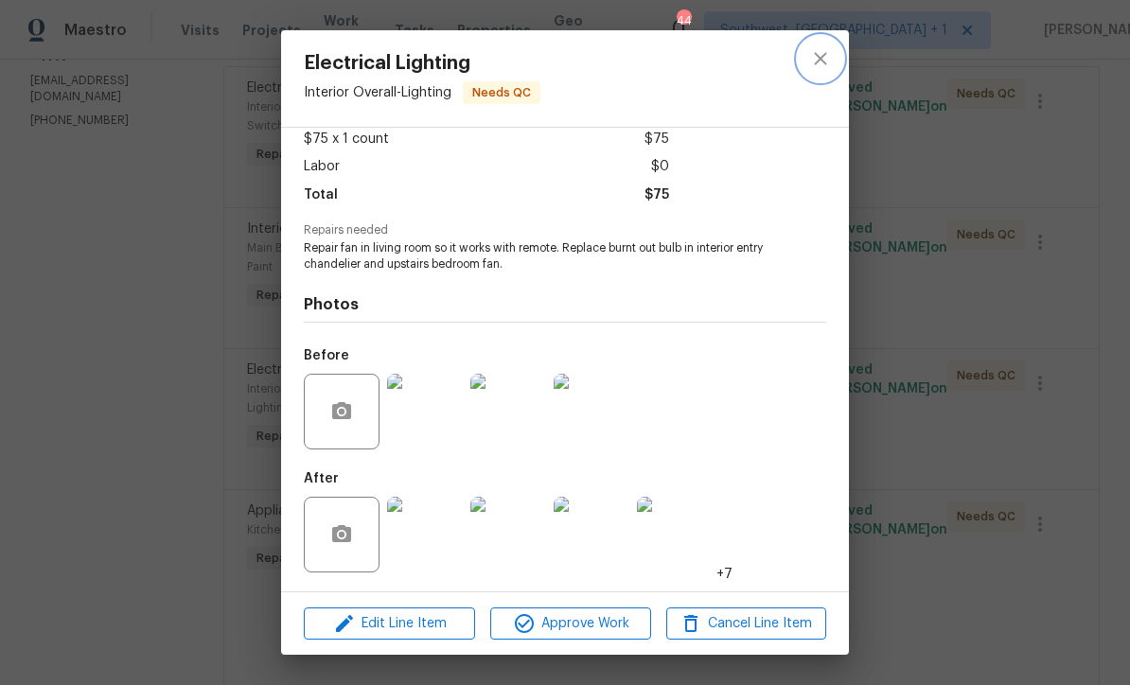
click at [826, 61] on icon "close" at bounding box center [820, 58] width 23 height 23
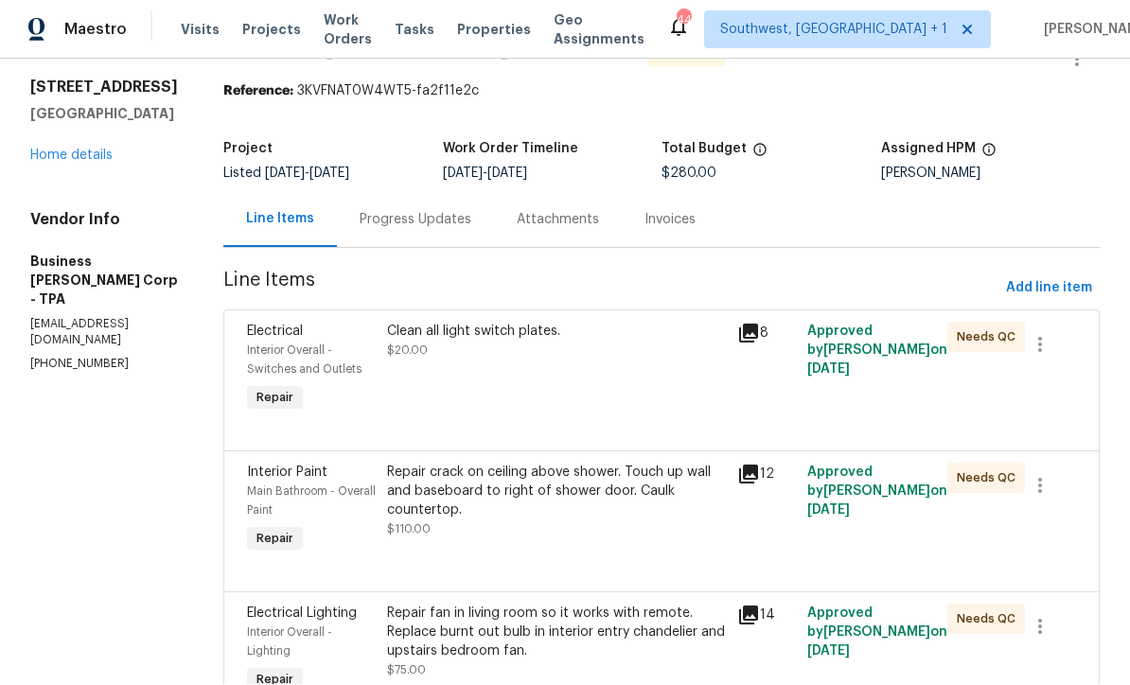
scroll to position [49, 0]
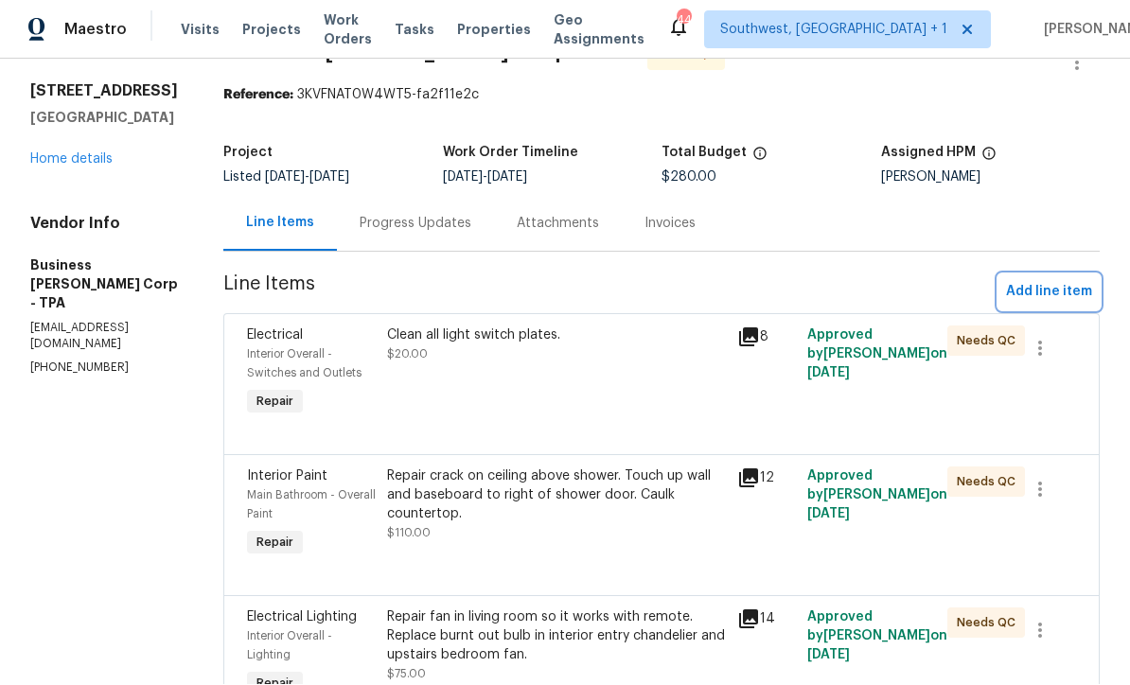
click at [1047, 281] on span "Add line item" at bounding box center [1049, 293] width 86 height 24
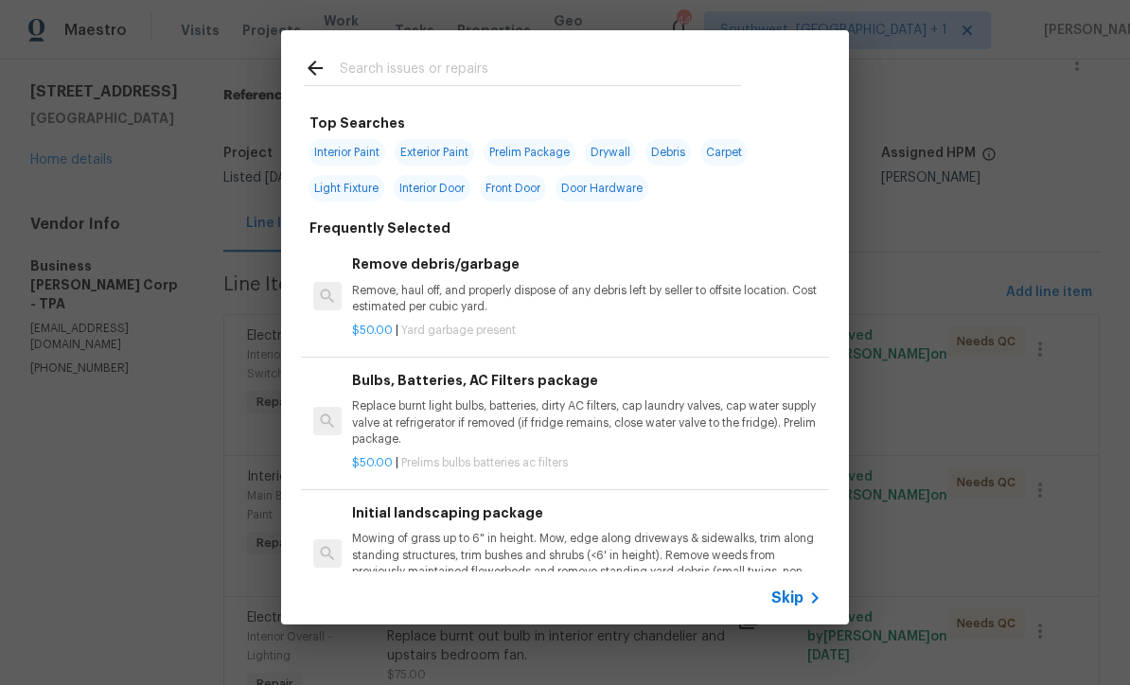
click at [804, 606] on icon at bounding box center [815, 598] width 23 height 23
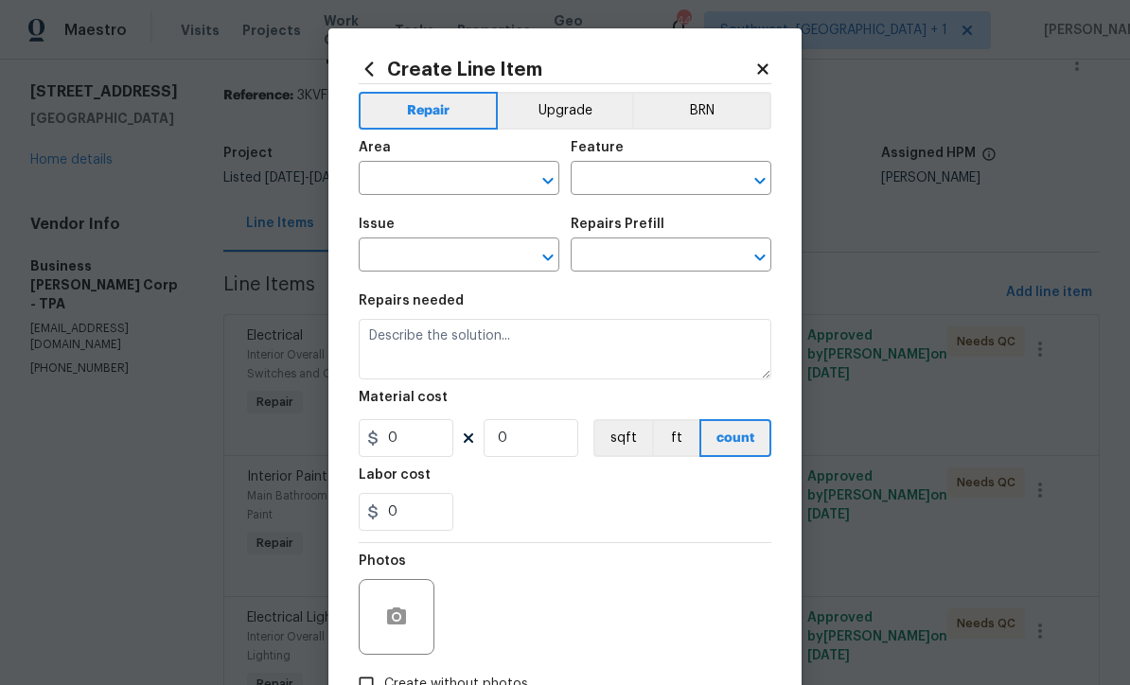
click at [433, 176] on input "text" at bounding box center [433, 180] width 148 height 29
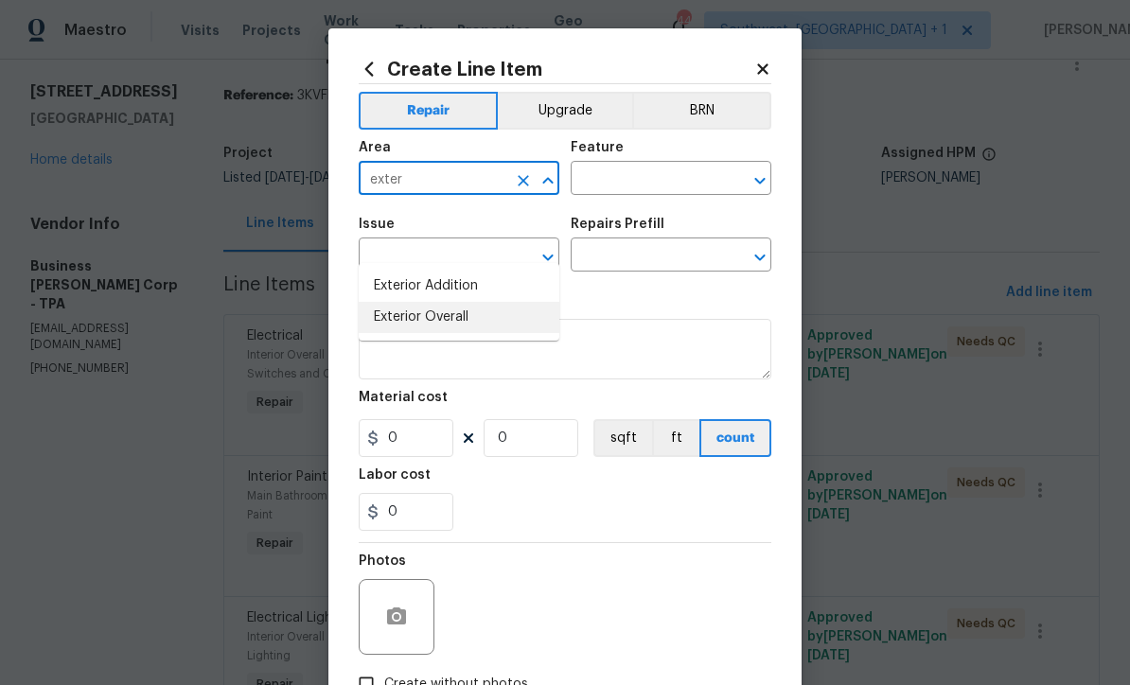
click at [468, 302] on li "Exterior Overall" at bounding box center [459, 317] width 201 height 31
type input "Exterior Overall"
click at [645, 178] on input "text" at bounding box center [645, 180] width 148 height 29
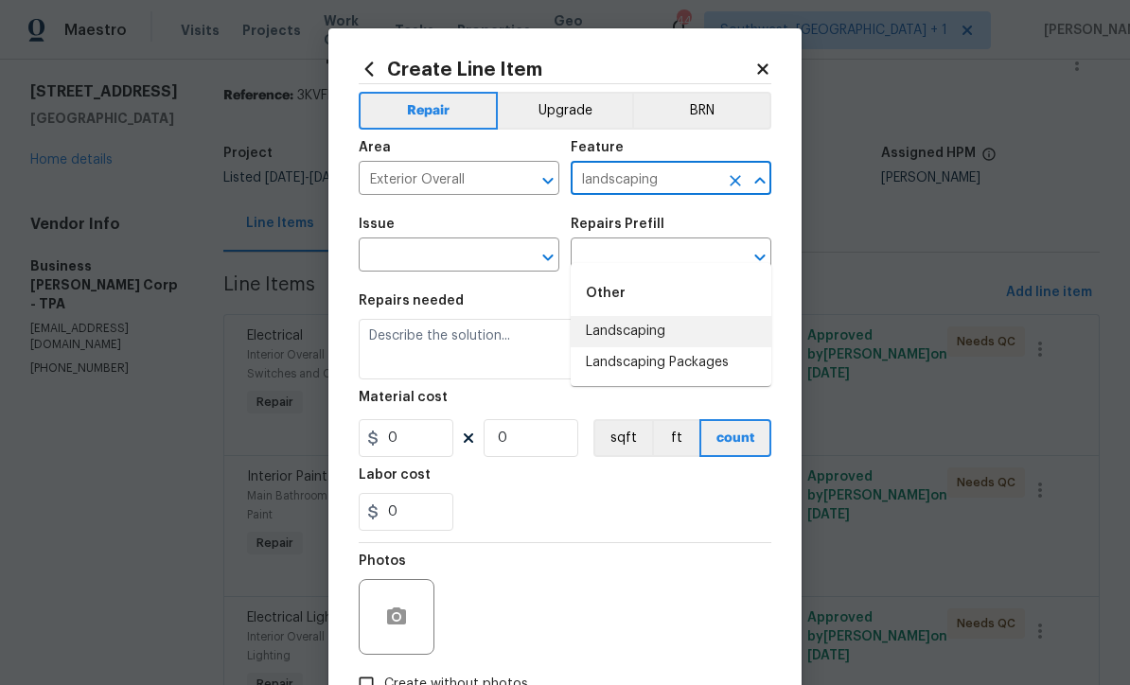
click at [651, 316] on li "Landscaping" at bounding box center [671, 331] width 201 height 31
type input "Landscaping"
click at [398, 256] on input "text" at bounding box center [433, 256] width 148 height 29
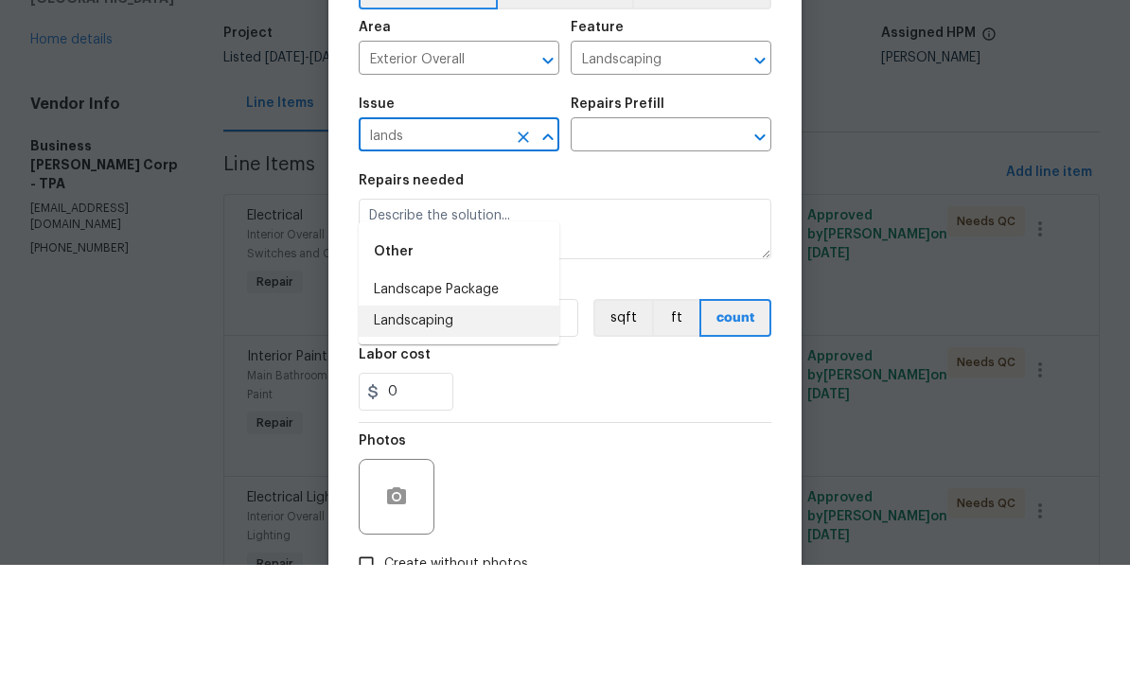
click at [432, 426] on li "Landscaping" at bounding box center [459, 441] width 201 height 31
type input "Landscaping"
click at [682, 242] on input "text" at bounding box center [645, 256] width 148 height 29
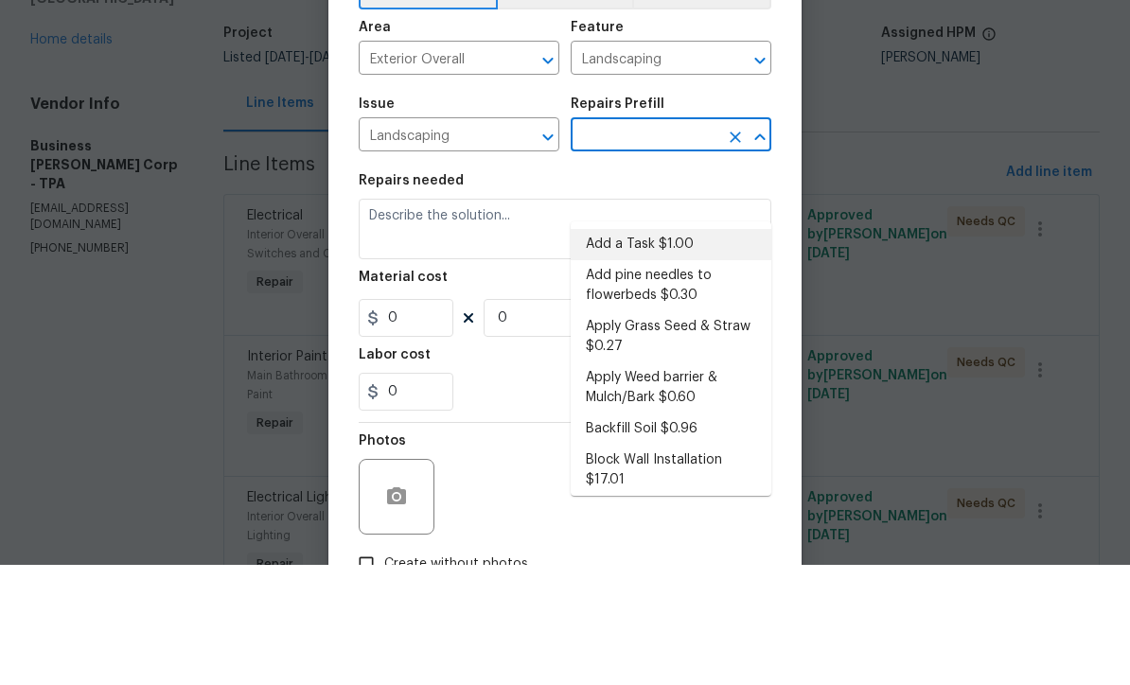
click at [666, 349] on li "Add a Task $1.00" at bounding box center [671, 364] width 201 height 31
type input "Add a Task $1.00"
type textarea "HPM to detail"
type input "1"
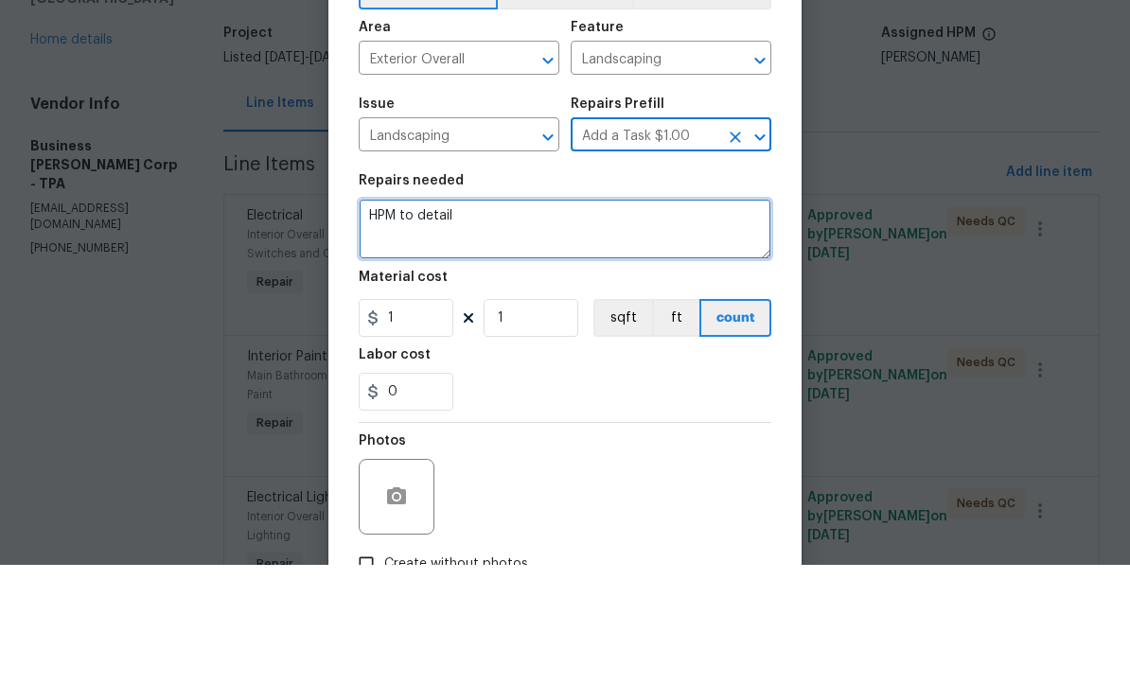
click at [640, 319] on textarea "HPM to detail" at bounding box center [565, 349] width 413 height 61
type textarea "HPM"
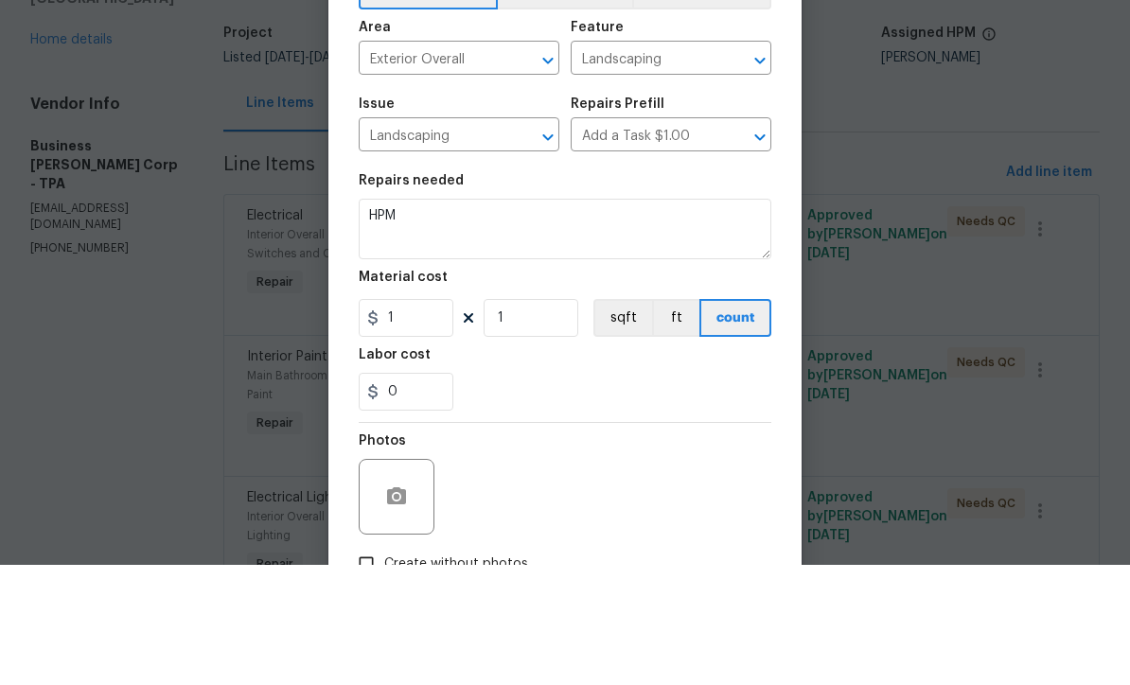
click at [677, 242] on input "Add a Task $1.00" at bounding box center [645, 256] width 148 height 29
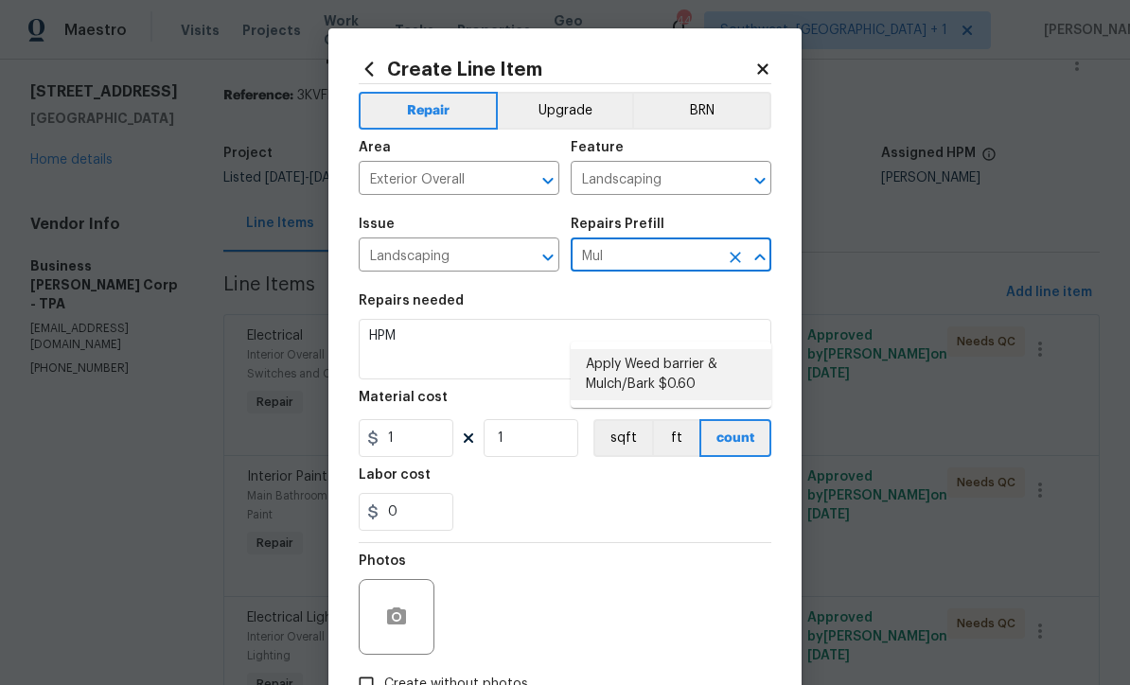
click at [655, 349] on li "Apply Weed barrier & Mulch/Bark $0.60" at bounding box center [671, 374] width 201 height 51
type input "Apply Weed barrier & Mulch/Bark $0.60"
type textarea "Prep the area/ remove all debris and install weed barrier and mulch as directed…"
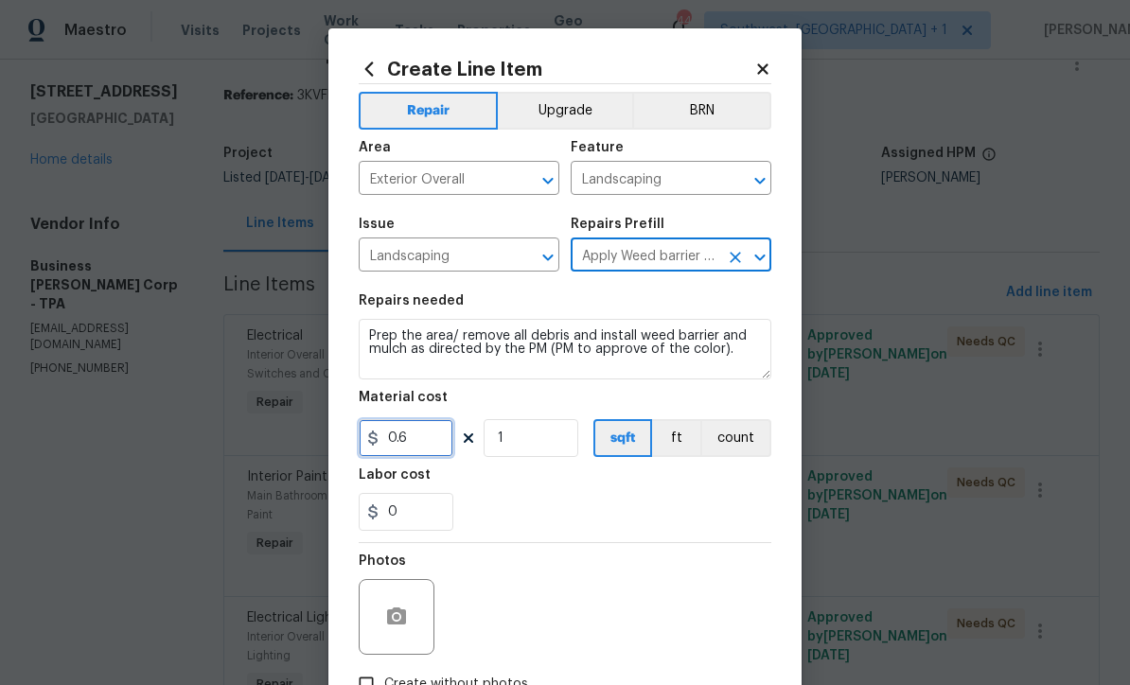
click at [431, 447] on input "0.6" at bounding box center [406, 438] width 95 height 38
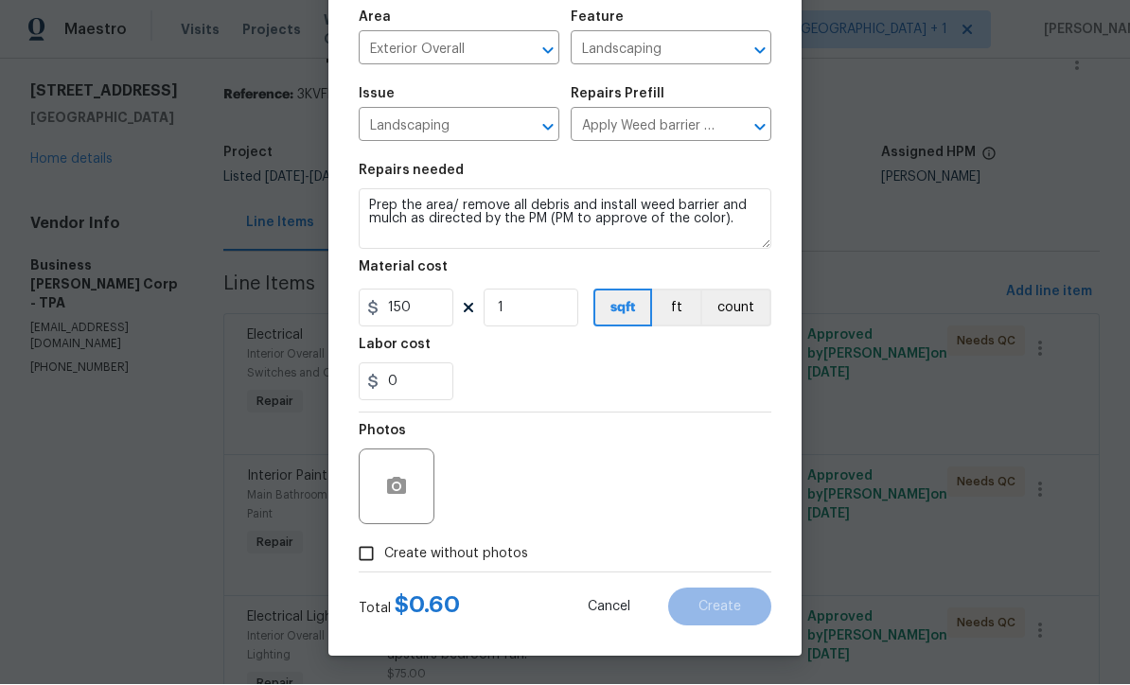
scroll to position [133, 0]
type input "150"
click at [357, 564] on input "Create without photos" at bounding box center [366, 555] width 36 height 36
checkbox input "true"
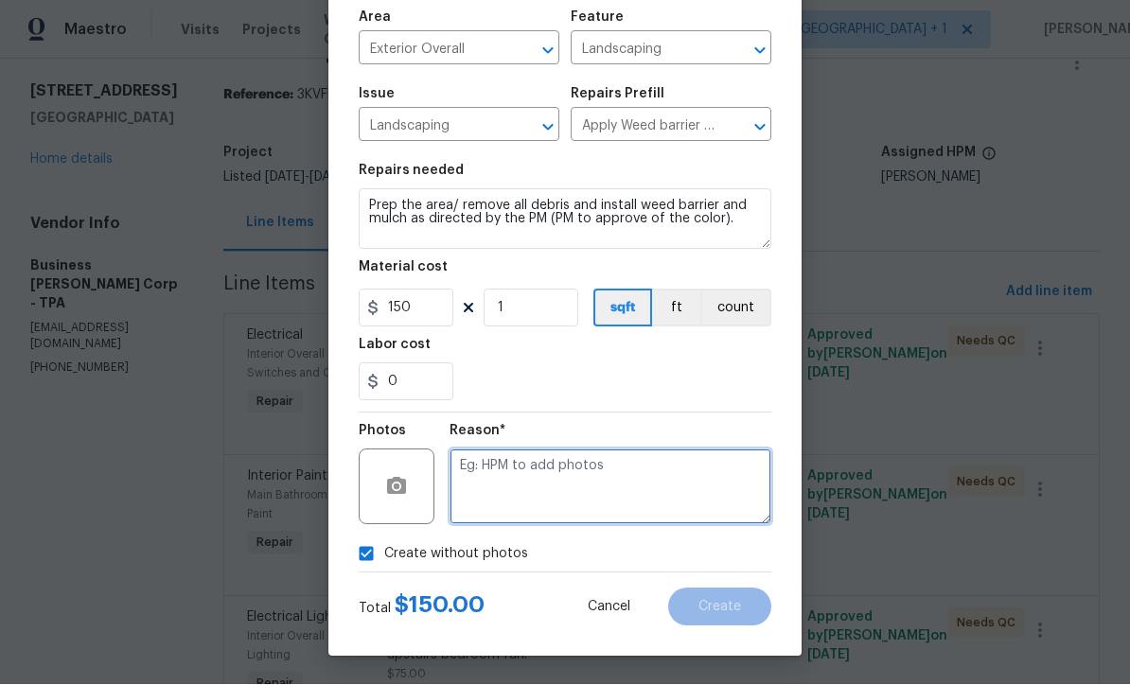
click at [644, 507] on textarea at bounding box center [611, 488] width 322 height 76
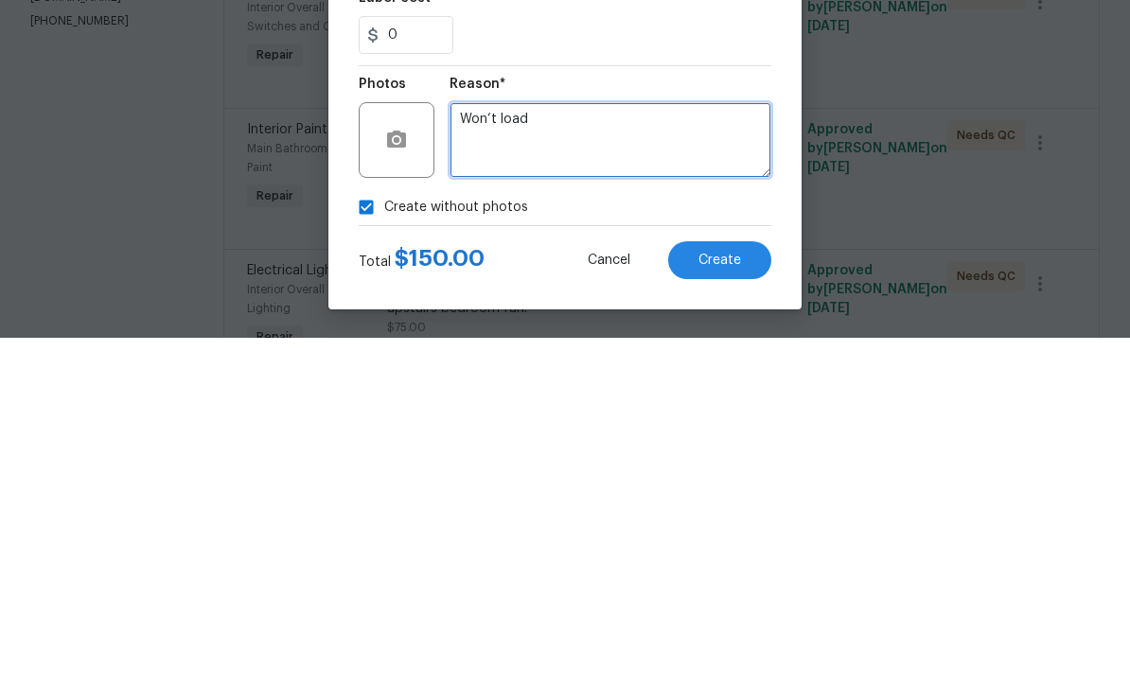
type textarea "Won’t load"
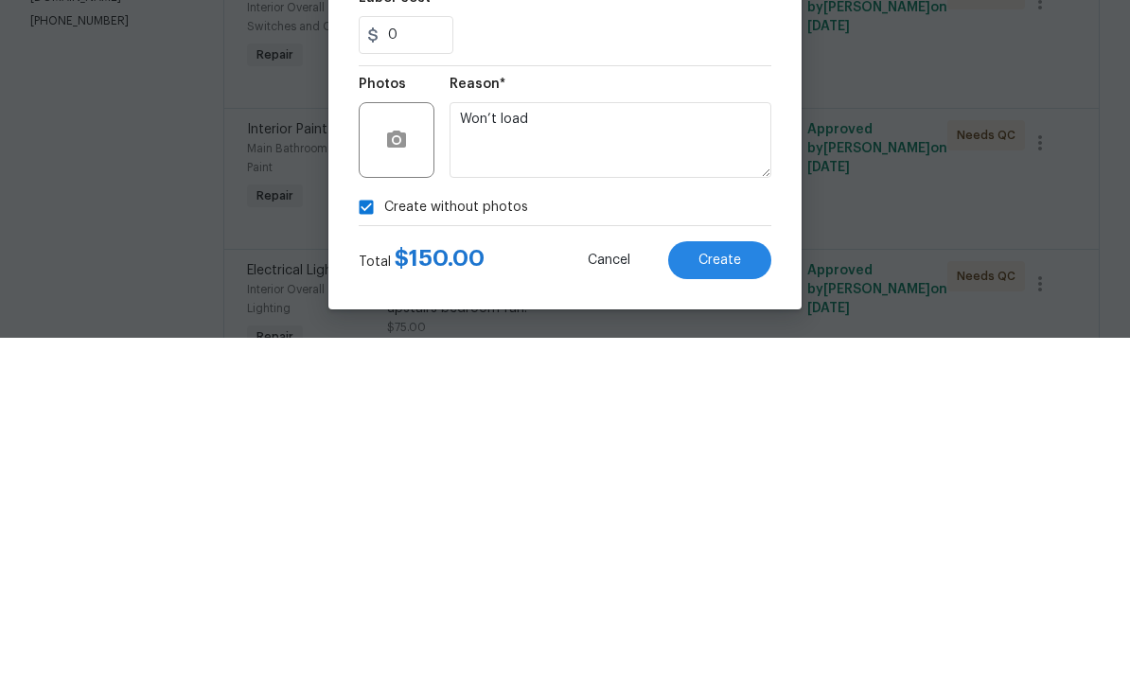
click at [758, 589] on button "Create" at bounding box center [719, 608] width 103 height 38
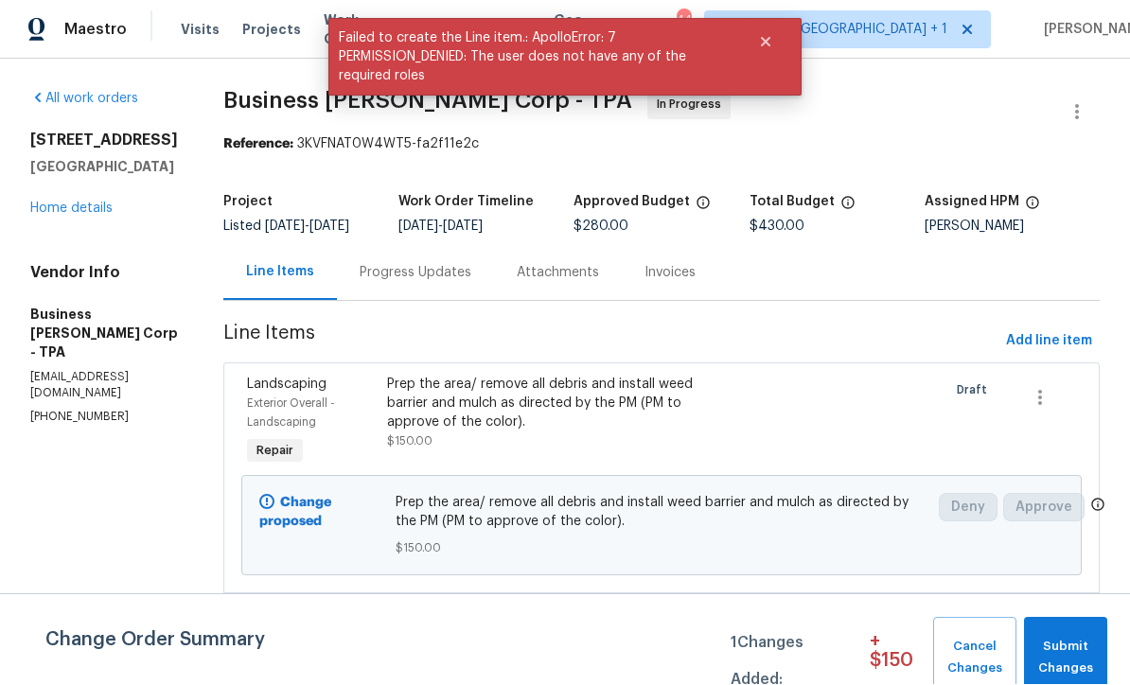
scroll to position [1, 0]
click at [1069, 657] on span "Submit Changes" at bounding box center [1066, 659] width 65 height 44
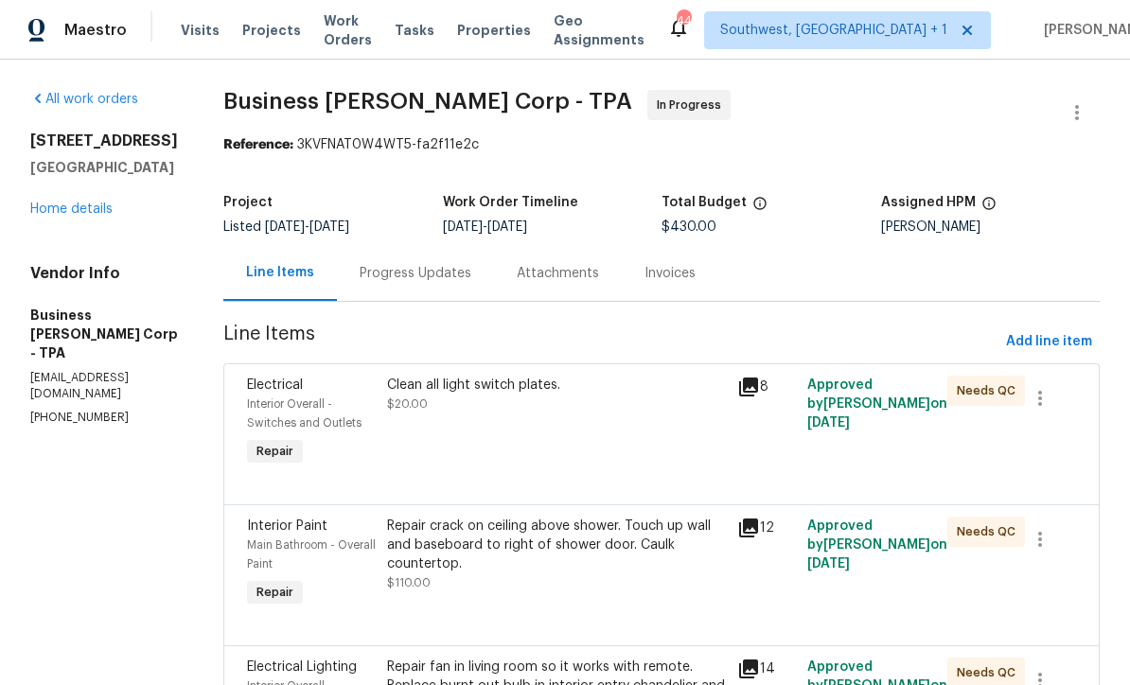
scroll to position [0, 0]
click at [65, 214] on link "Home details" at bounding box center [71, 209] width 82 height 13
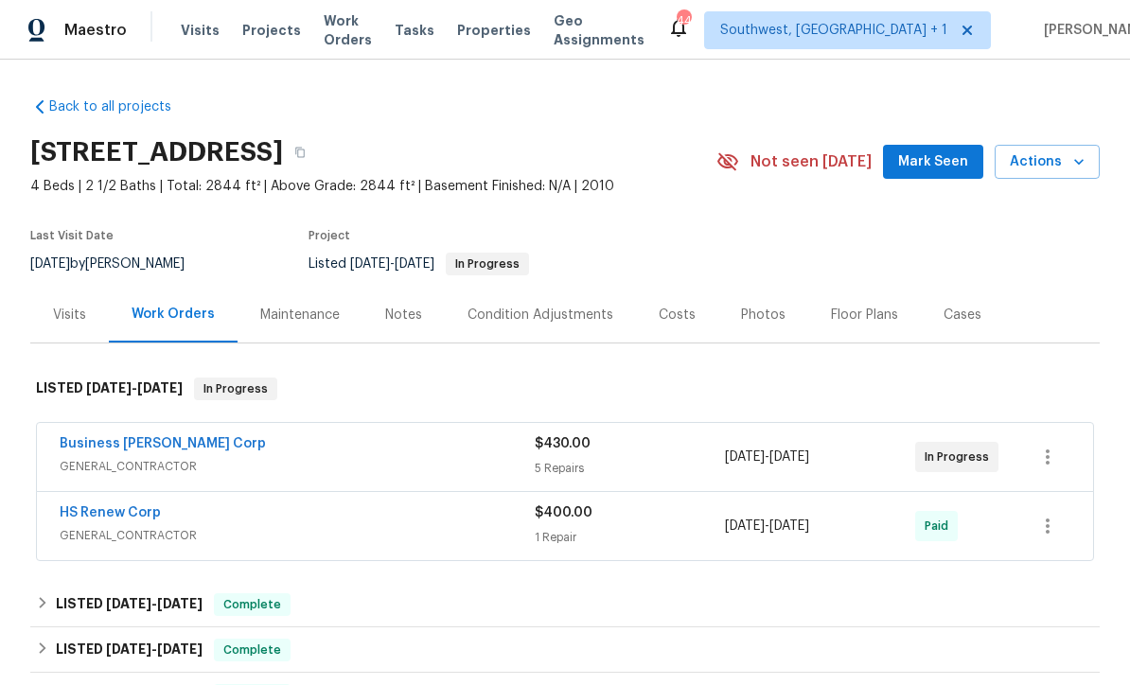
click at [327, 36] on span "Work Orders" at bounding box center [348, 30] width 48 height 38
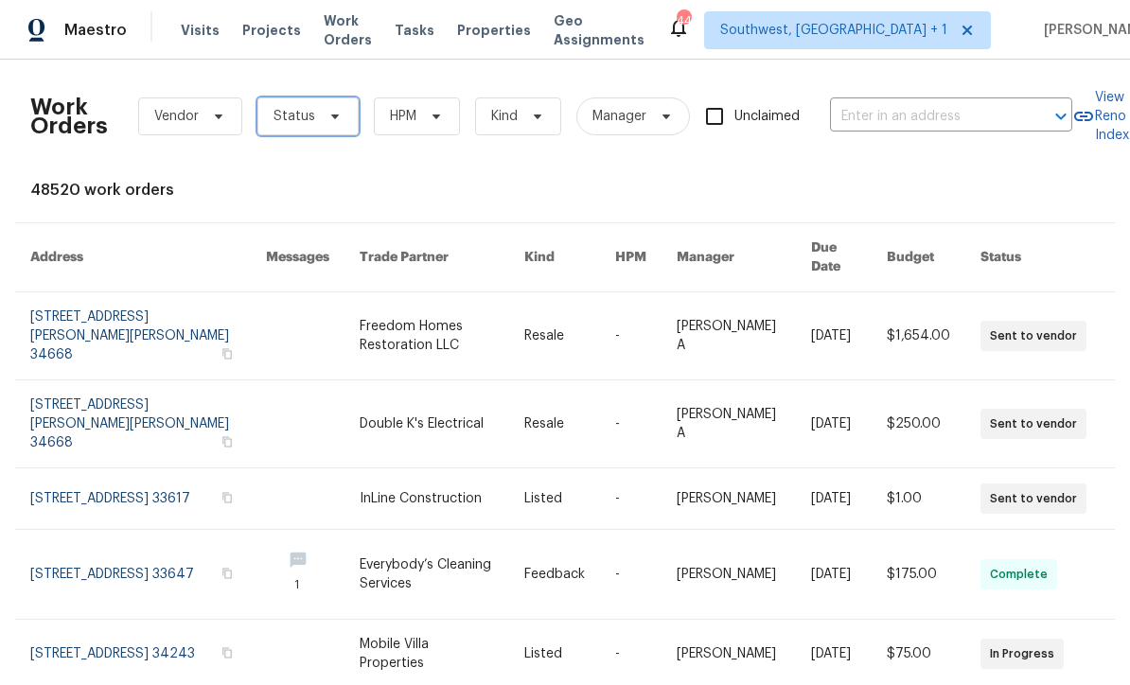
click at [295, 123] on span "Status" at bounding box center [295, 116] width 42 height 19
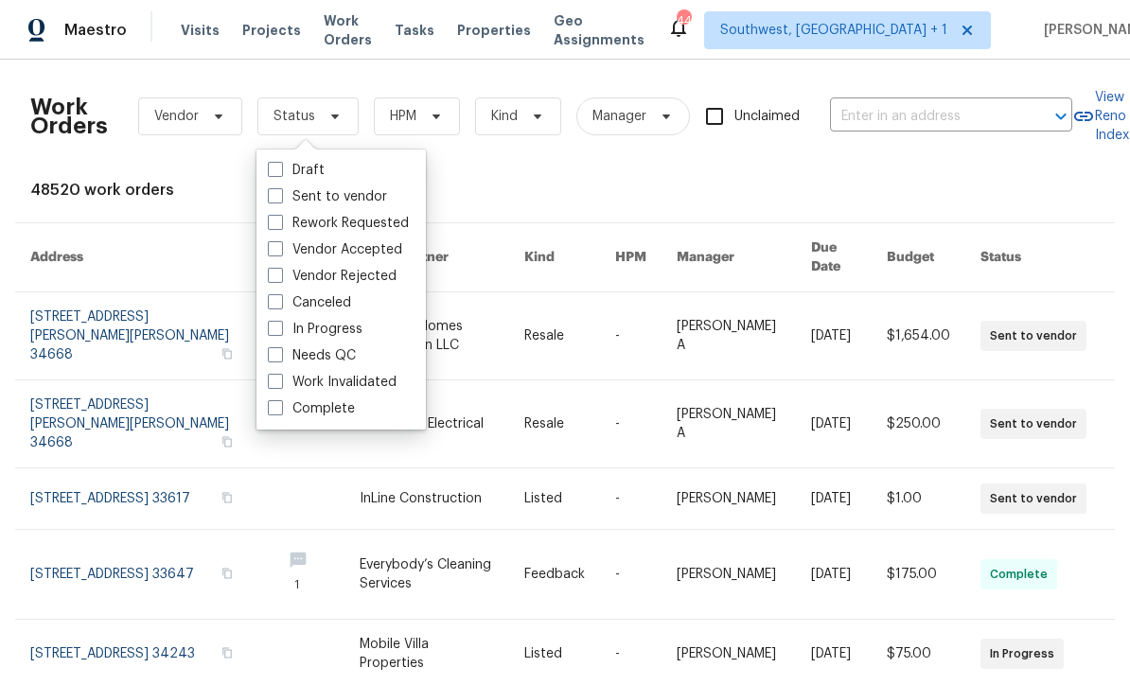
click at [276, 355] on span at bounding box center [275, 354] width 15 height 15
click at [276, 355] on input "Needs QC" at bounding box center [274, 352] width 12 height 12
checkbox input "true"
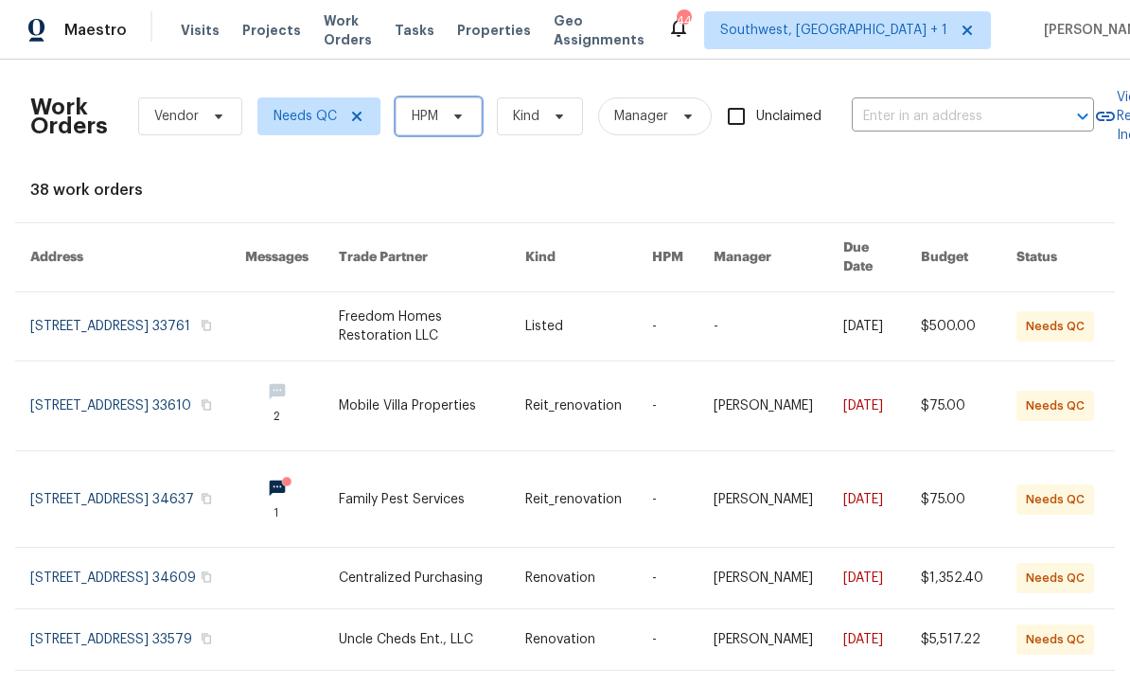
click at [451, 122] on icon at bounding box center [458, 116] width 15 height 15
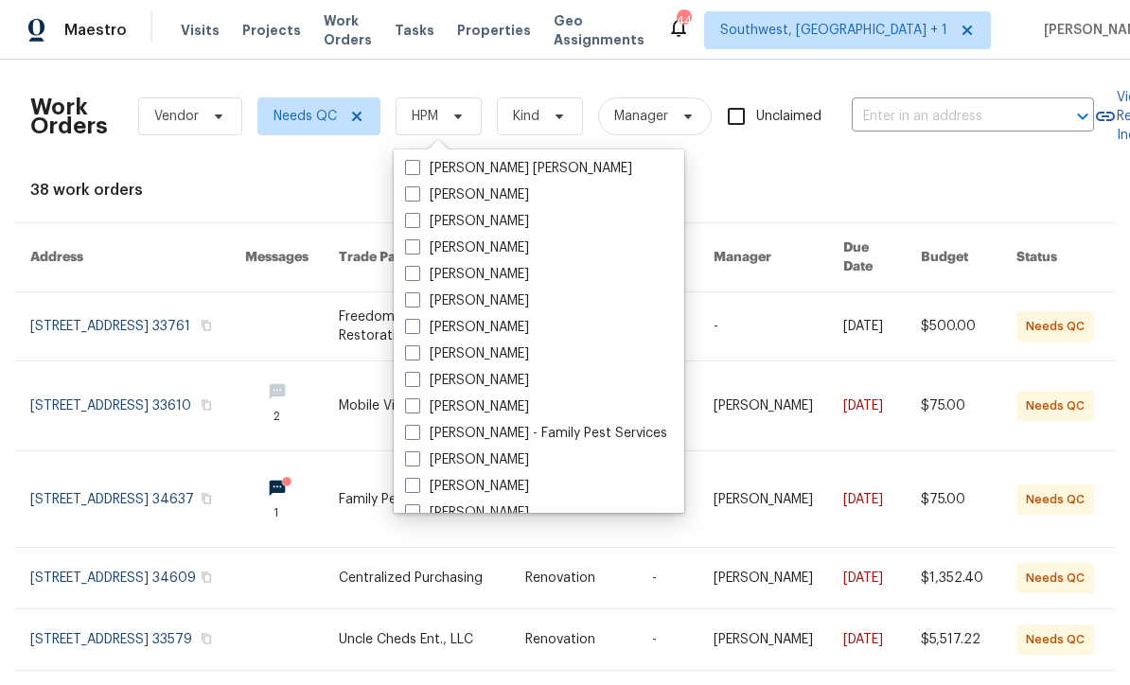
scroll to position [185, 0]
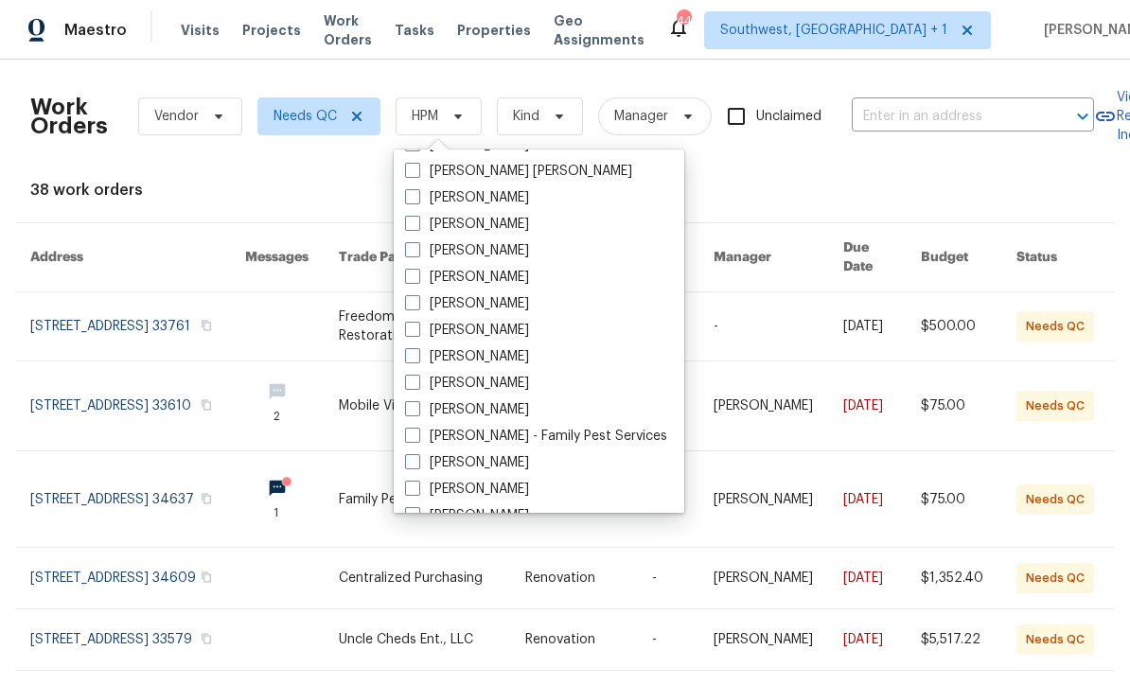
click at [414, 361] on span at bounding box center [412, 355] width 15 height 15
click at [414, 360] on input "[PERSON_NAME]" at bounding box center [411, 353] width 12 height 12
checkbox input "true"
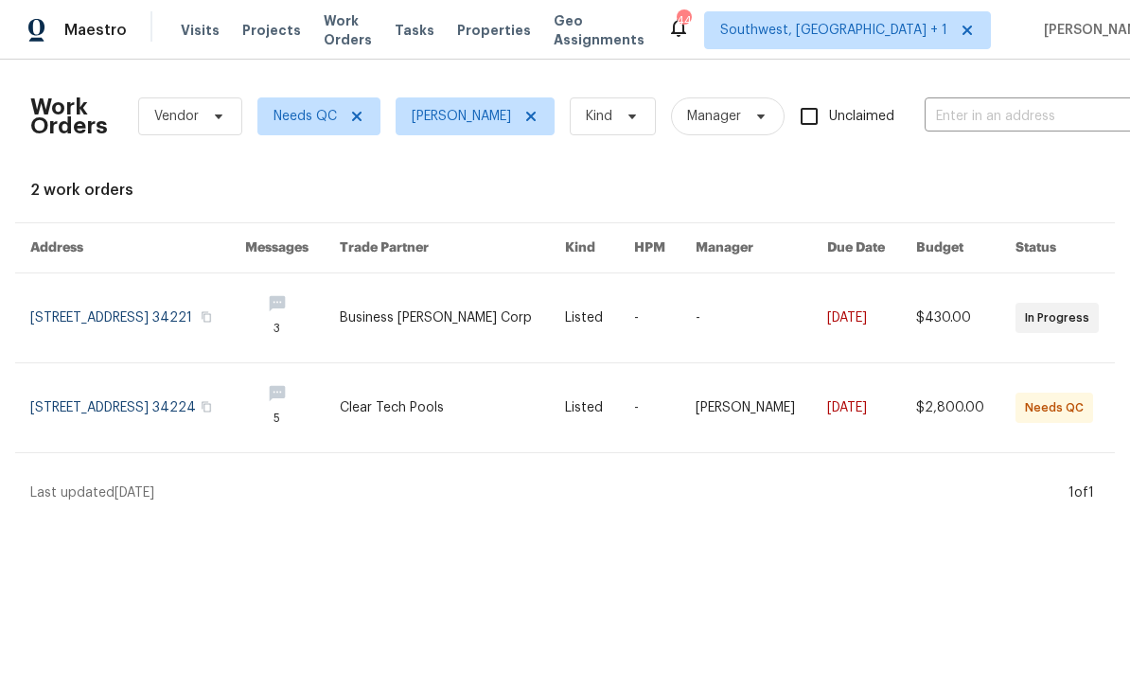
click at [90, 426] on link at bounding box center [137, 407] width 215 height 89
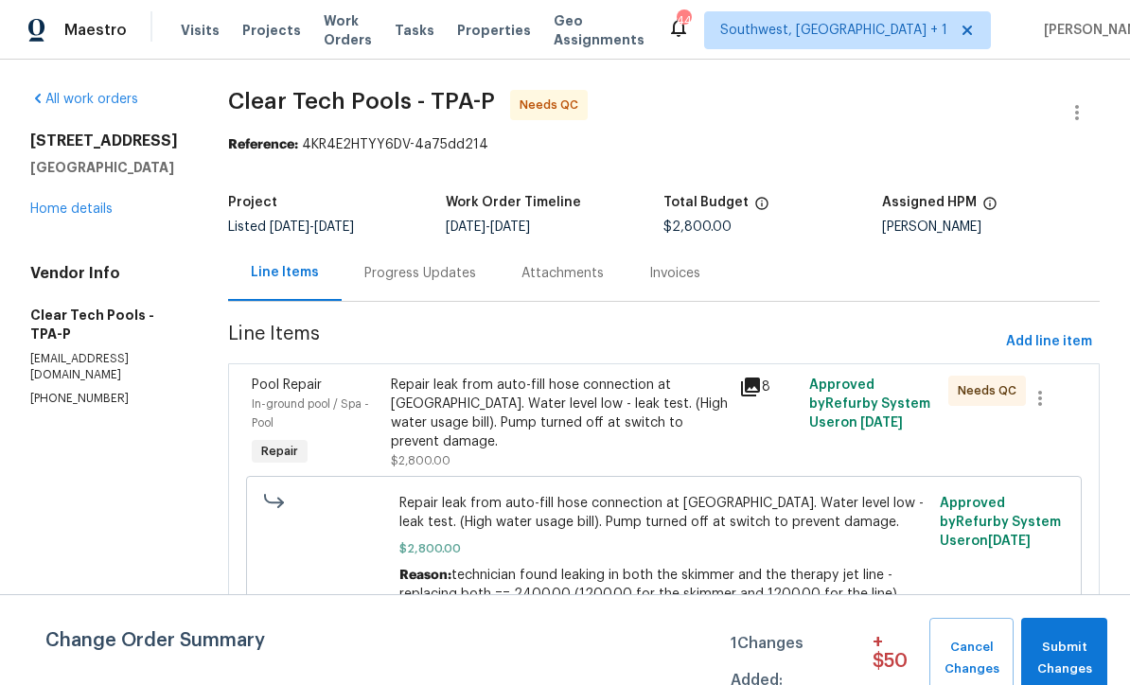
click at [395, 272] on div "Progress Updates" at bounding box center [420, 273] width 112 height 19
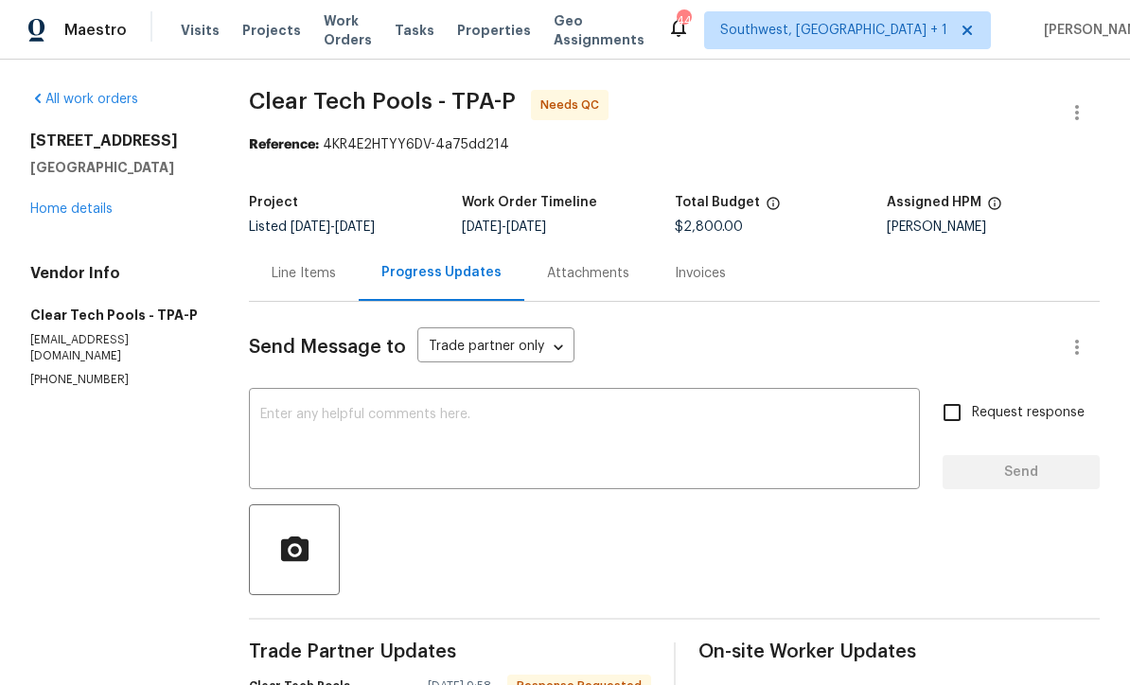
click at [334, 39] on span "Work Orders" at bounding box center [348, 30] width 48 height 38
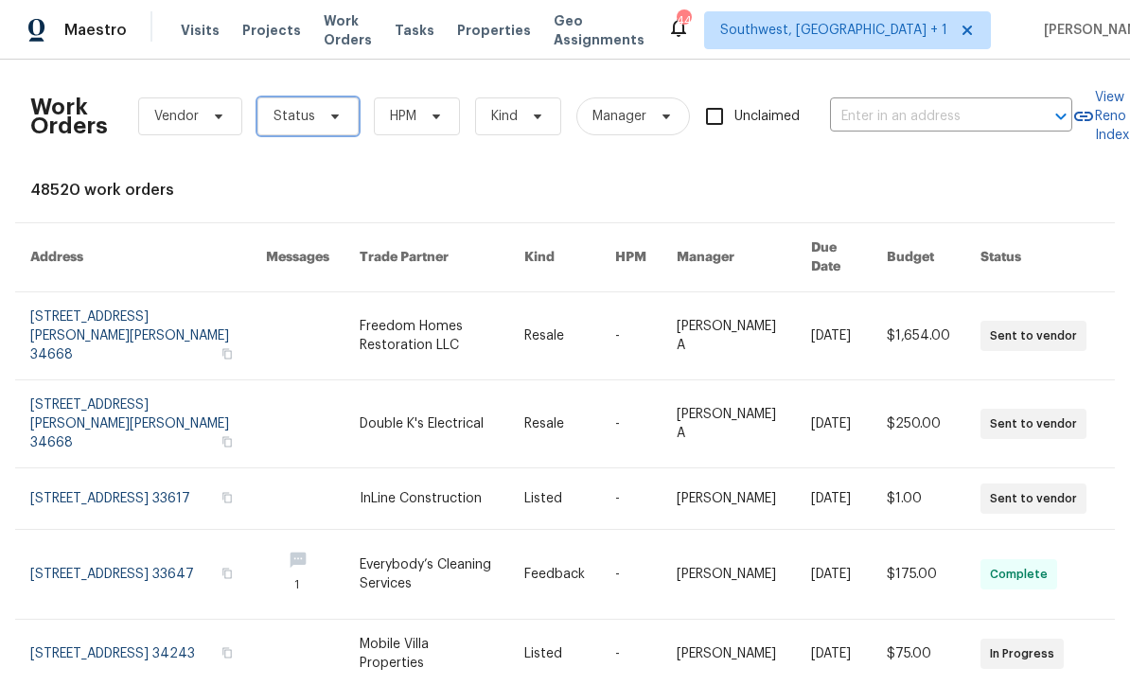
click at [290, 122] on span "Status" at bounding box center [295, 116] width 42 height 19
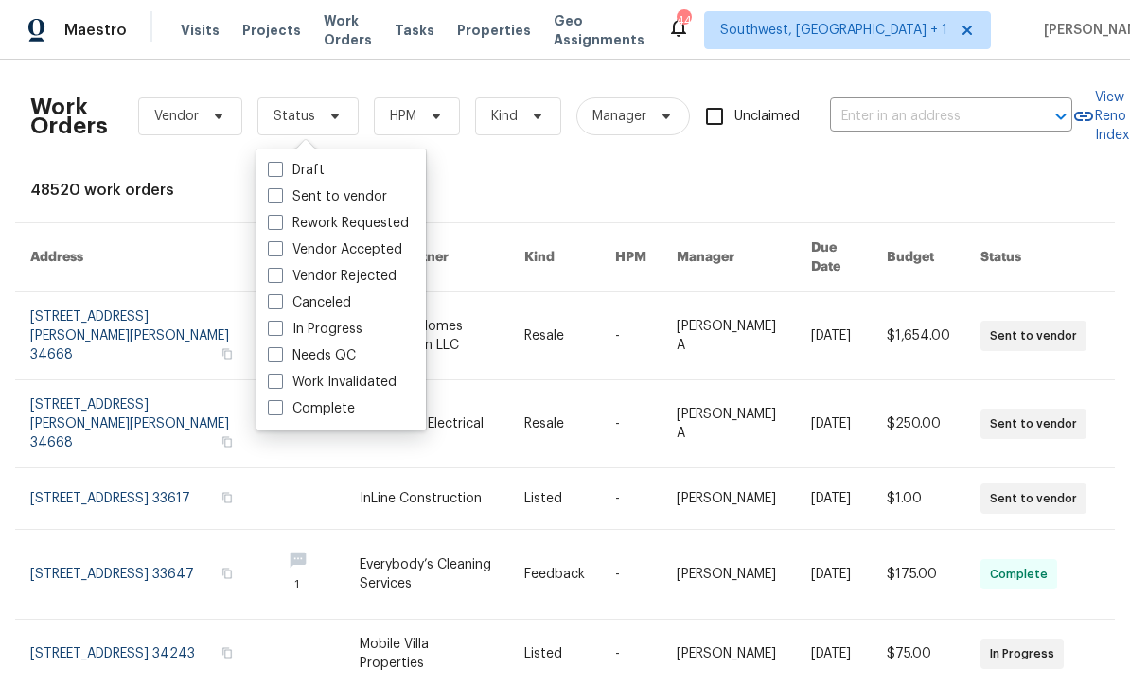
click at [281, 357] on span at bounding box center [275, 354] width 15 height 15
click at [280, 357] on input "Needs QC" at bounding box center [274, 352] width 12 height 12
checkbox input "true"
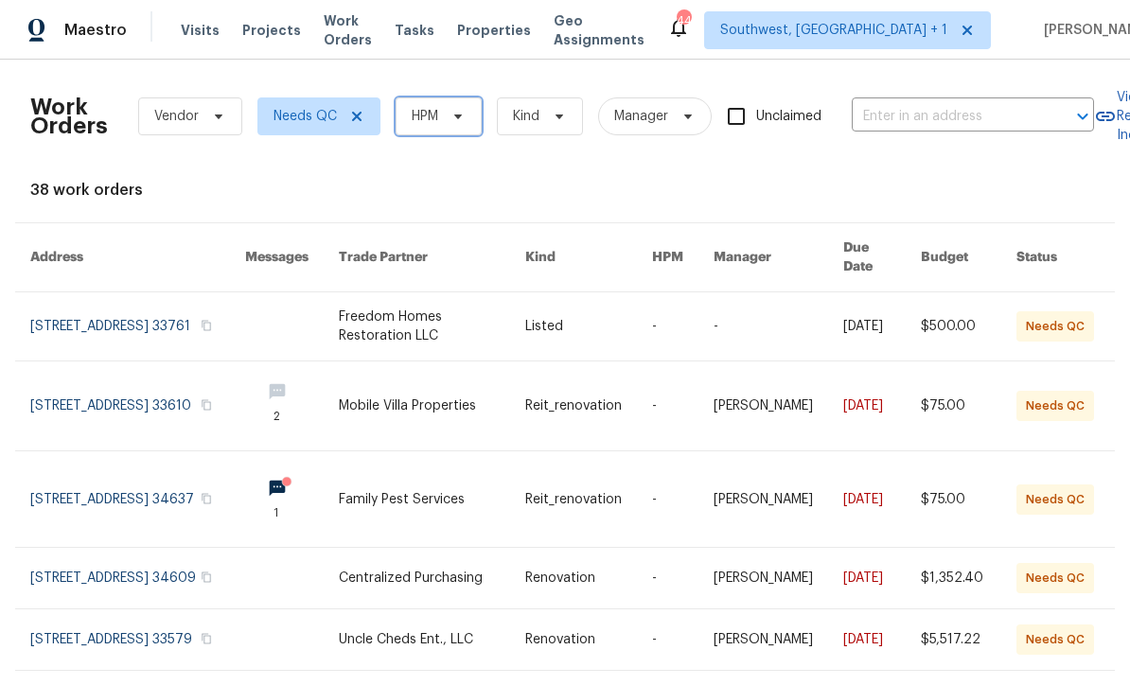
click at [443, 118] on span "HPM" at bounding box center [439, 116] width 86 height 38
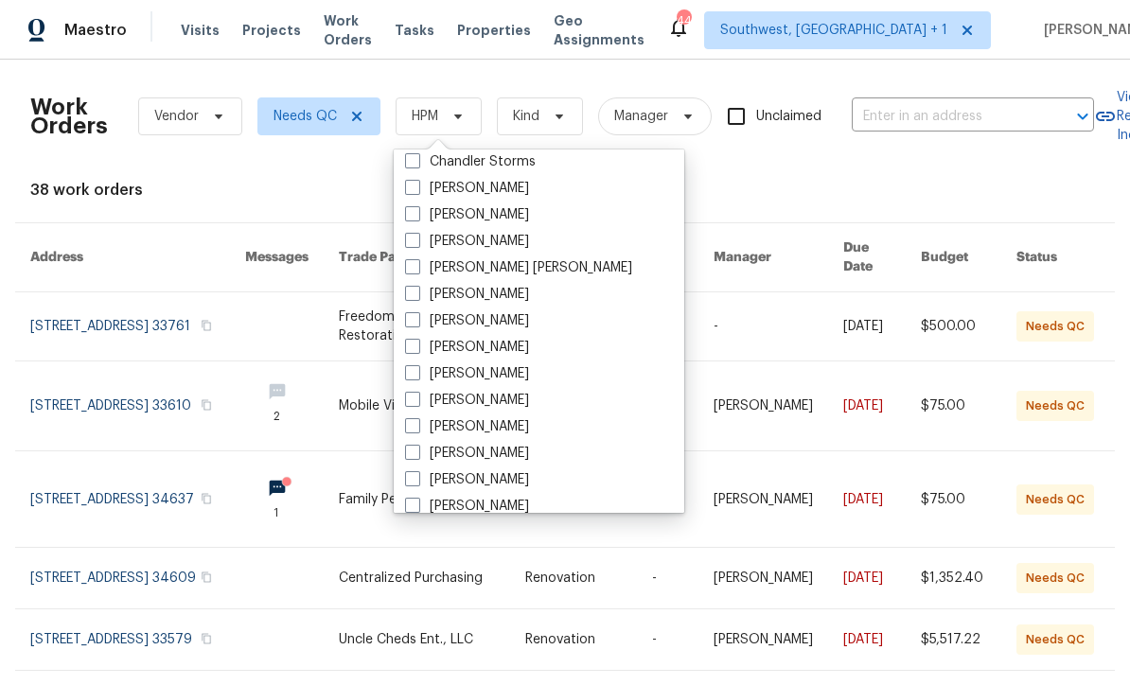
scroll to position [102, 0]
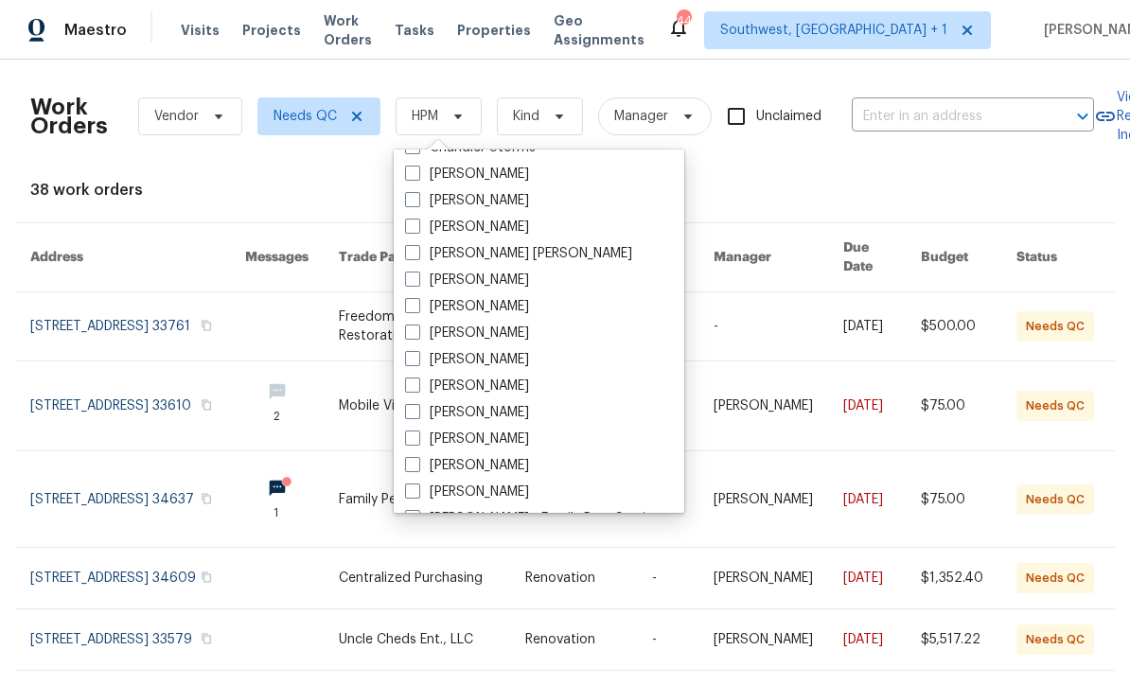
click at [416, 443] on span at bounding box center [412, 438] width 15 height 15
click at [416, 442] on input "[PERSON_NAME]" at bounding box center [411, 436] width 12 height 12
checkbox input "true"
